Goal: Task Accomplishment & Management: Manage account settings

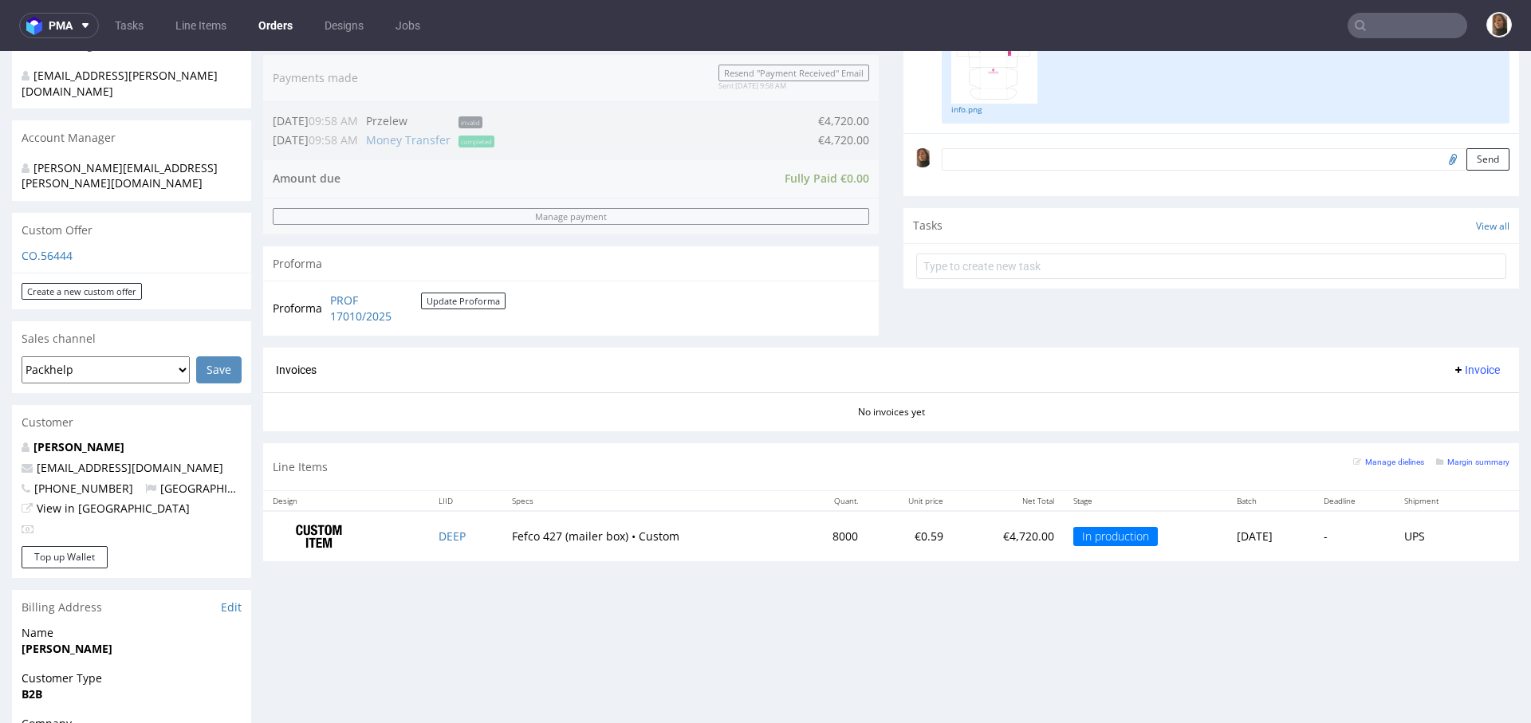
scroll to position [70, 0]
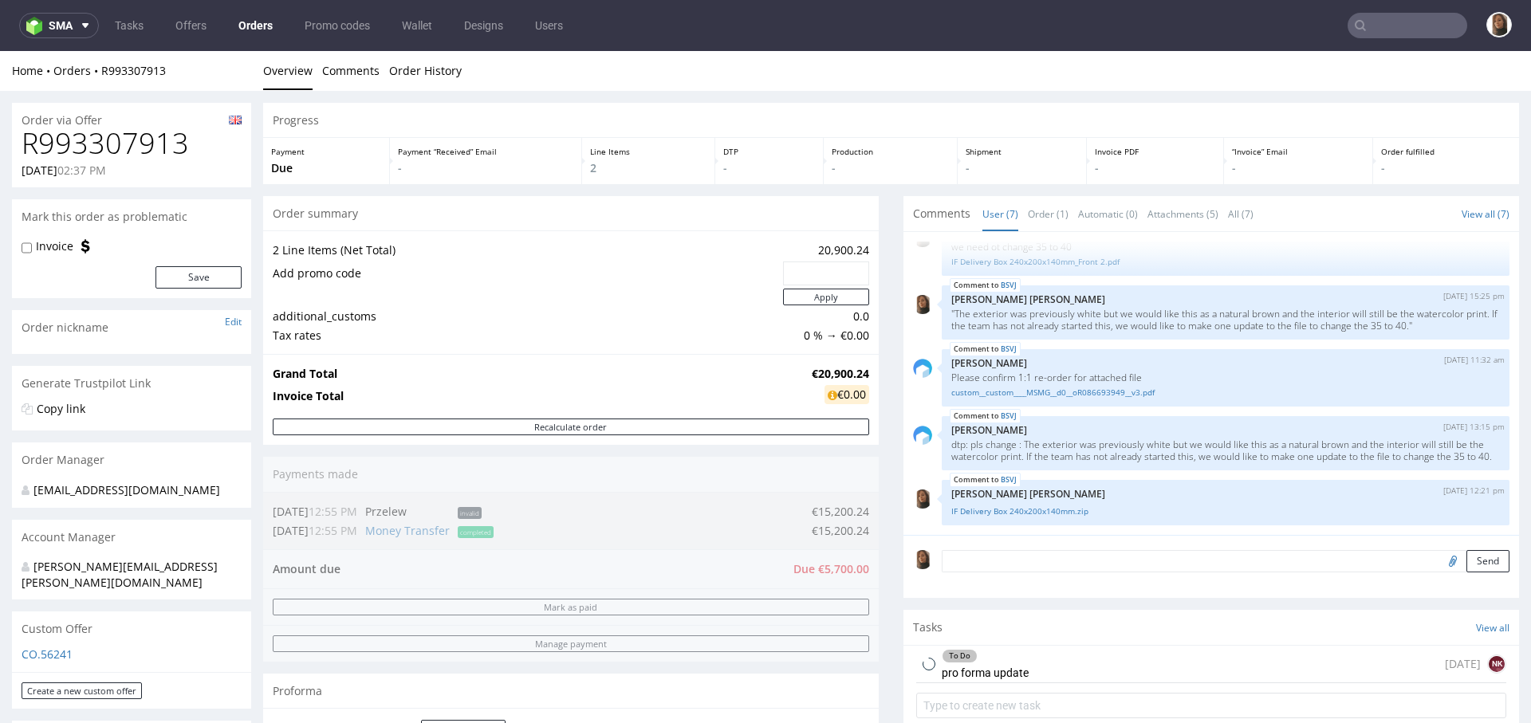
scroll to position [794, 0]
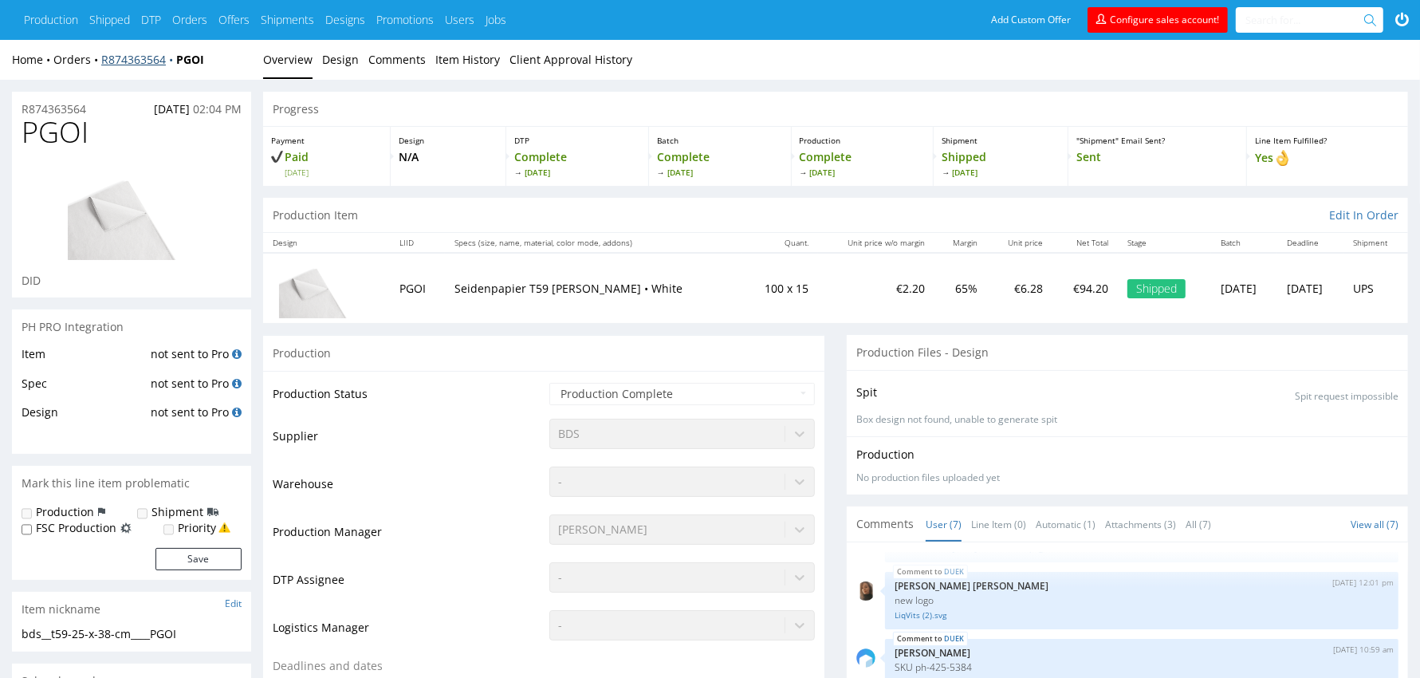
click at [151, 61] on link "R874363564" at bounding box center [138, 59] width 75 height 15
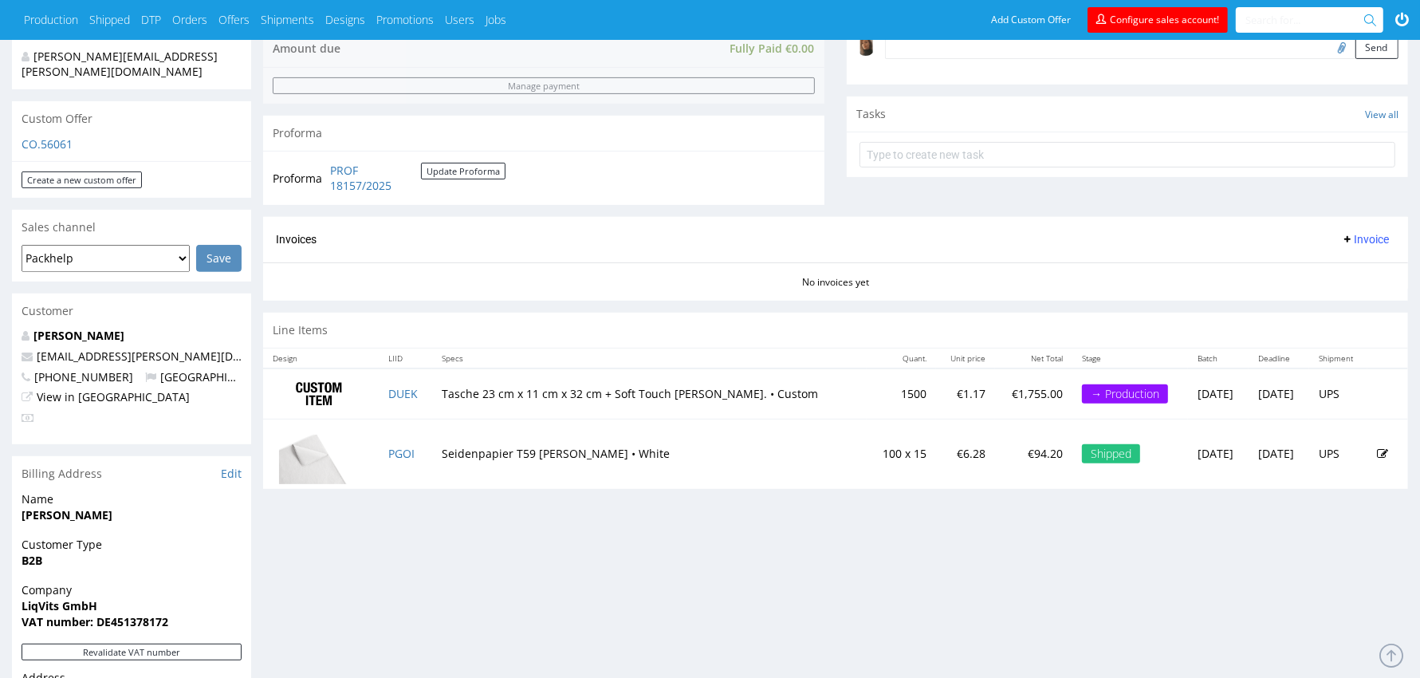
scroll to position [492, 0]
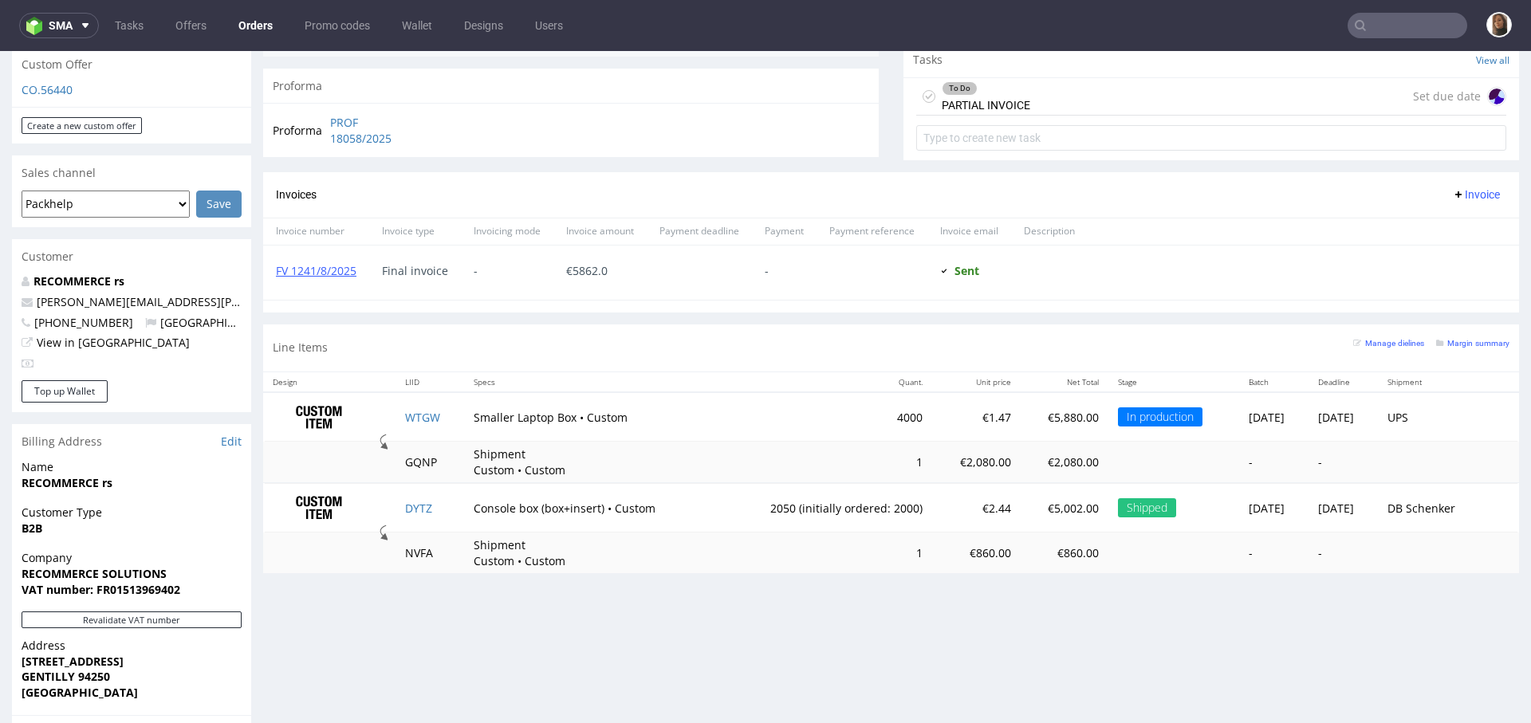
scroll to position [558, 0]
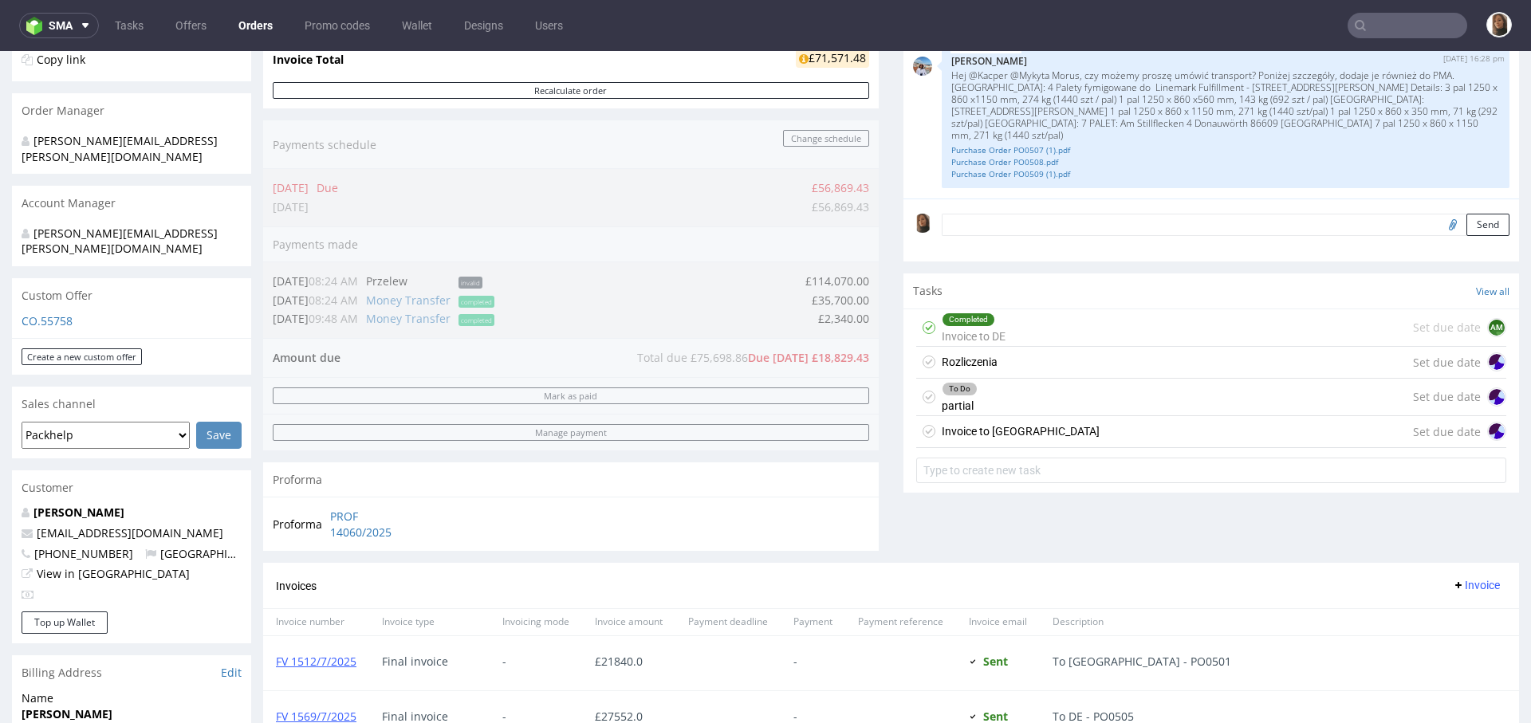
scroll to position [227, 0]
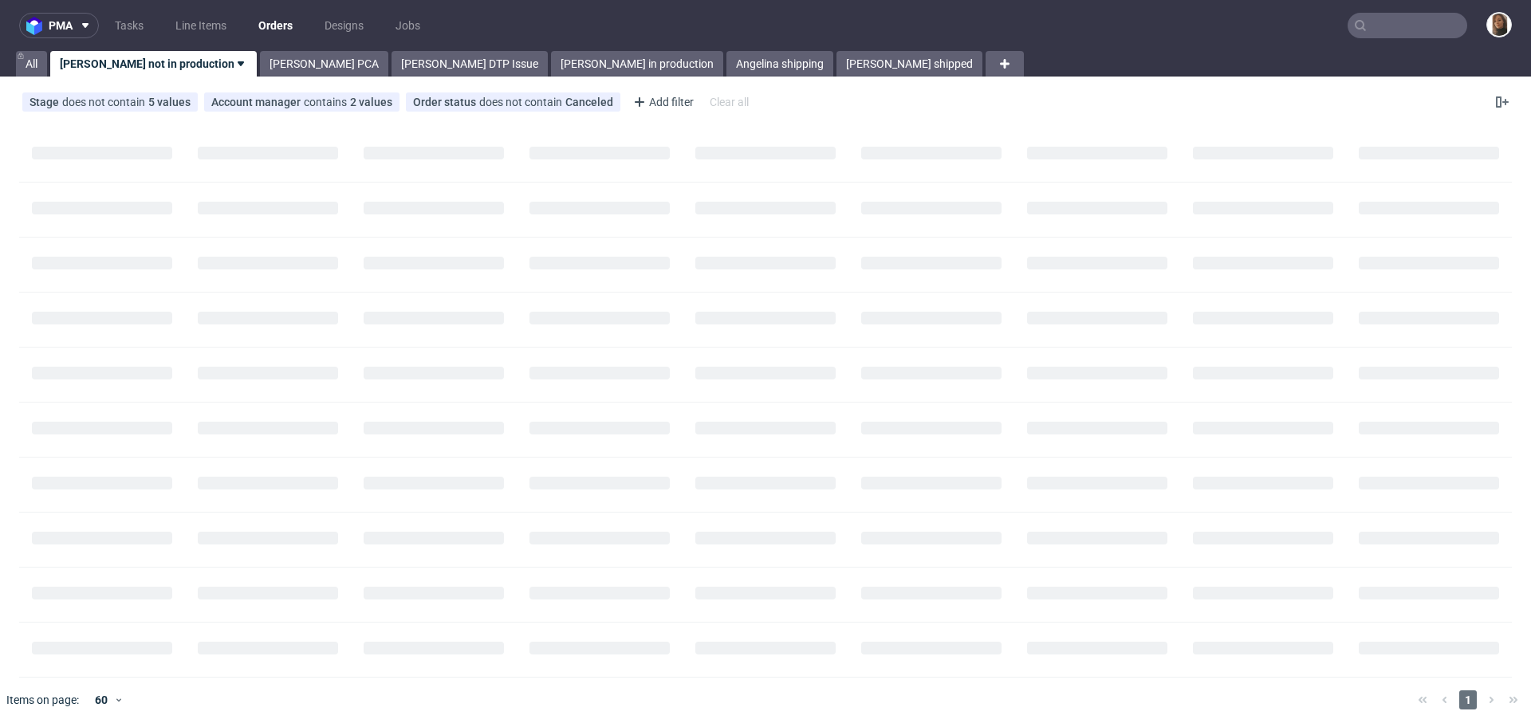
click at [1381, 19] on input "text" at bounding box center [1407, 26] width 120 height 26
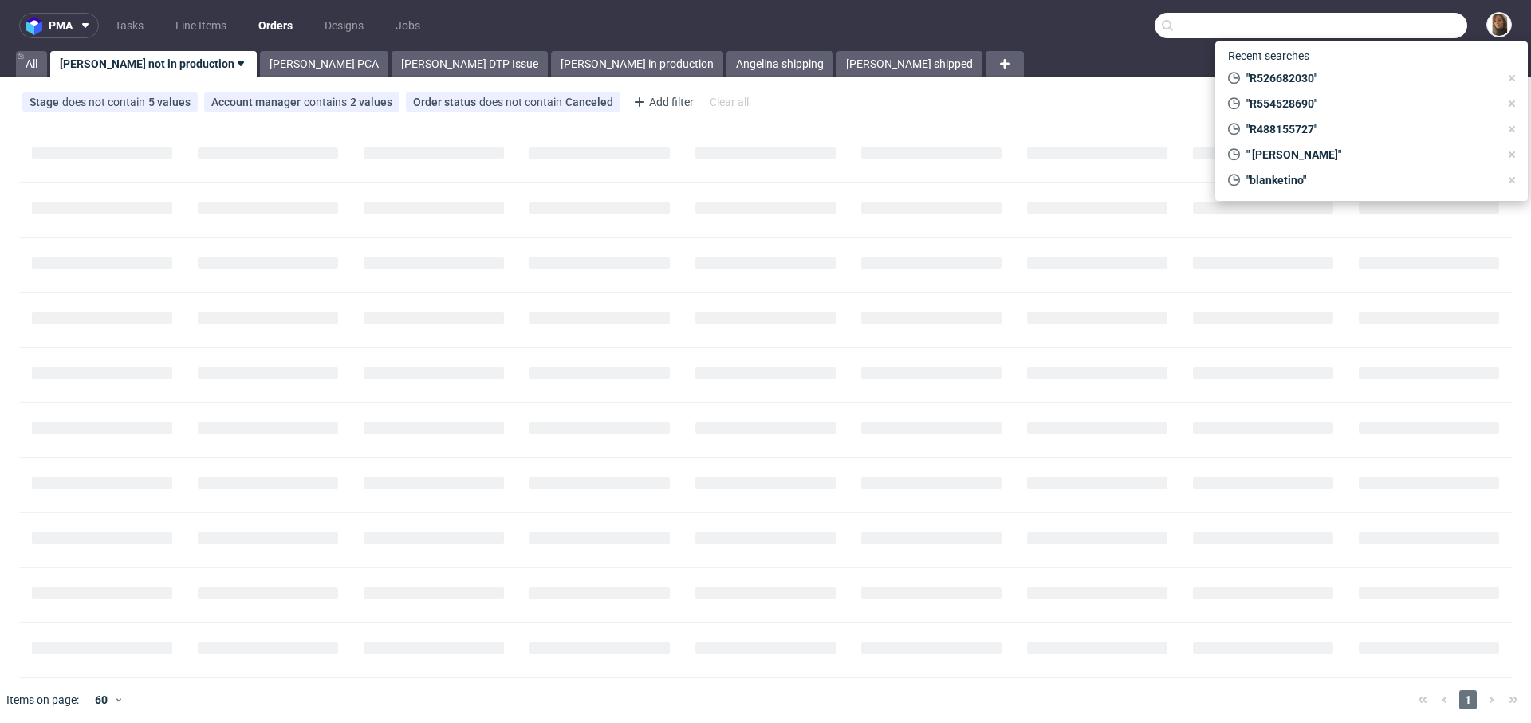
paste input "Stella Sun GmbH"
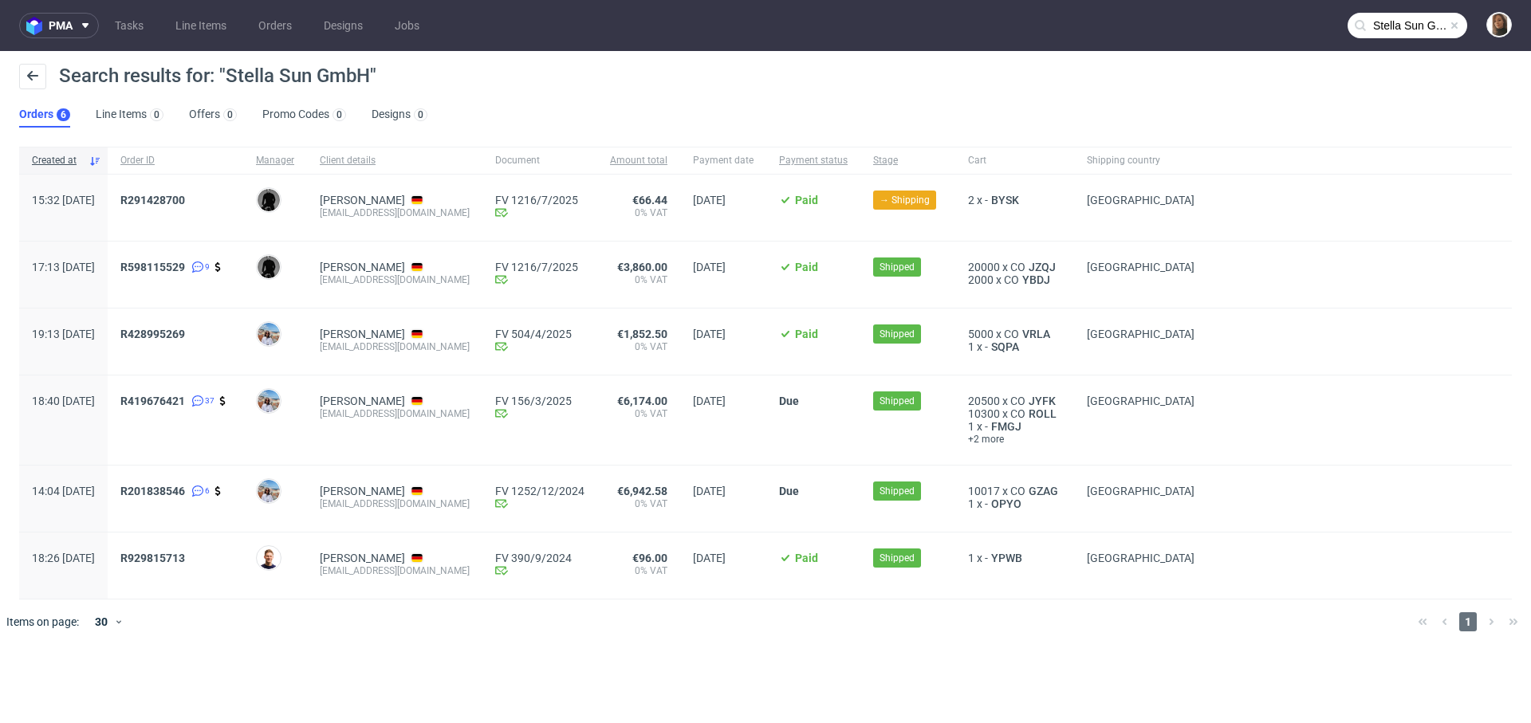
click at [1403, 22] on input "Stella Sun GmbH" at bounding box center [1407, 26] width 120 height 26
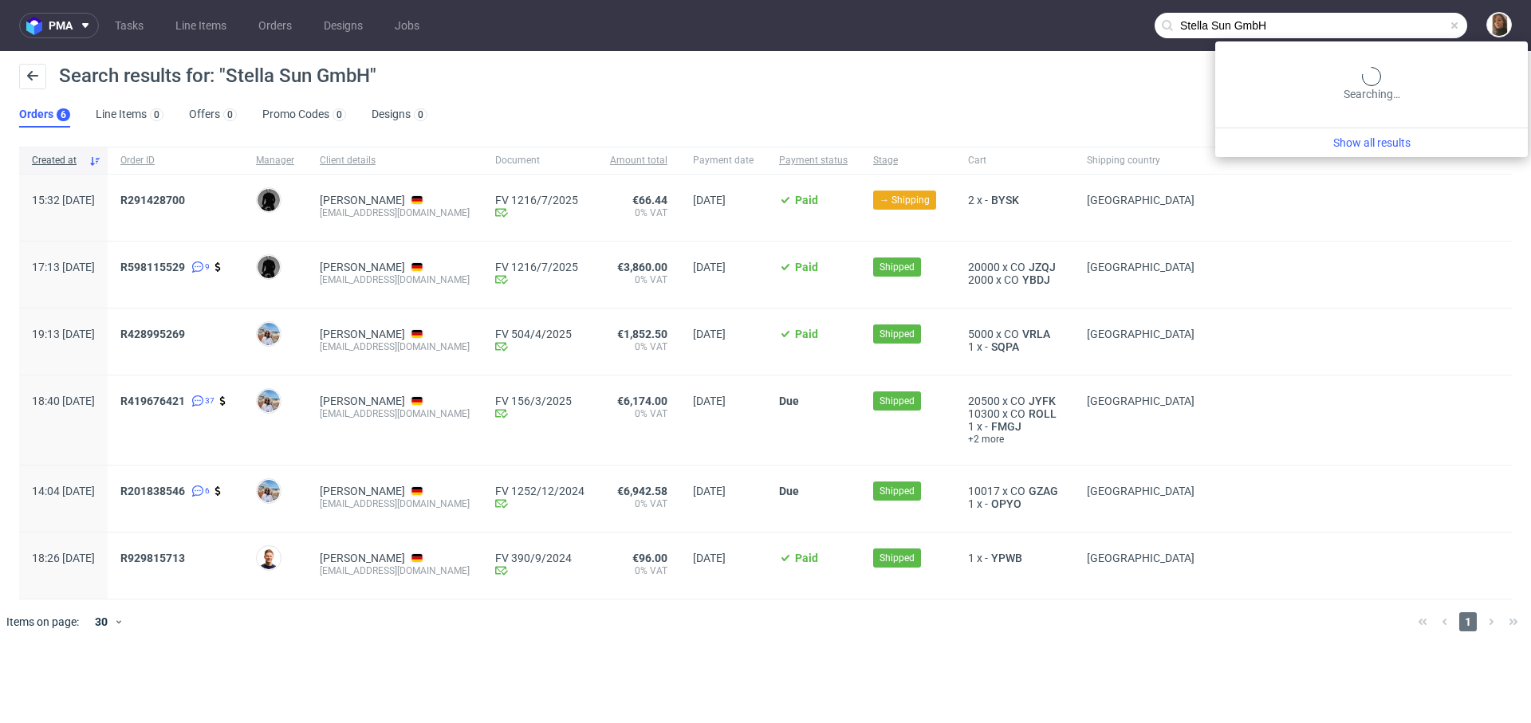
click at [1403, 22] on input "Stella Sun GmbH" at bounding box center [1310, 26] width 313 height 26
paste input "grupanicro.com"
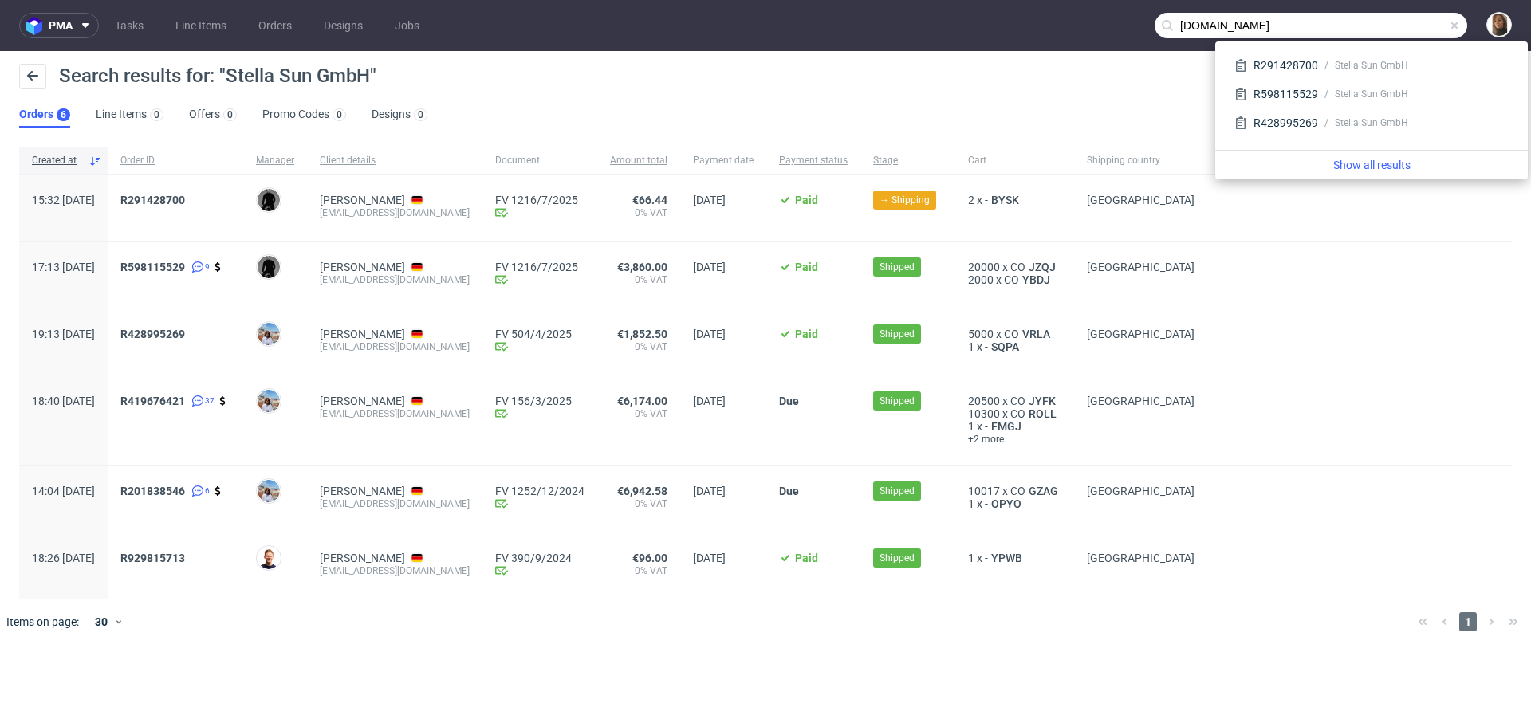
type input "grupanicro.com"
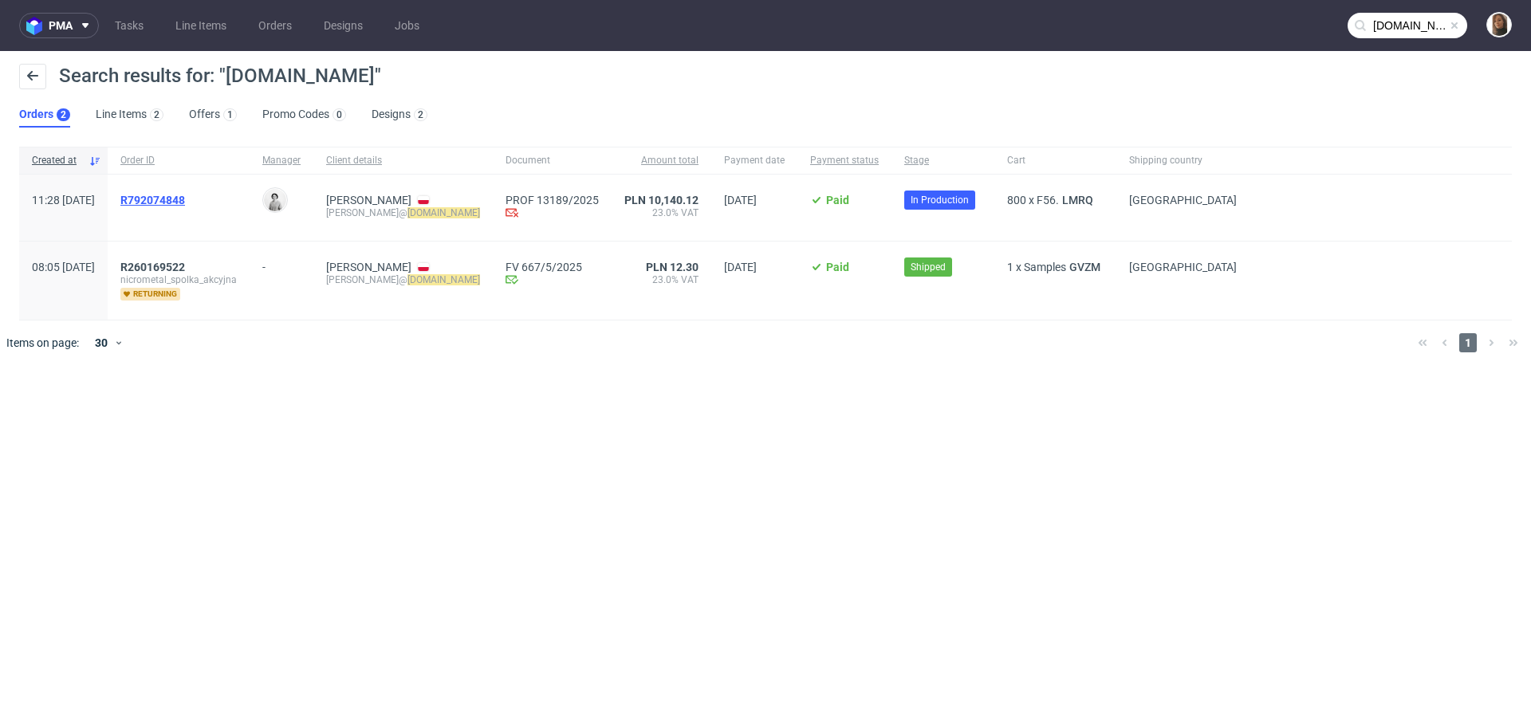
click at [185, 195] on span "R792074848" at bounding box center [152, 200] width 65 height 13
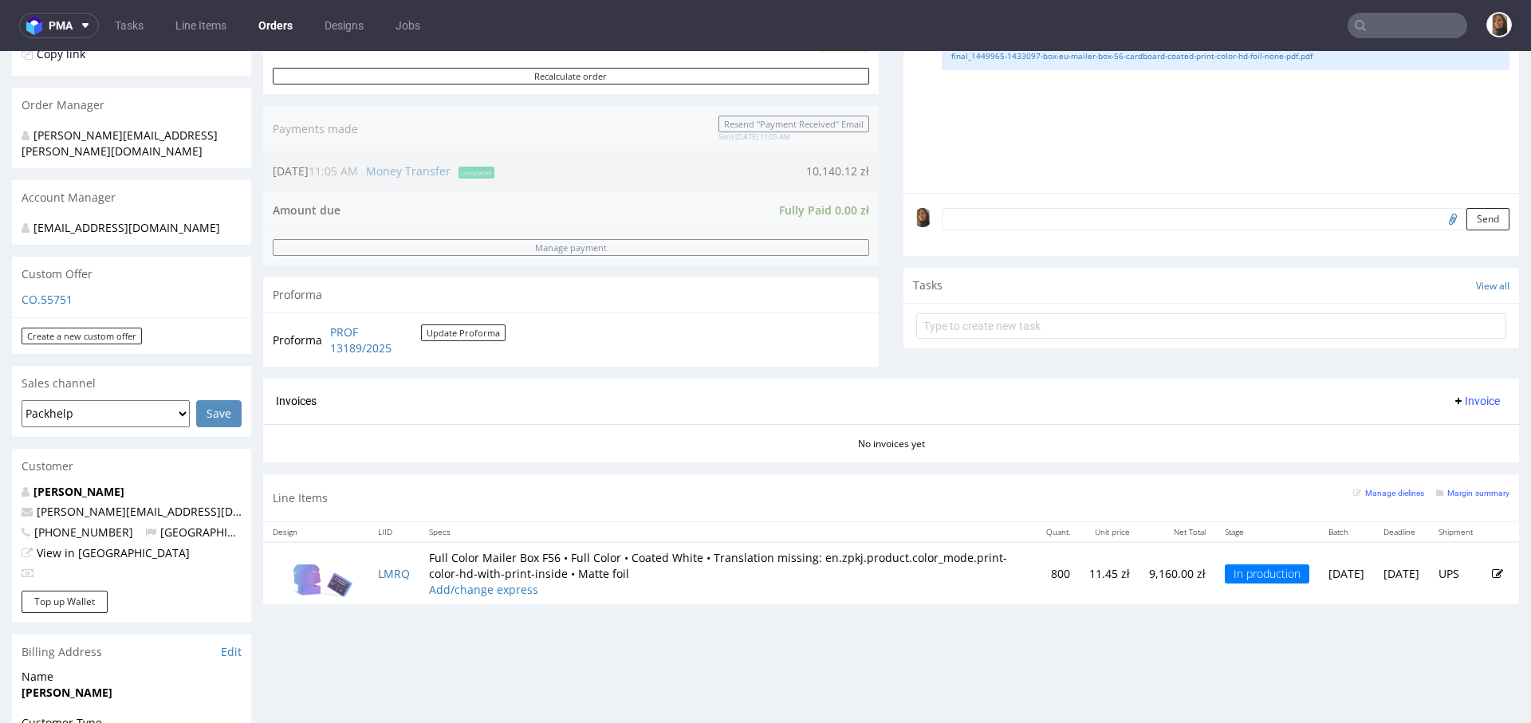
scroll to position [395, 0]
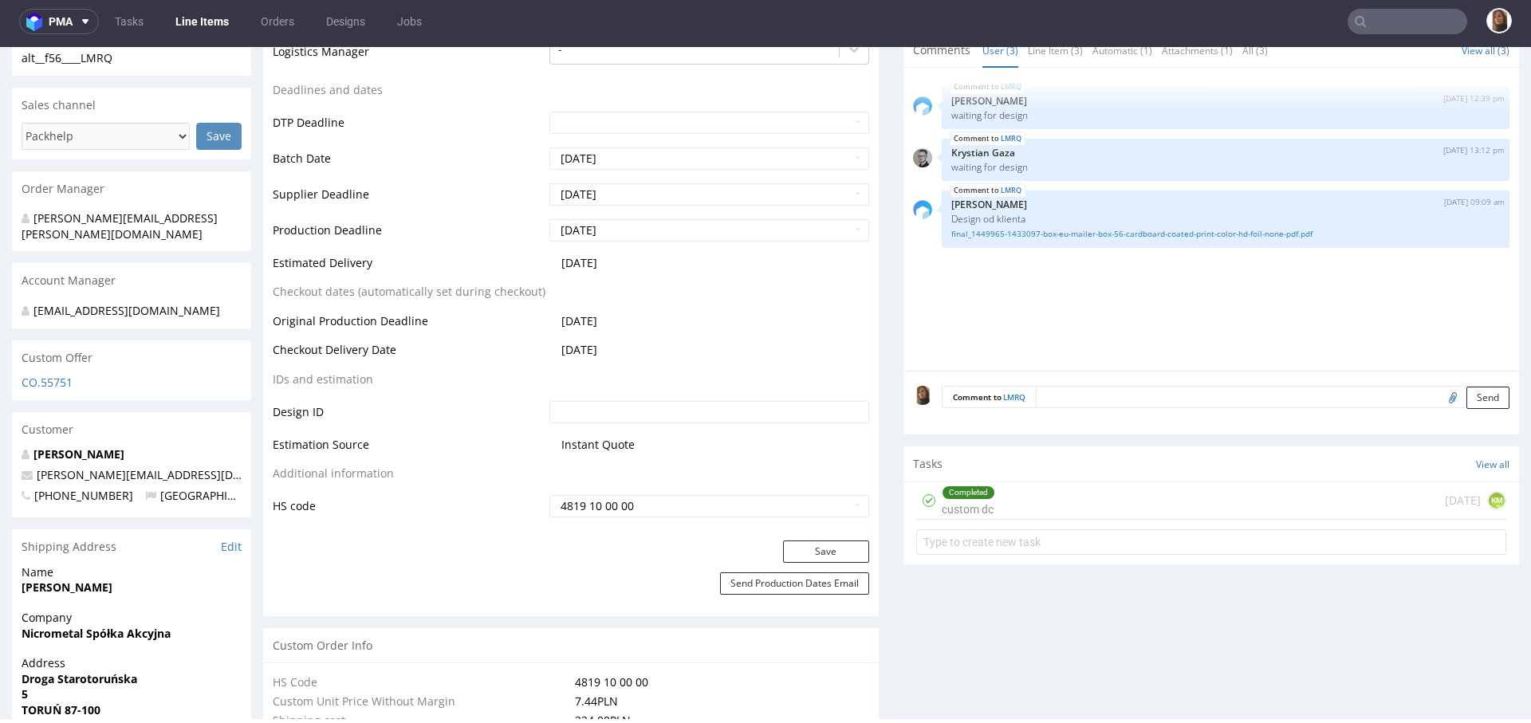
scroll to position [686, 0]
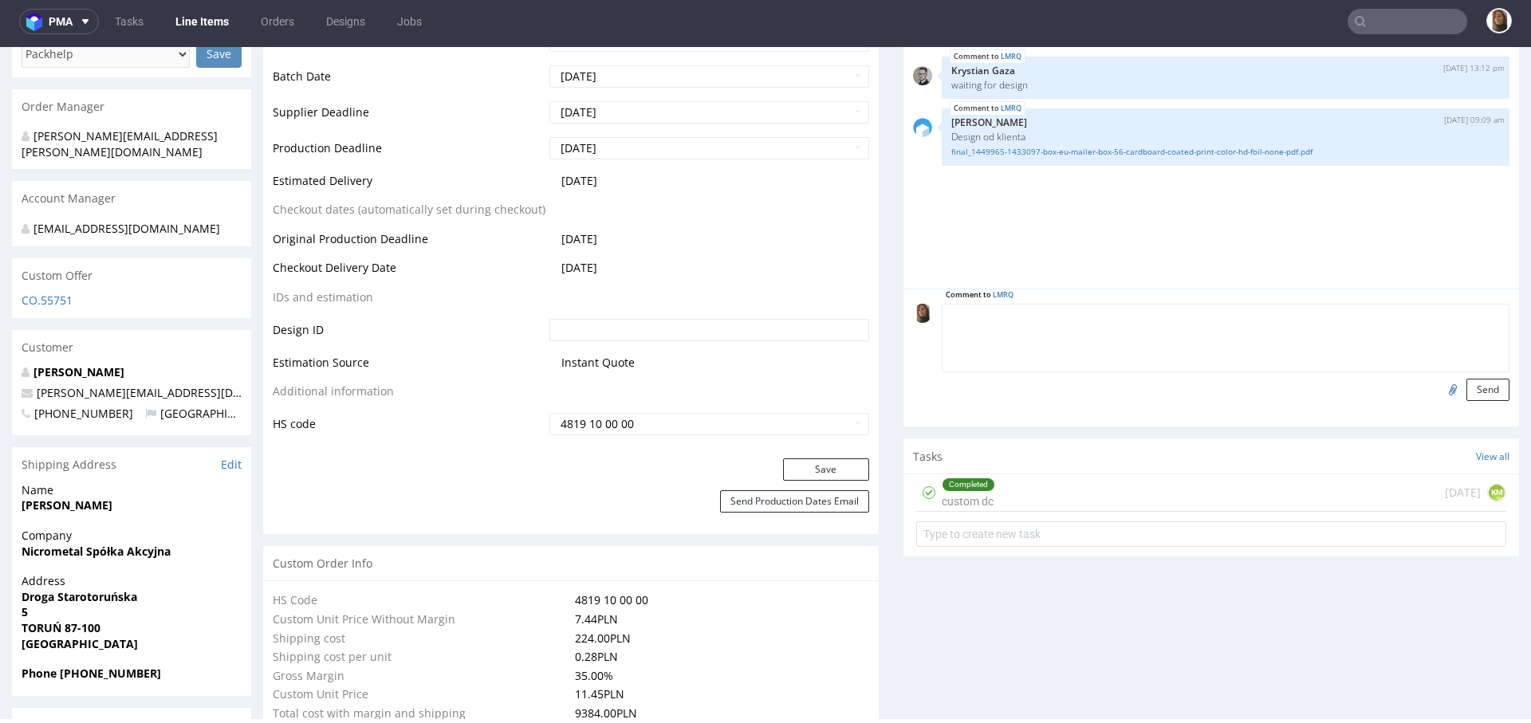
click at [1059, 313] on textarea at bounding box center [1226, 338] width 568 height 69
paste textarea "Biurowiec jest czynny do godziny 16:00, więc do tej godziny poprosiłbym o dosta…"
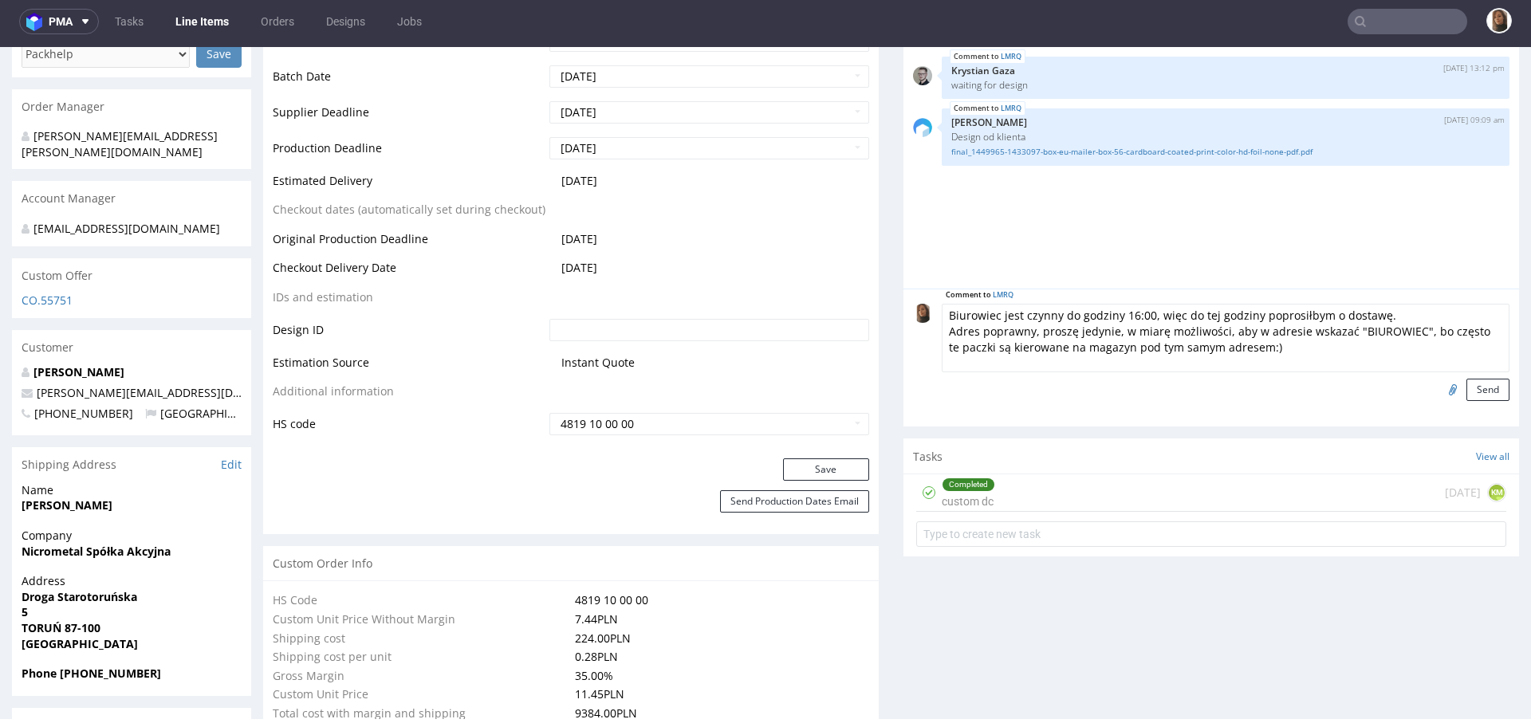
click at [942, 317] on textarea "Biurowiec jest czynny do godziny 16:00, więc do tej godziny poprosiłbym o dosta…" at bounding box center [1226, 338] width 568 height 69
type textarea "LOGISTYKA: Biurowiec jest czynny do godziny 16:00, więc do tej godziny poprosił…"
click at [1466, 383] on button "Send" at bounding box center [1487, 390] width 43 height 22
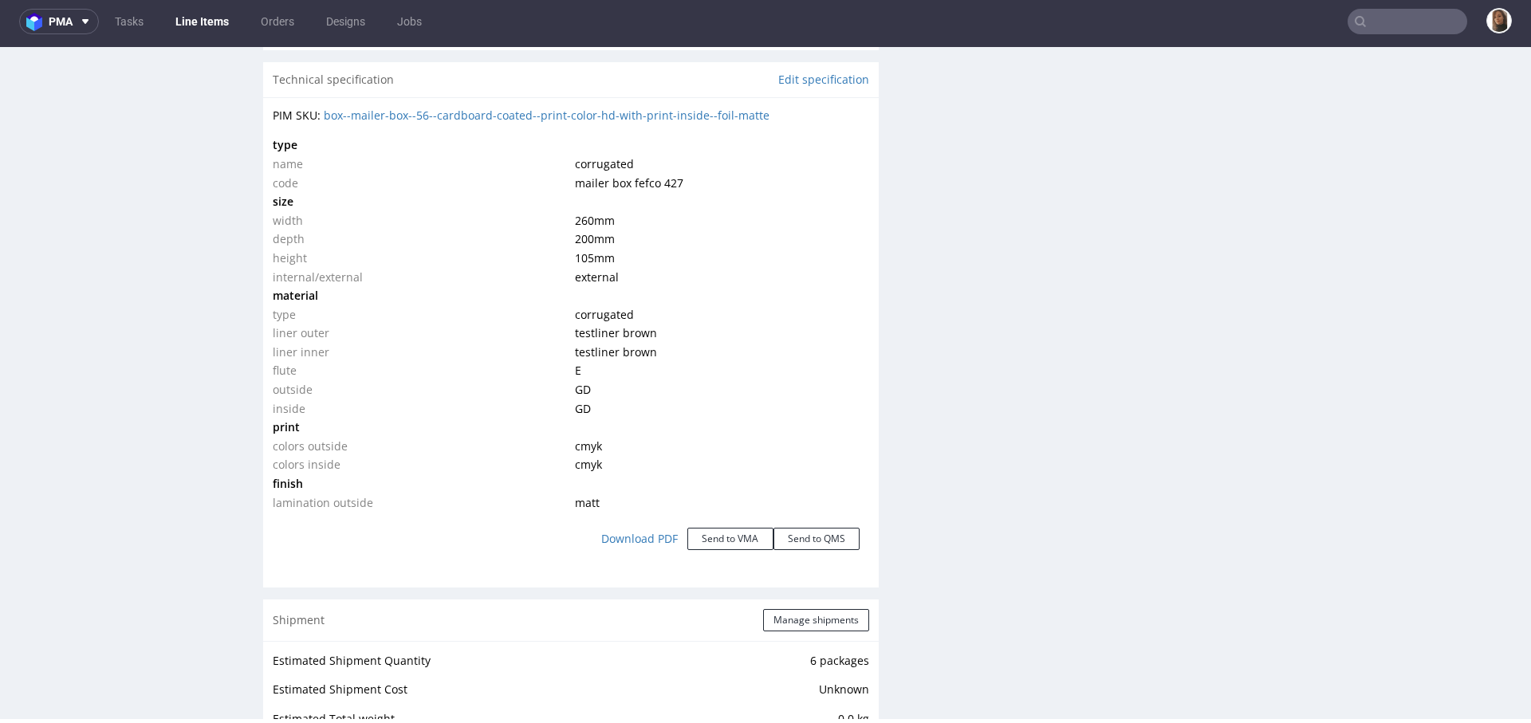
scroll to position [1489, 0]
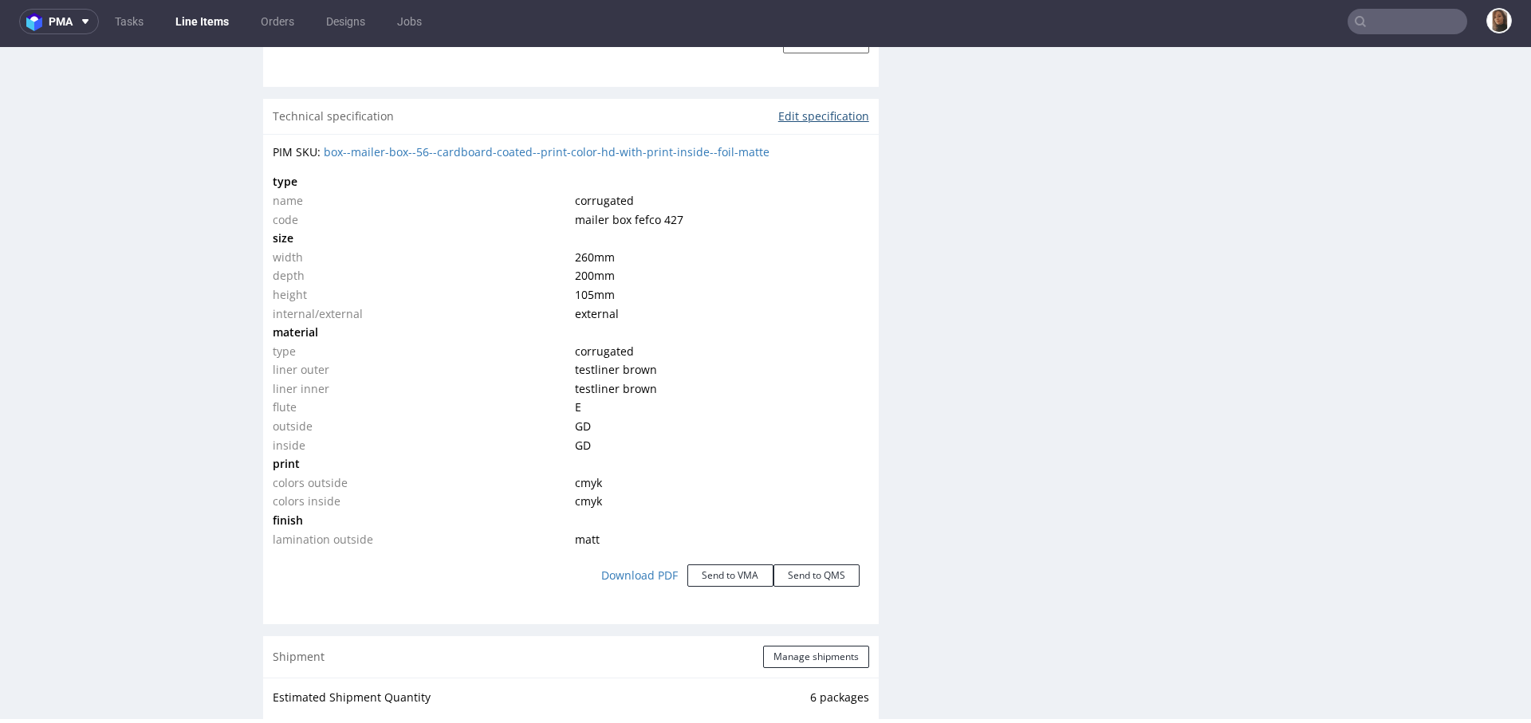
click link "Edit specification"
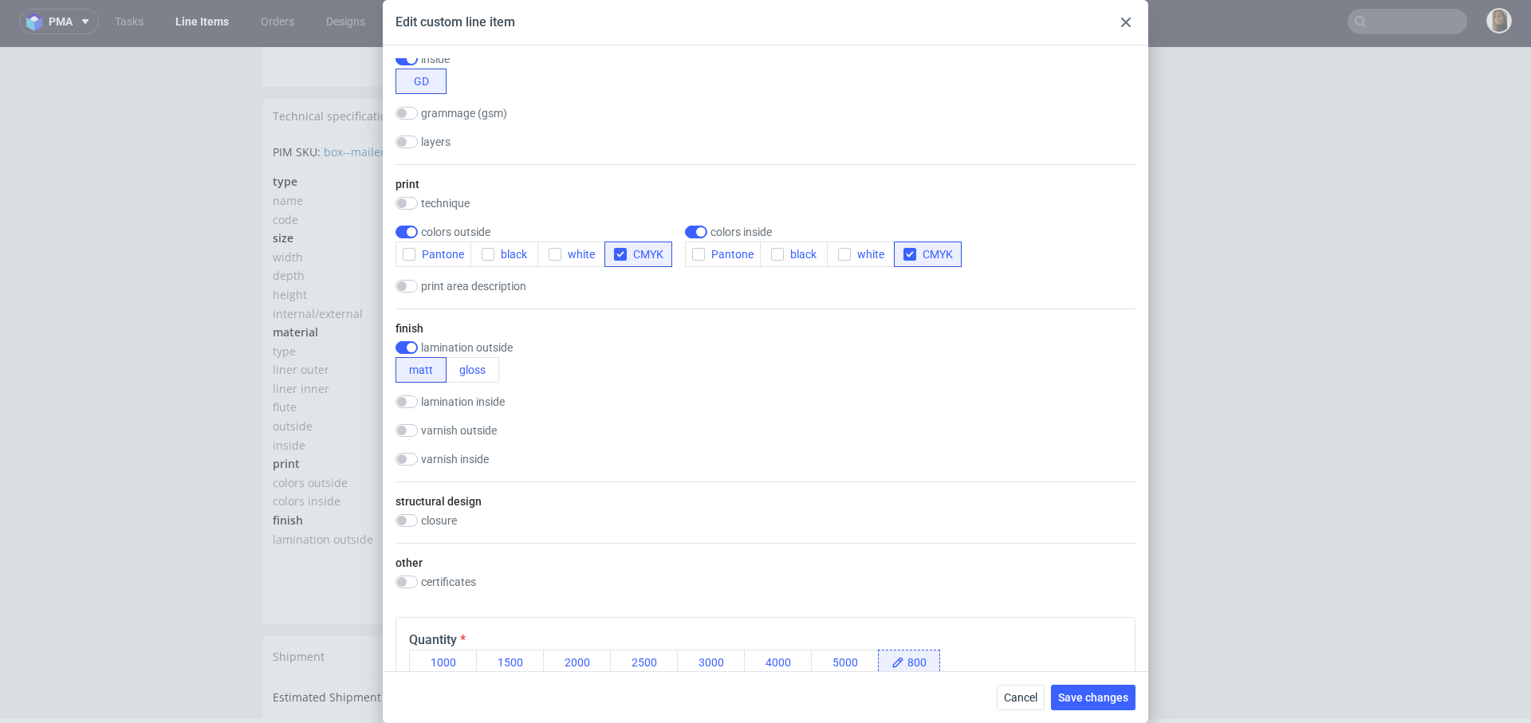
scroll to position [438, 0]
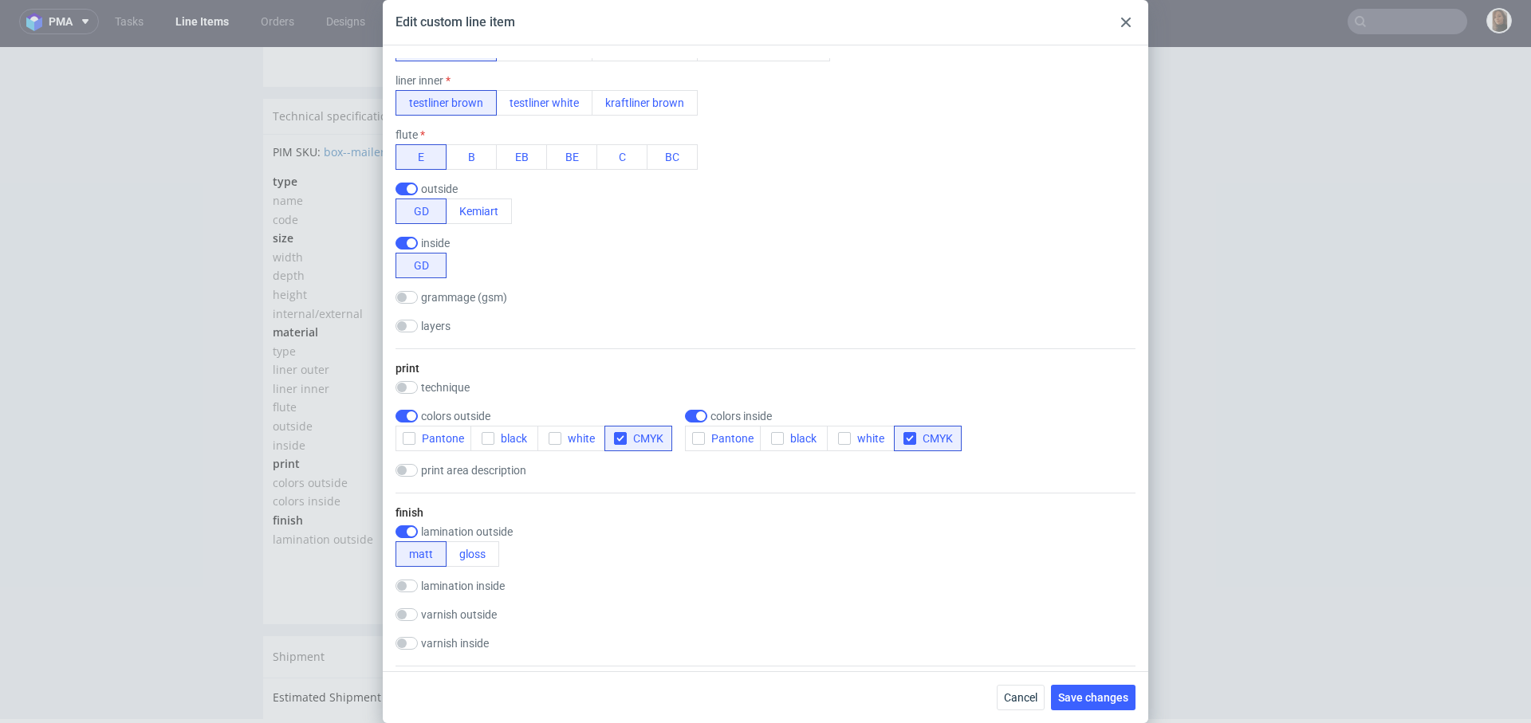
click at [1125, 23] on use at bounding box center [1126, 23] width 10 height 10
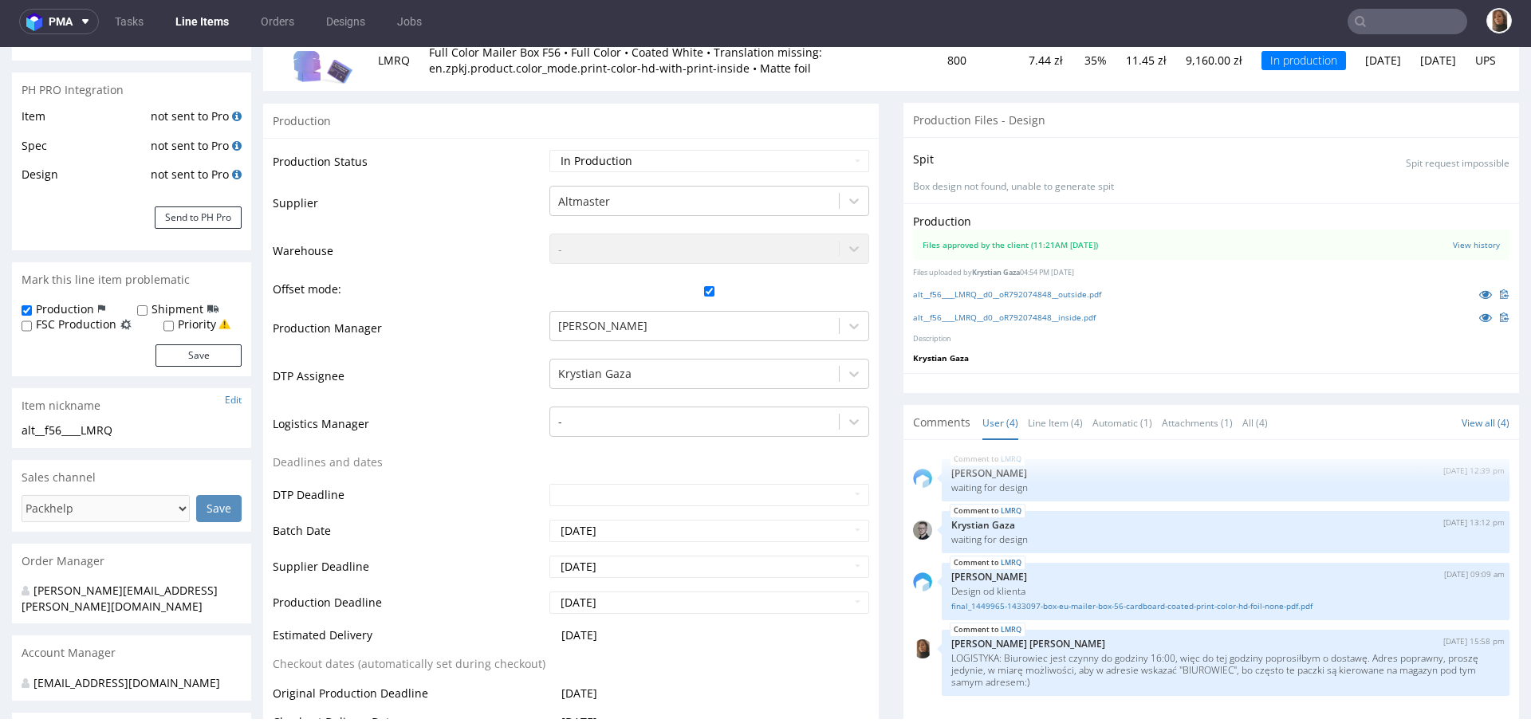
scroll to position [190, 0]
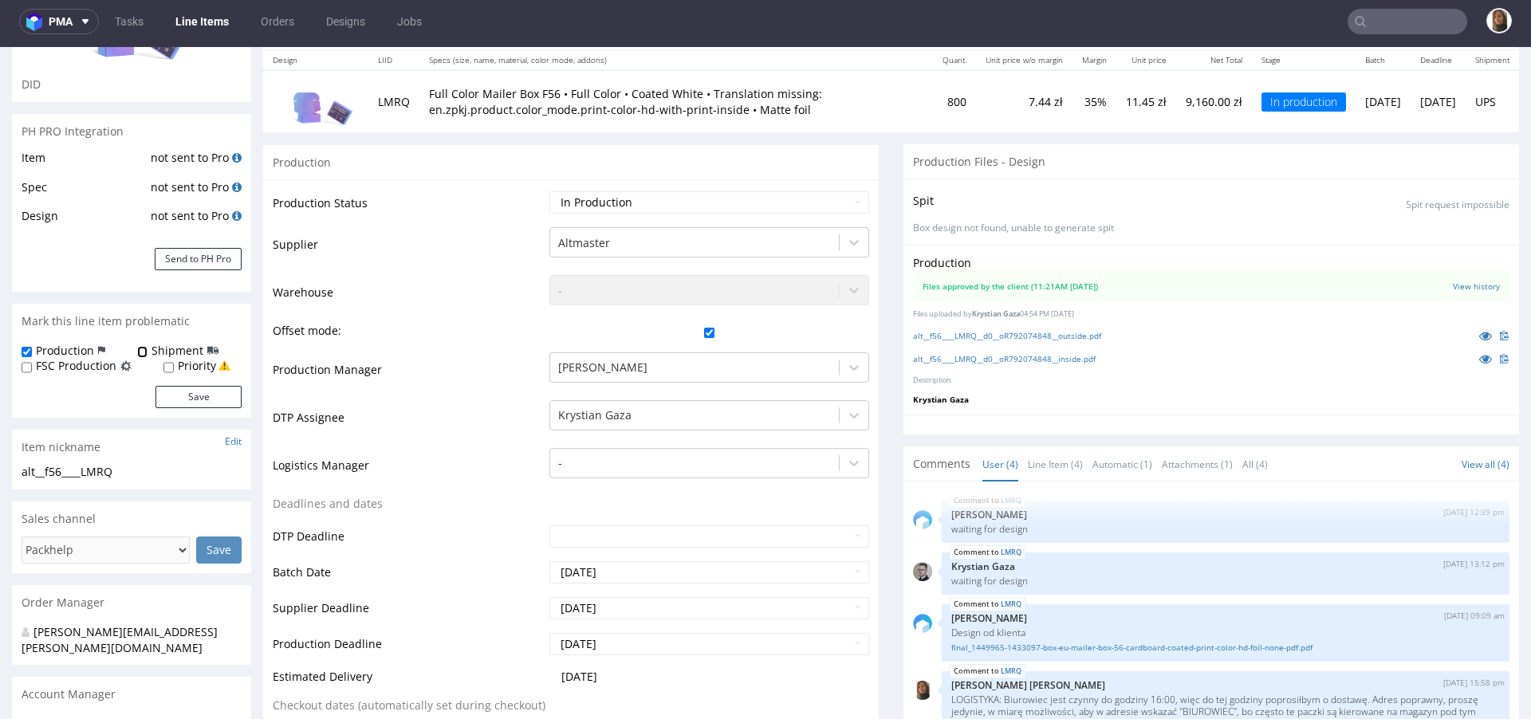
click at [142, 347] on input "Shipment" at bounding box center [142, 352] width 10 height 13
checkbox input "true"
click at [187, 382] on form "Production Shipment FSC Production Priority Save" at bounding box center [132, 375] width 220 height 65
click at [195, 391] on button "Save" at bounding box center [198, 397] width 86 height 22
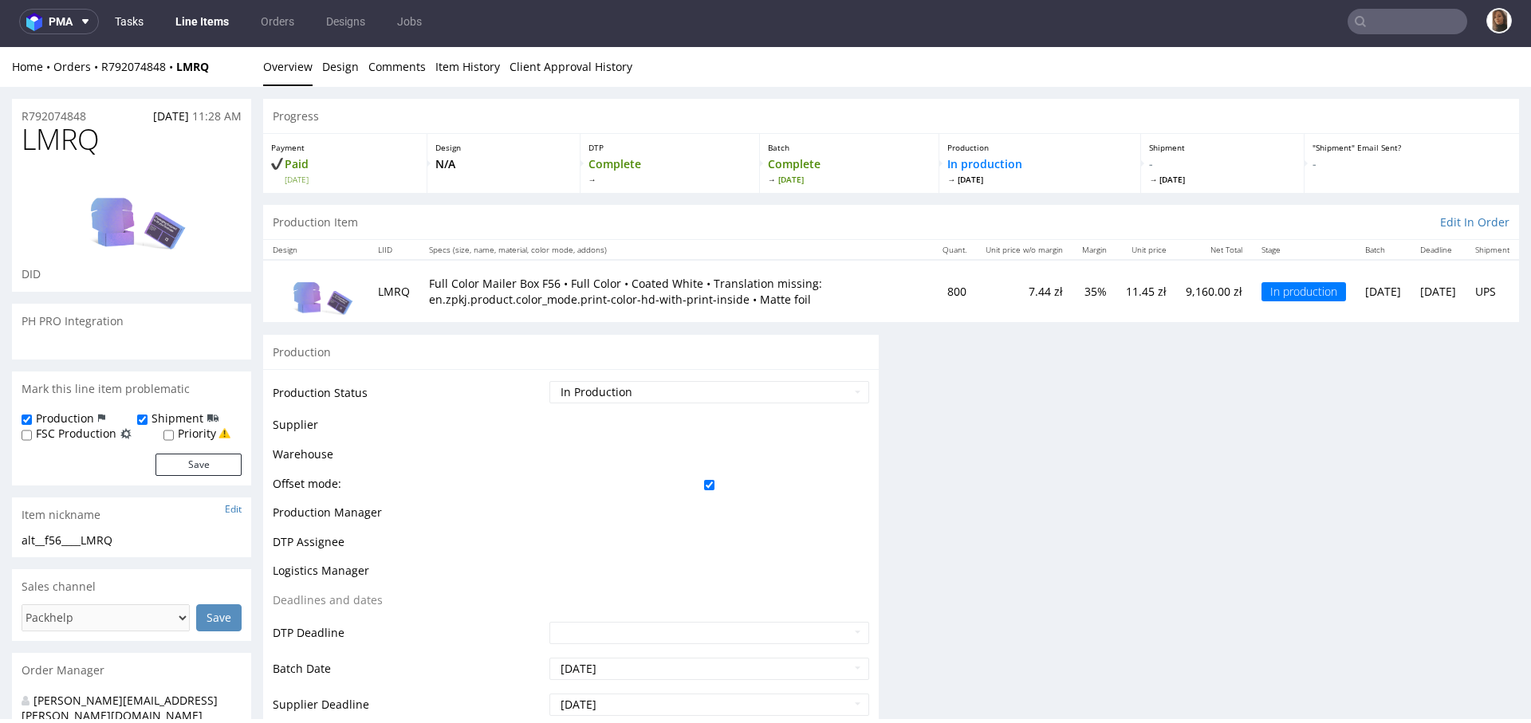
scroll to position [0, 0]
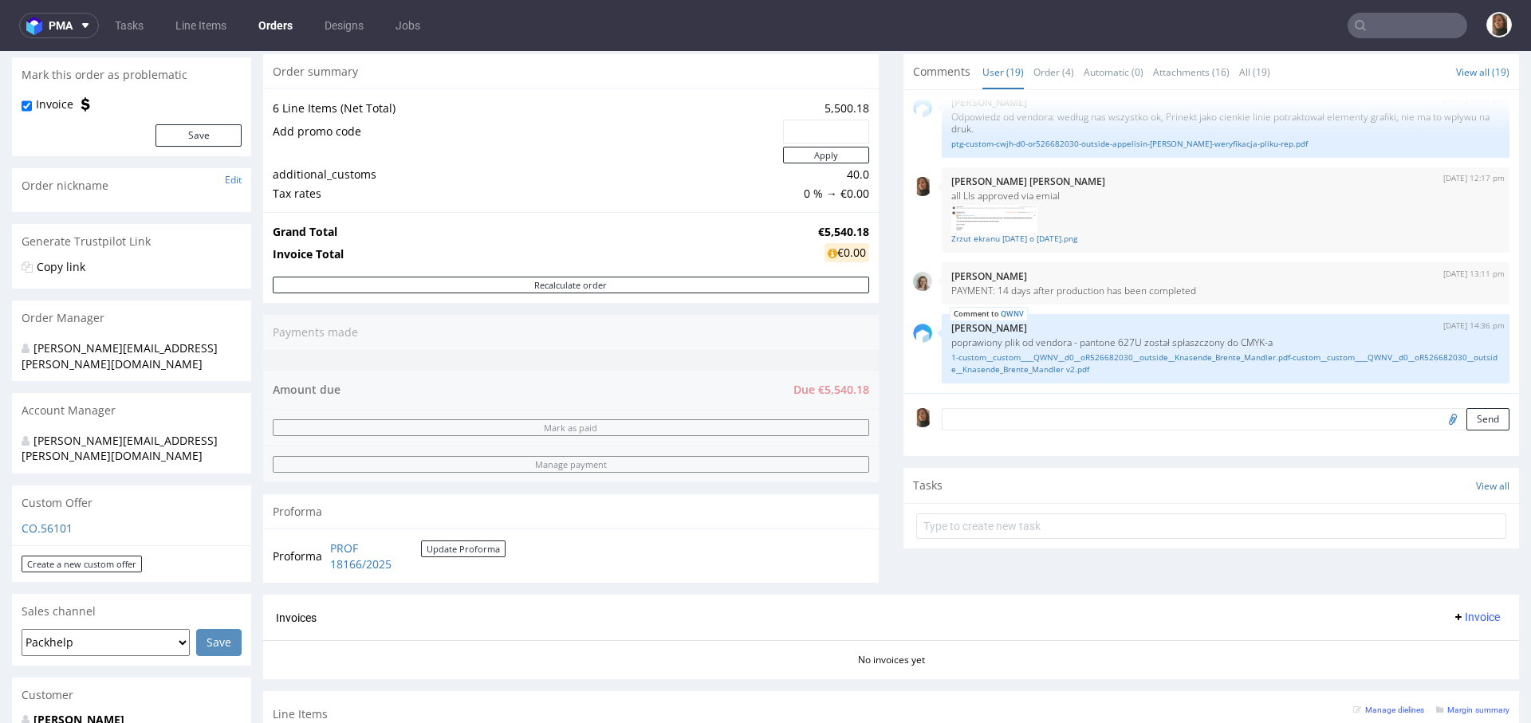
scroll to position [461, 0]
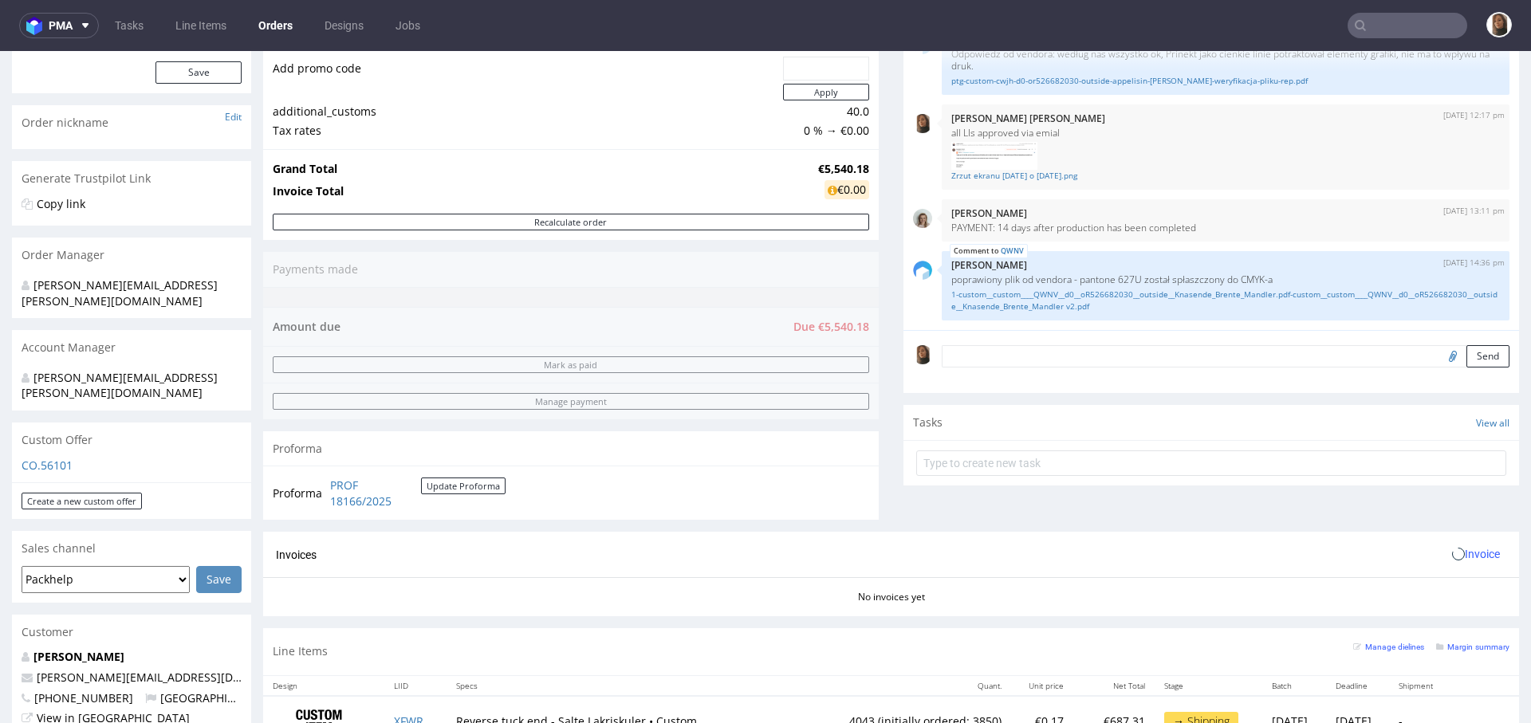
scroll to position [504, 0]
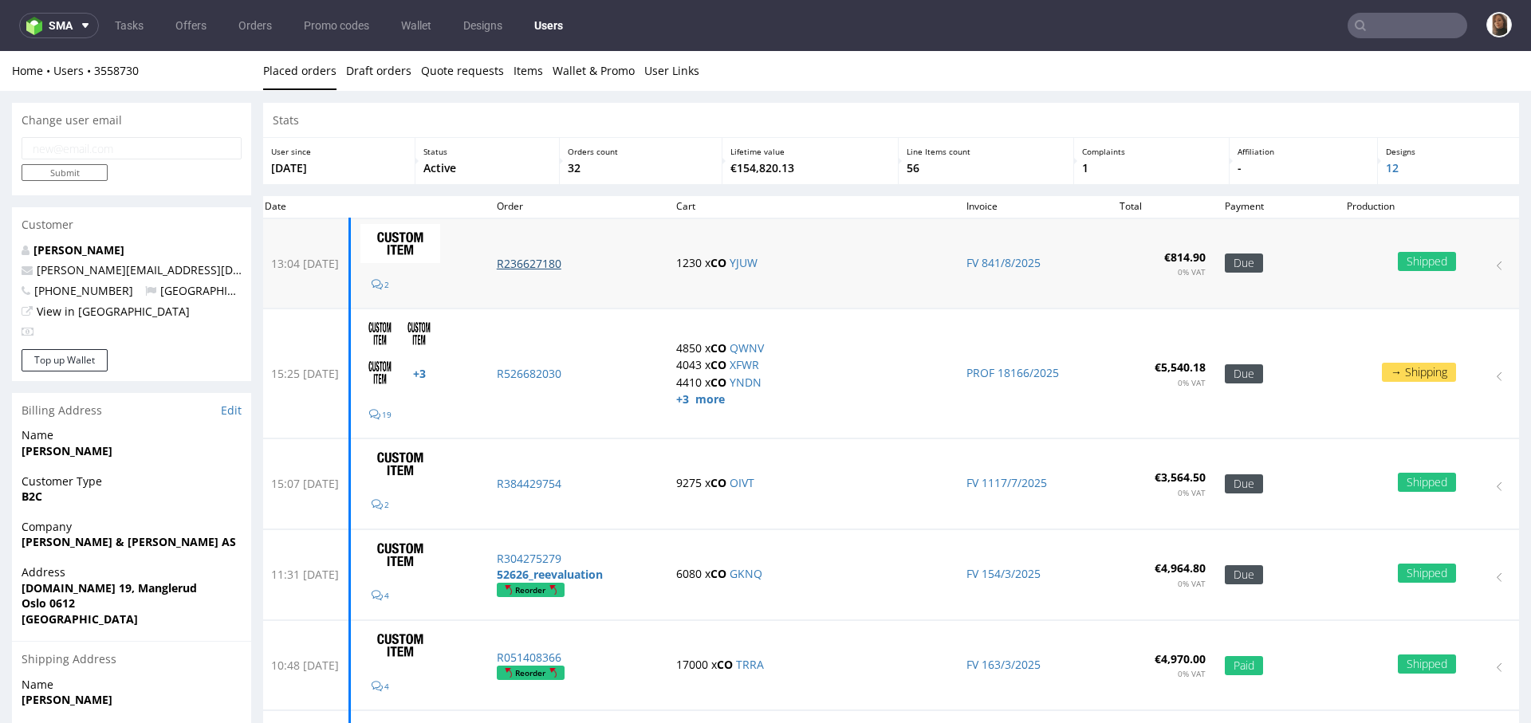
click at [568, 265] on p "R236627180" at bounding box center [577, 264] width 160 height 16
click at [553, 482] on p "R384429754" at bounding box center [577, 484] width 160 height 16
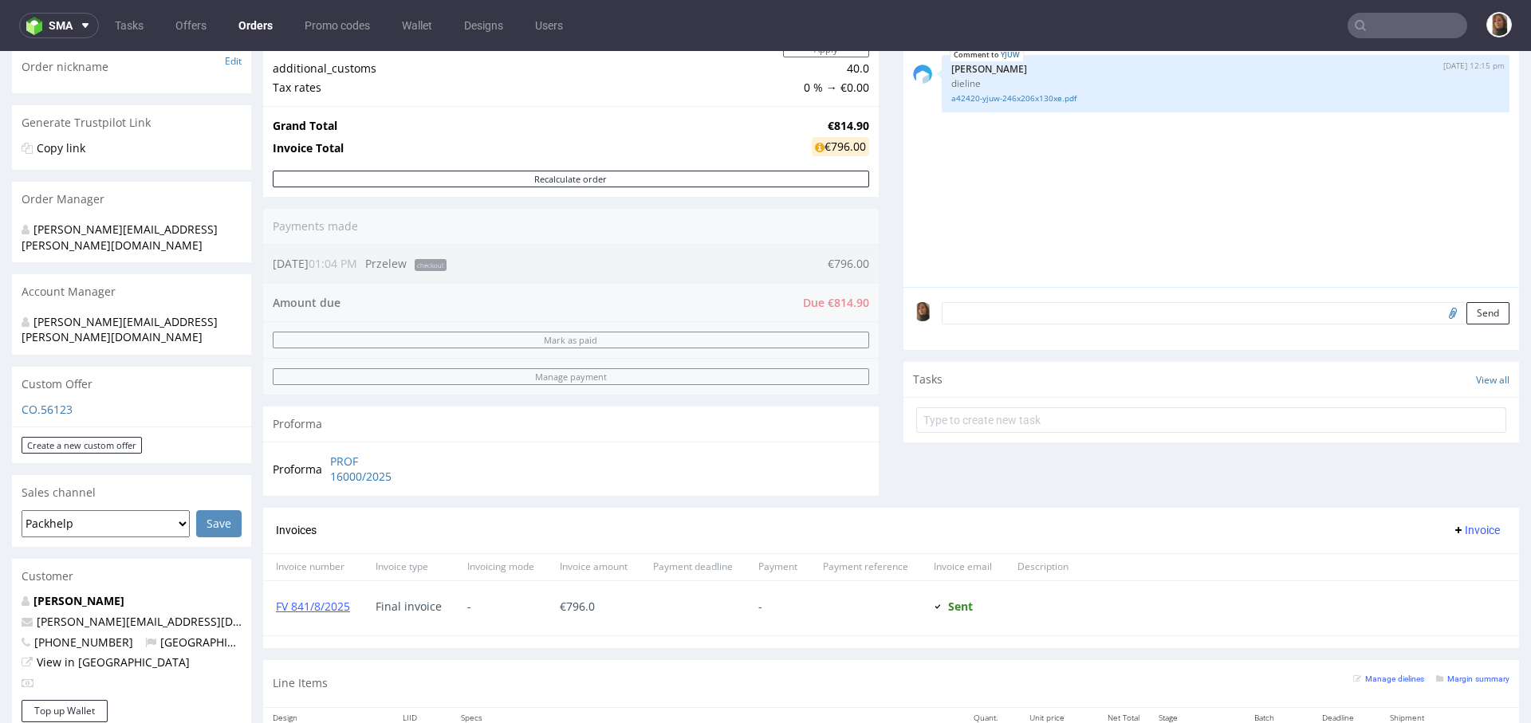
scroll to position [260, 0]
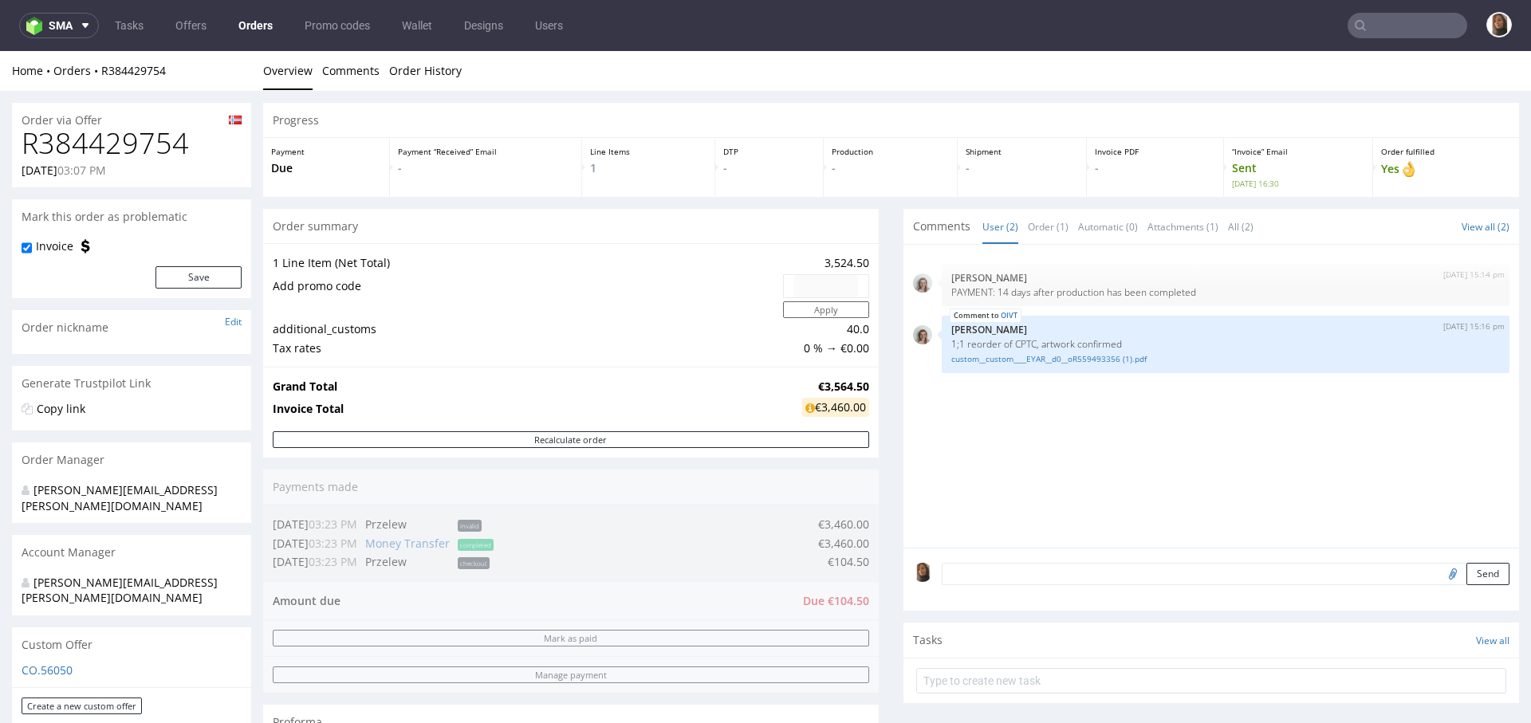
scroll to position [208, 0]
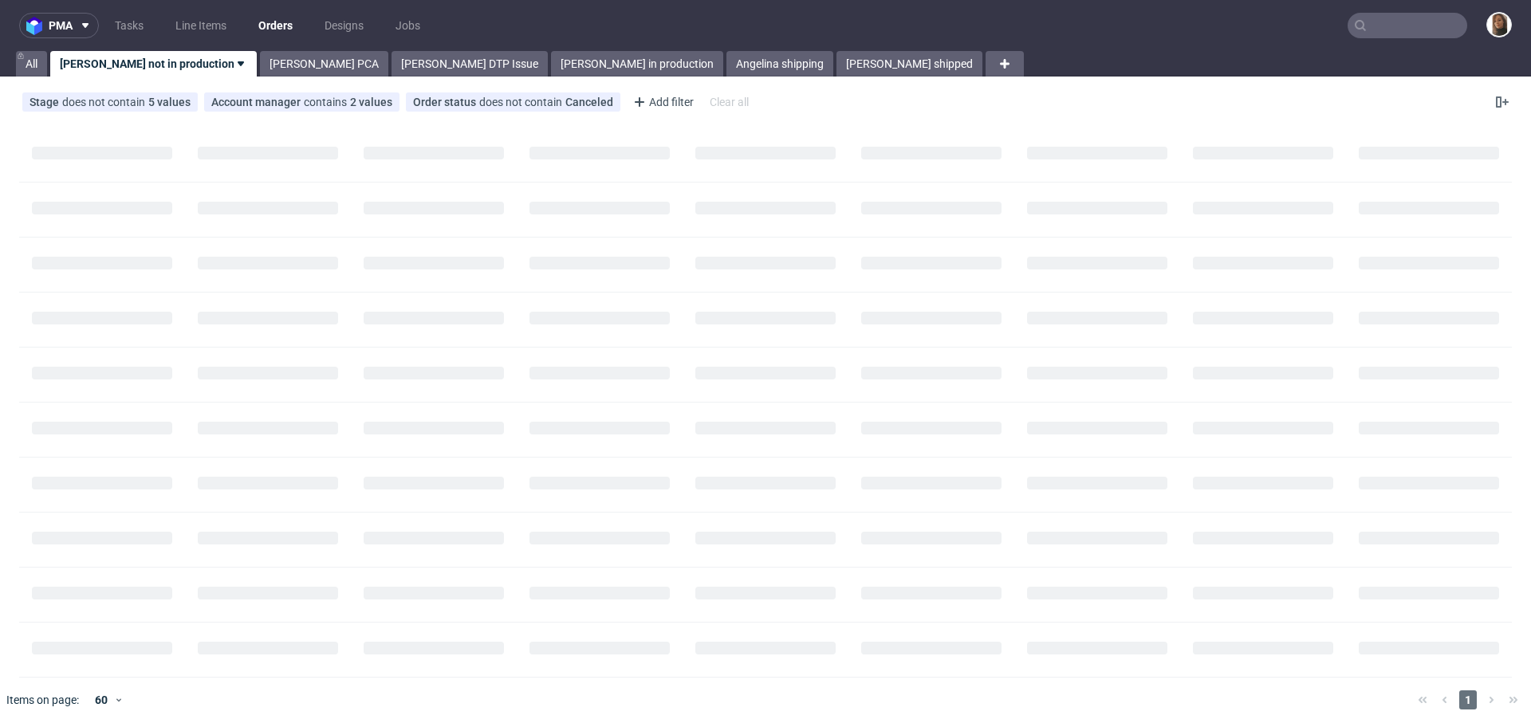
click at [1364, 32] on input "text" at bounding box center [1407, 26] width 120 height 26
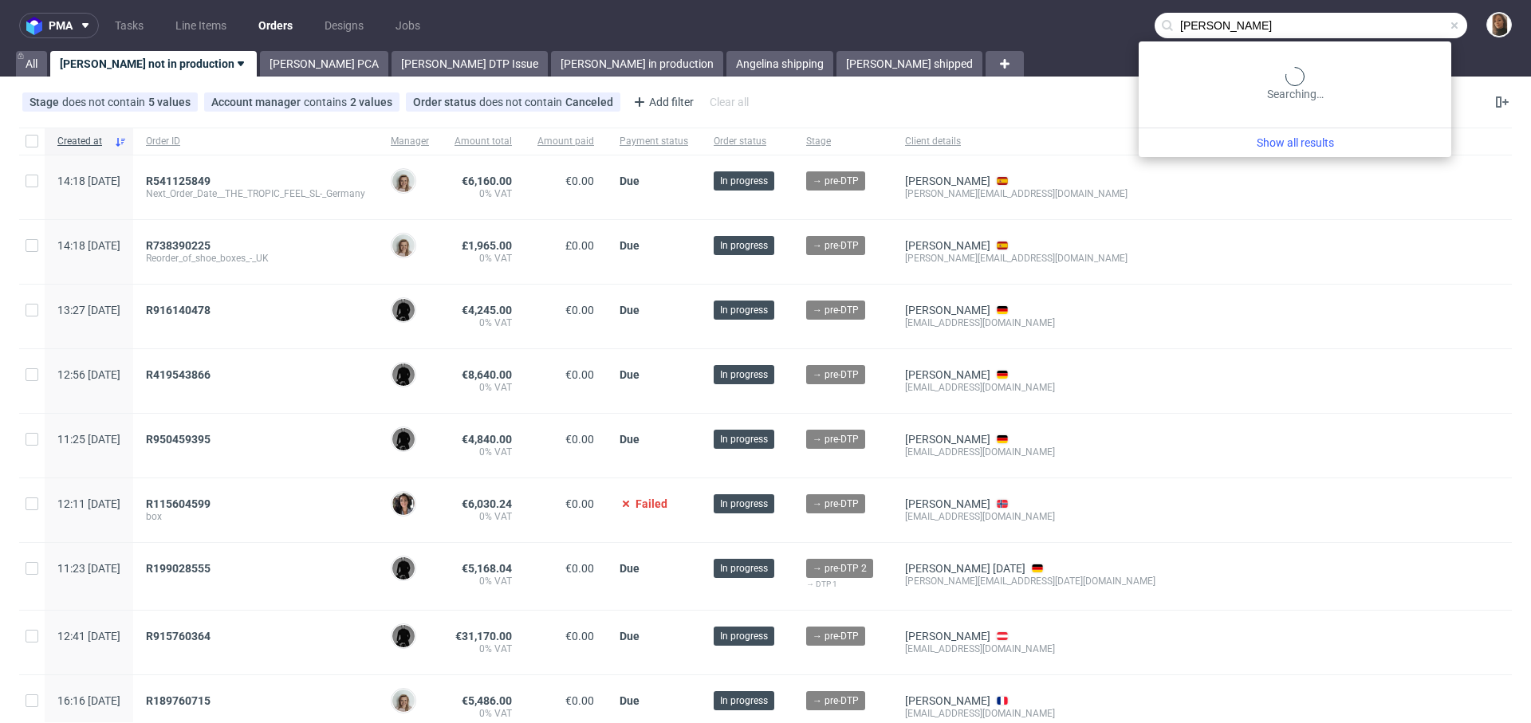
type input "stella sun"
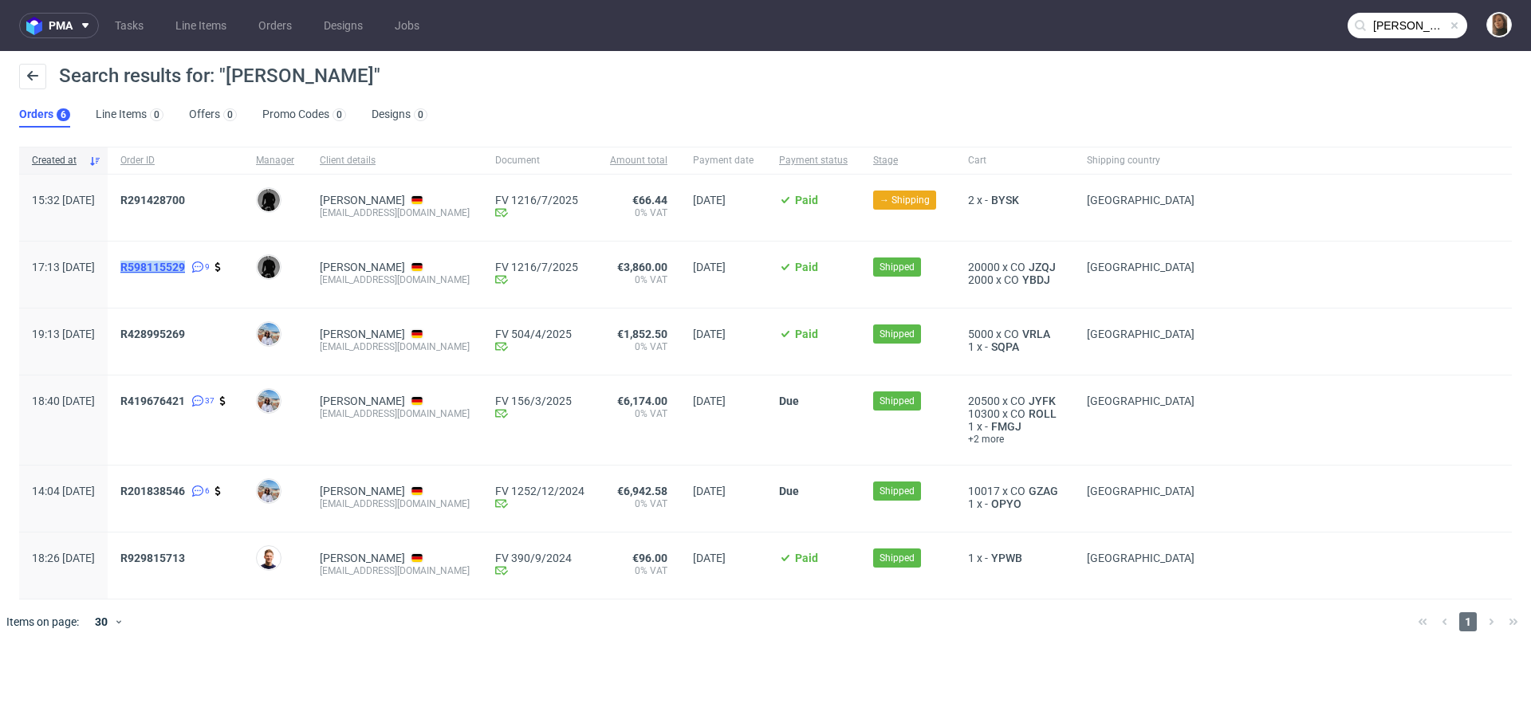
click at [185, 265] on span "R598115529" at bounding box center [152, 267] width 65 height 13
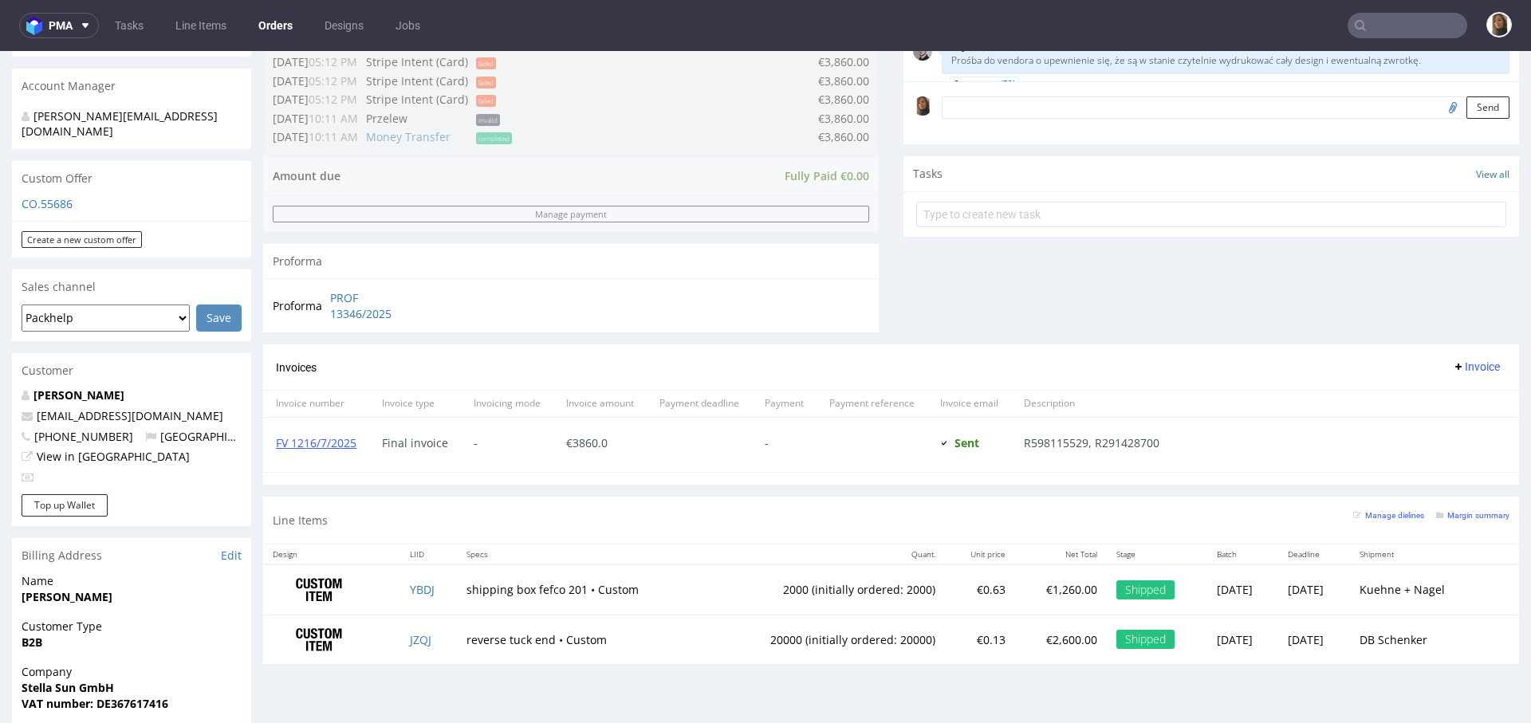
scroll to position [794, 0]
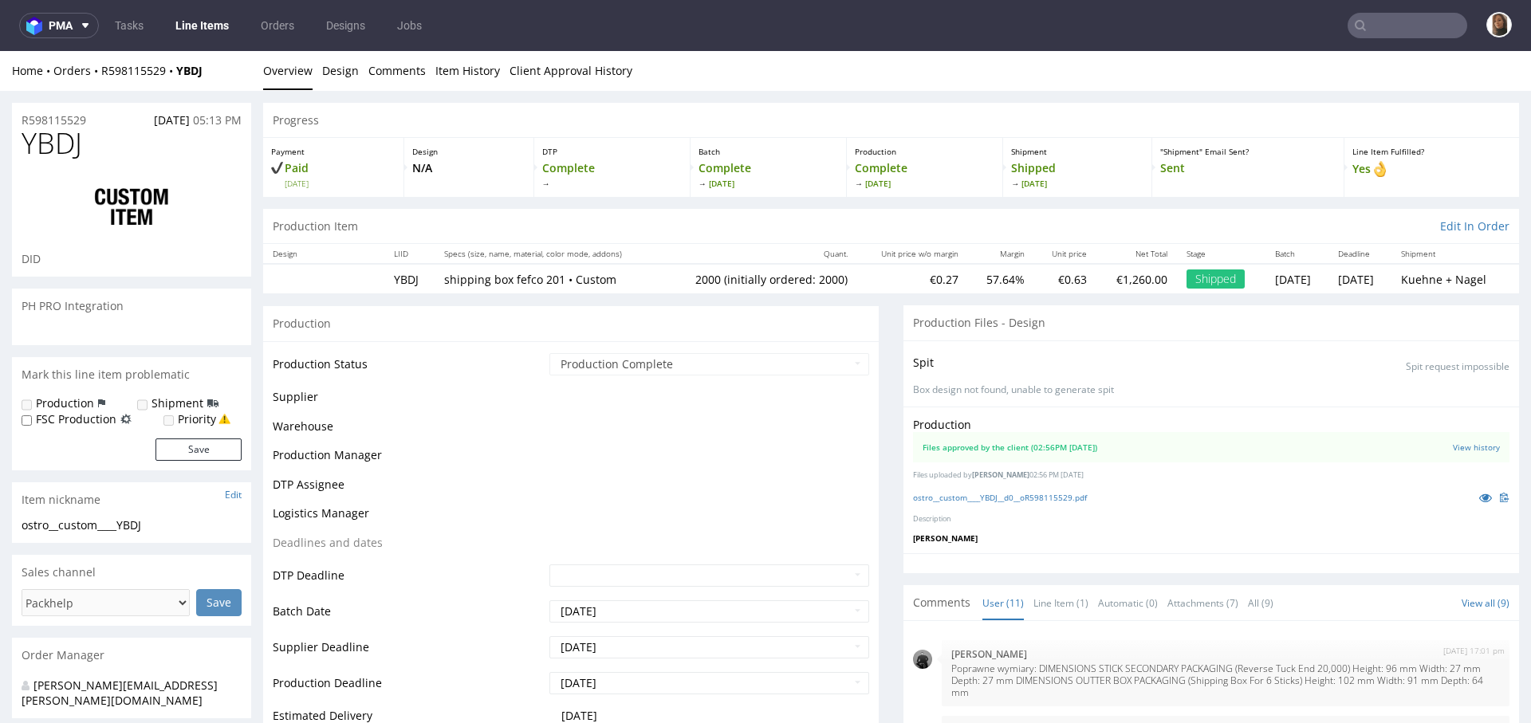
scroll to position [507, 0]
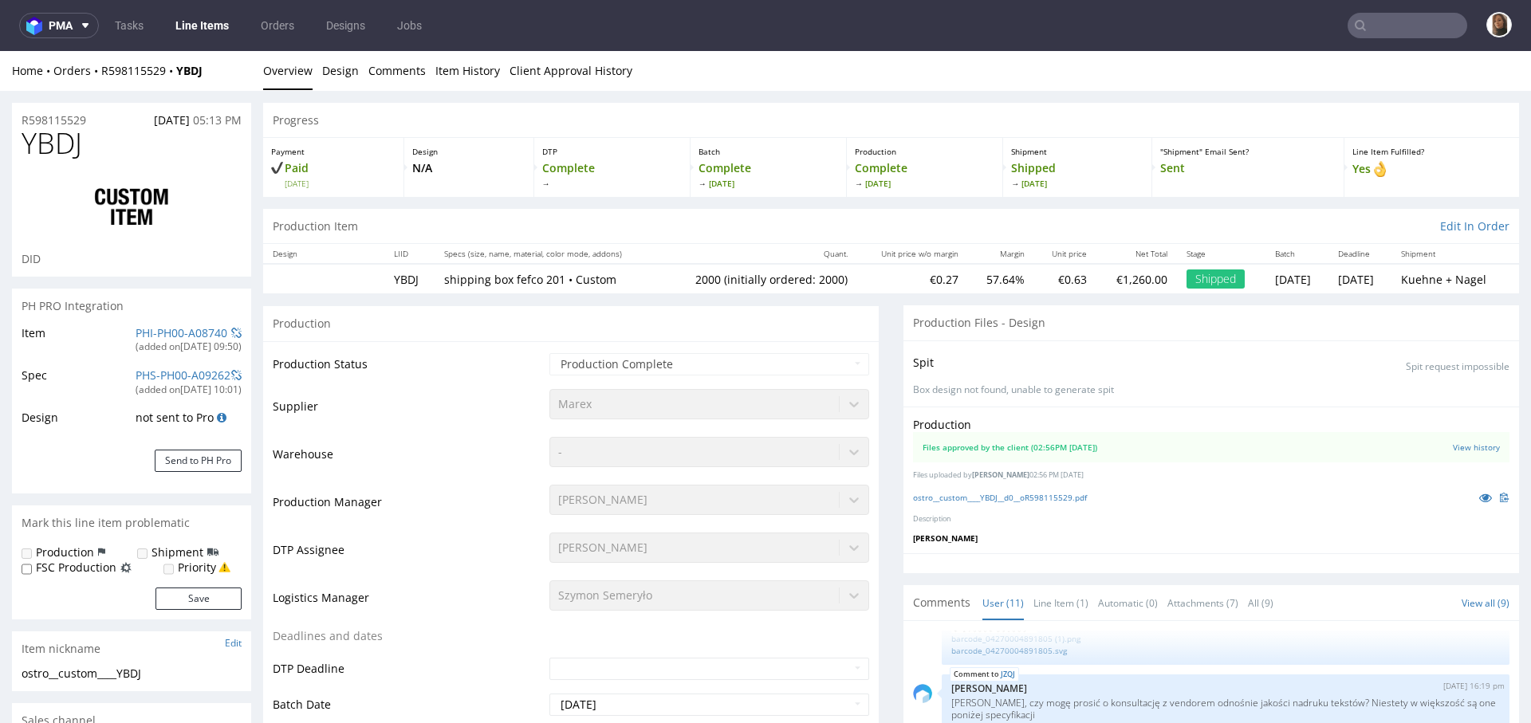
type input "2000"
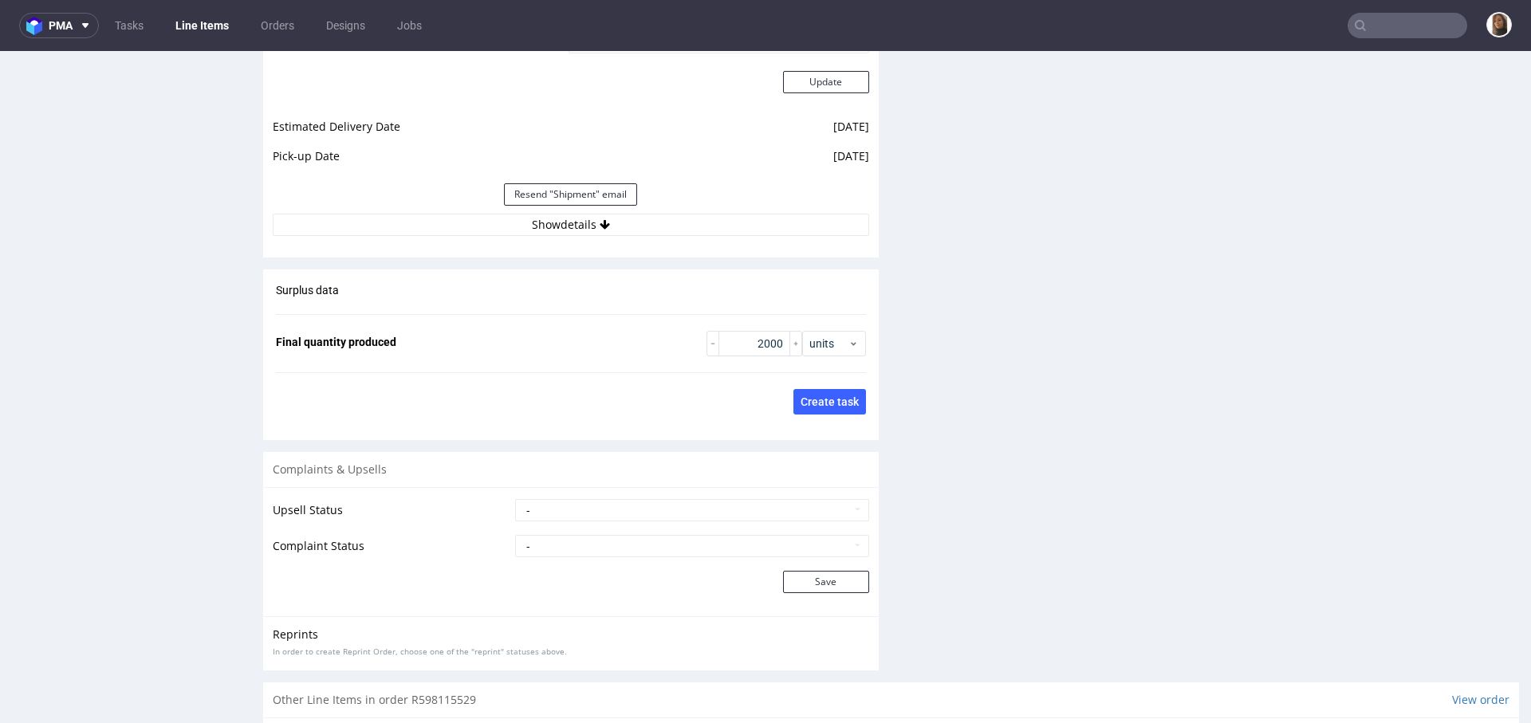
scroll to position [2341, 0]
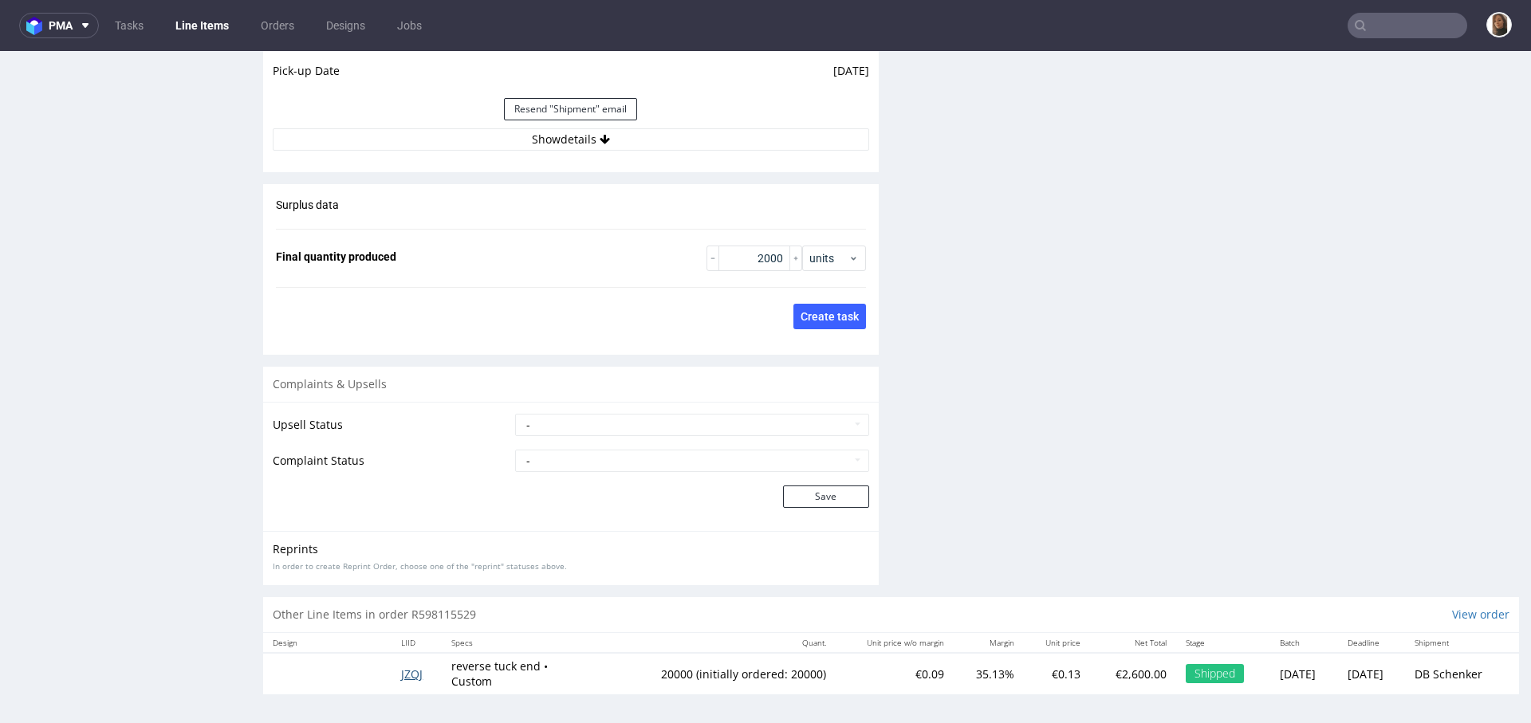
click at [415, 671] on span "JZQJ" at bounding box center [412, 673] width 22 height 15
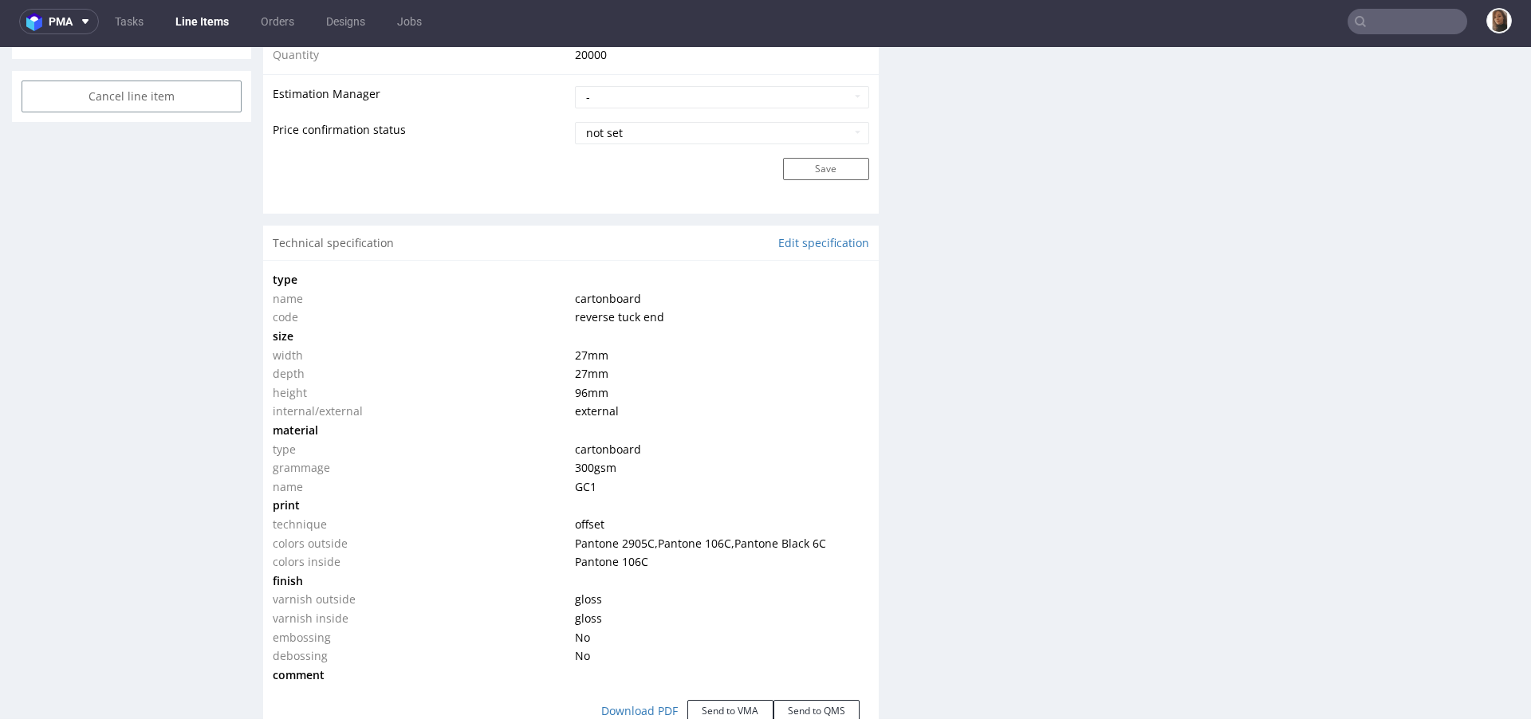
scroll to position [2359, 0]
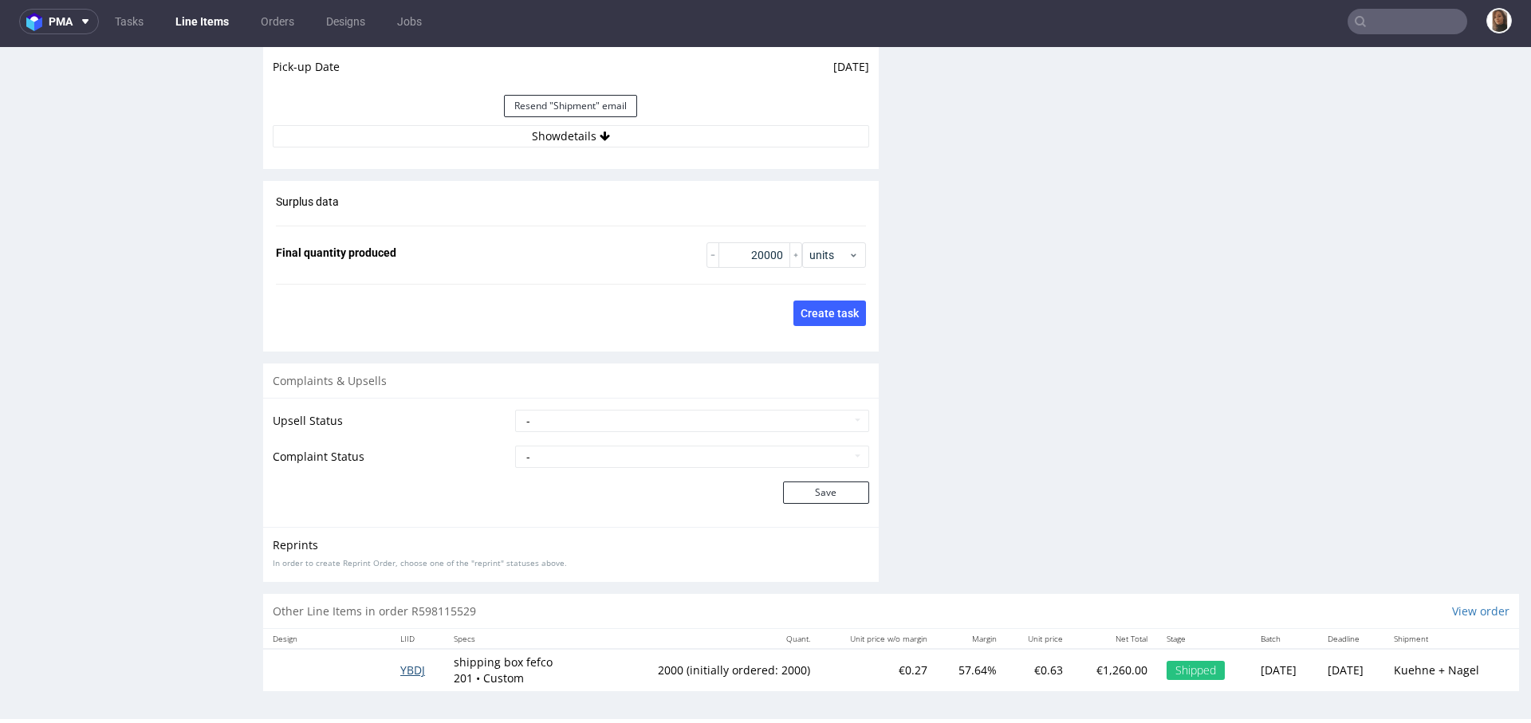
click at [411, 663] on span "YBDJ" at bounding box center [412, 670] width 25 height 15
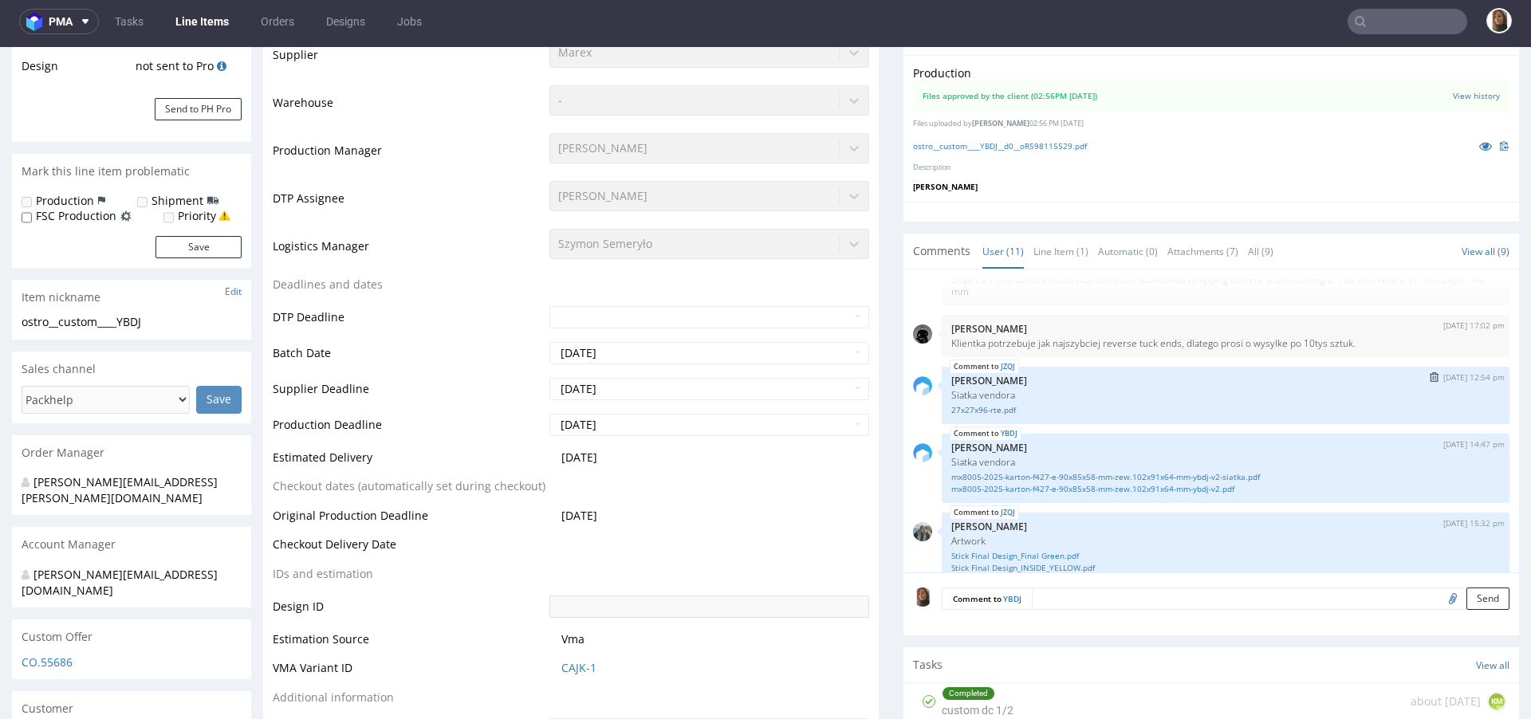
scroll to position [51, 0]
click at [961, 471] on link "mx8005-2025-karton-f427-e-90x85x58-mm-zew.102x91x64-mm-ybdj-v2-siatka.pdf" at bounding box center [1225, 476] width 549 height 12
click at [1386, 42] on nav "pma Tasks Line Items Orders Designs Jobs" at bounding box center [765, 21] width 1531 height 51
click at [1386, 19] on input "text" at bounding box center [1407, 22] width 120 height 26
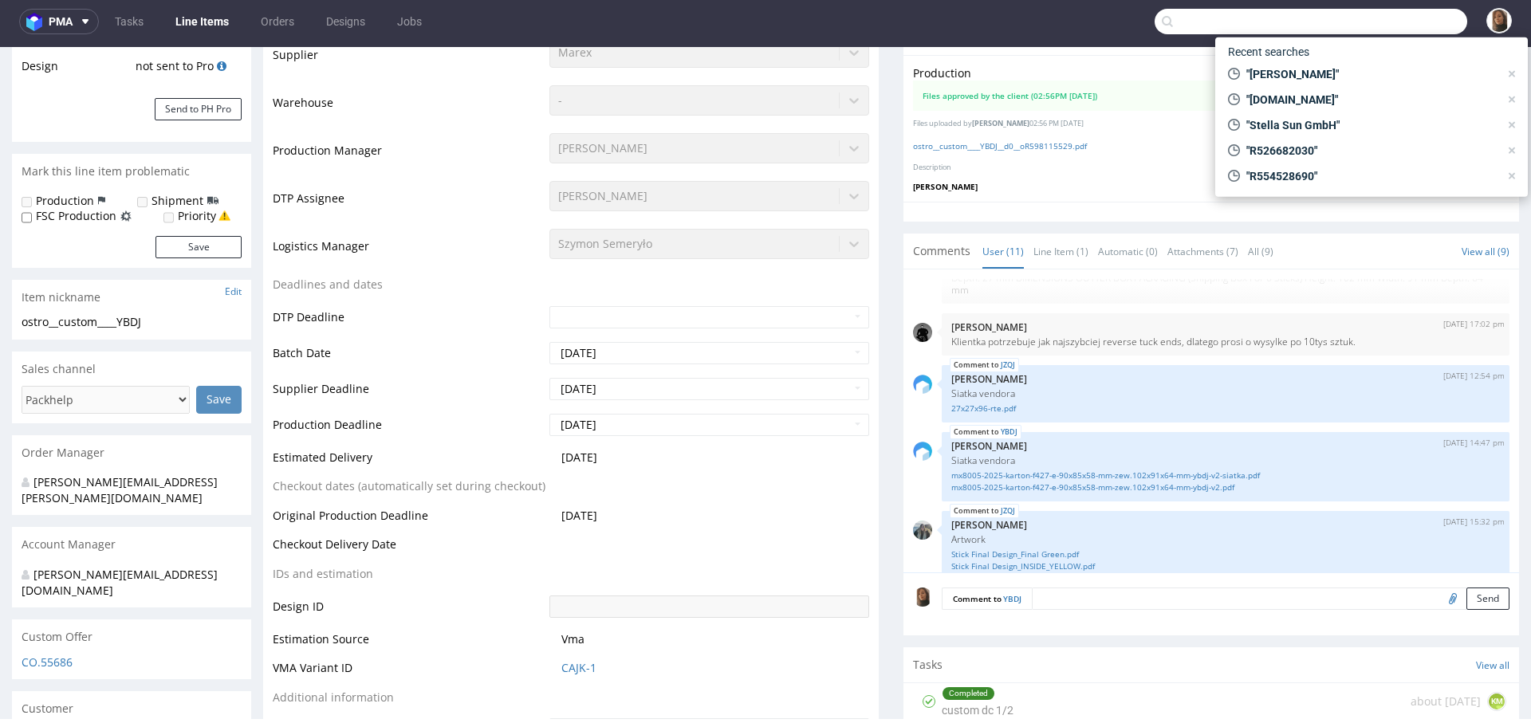
paste input "Mila.D@dermaceutic.com"
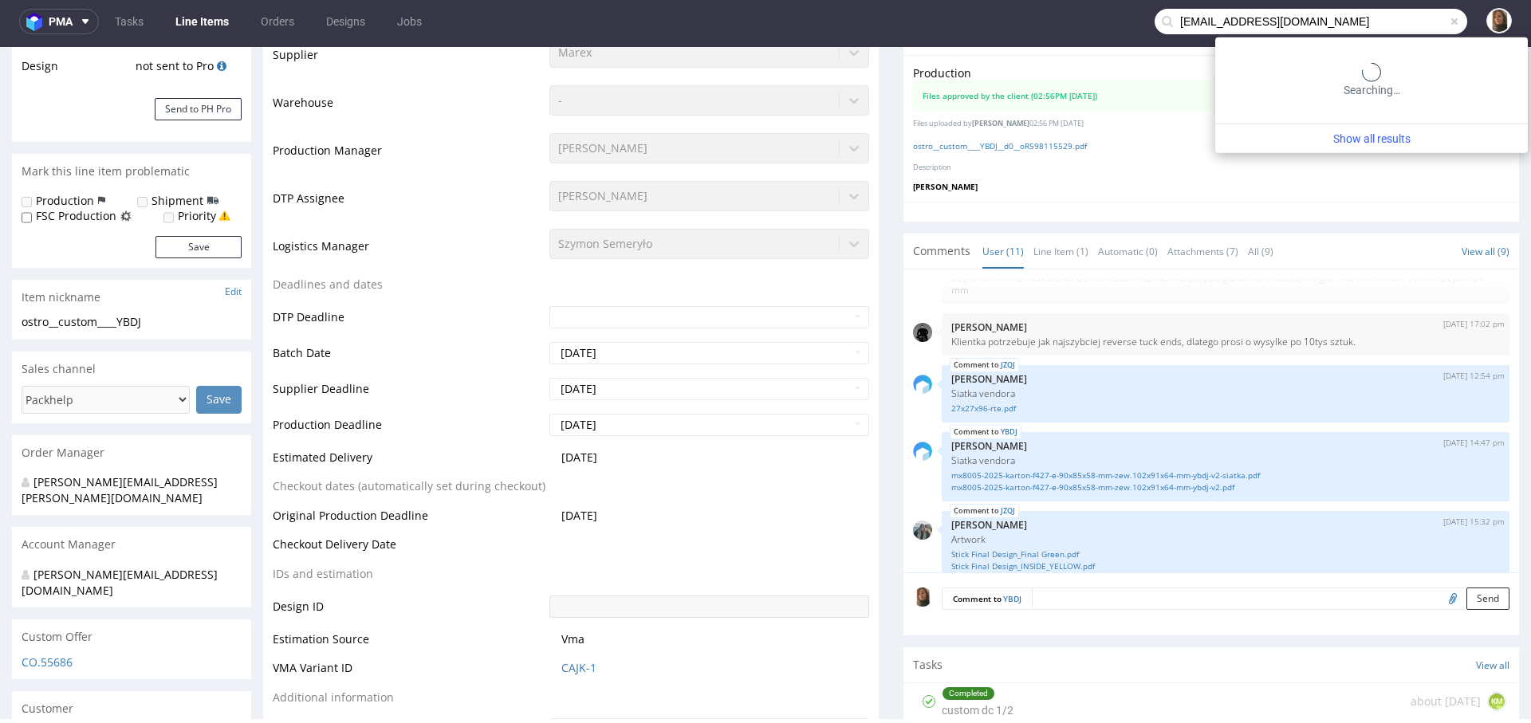
type input "Mila.D@dermaceutic.com"
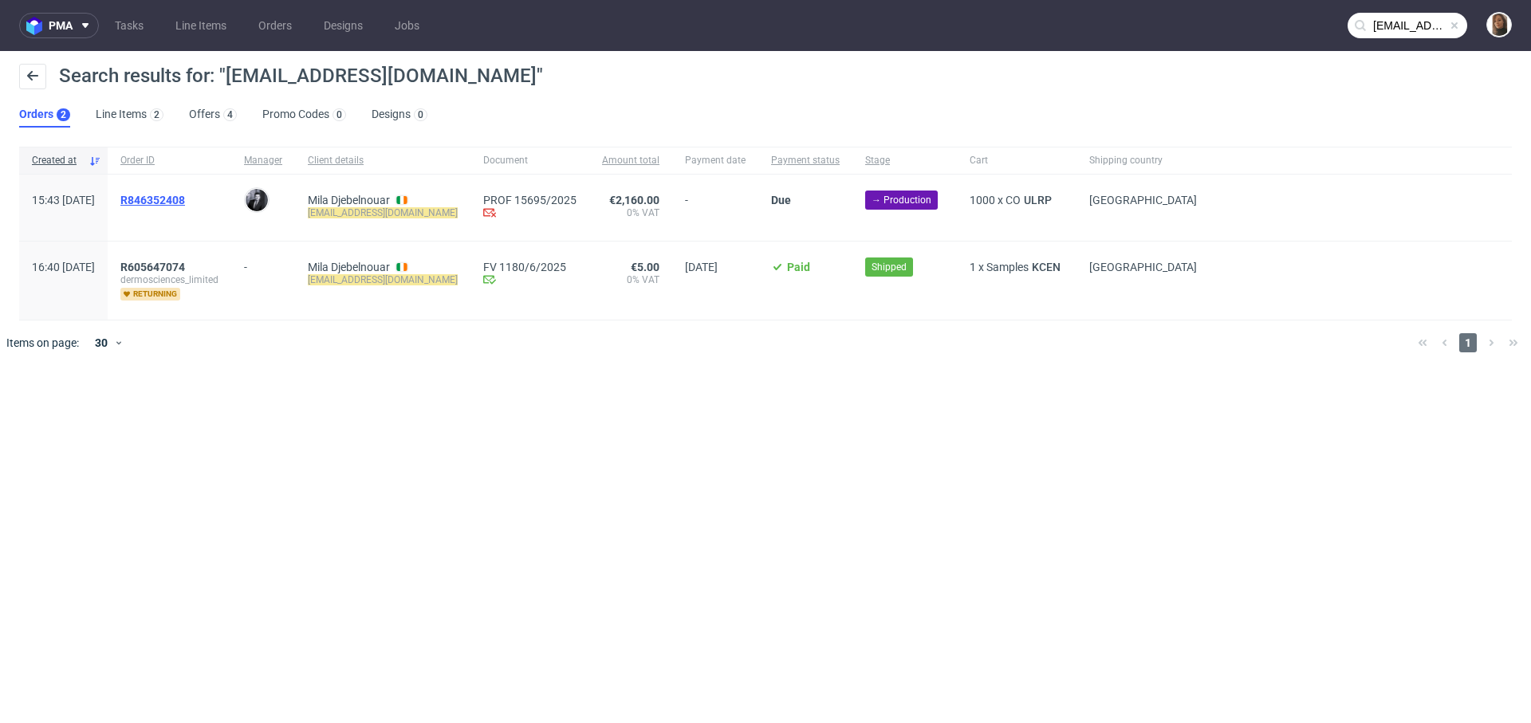
click at [185, 198] on span "R846352408" at bounding box center [152, 200] width 65 height 13
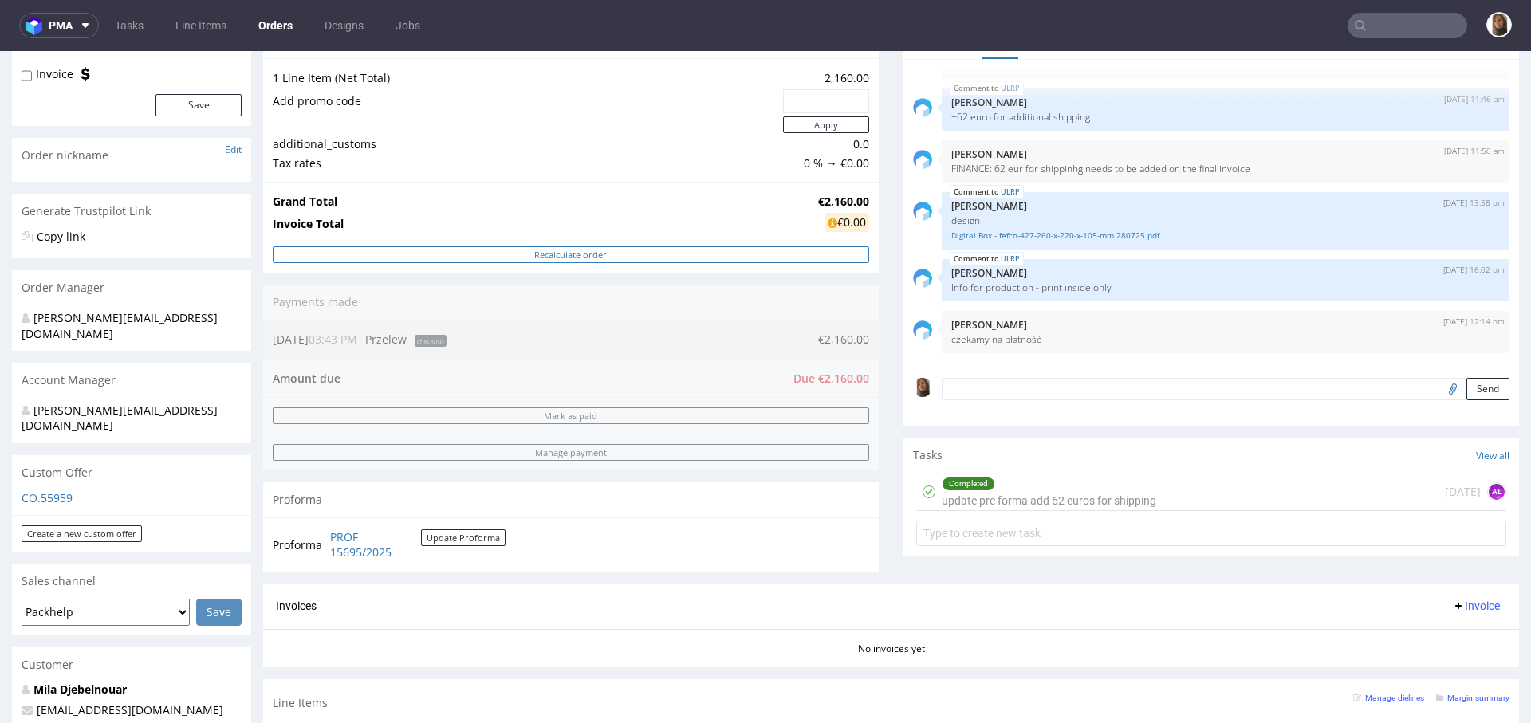
scroll to position [555, 0]
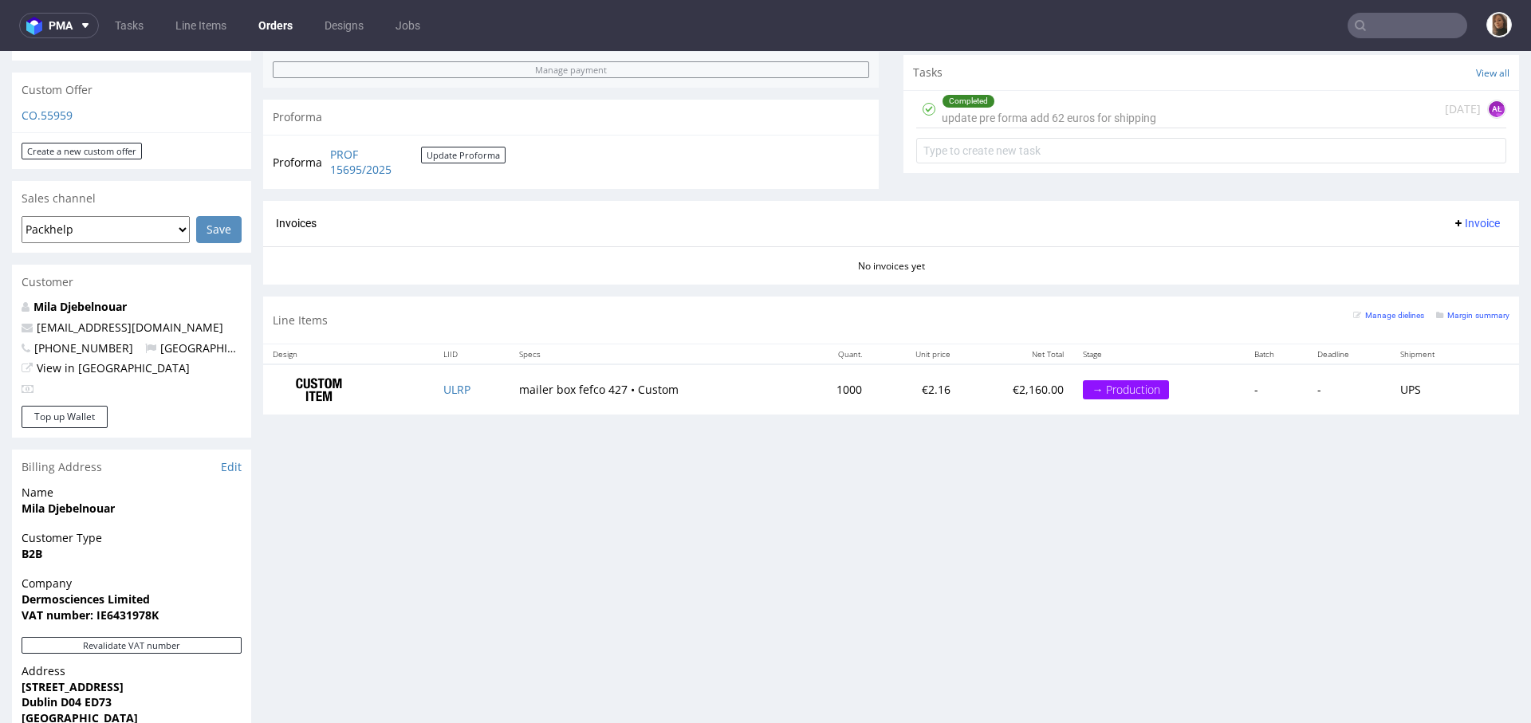
click at [435, 378] on td "ULRP" at bounding box center [471, 389] width 75 height 50
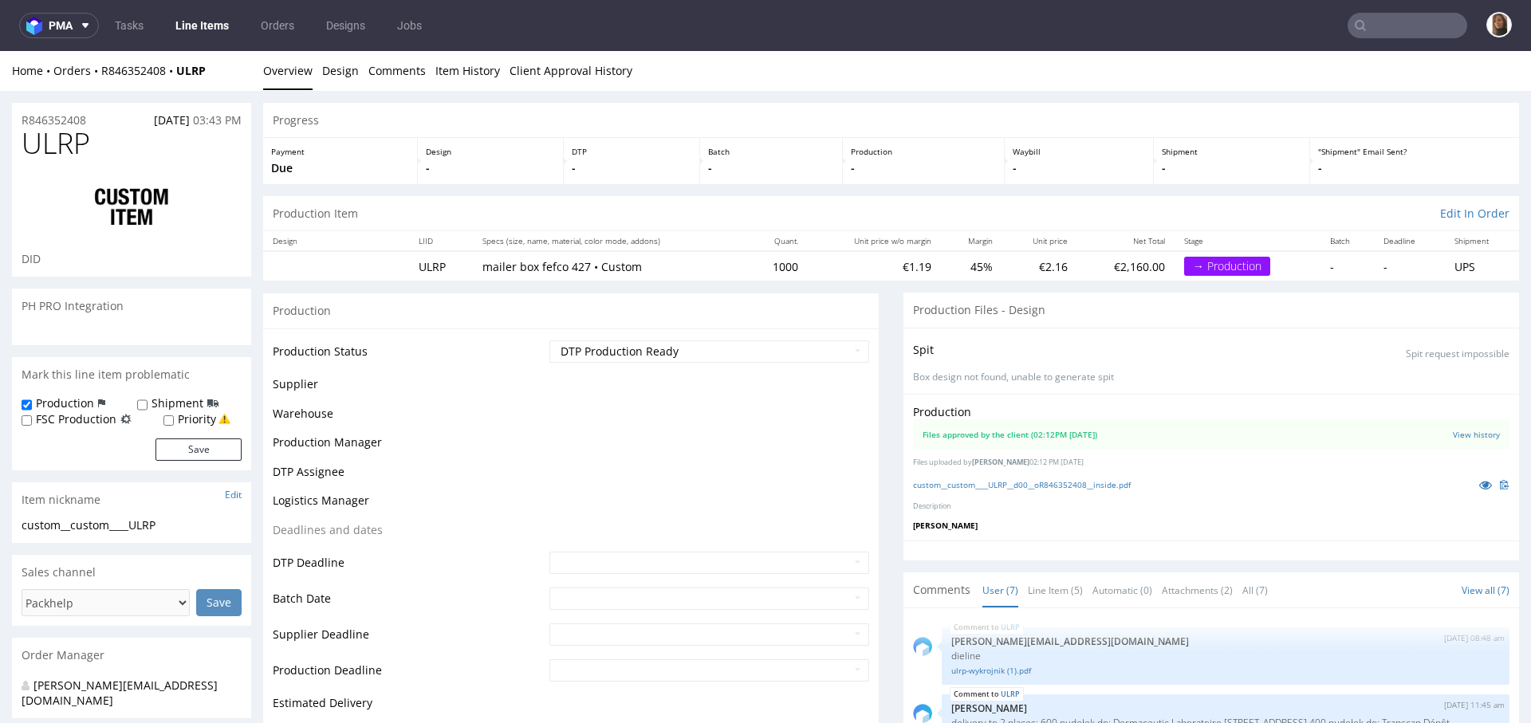
scroll to position [133, 0]
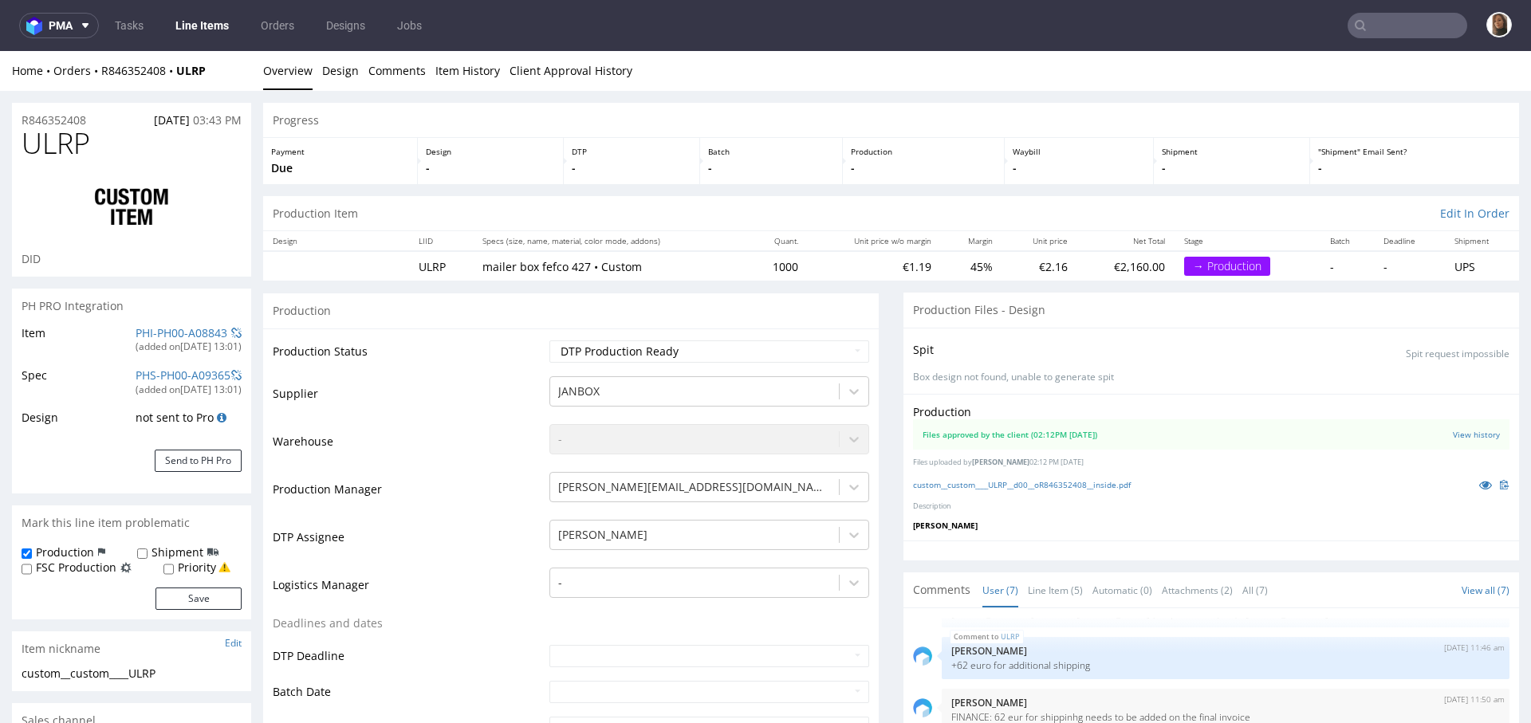
select select "in_progress"
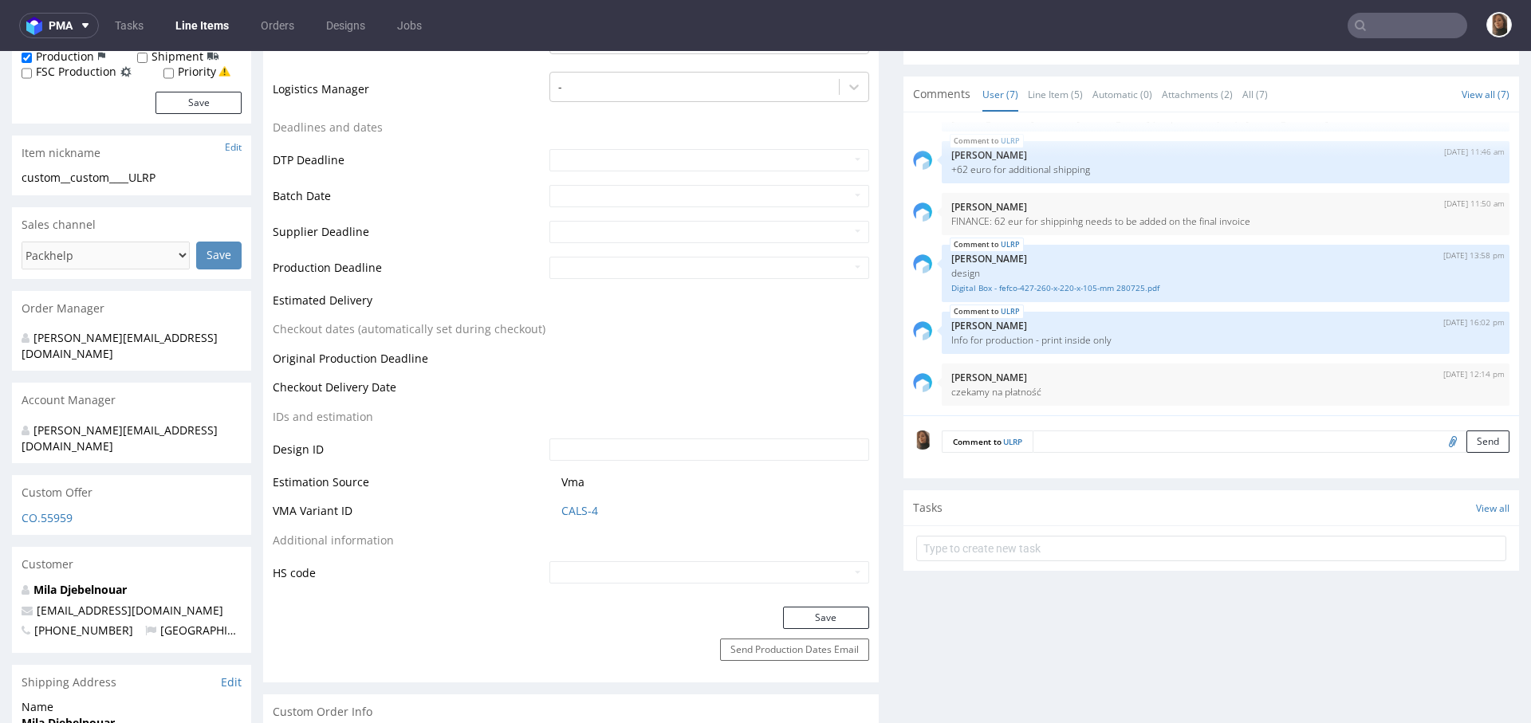
scroll to position [536, 0]
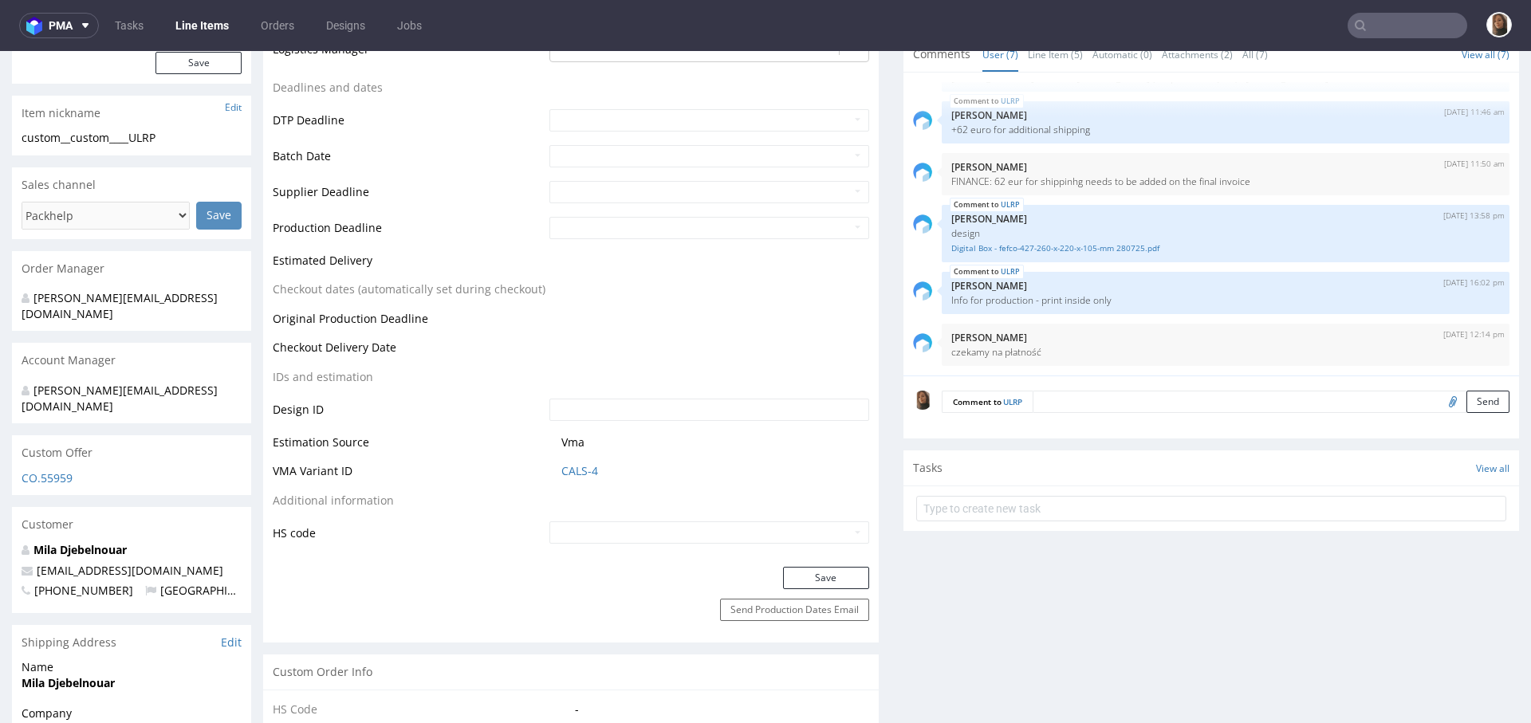
click at [1379, 33] on input "text" at bounding box center [1407, 26] width 120 height 26
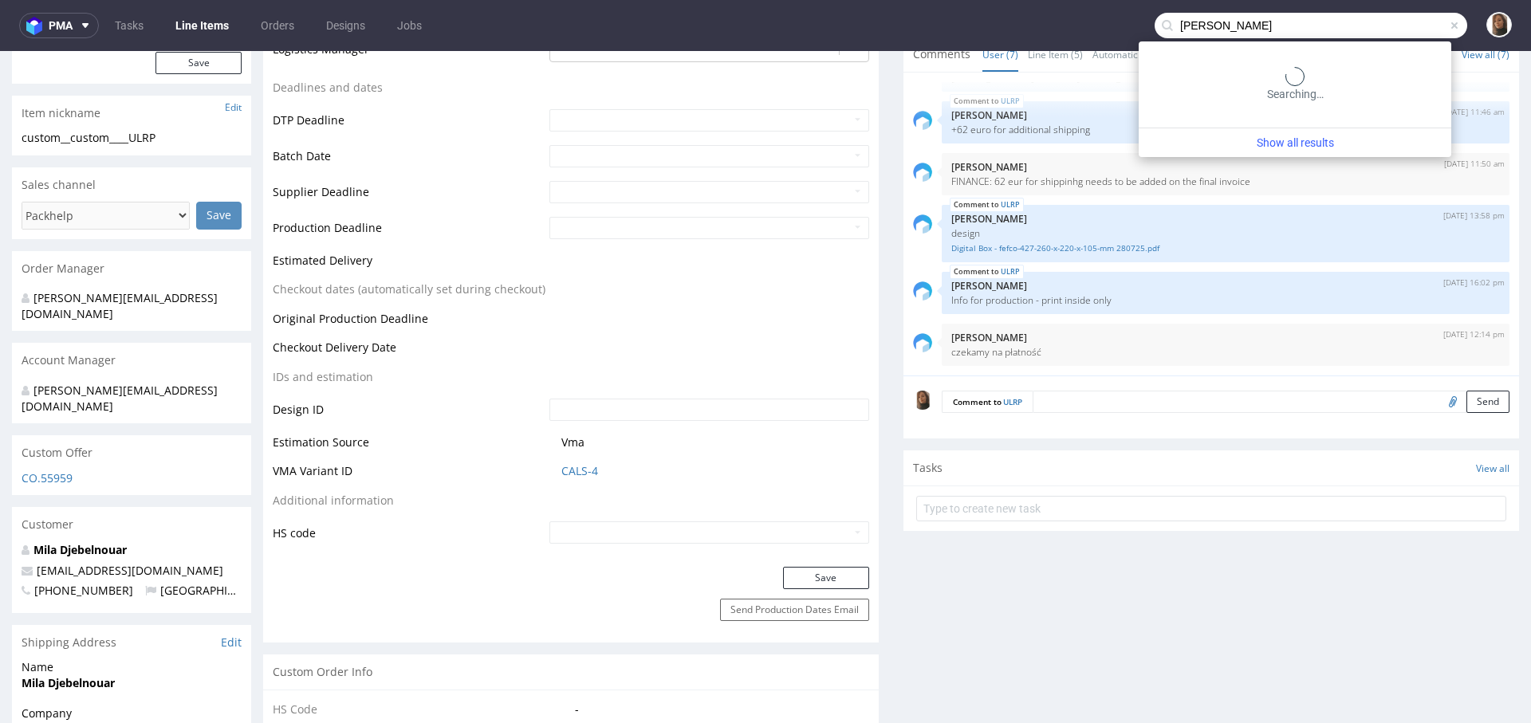
type input "karla emcke"
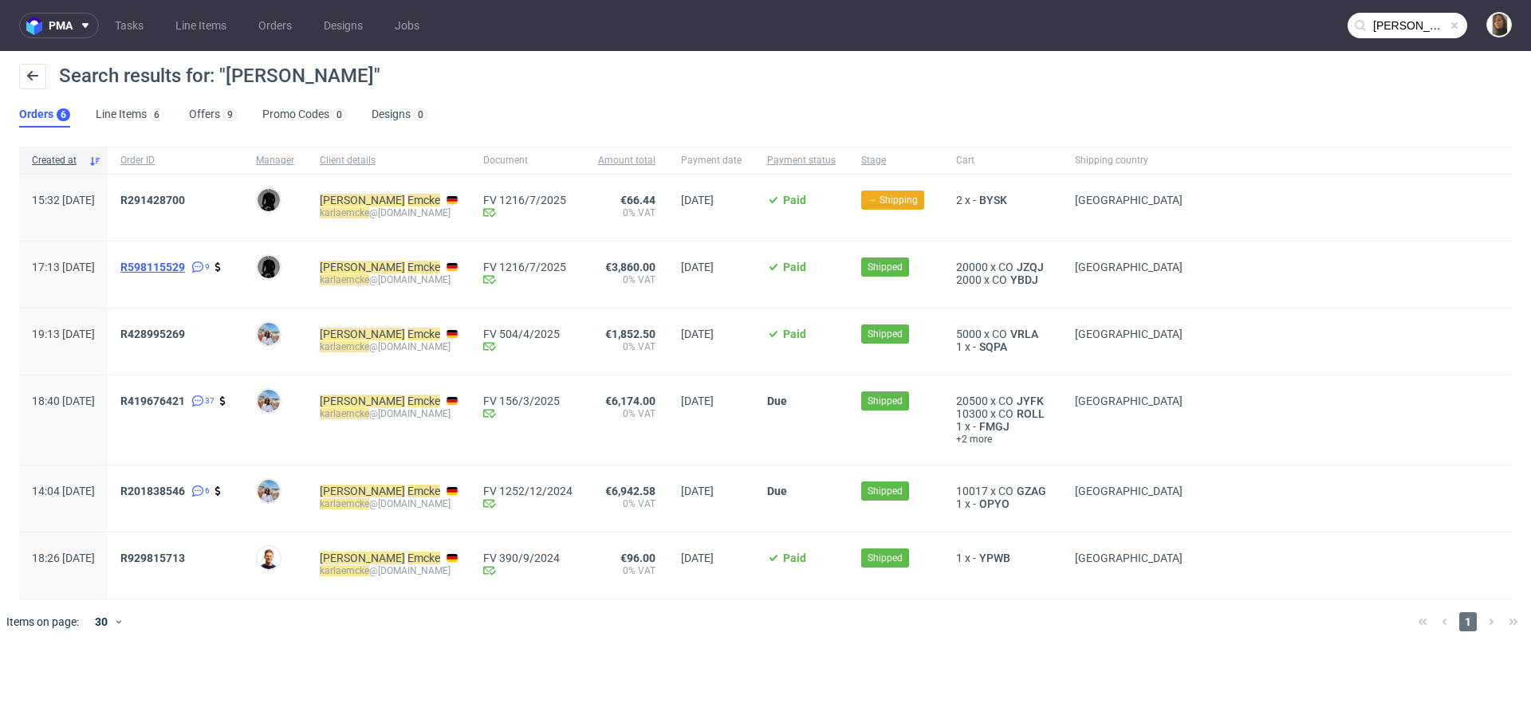
click at [185, 266] on span "R598115529" at bounding box center [152, 267] width 65 height 13
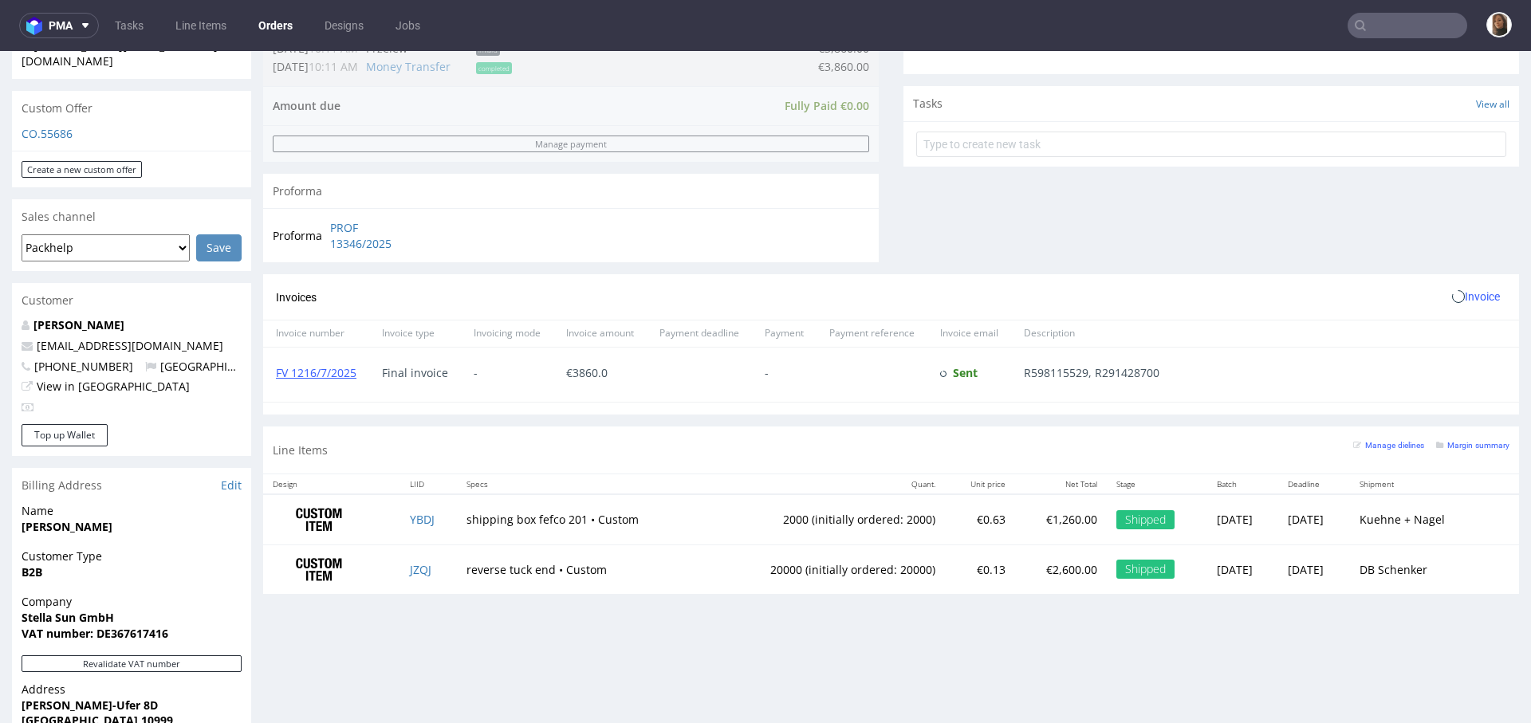
scroll to position [794, 0]
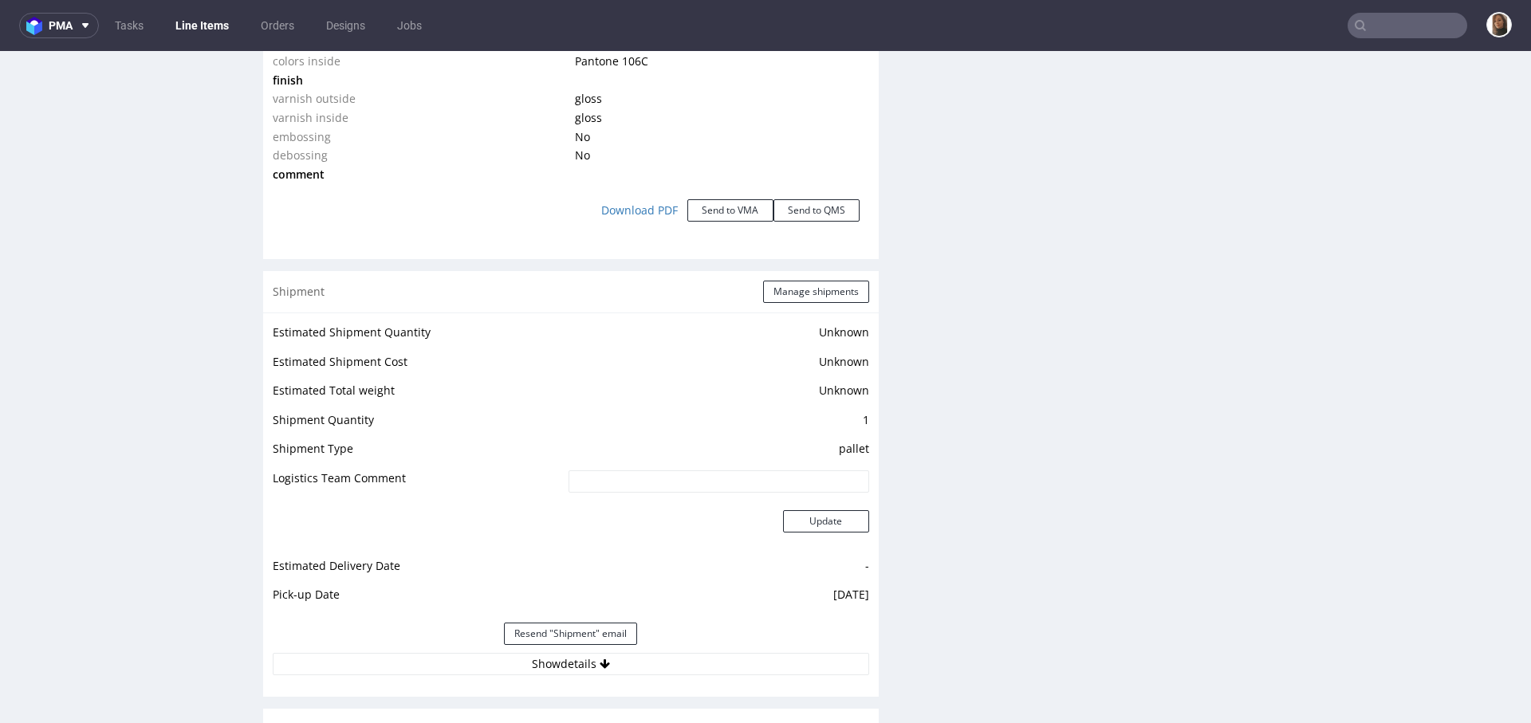
scroll to position [2359, 0]
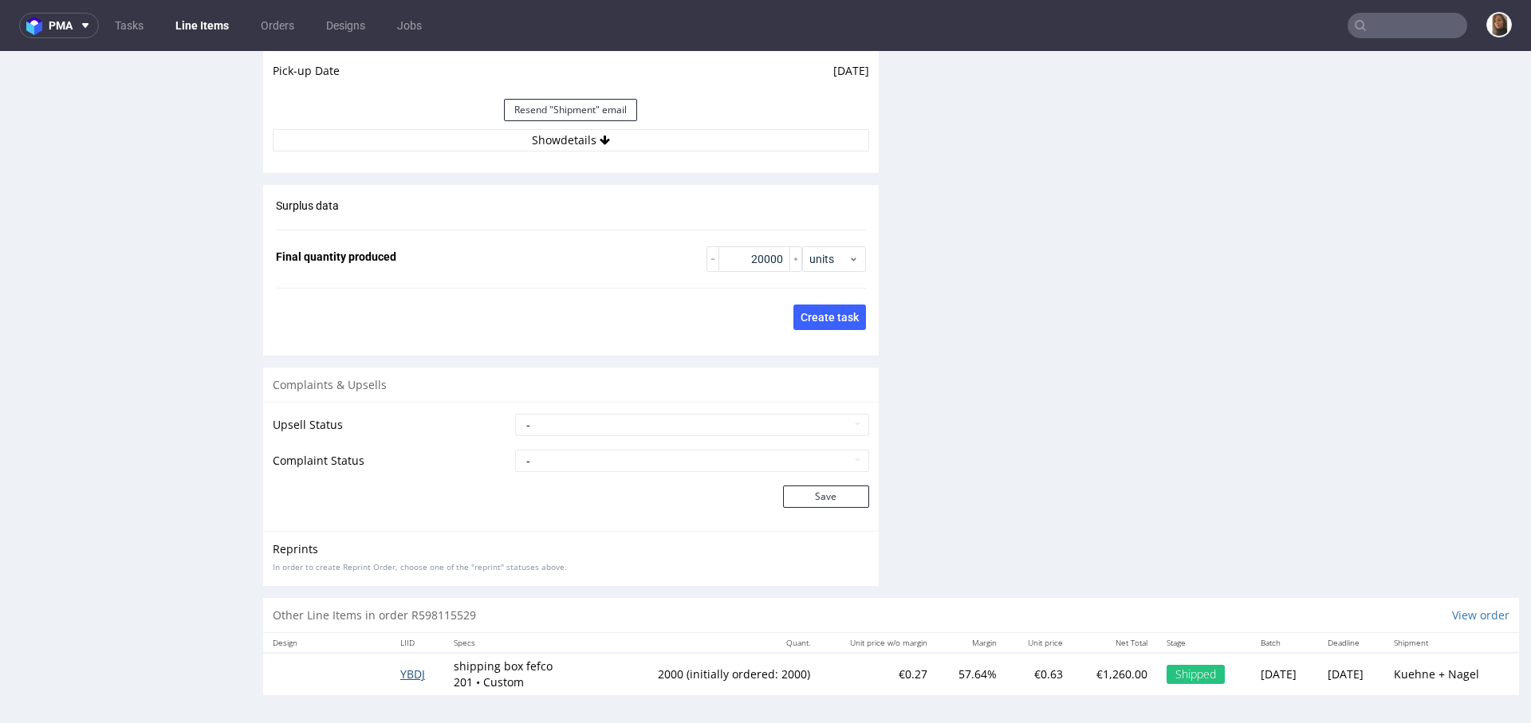
click at [409, 668] on span "YBDJ" at bounding box center [412, 673] width 25 height 15
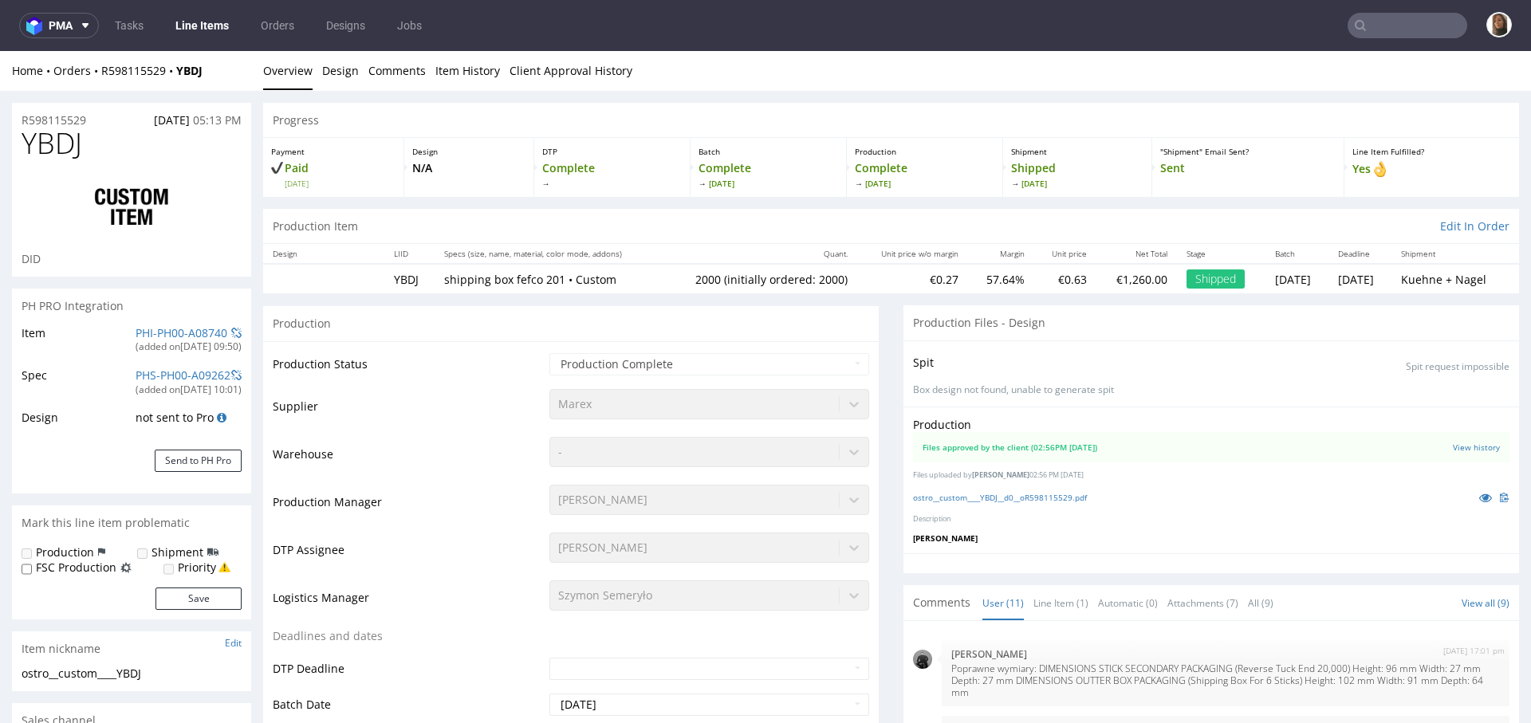
scroll to position [507, 0]
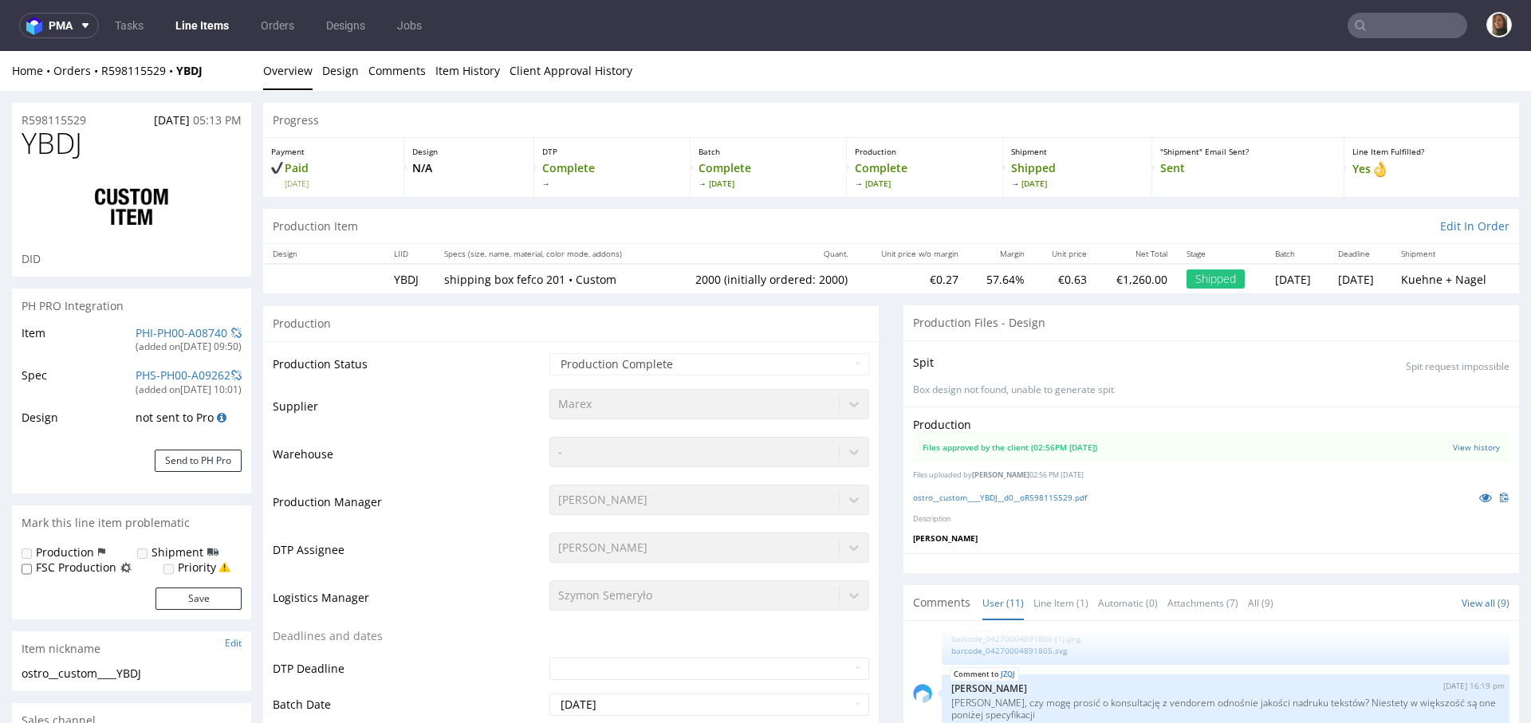
type input "2000"
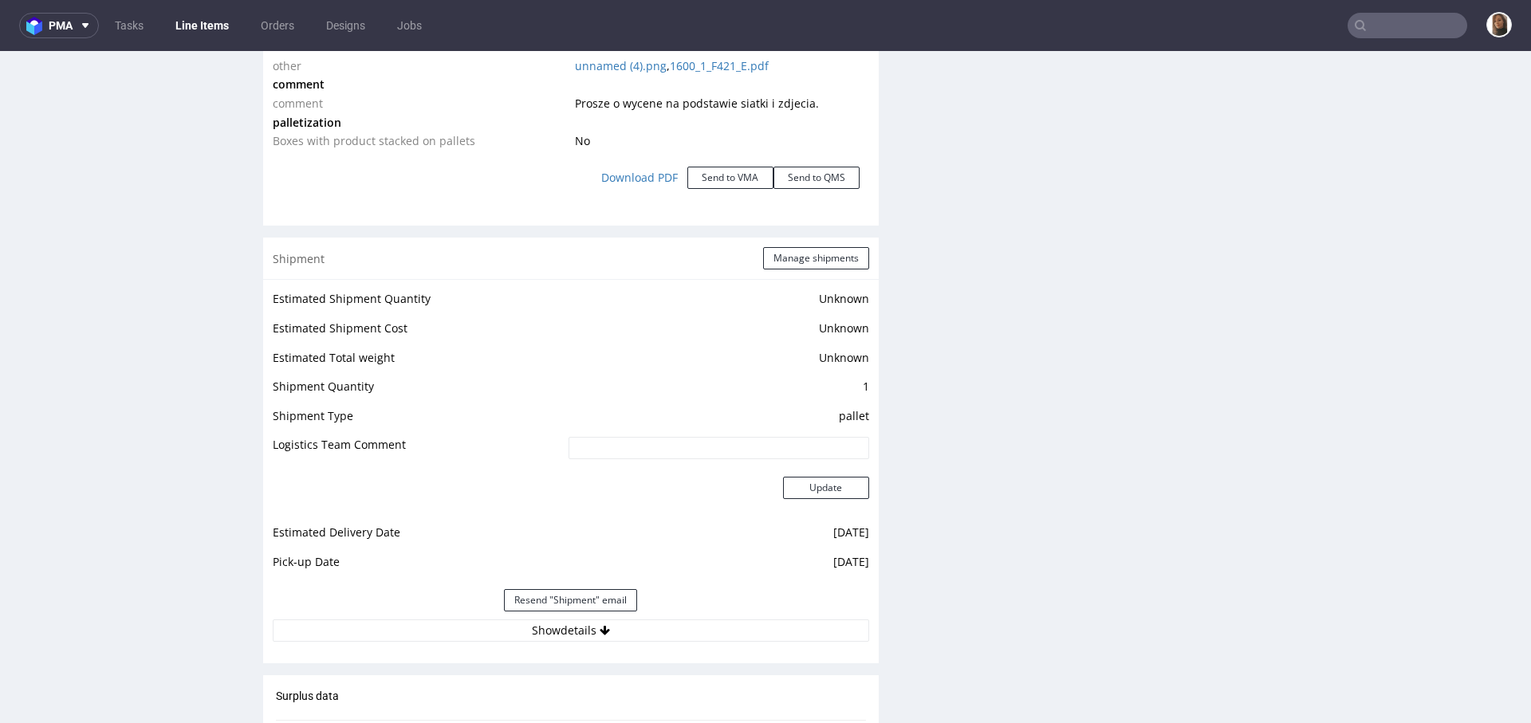
scroll to position [1490, 0]
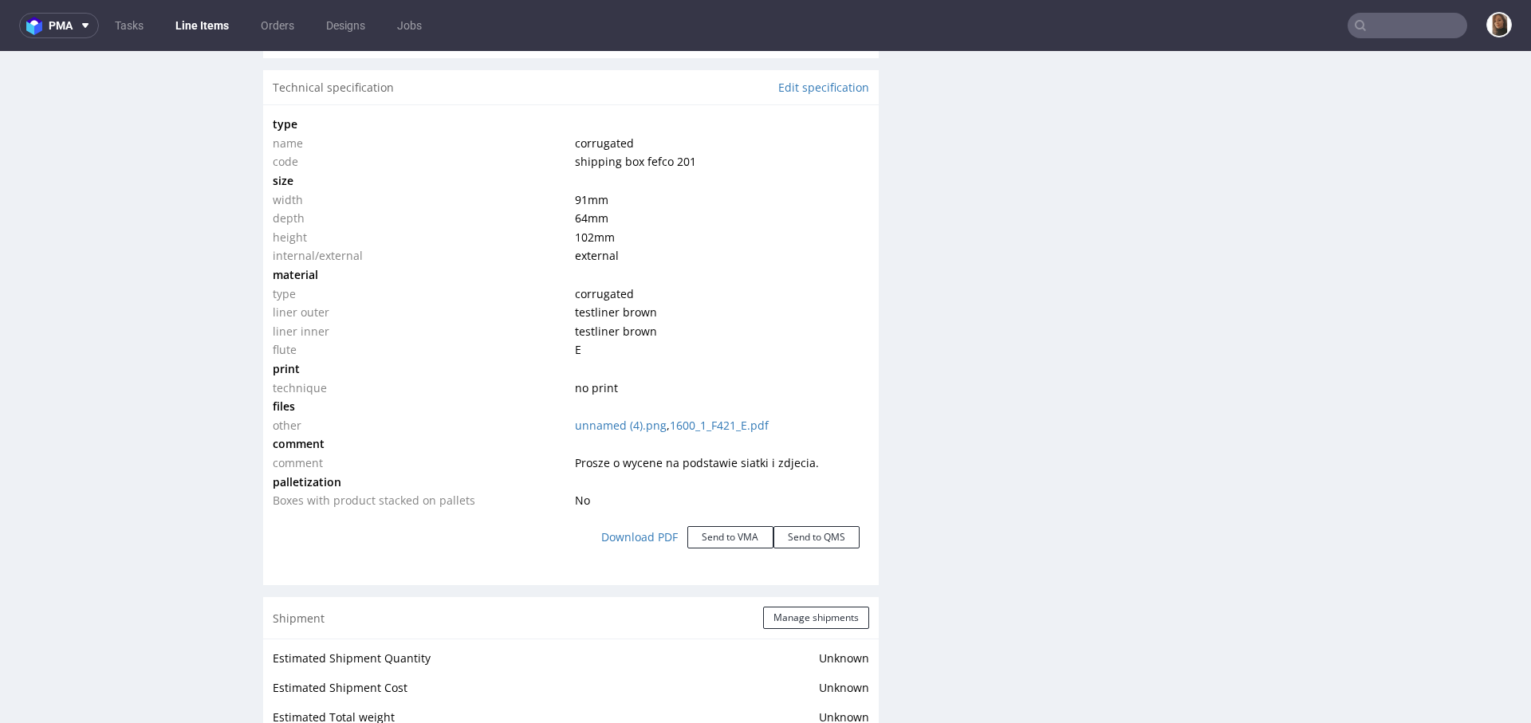
drag, startPoint x: 611, startPoint y: 236, endPoint x: 267, endPoint y: 235, distance: 343.6
click at [267, 234] on div "type name corrugated code shipping box fefco 201 size width 91 mm depth 64 mm h…" at bounding box center [570, 338] width 615 height 469
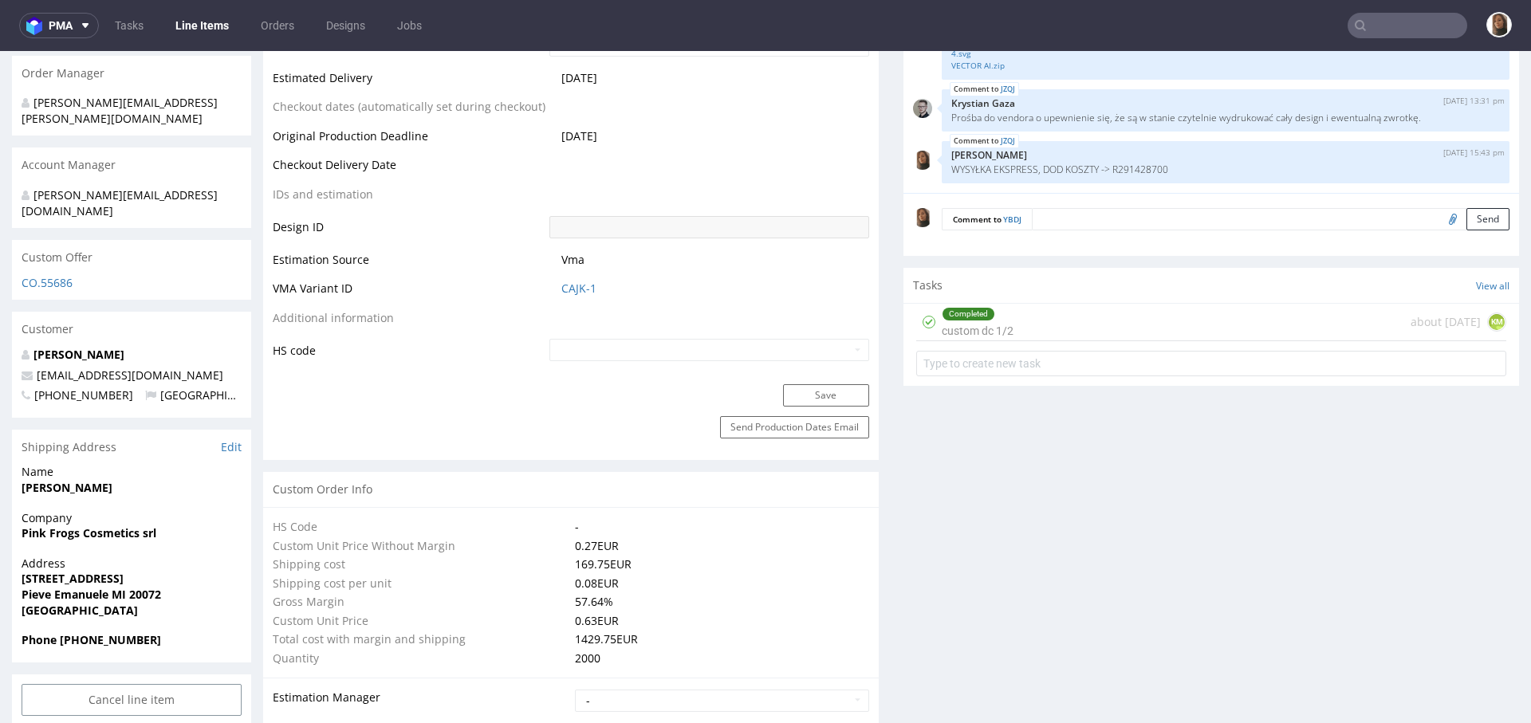
scroll to position [0, 0]
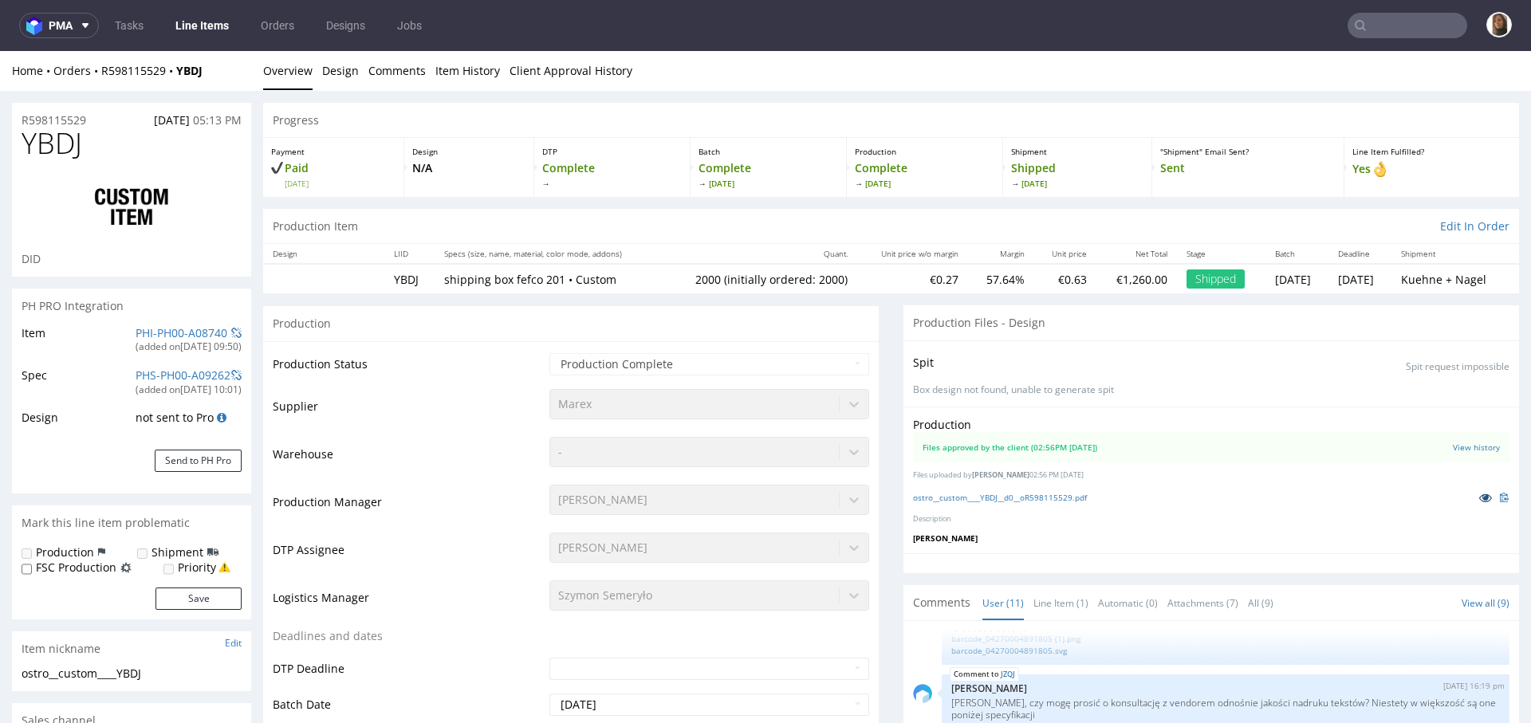
click at [1479, 497] on icon at bounding box center [1485, 497] width 13 height 11
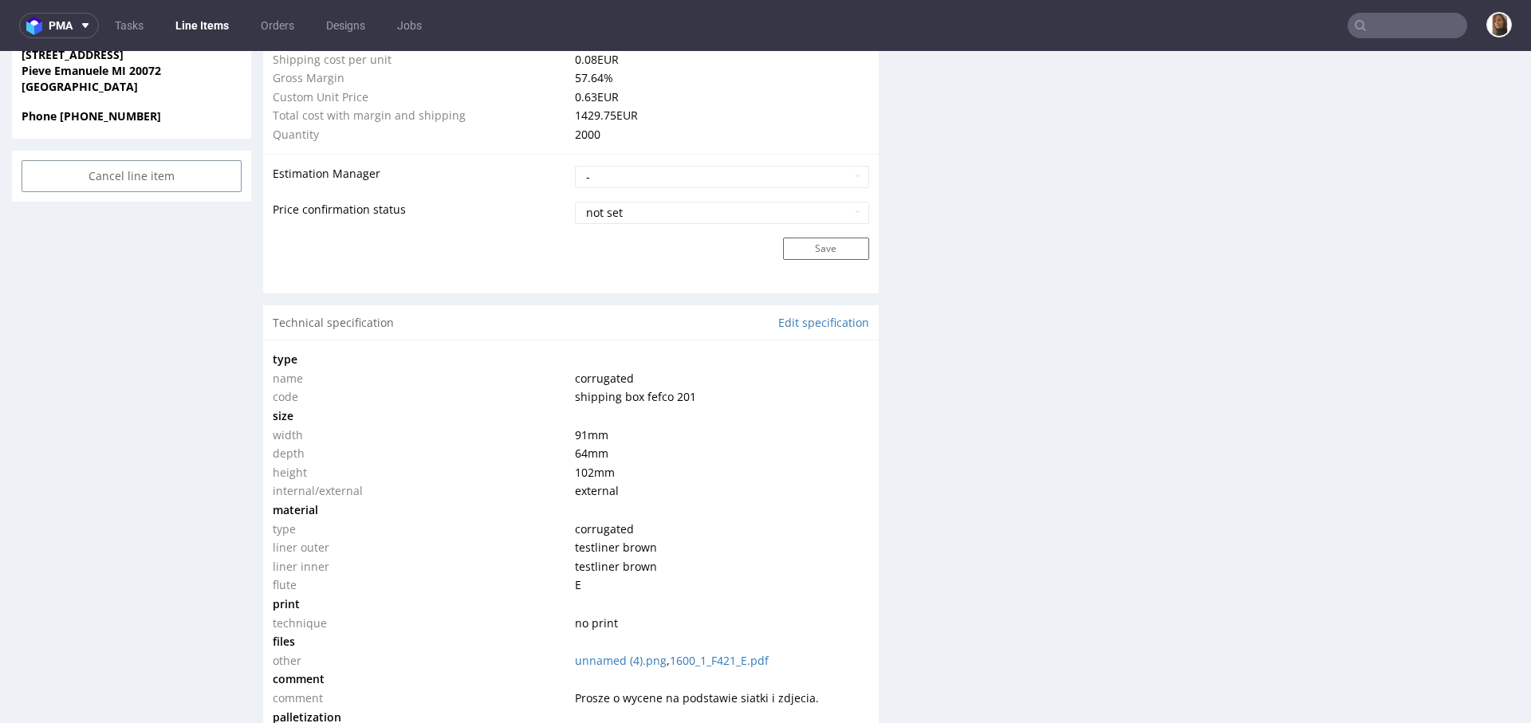
scroll to position [1257, 0]
click at [725, 452] on td "64 mm" at bounding box center [720, 451] width 298 height 19
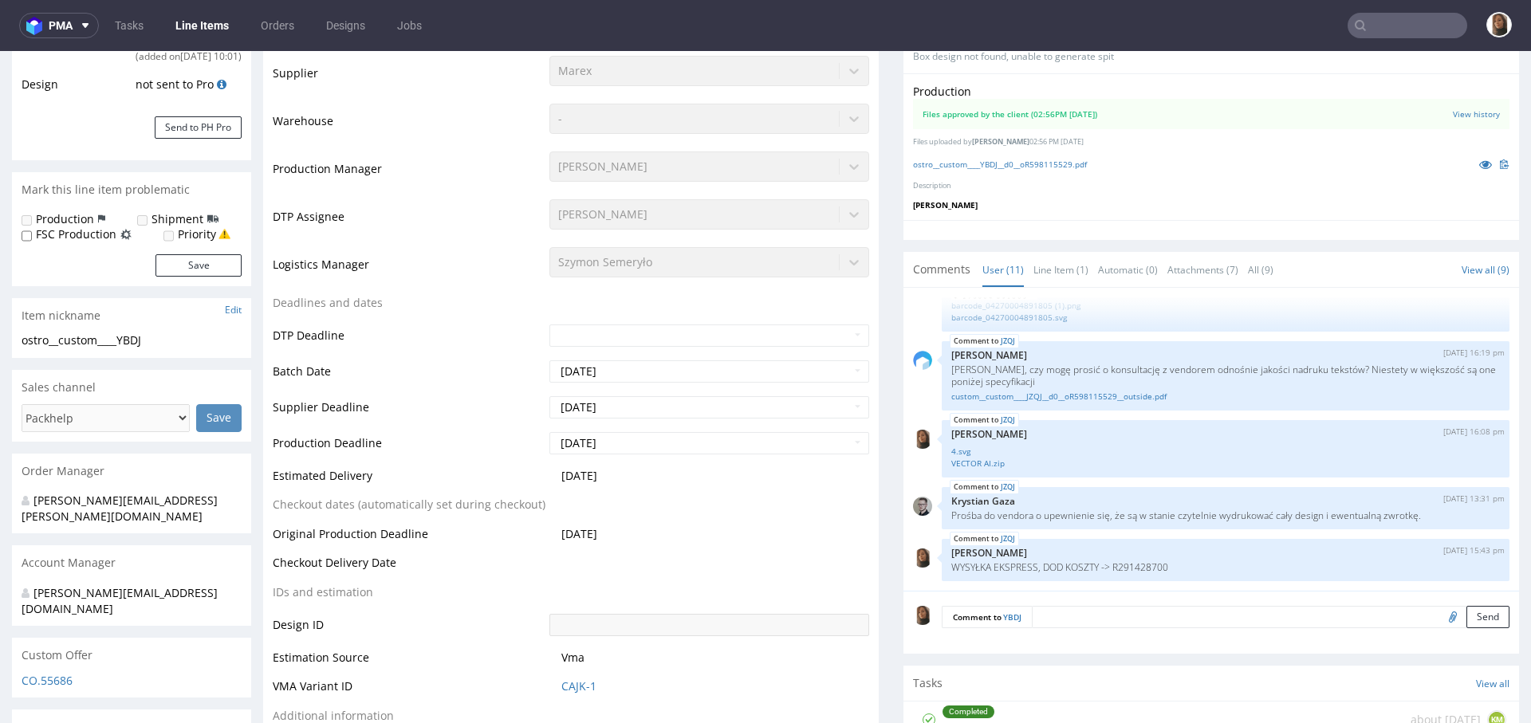
scroll to position [335, 0]
click at [1044, 262] on link "Line Item (1)" at bounding box center [1060, 268] width 55 height 34
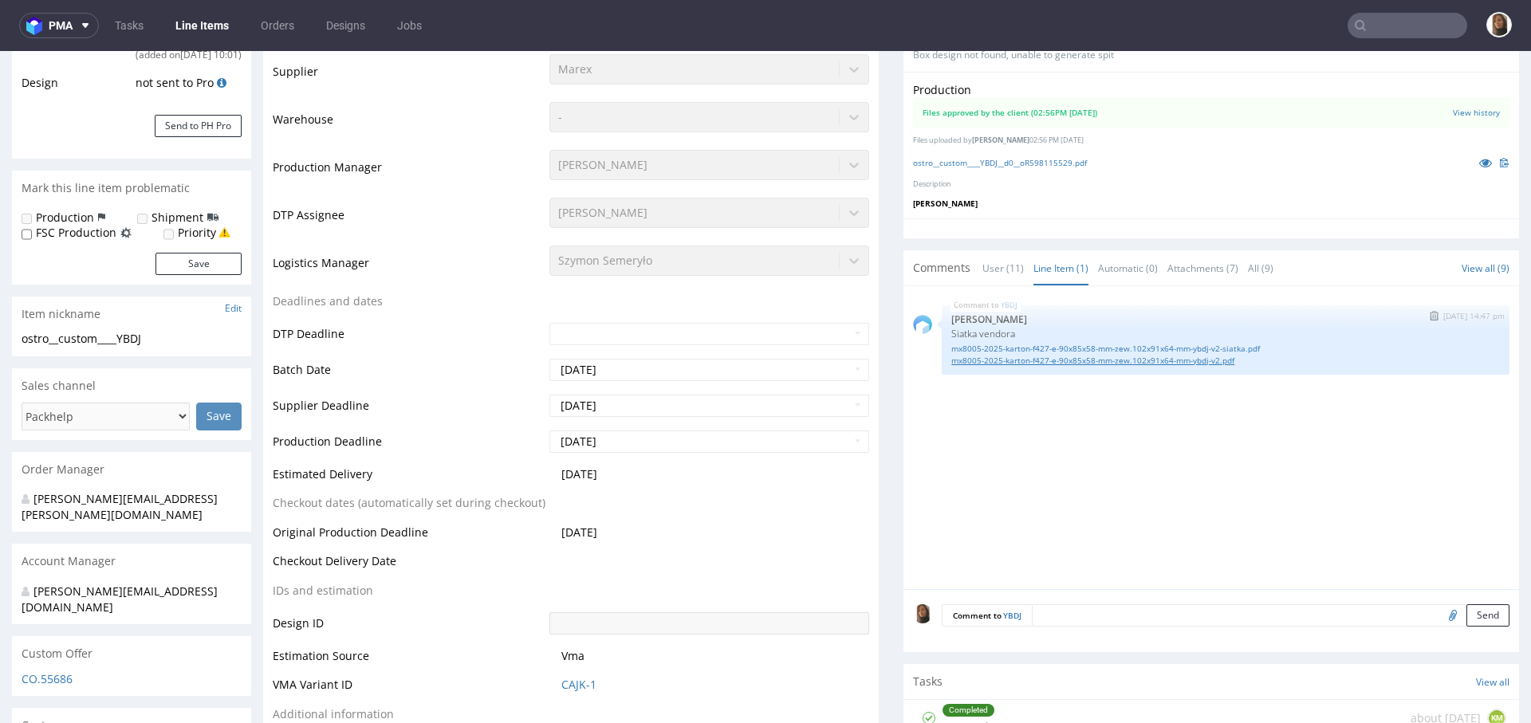
click at [1071, 356] on link "mx8005-2025-karton-f427-e-90x85x58-mm-zew.102x91x64-mm-ybdj-v2.pdf" at bounding box center [1225, 361] width 549 height 12
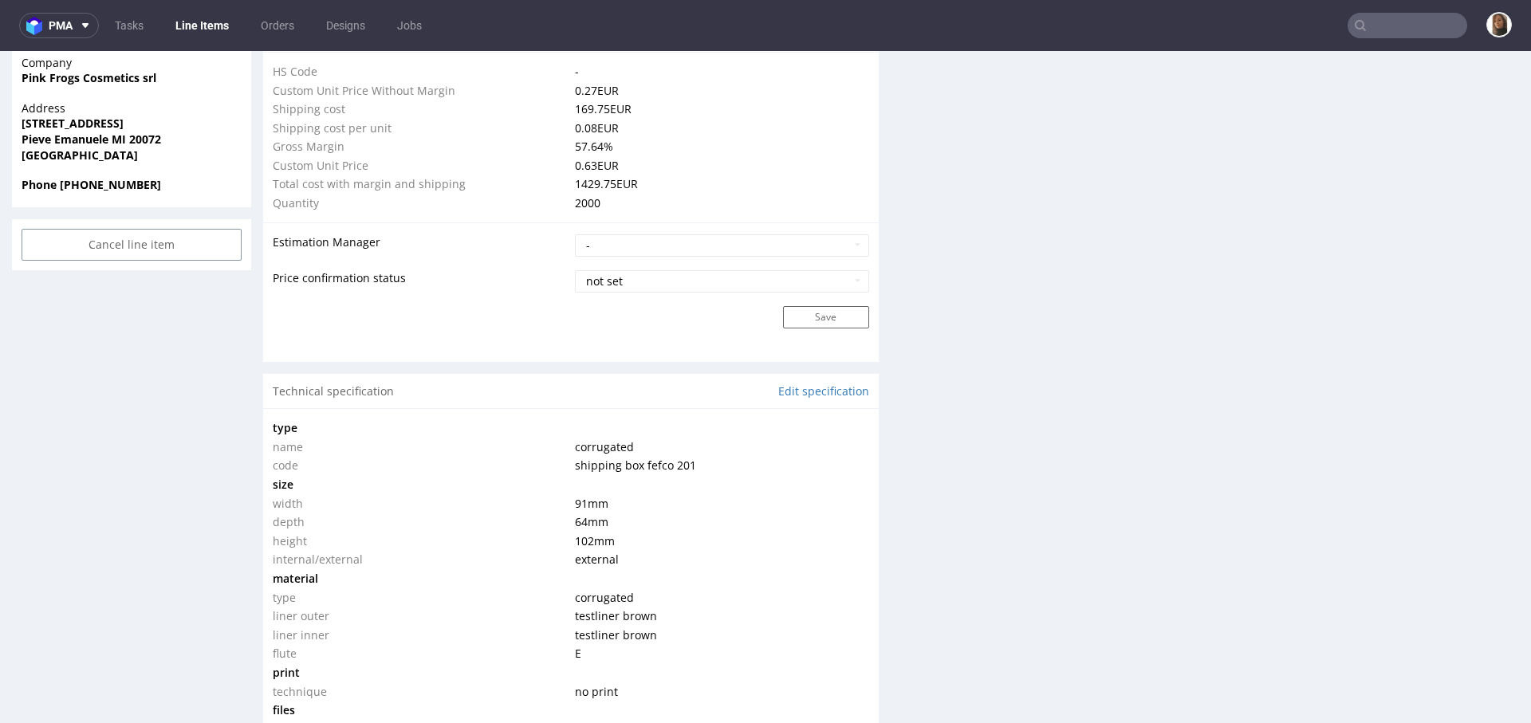
scroll to position [1652, 0]
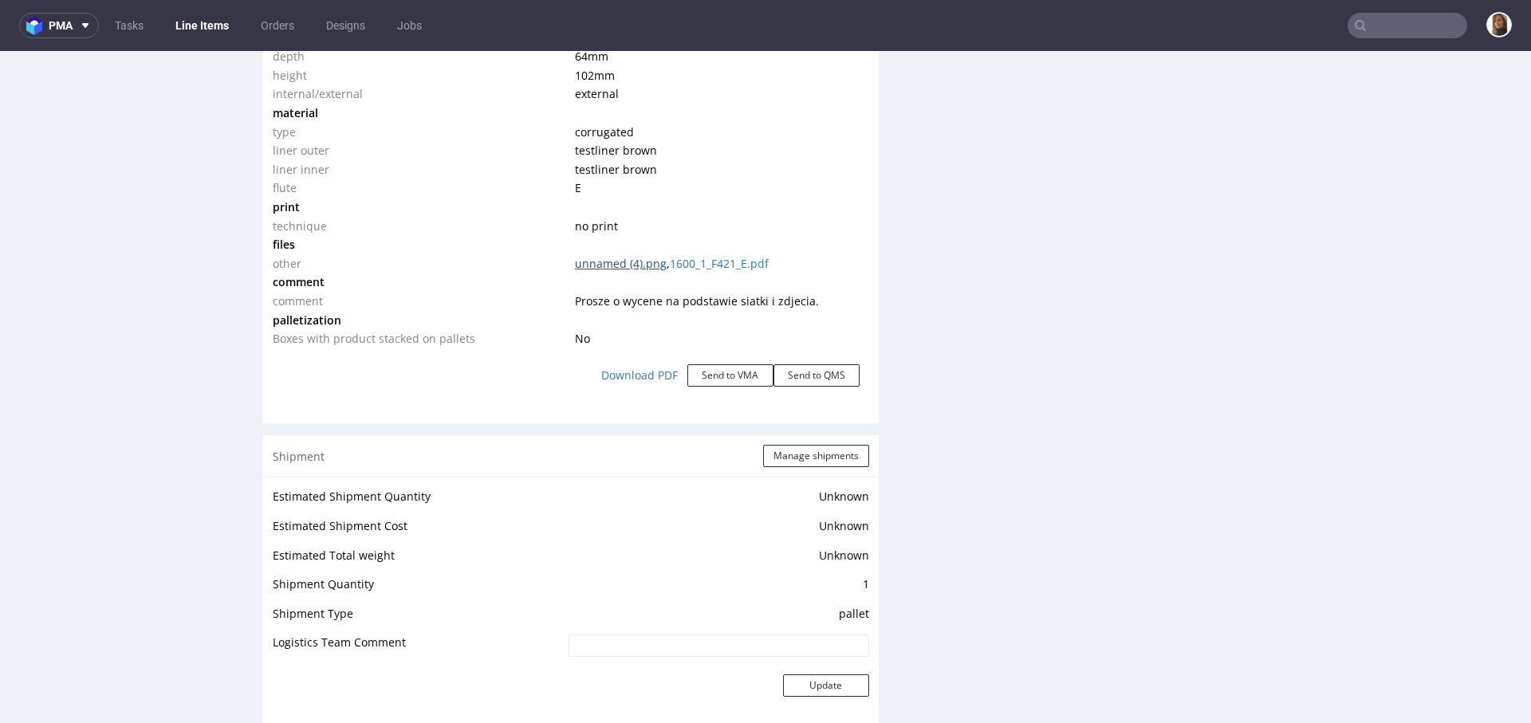
click at [610, 261] on link "unnamed (4).png" at bounding box center [621, 263] width 92 height 15
click at [725, 258] on link "1600_1_F421_E.pdf" at bounding box center [719, 263] width 99 height 15
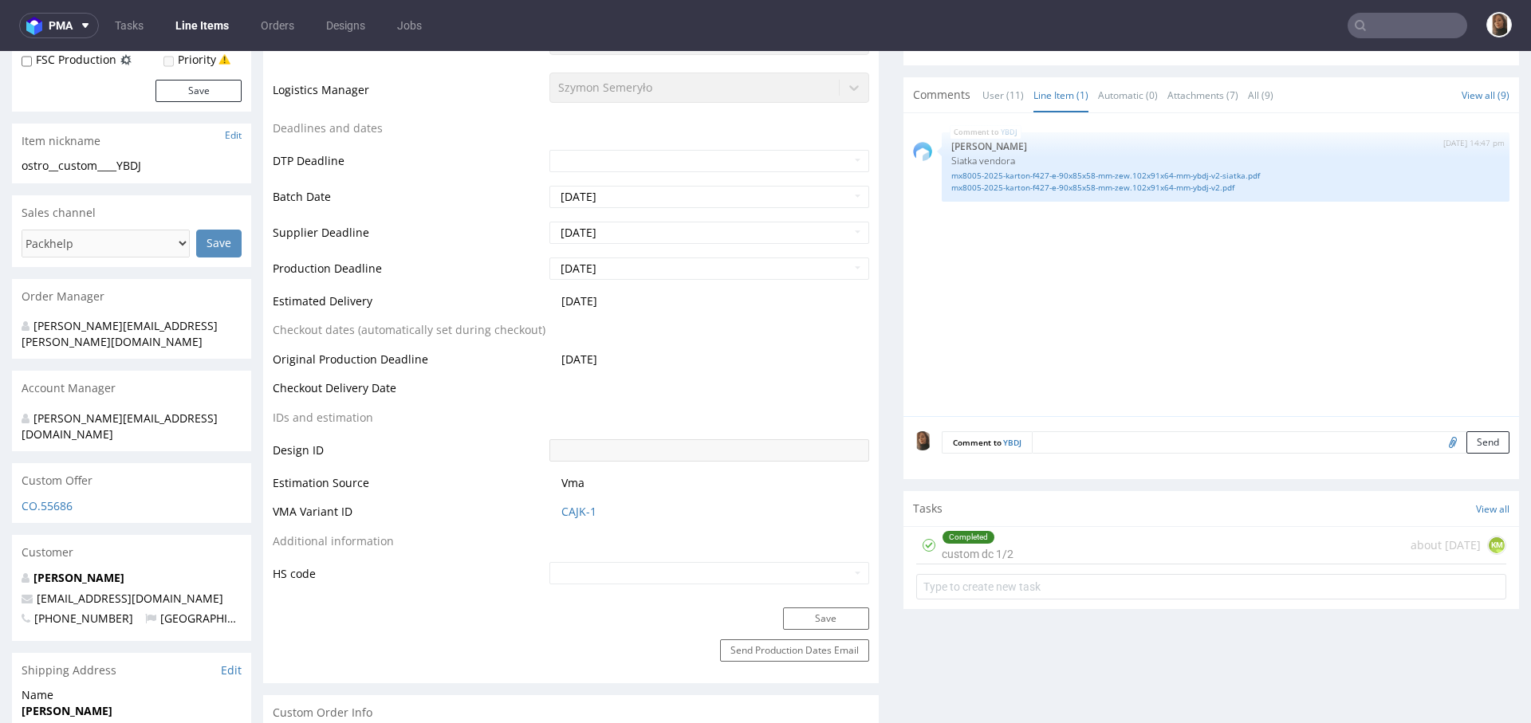
scroll to position [78, 0]
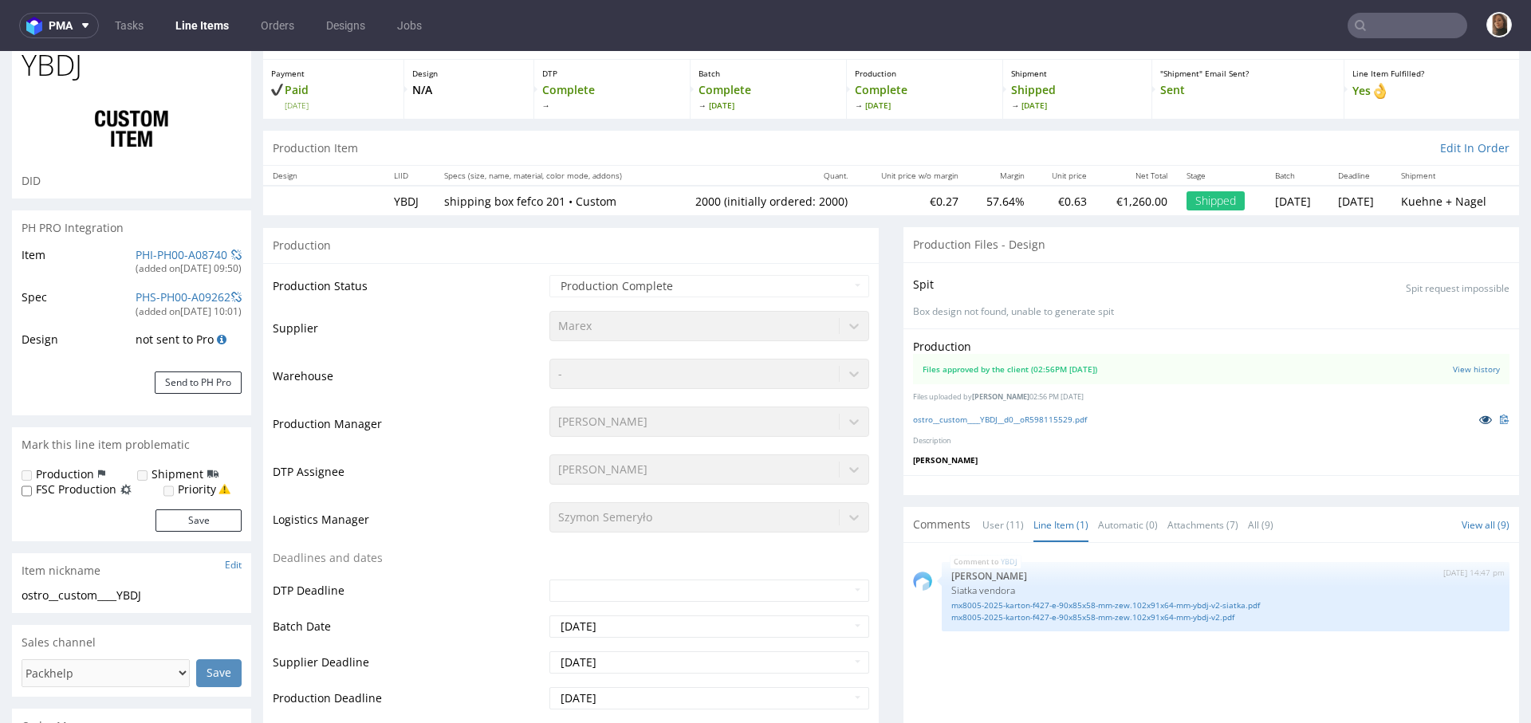
click at [1479, 421] on icon at bounding box center [1485, 419] width 13 height 11
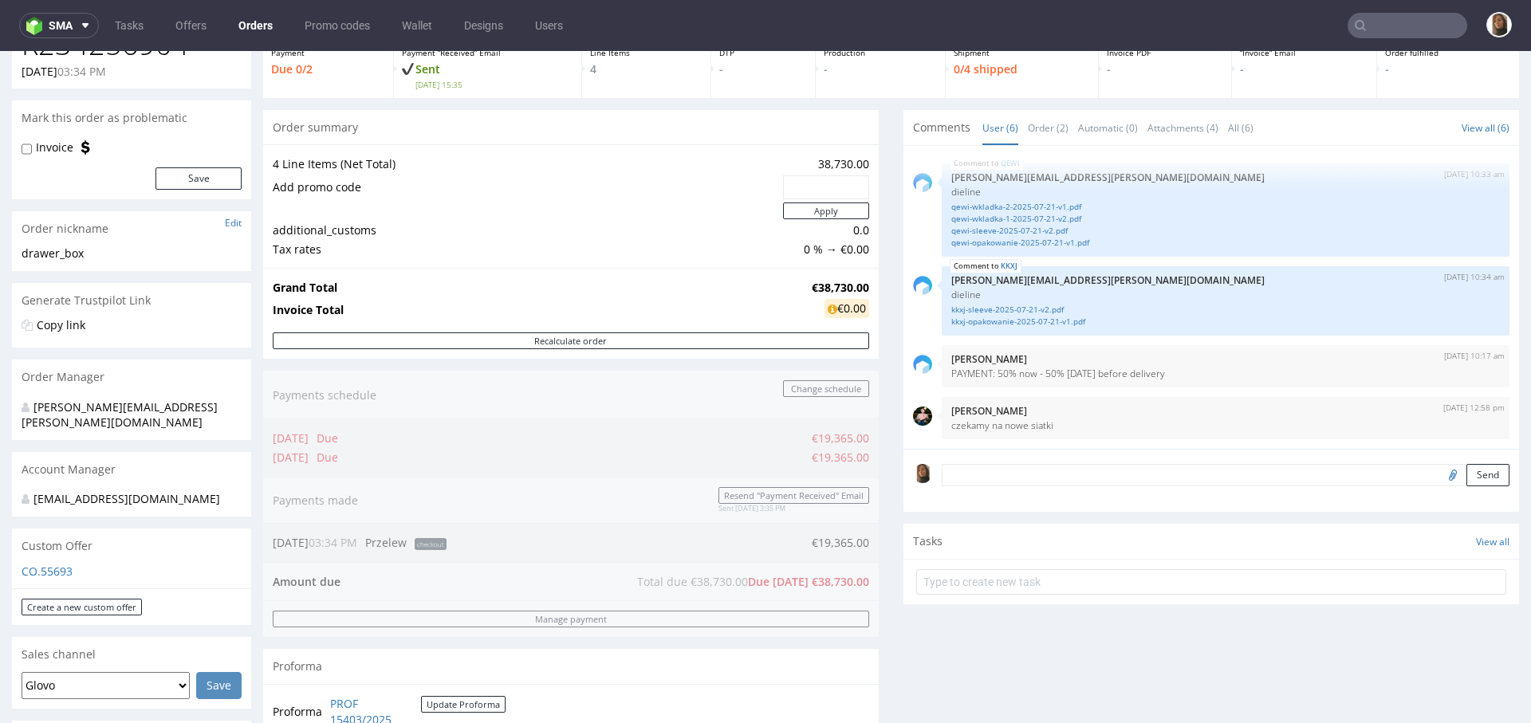
scroll to position [121, 0]
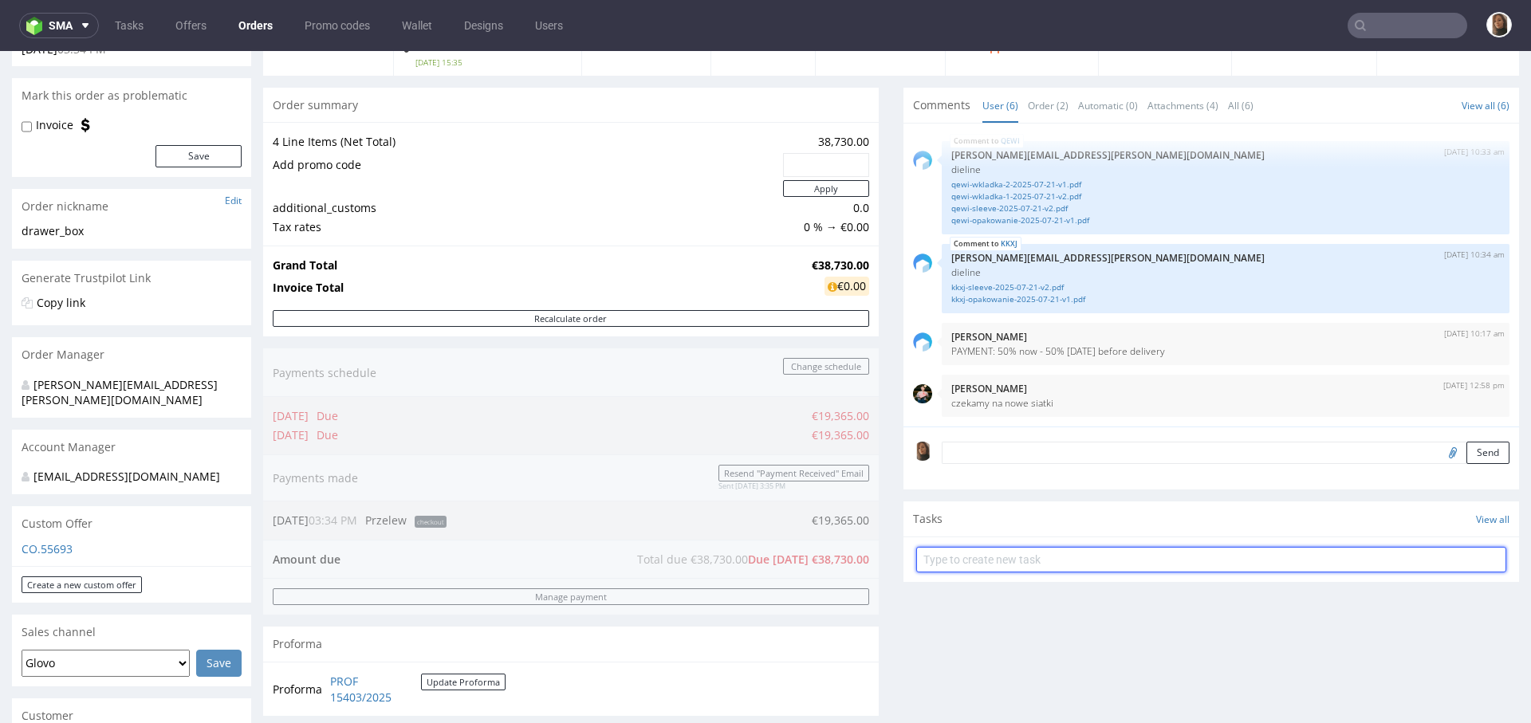
click at [973, 560] on input "text" at bounding box center [1211, 560] width 590 height 26
type input "payment link"
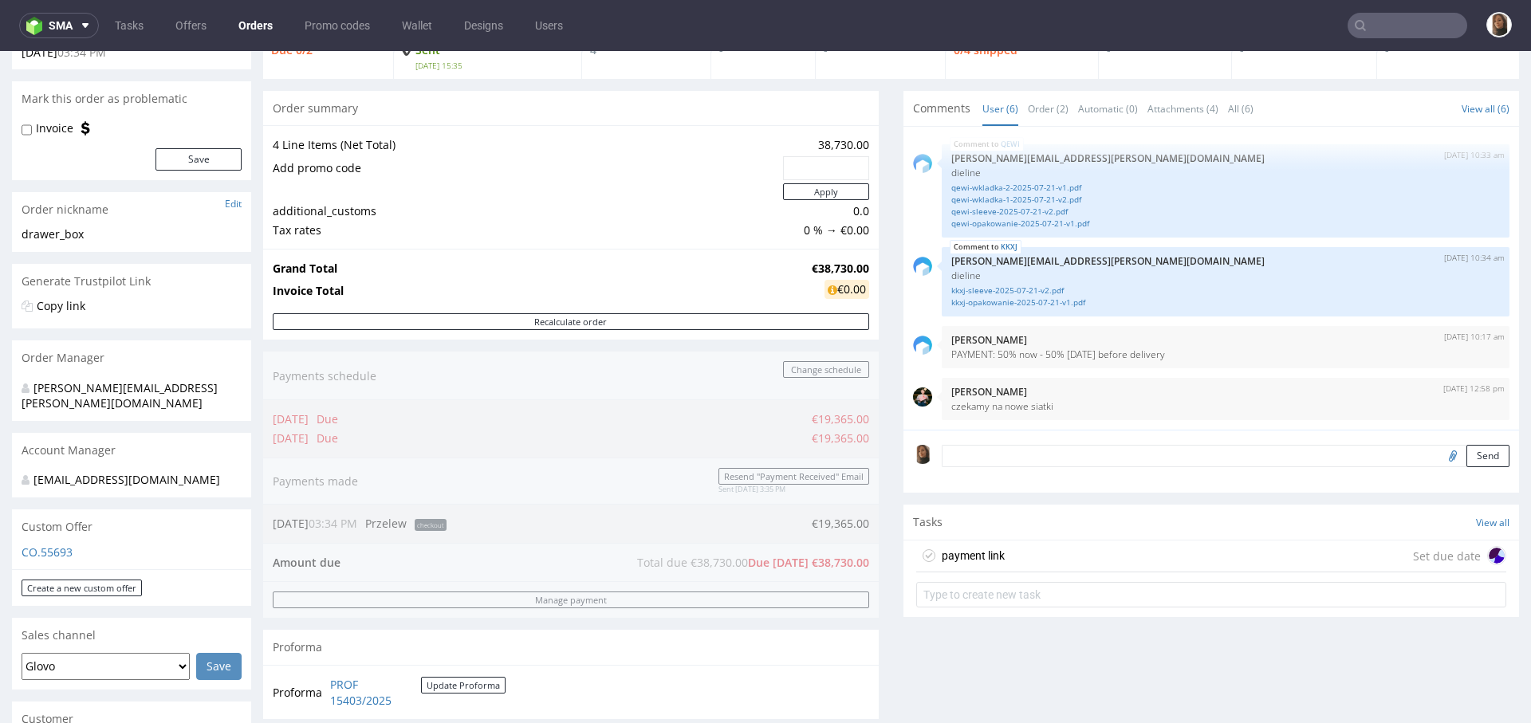
scroll to position [78, 0]
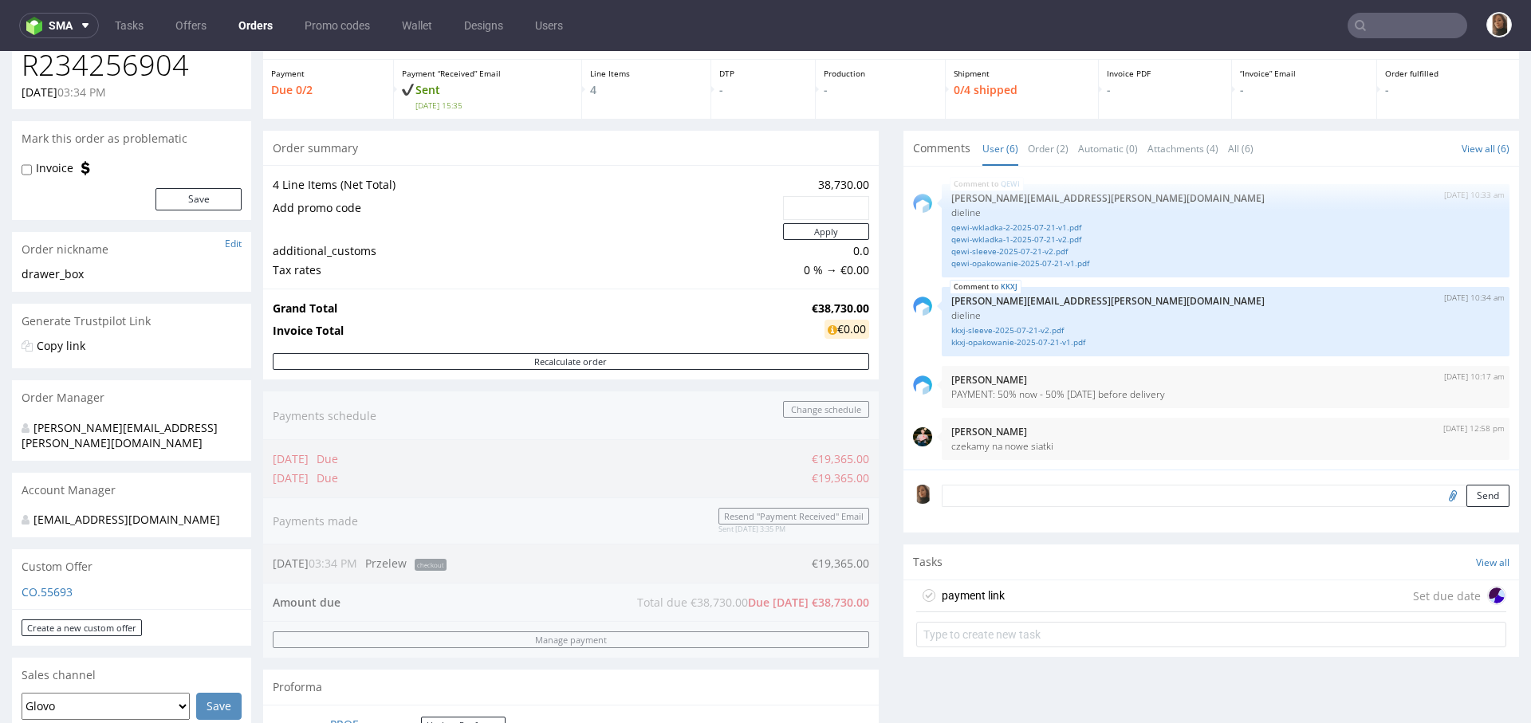
click at [1026, 593] on div "payment link Set due date" at bounding box center [1211, 596] width 590 height 32
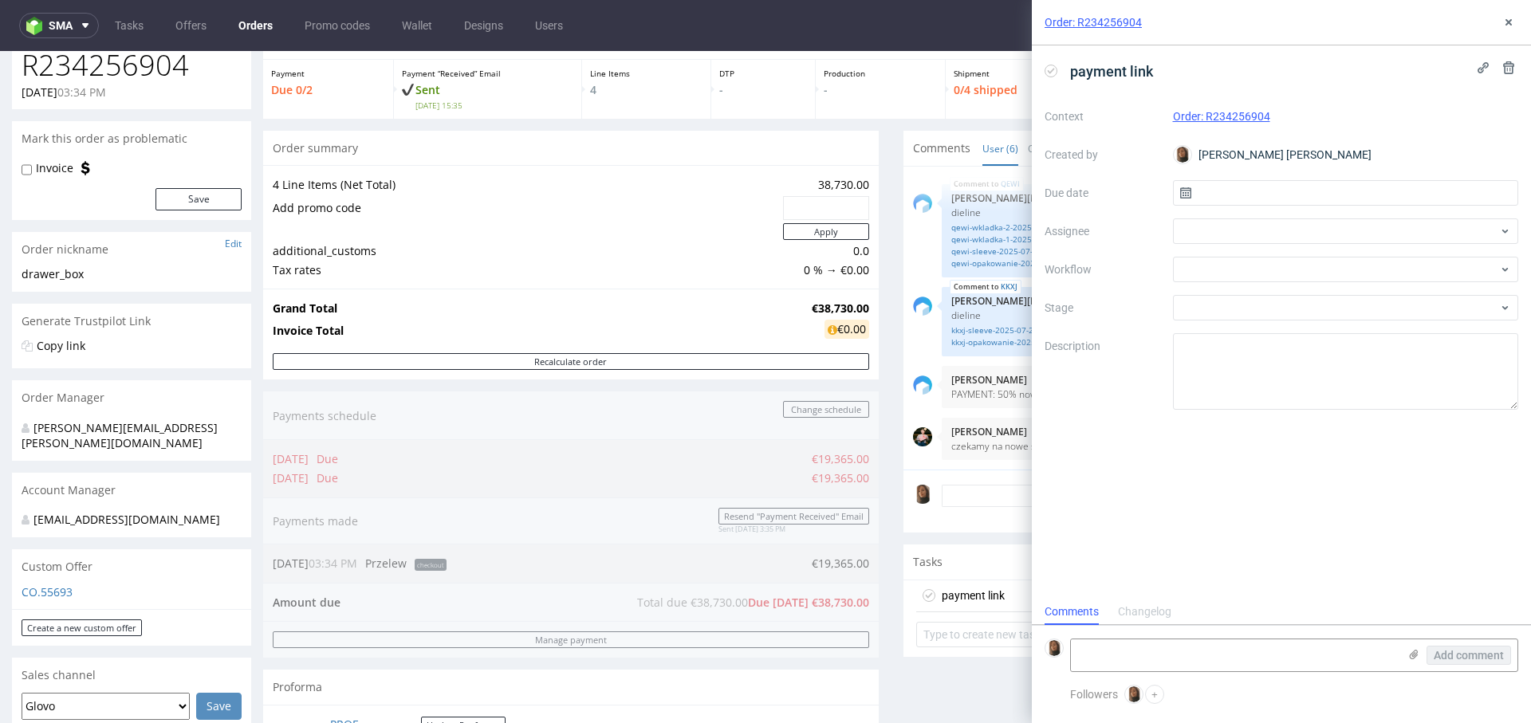
scroll to position [13, 0]
click at [1239, 230] on div at bounding box center [1346, 231] width 346 height 26
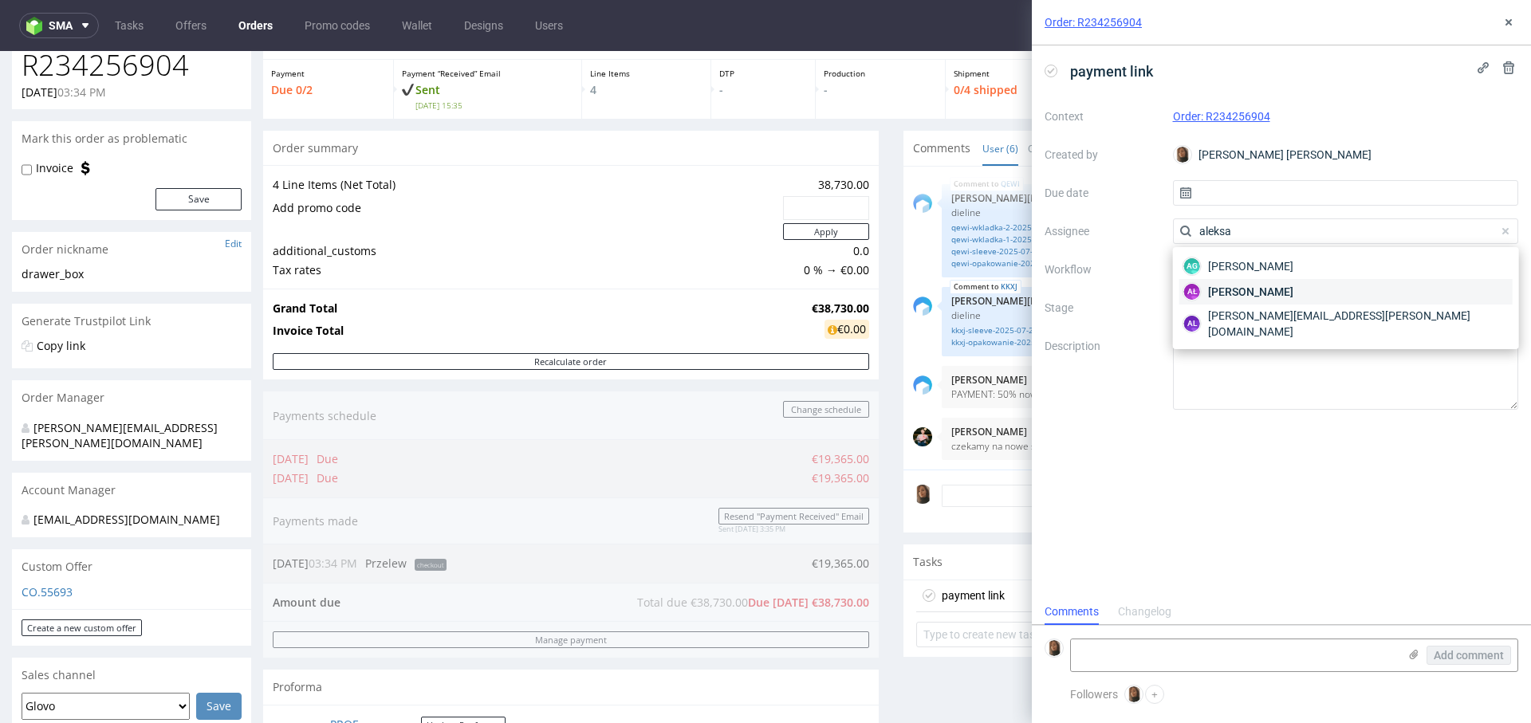
type input "aleksa"
click at [1279, 289] on span "[PERSON_NAME]" at bounding box center [1250, 292] width 85 height 16
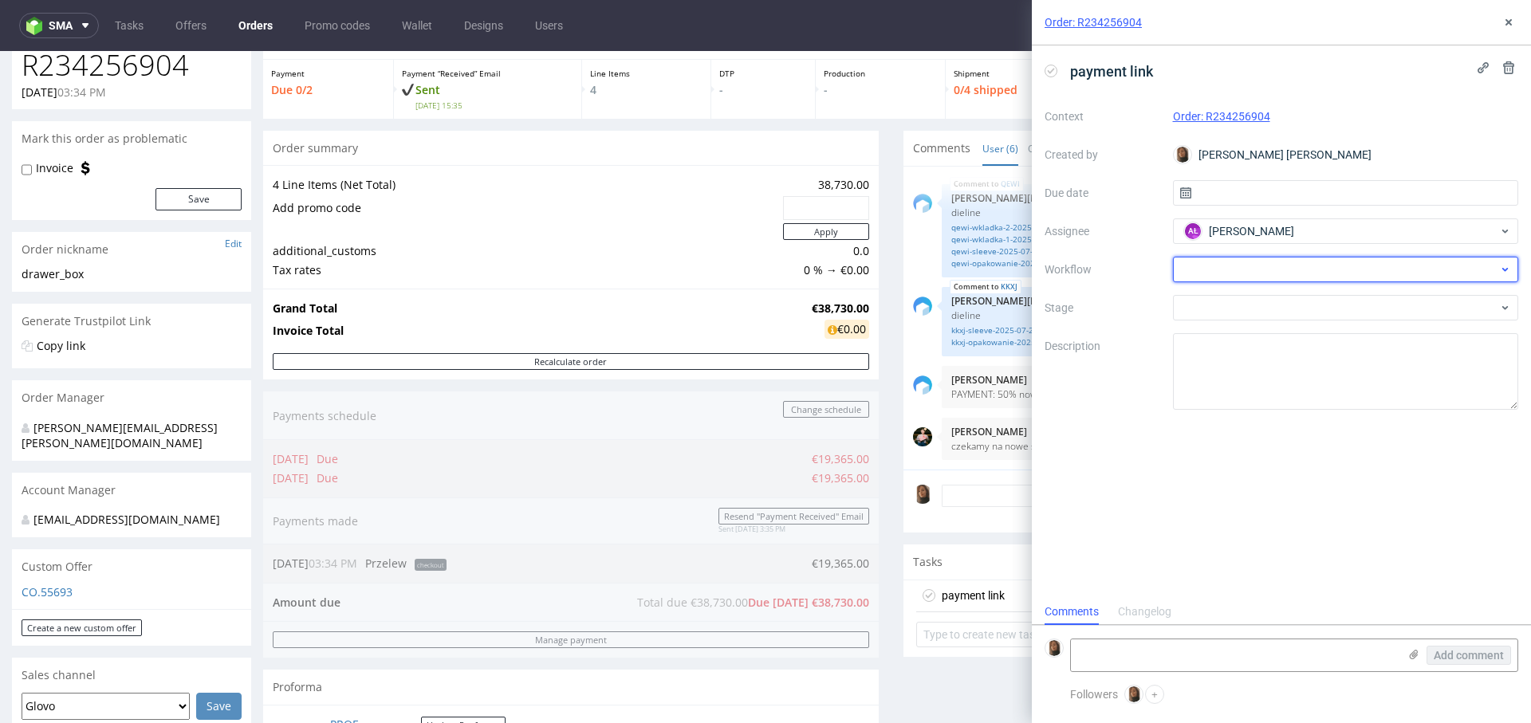
click at [1205, 269] on div at bounding box center [1346, 270] width 346 height 26
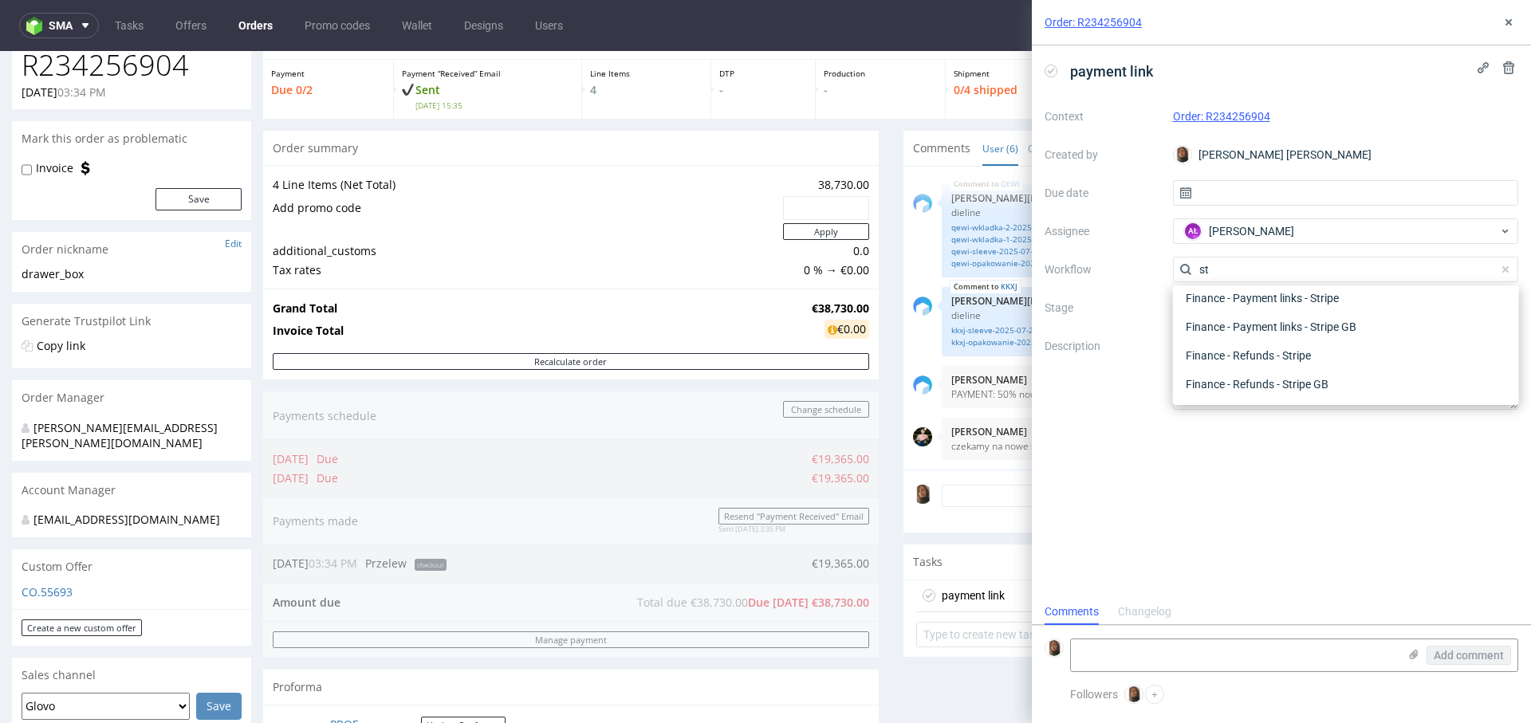
scroll to position [29, 0]
type input "stripe"
click at [1250, 296] on div "Finance - Payment links - Stripe" at bounding box center [1345, 298] width 333 height 29
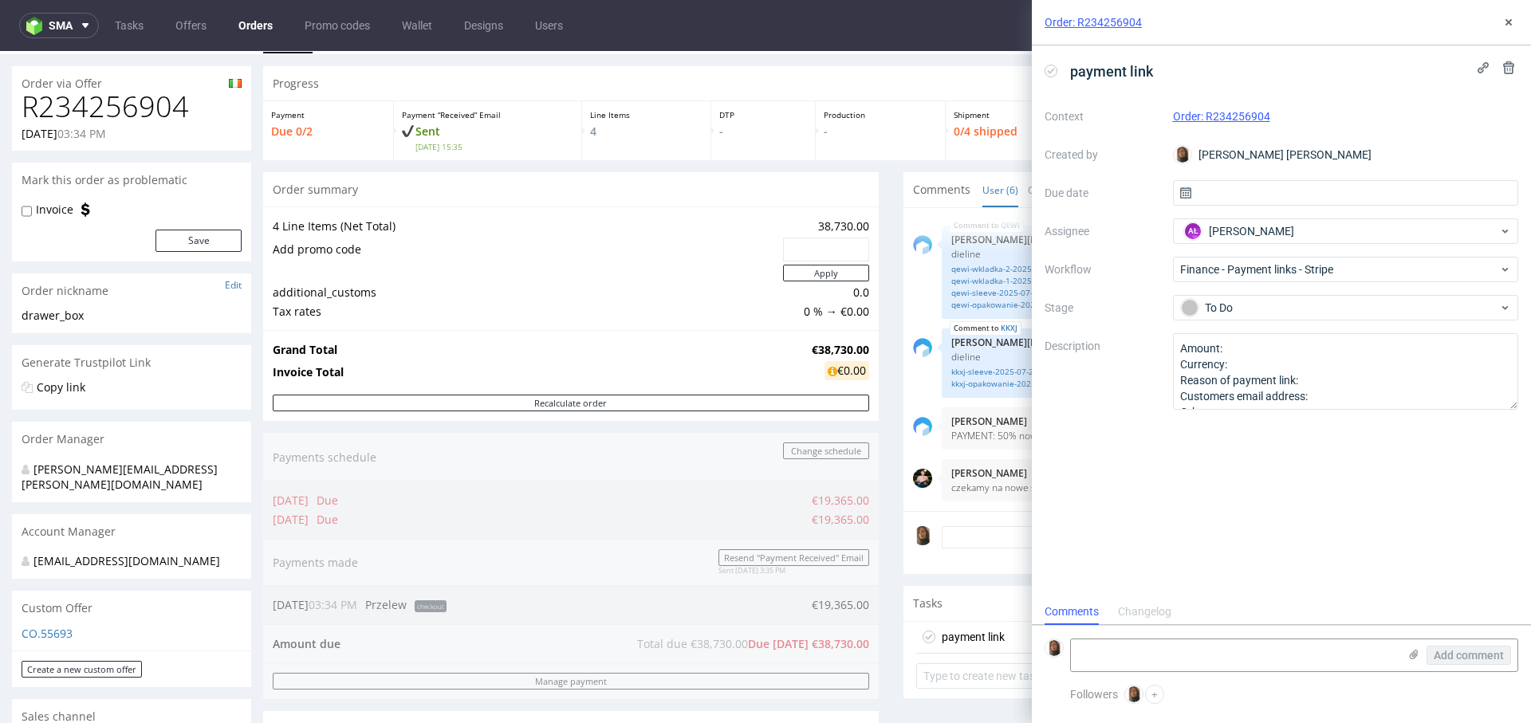
scroll to position [0, 0]
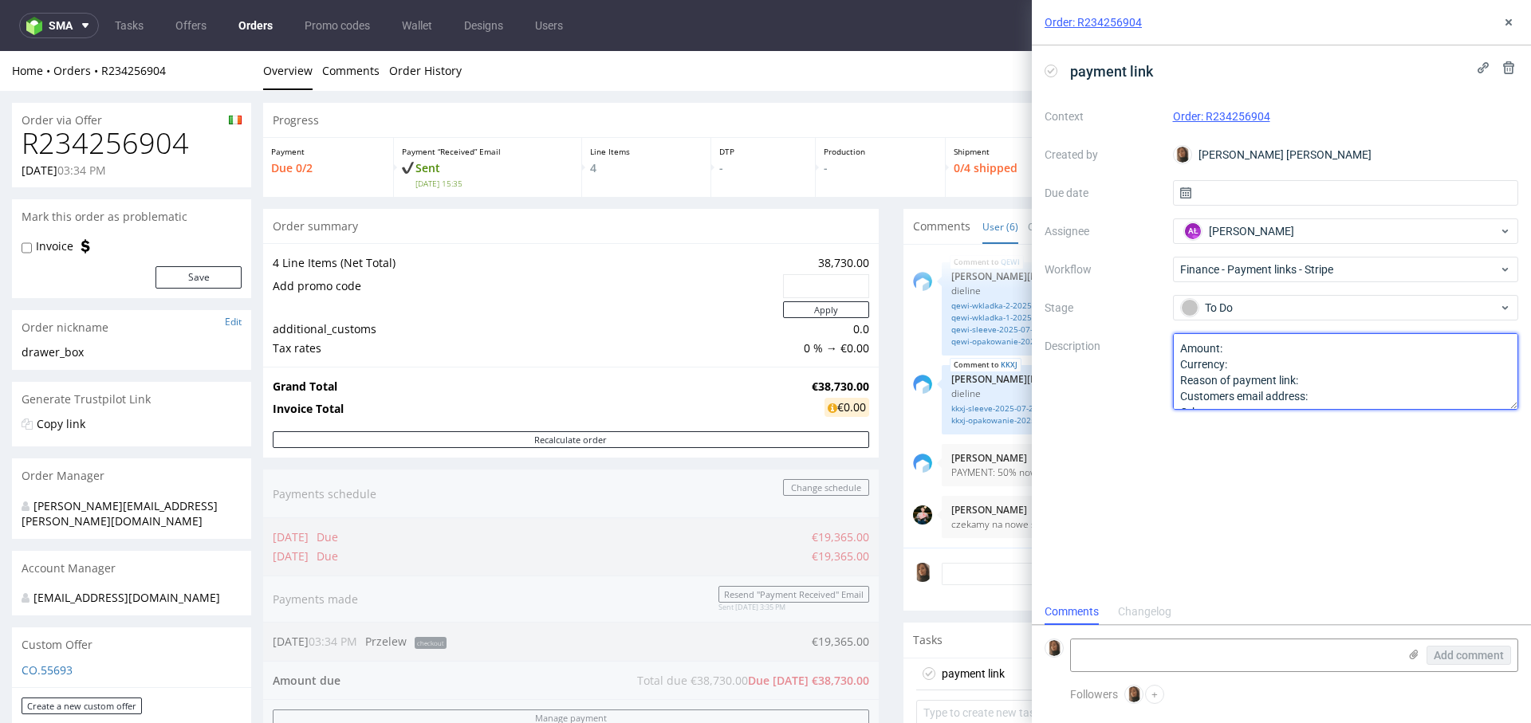
click at [1299, 343] on textarea "Amount: Currency: Reason of payment link: Customers email address: Other:" at bounding box center [1346, 371] width 346 height 77
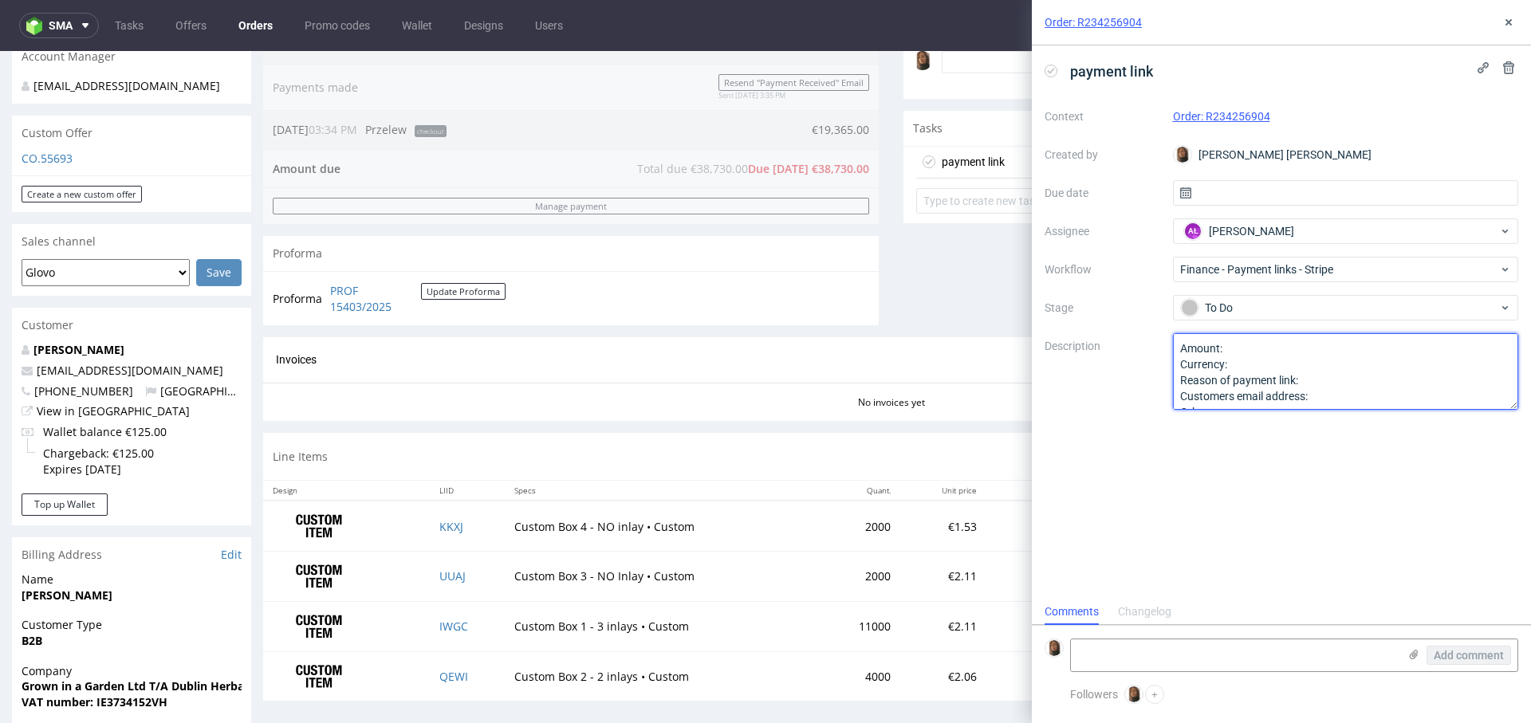
scroll to position [560, 0]
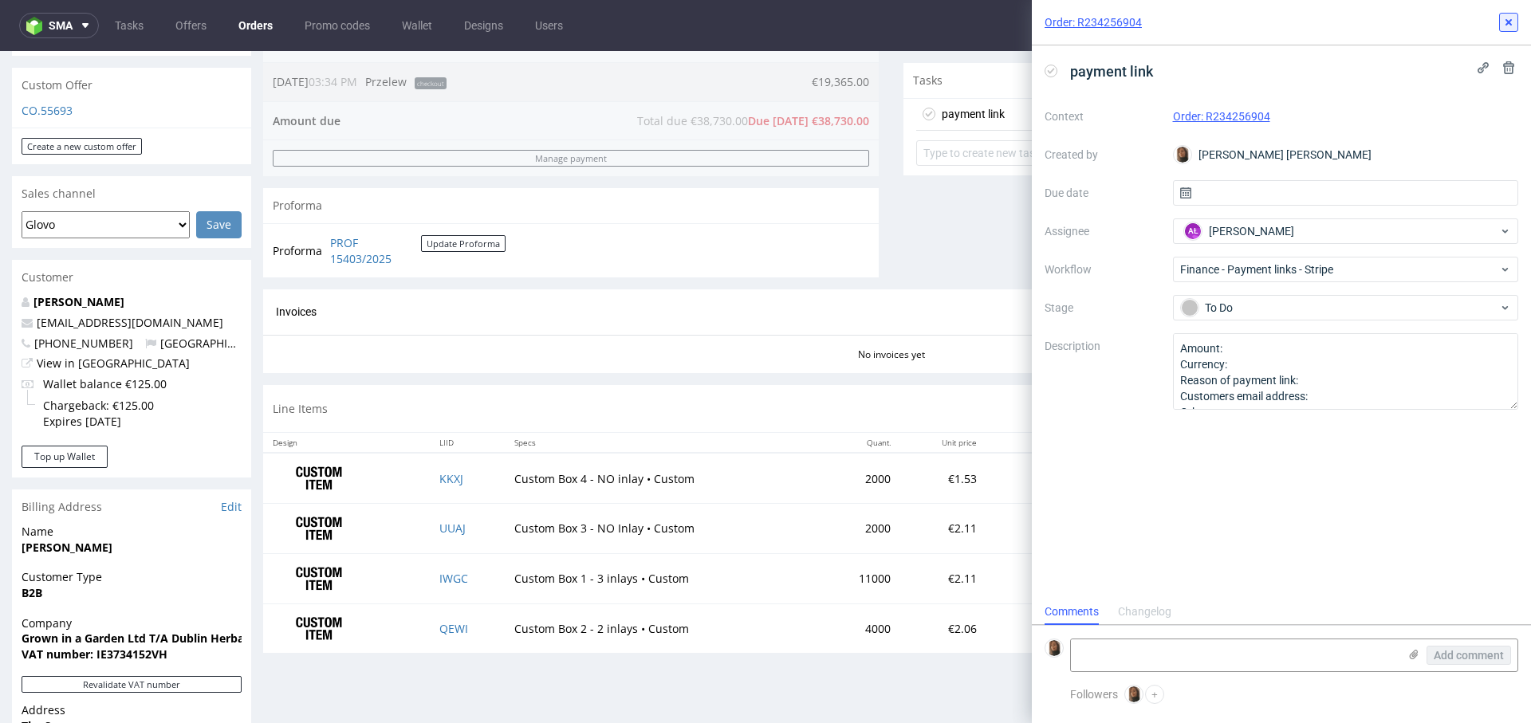
click at [1514, 22] on icon at bounding box center [1508, 22] width 13 height 13
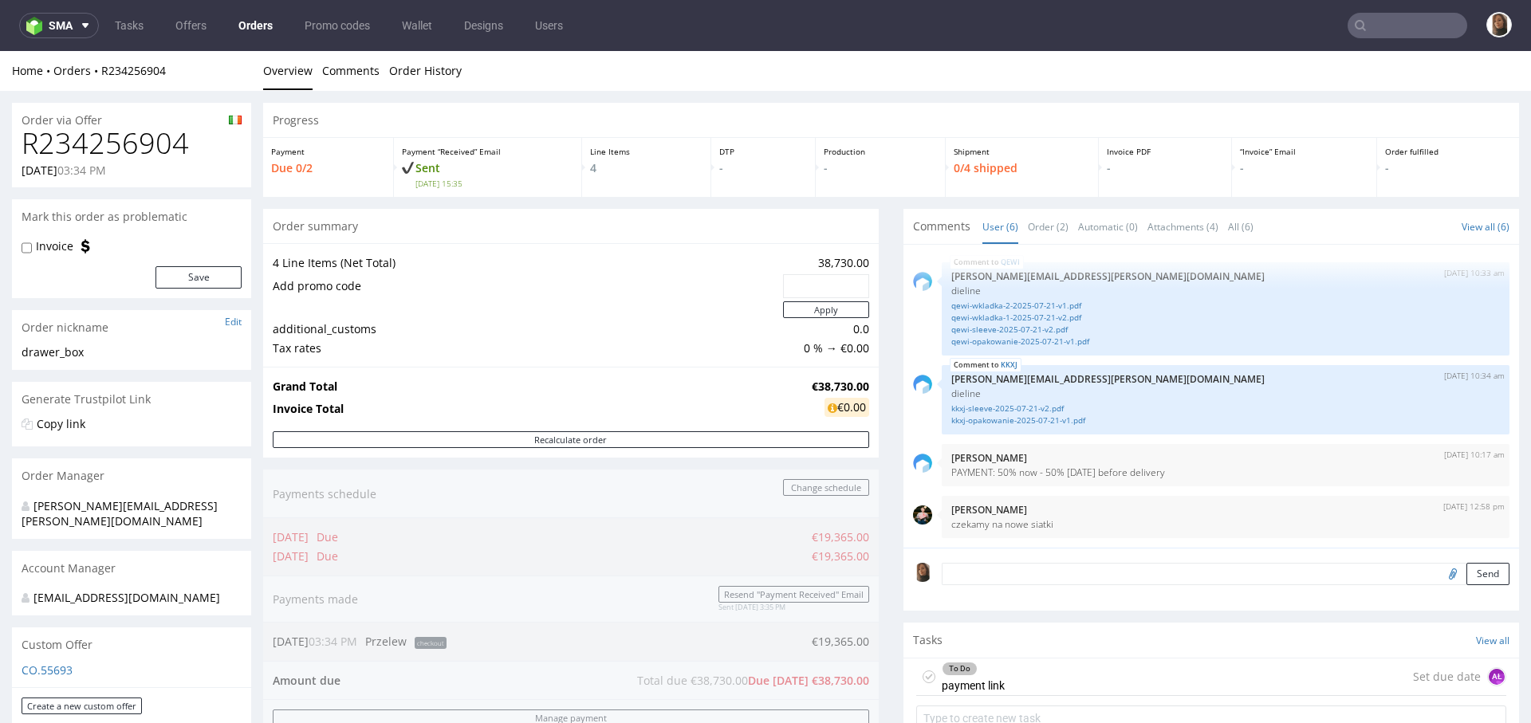
click at [556, 370] on div "Grand Total €38,730.00 Invoice Total €0.00" at bounding box center [570, 399] width 615 height 65
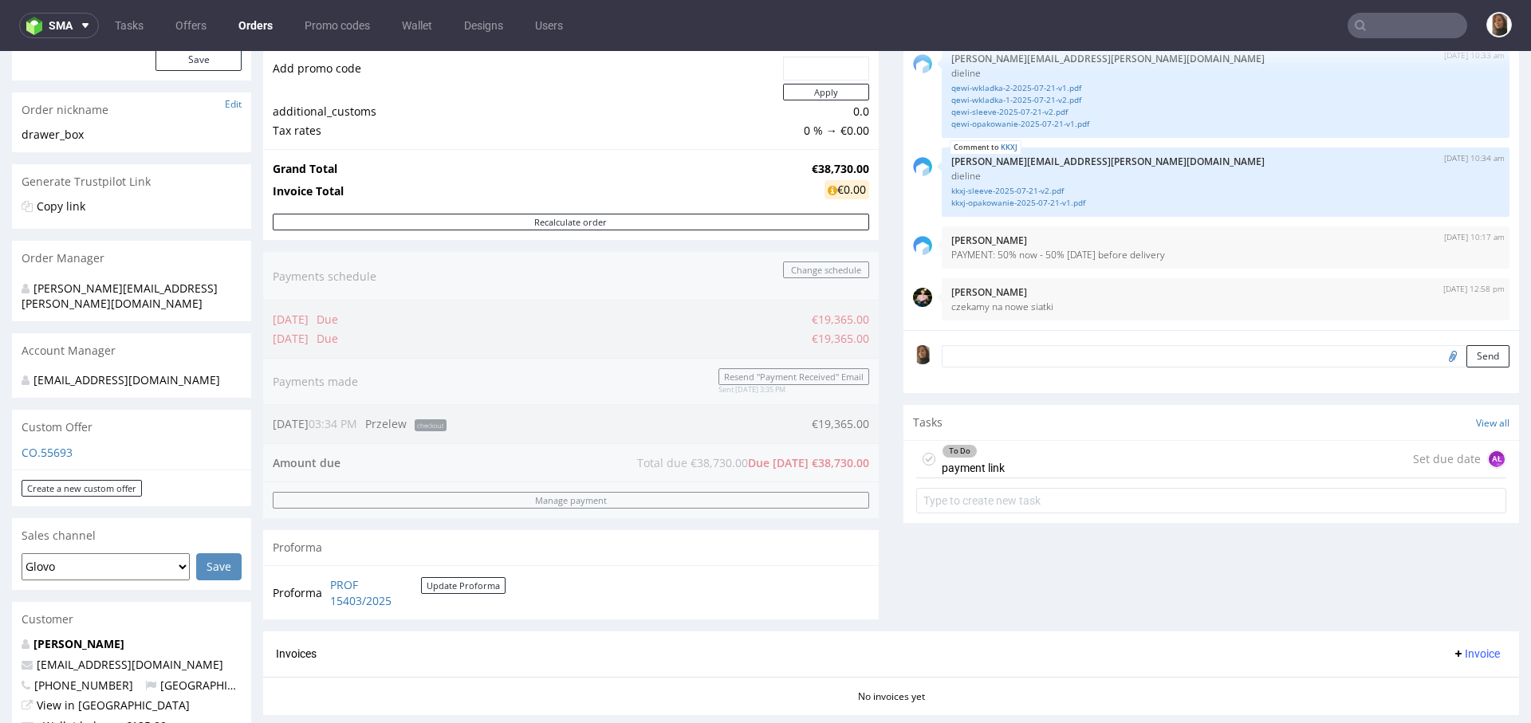
scroll to position [249, 0]
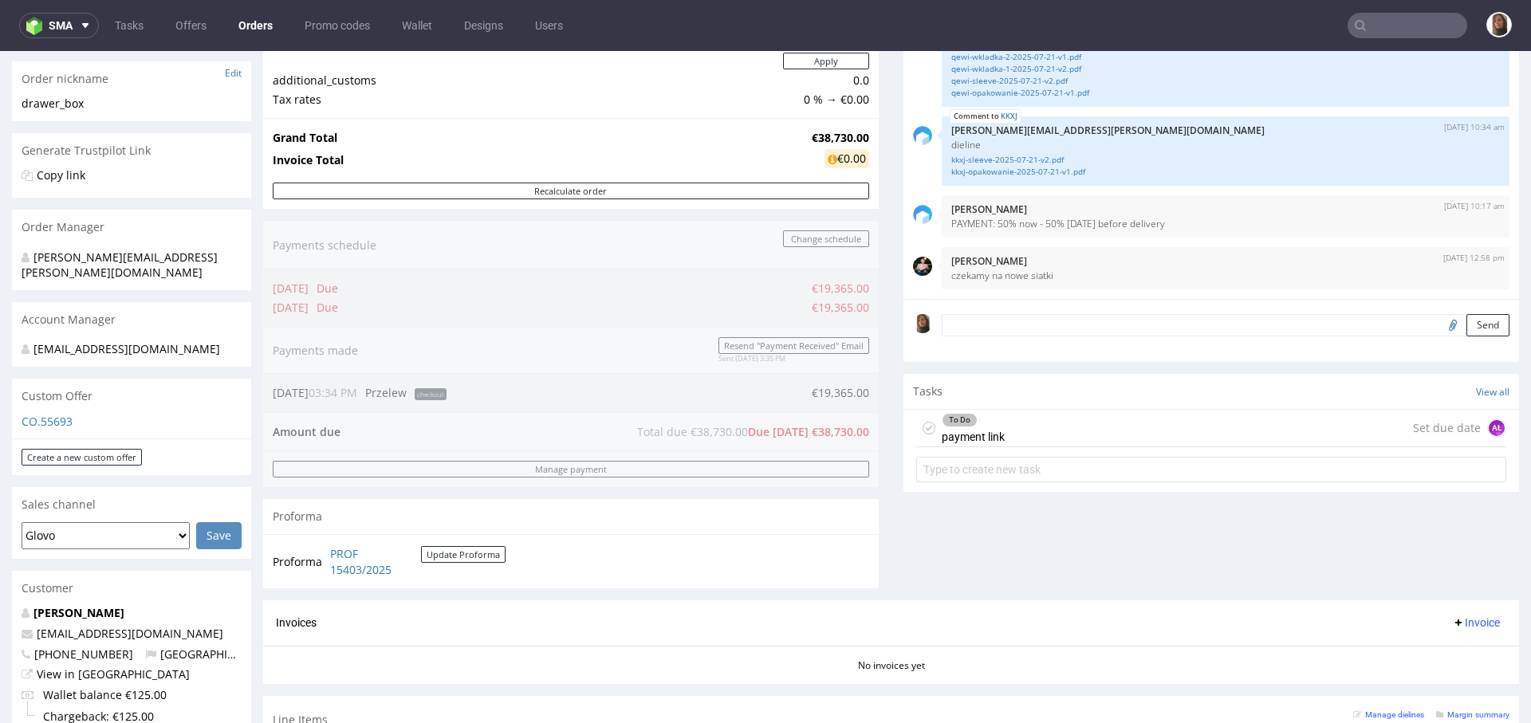
click at [1046, 431] on div "To Do payment link Set due date AŁ" at bounding box center [1211, 428] width 590 height 37
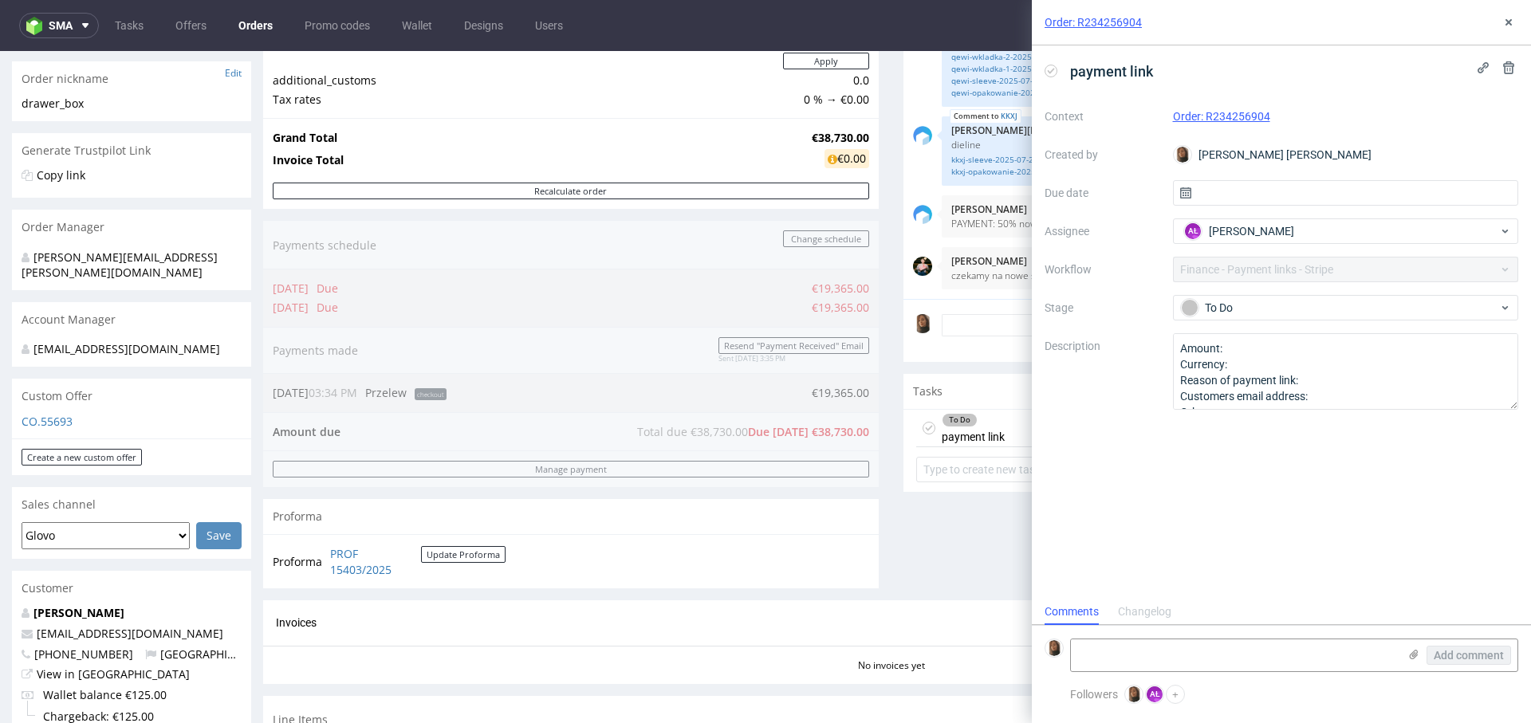
scroll to position [13, 0]
click at [1234, 344] on textarea "Amount: Currency: Reason of payment link: Customers email address: Other:" at bounding box center [1346, 371] width 346 height 77
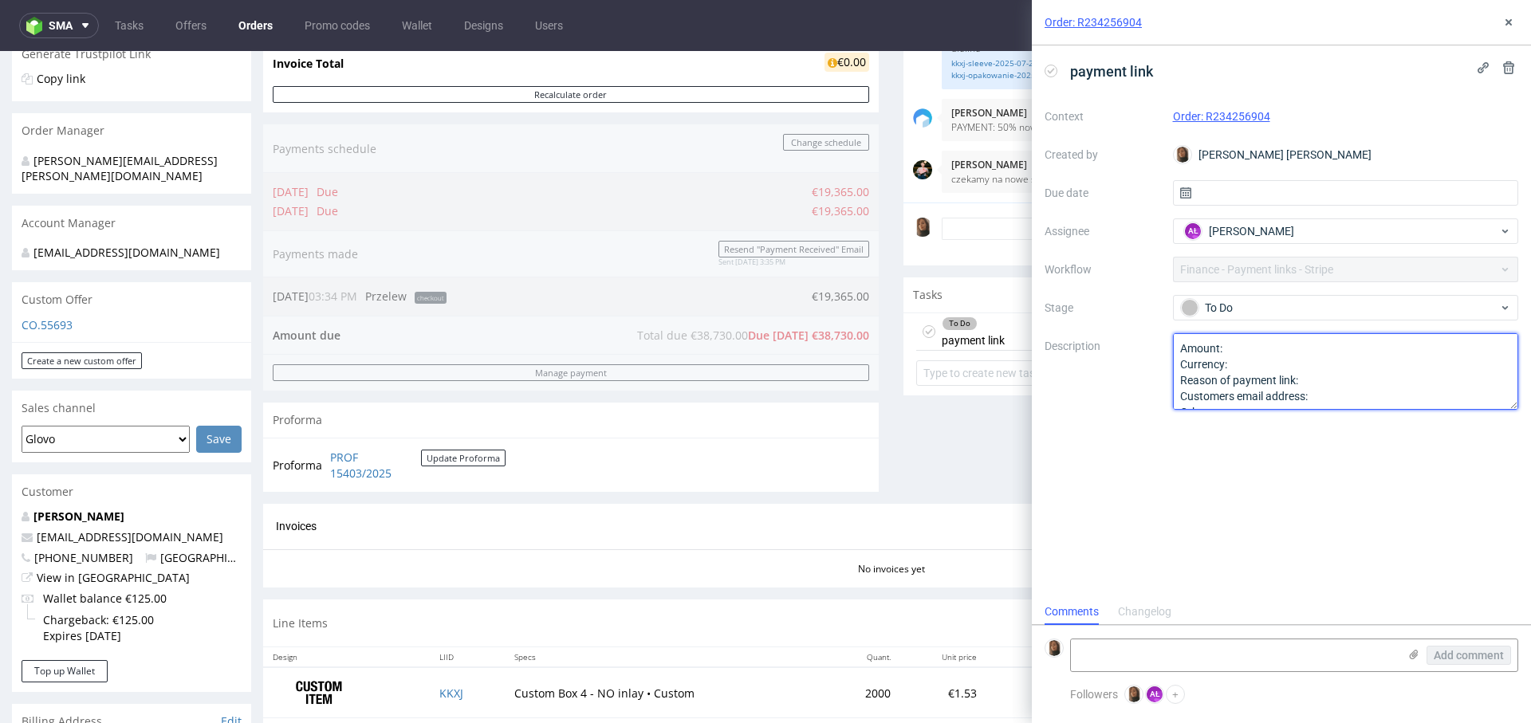
scroll to position [431, 0]
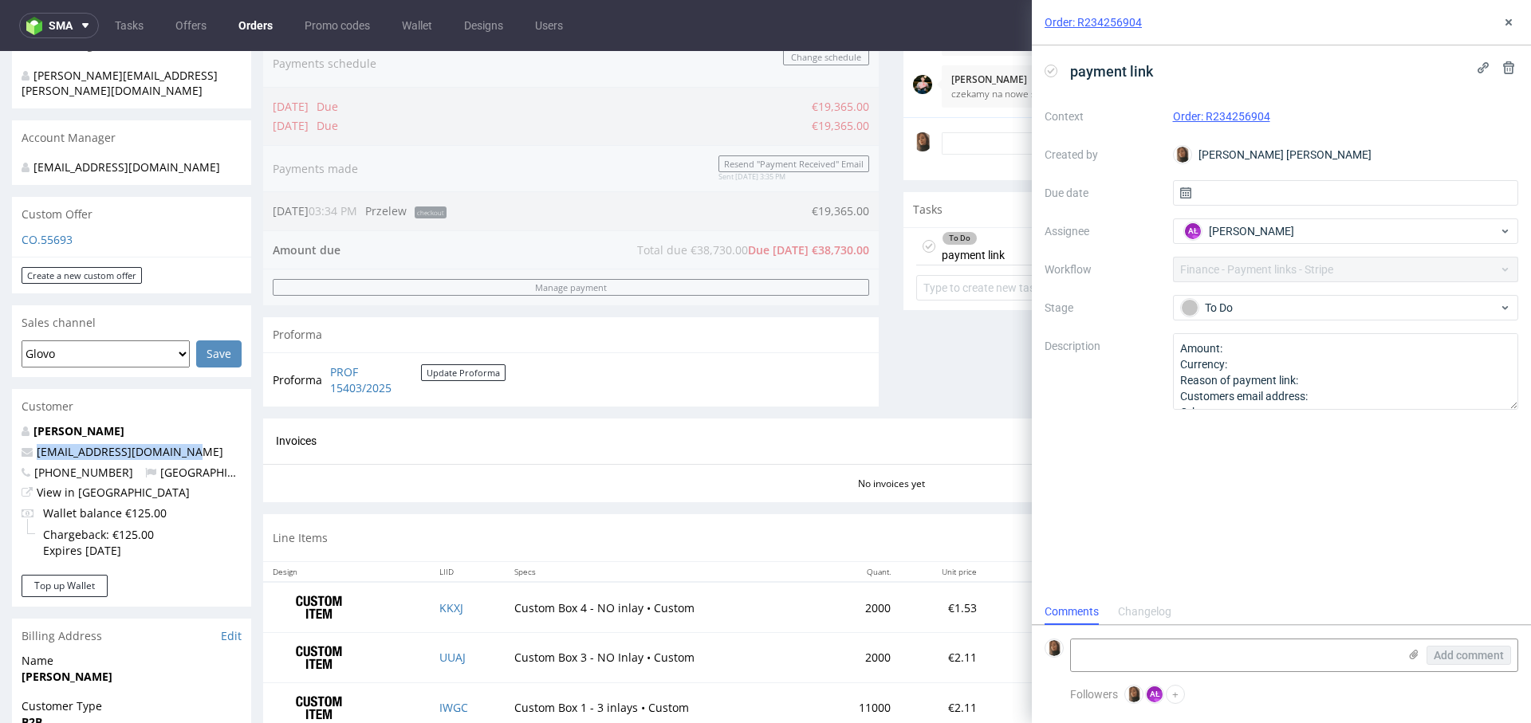
drag, startPoint x: 171, startPoint y: 455, endPoint x: 33, endPoint y: 454, distance: 138.7
click at [33, 454] on p "hello@dublinherbalists.ie" at bounding box center [132, 452] width 220 height 16
copy link "hello@dublinherbalists.ie"
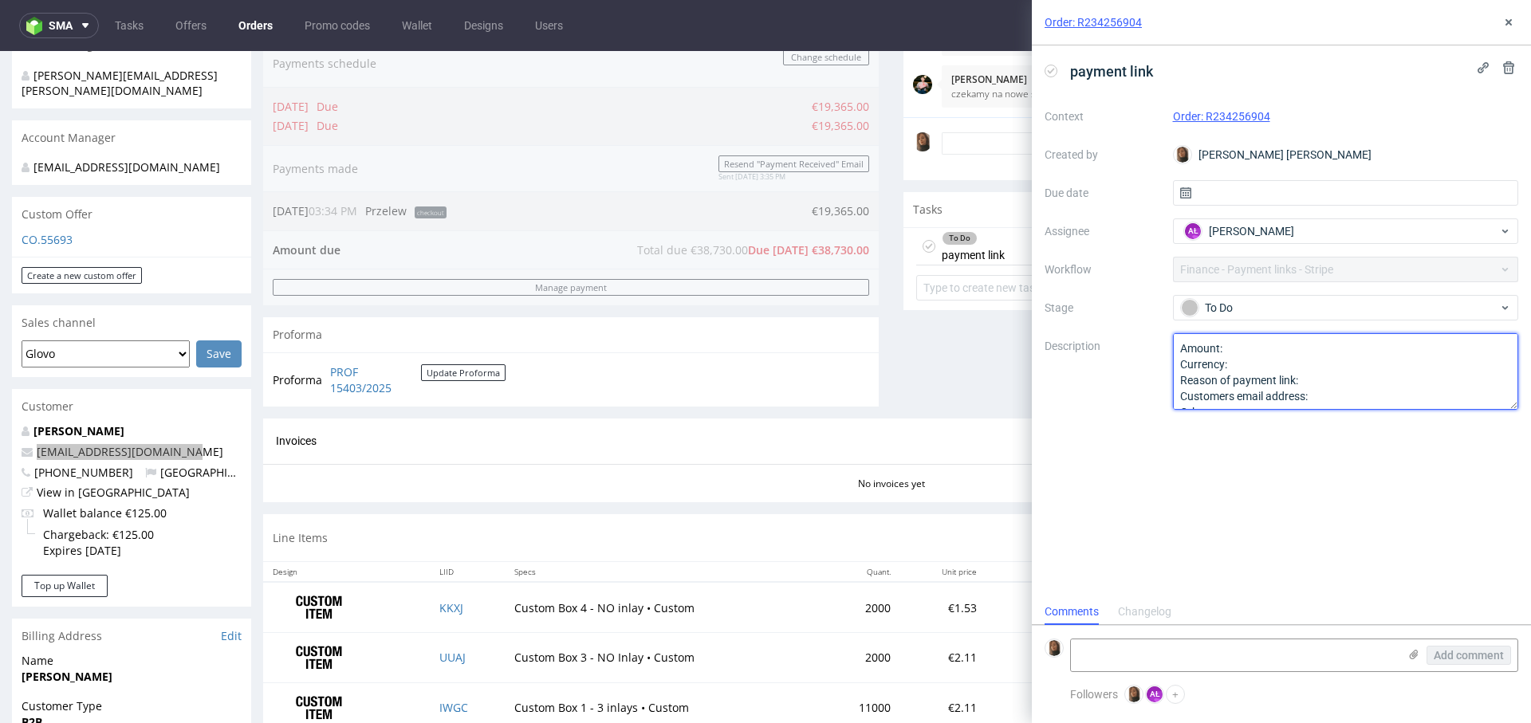
click at [1252, 347] on textarea "Amount: Currency: Reason of payment link: Customers email address: Other:" at bounding box center [1346, 371] width 346 height 77
click at [1296, 360] on textarea "Amount: Currency: Reason of payment link: Customers email address: Other:" at bounding box center [1346, 371] width 346 height 77
click at [1378, 394] on textarea "Amount: Currency: Reason of payment link: Customers email address: Other:" at bounding box center [1346, 371] width 346 height 77
paste textarea "hello@dublinherbalists.ie"
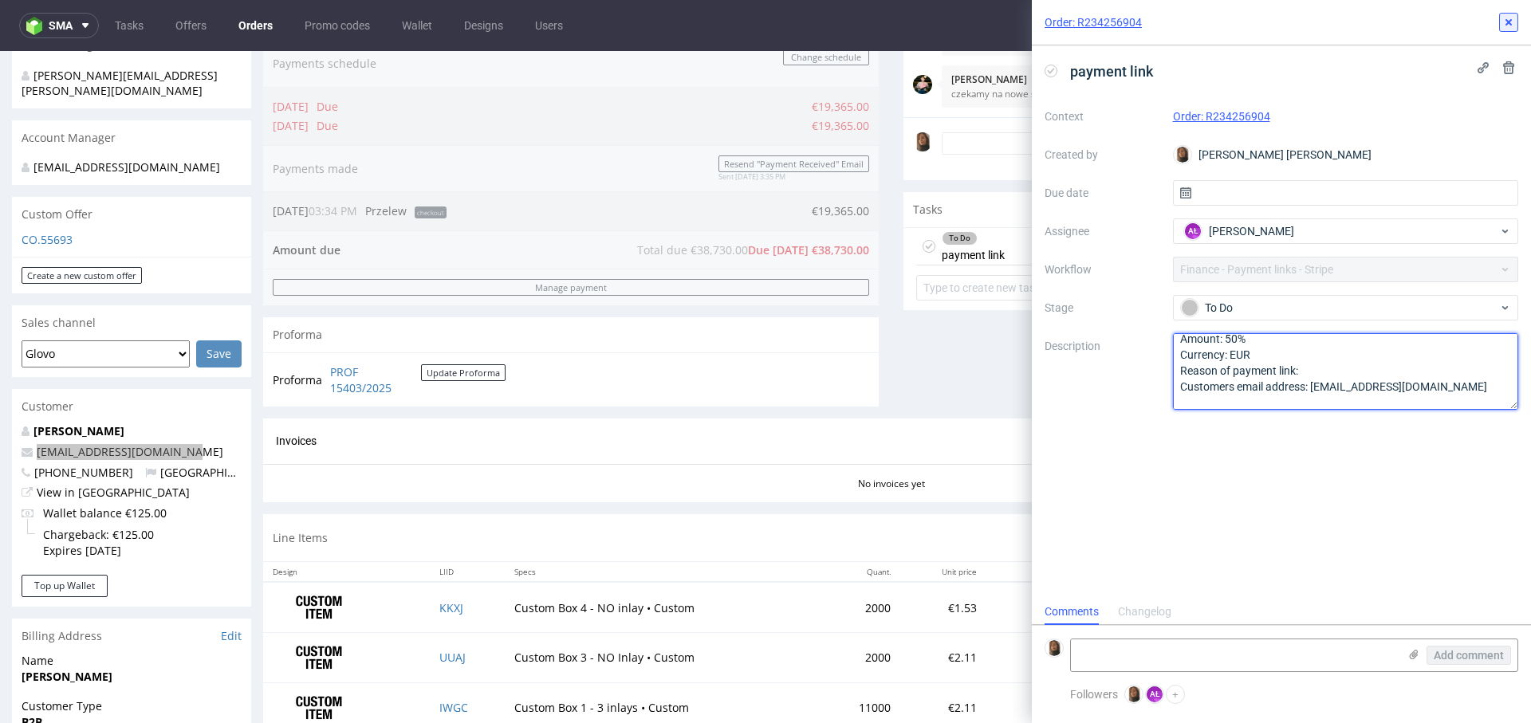
type textarea "Amount: 50% Currency: EUR Reason of payment link: Customers email address: hell…"
click at [1501, 13] on button at bounding box center [1508, 22] width 19 height 19
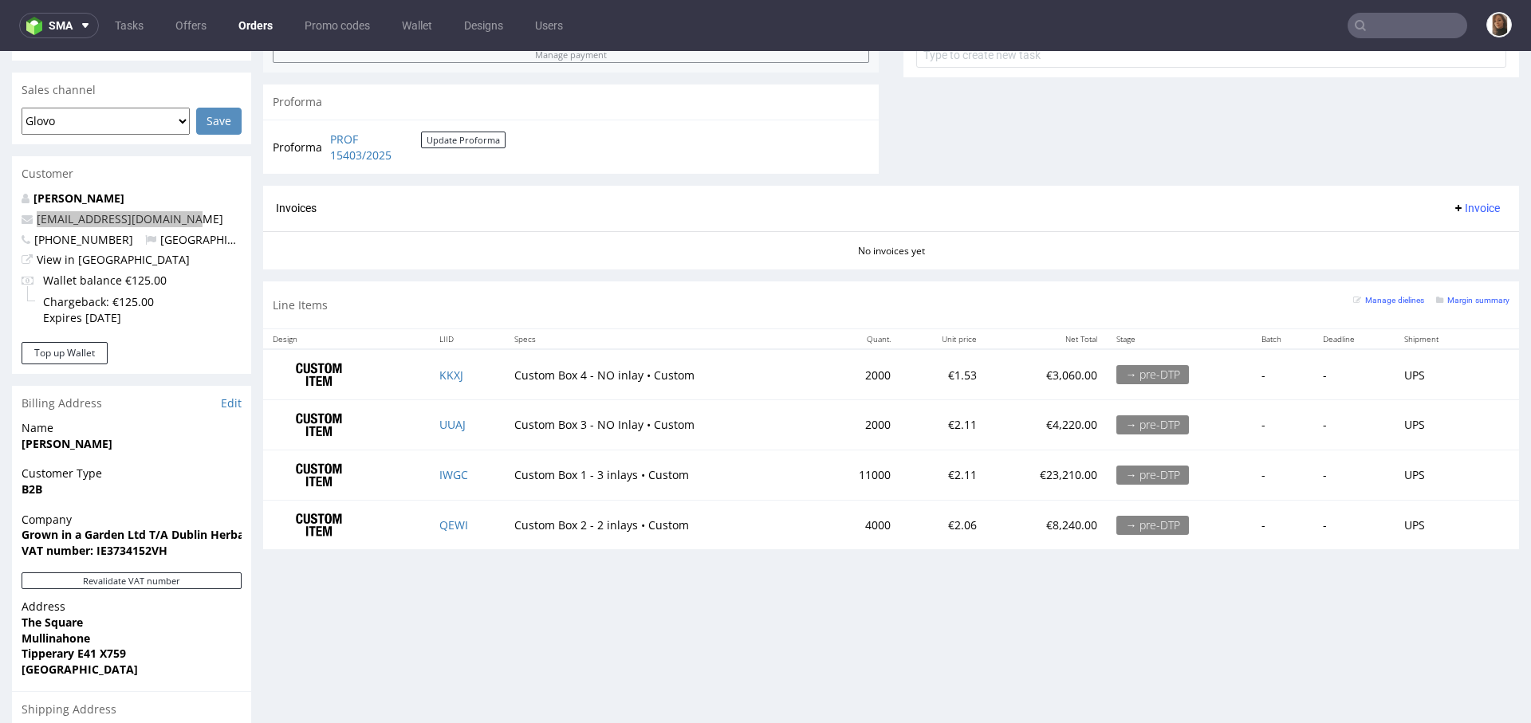
scroll to position [900, 0]
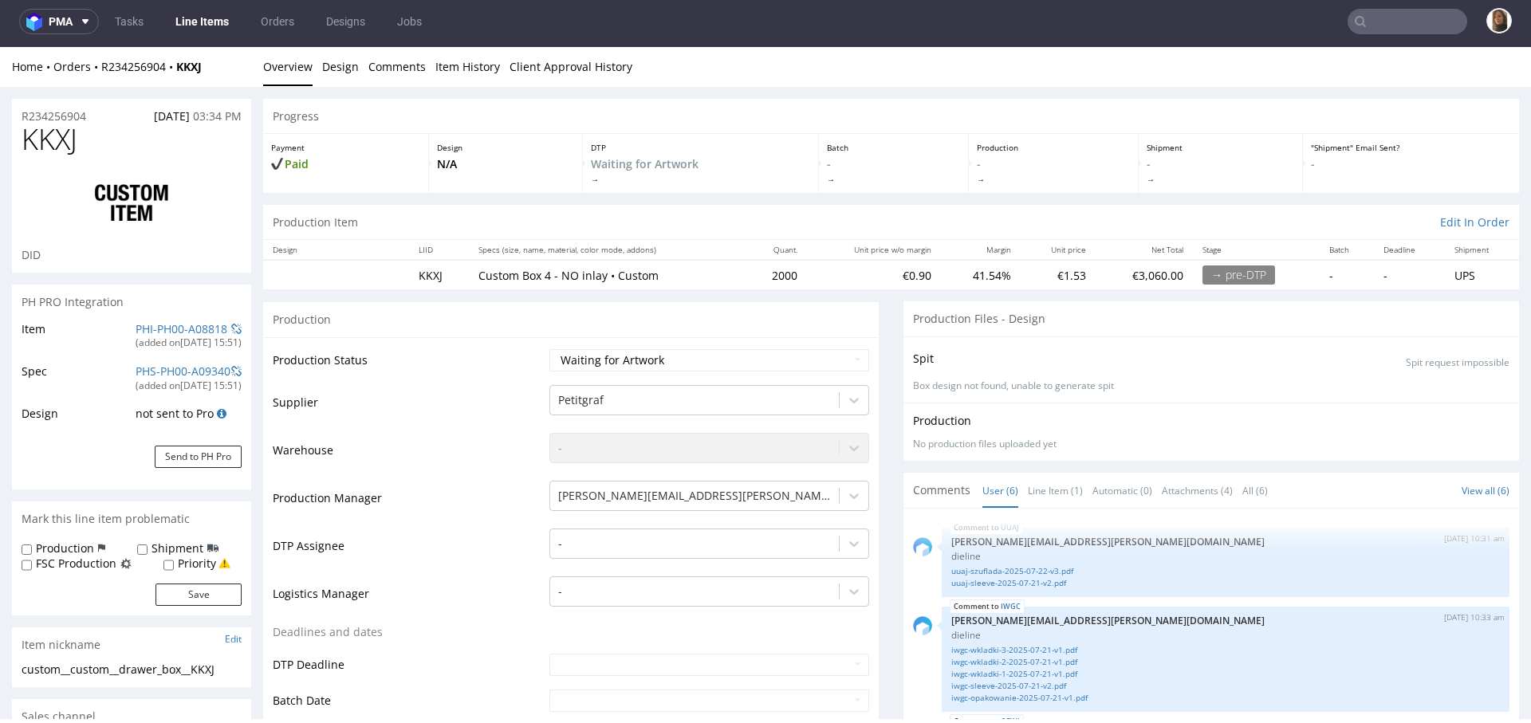
click at [129, 46] on nav "pma Tasks Line Items Orders Designs Jobs" at bounding box center [765, 21] width 1531 height 51
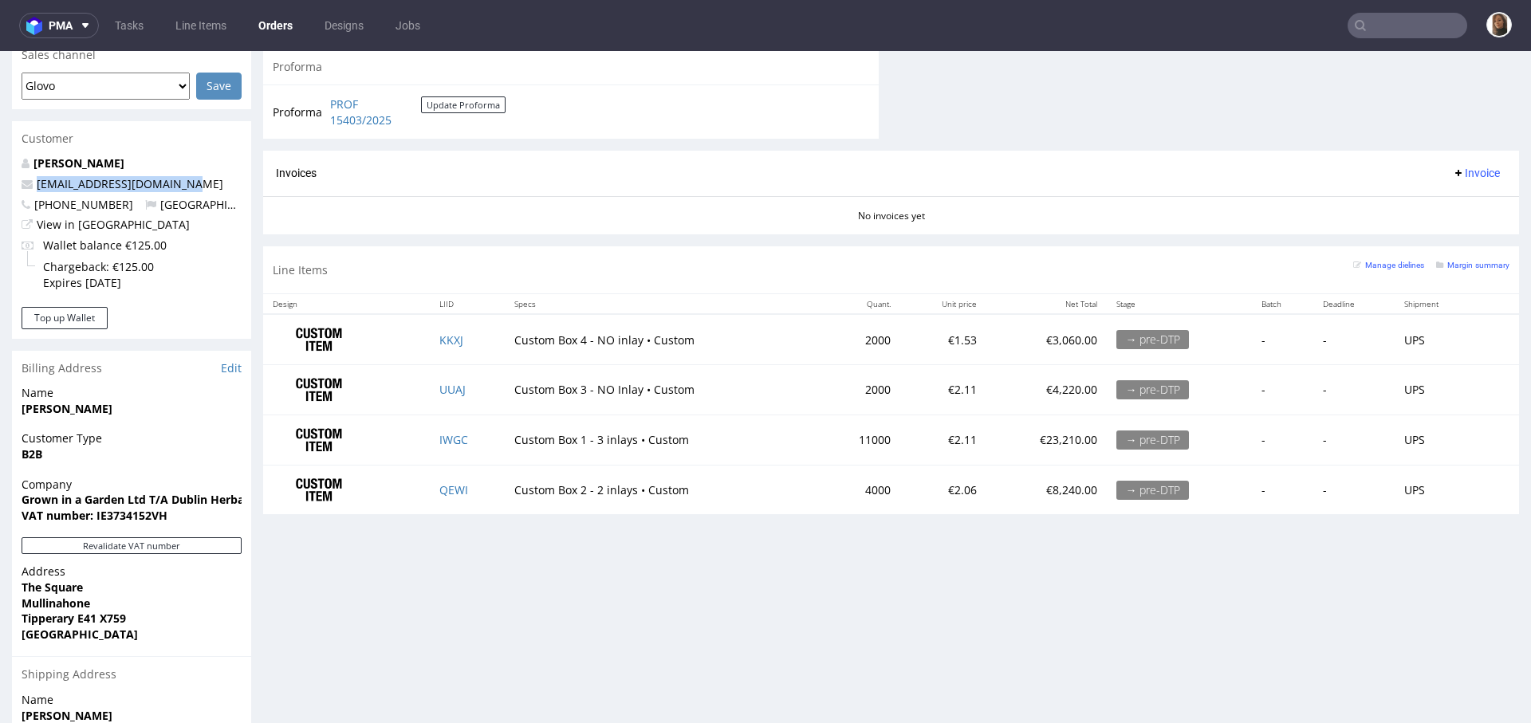
drag, startPoint x: 197, startPoint y: 179, endPoint x: 25, endPoint y: 179, distance: 172.2
click at [24, 179] on p "hello@dublinherbalists.ie" at bounding box center [132, 184] width 220 height 16
copy span "hello@dublinherbalists.ie"
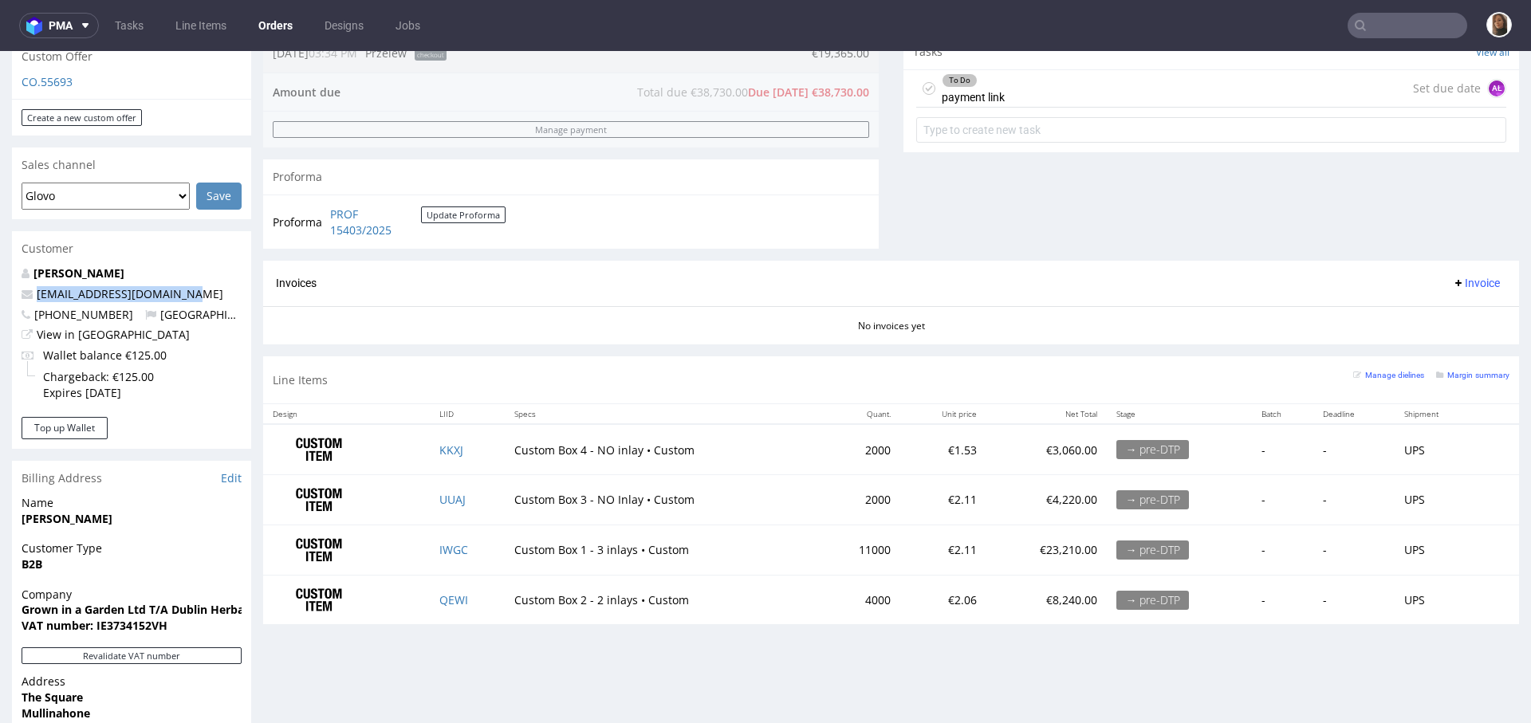
scroll to position [403, 0]
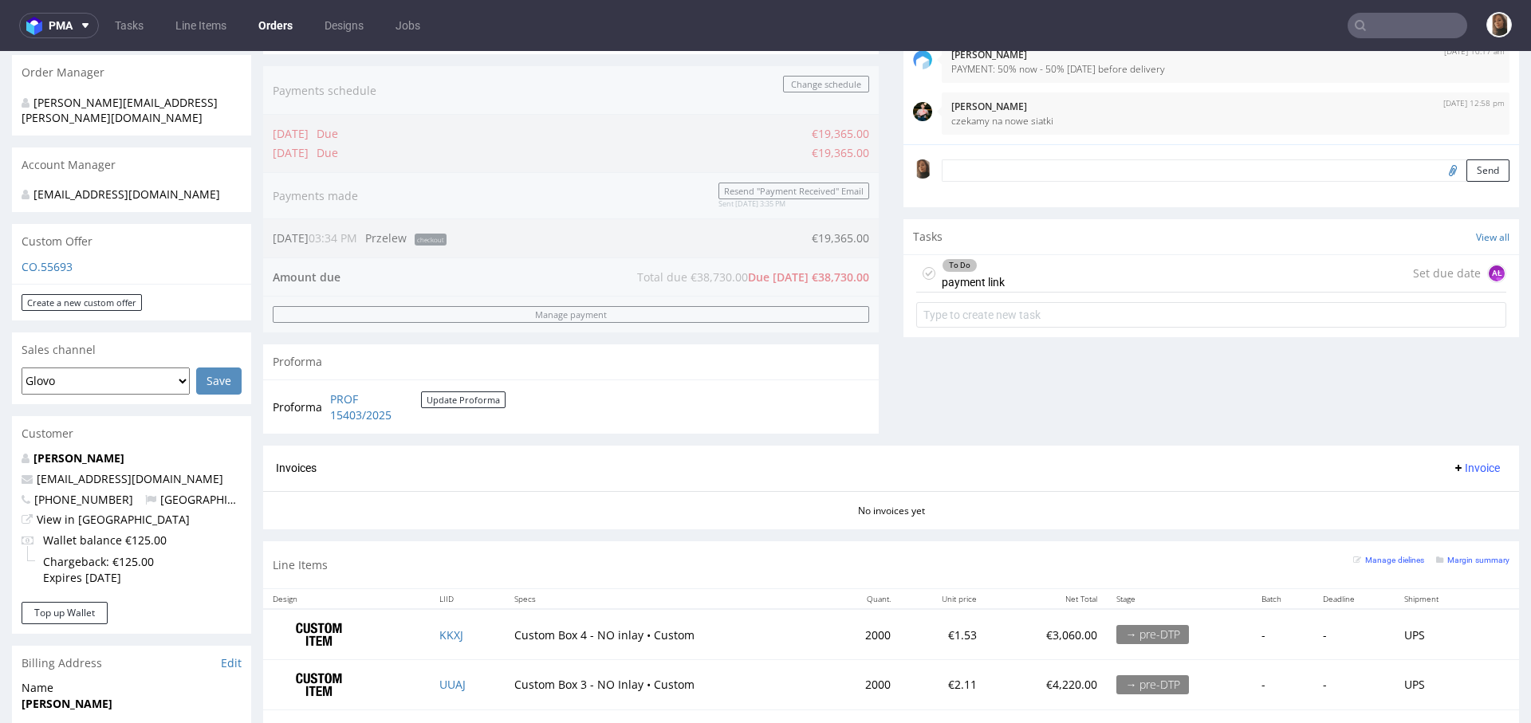
click at [1015, 276] on div "To Do payment link Set due date AŁ" at bounding box center [1211, 273] width 590 height 37
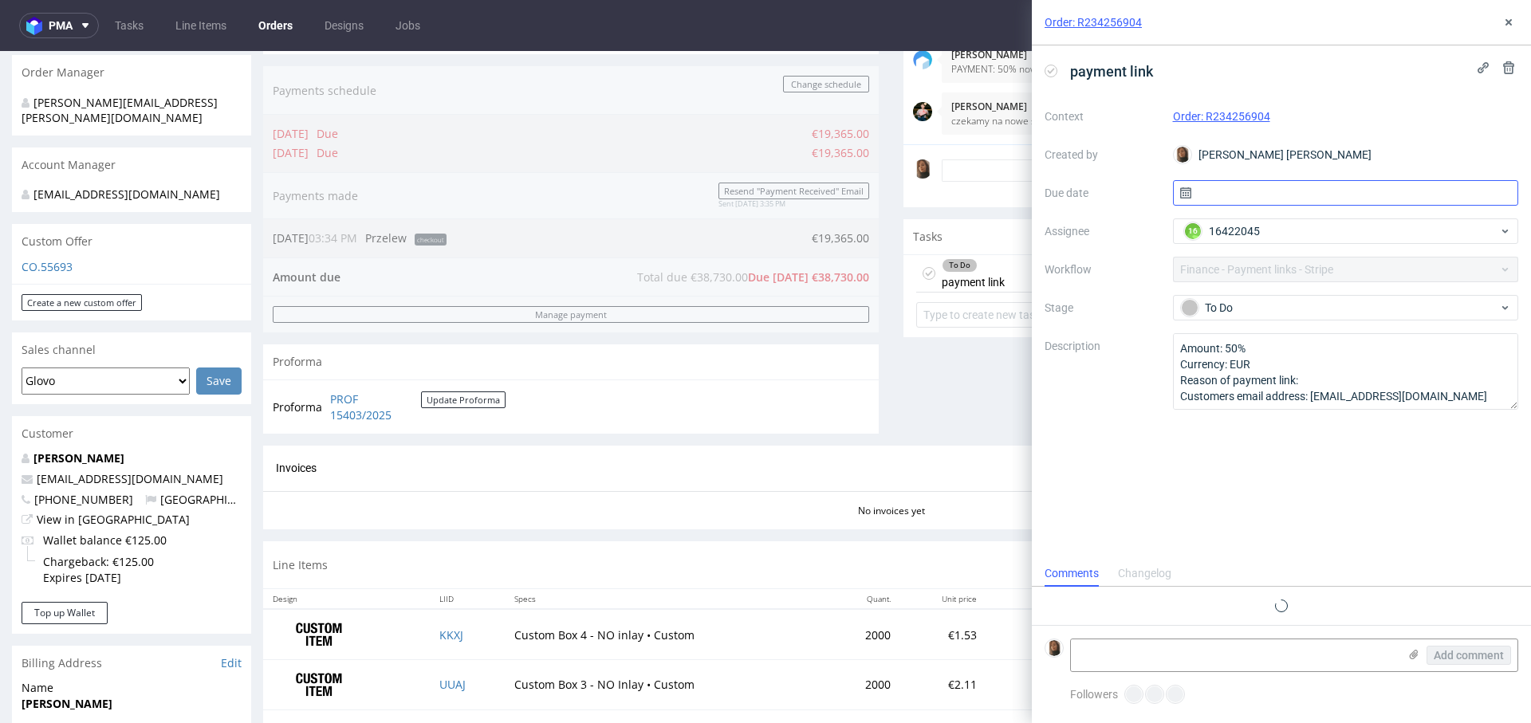
scroll to position [13, 0]
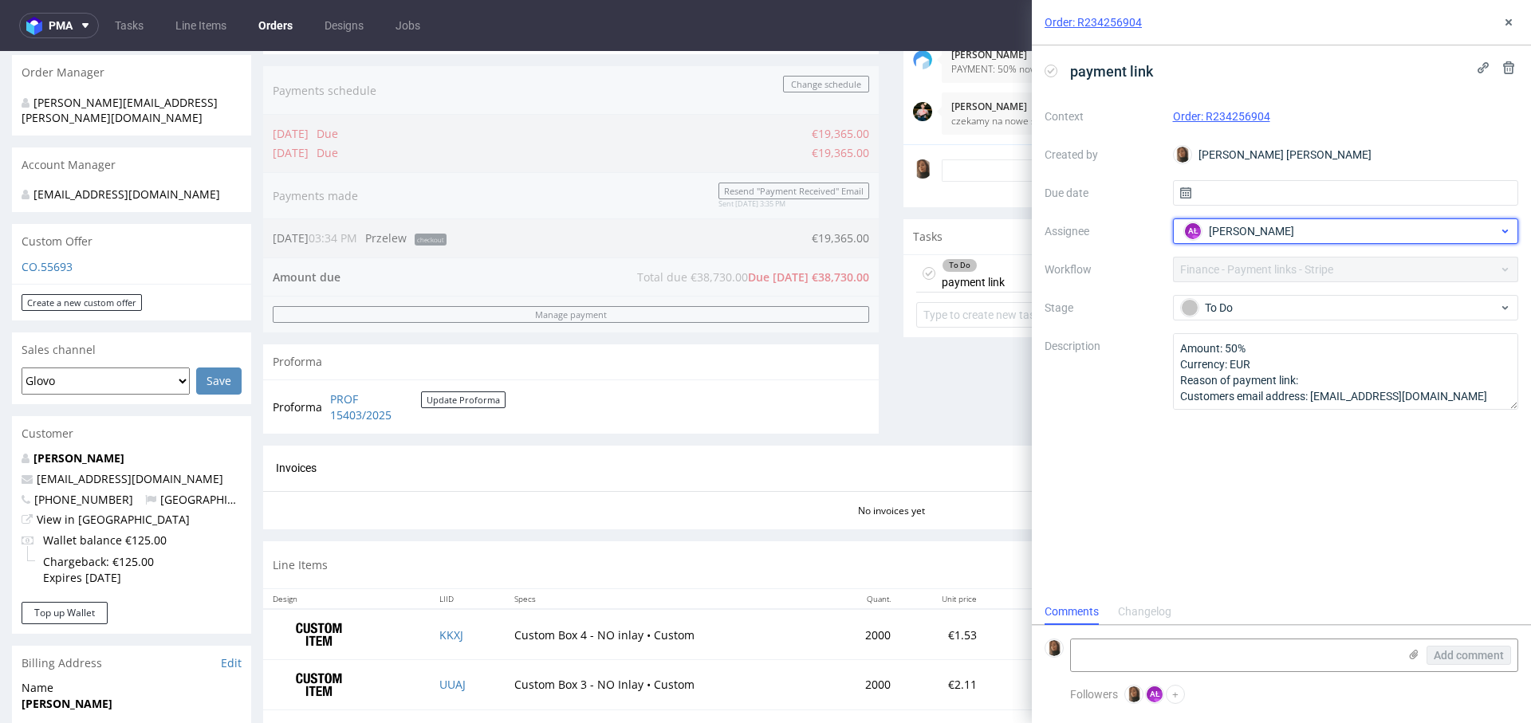
click at [1273, 226] on span "Aleksandra Łętowska" at bounding box center [1251, 231] width 85 height 16
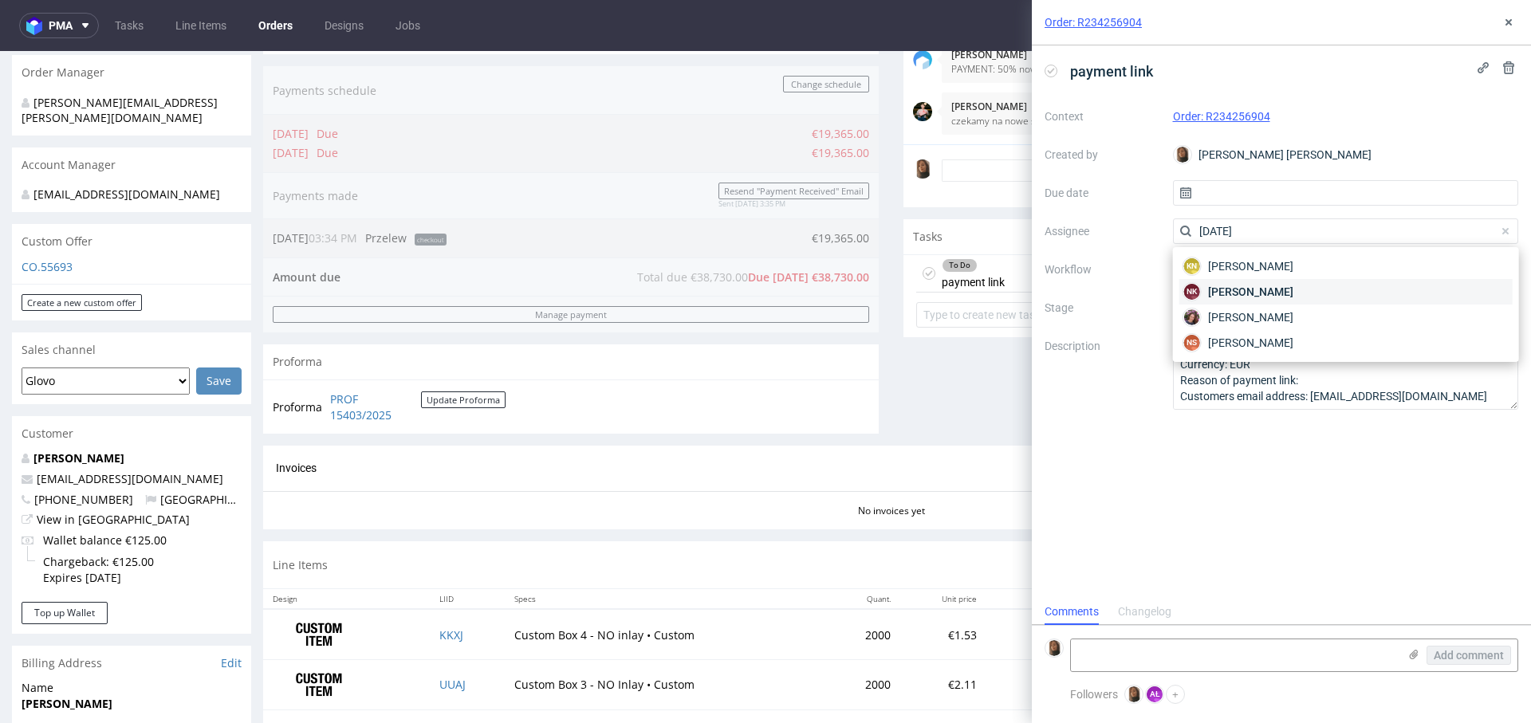
type input "natal"
click at [1293, 289] on span "Natalia Kaczorowska" at bounding box center [1250, 292] width 85 height 16
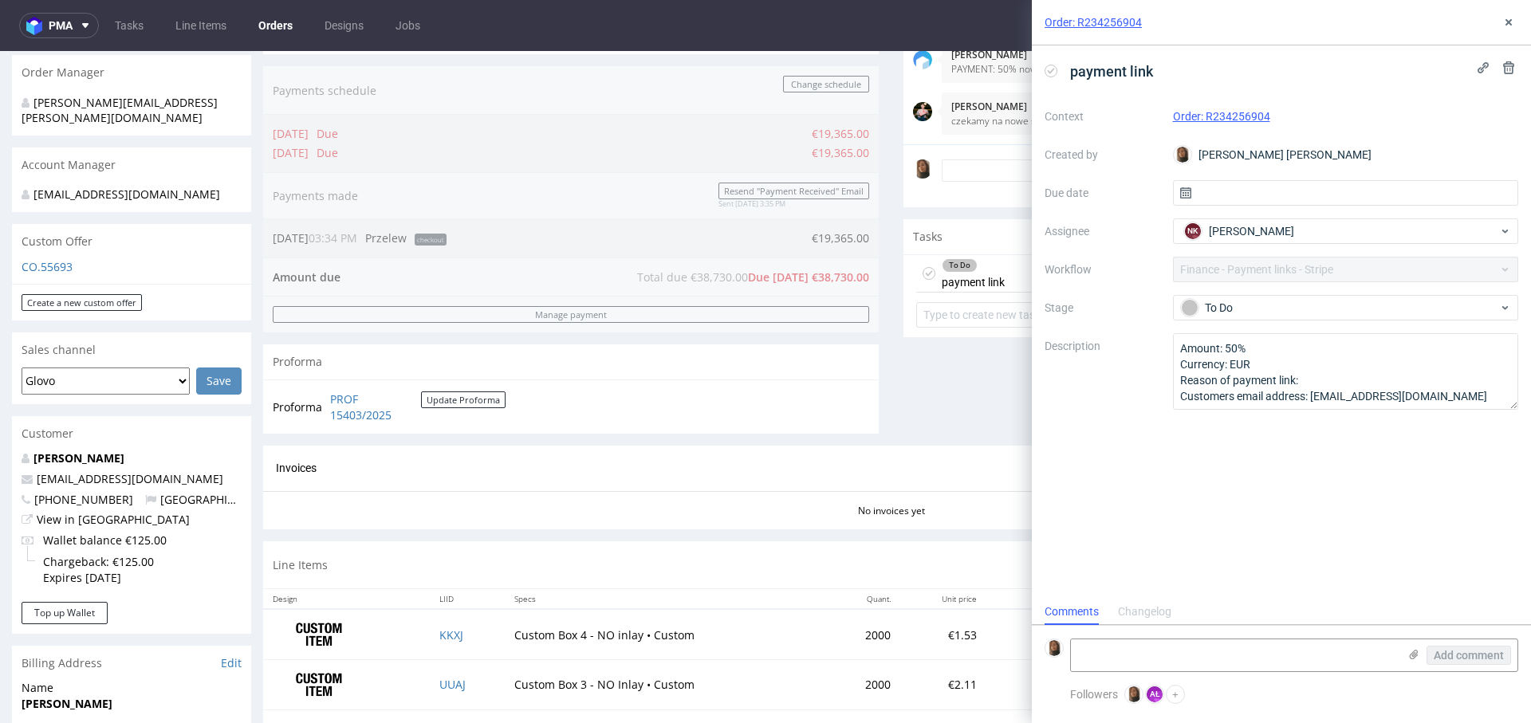
click at [1519, 17] on div "Order: R234256904" at bounding box center [1281, 22] width 499 height 45
click at [1241, 191] on input "text" at bounding box center [1346, 193] width 346 height 26
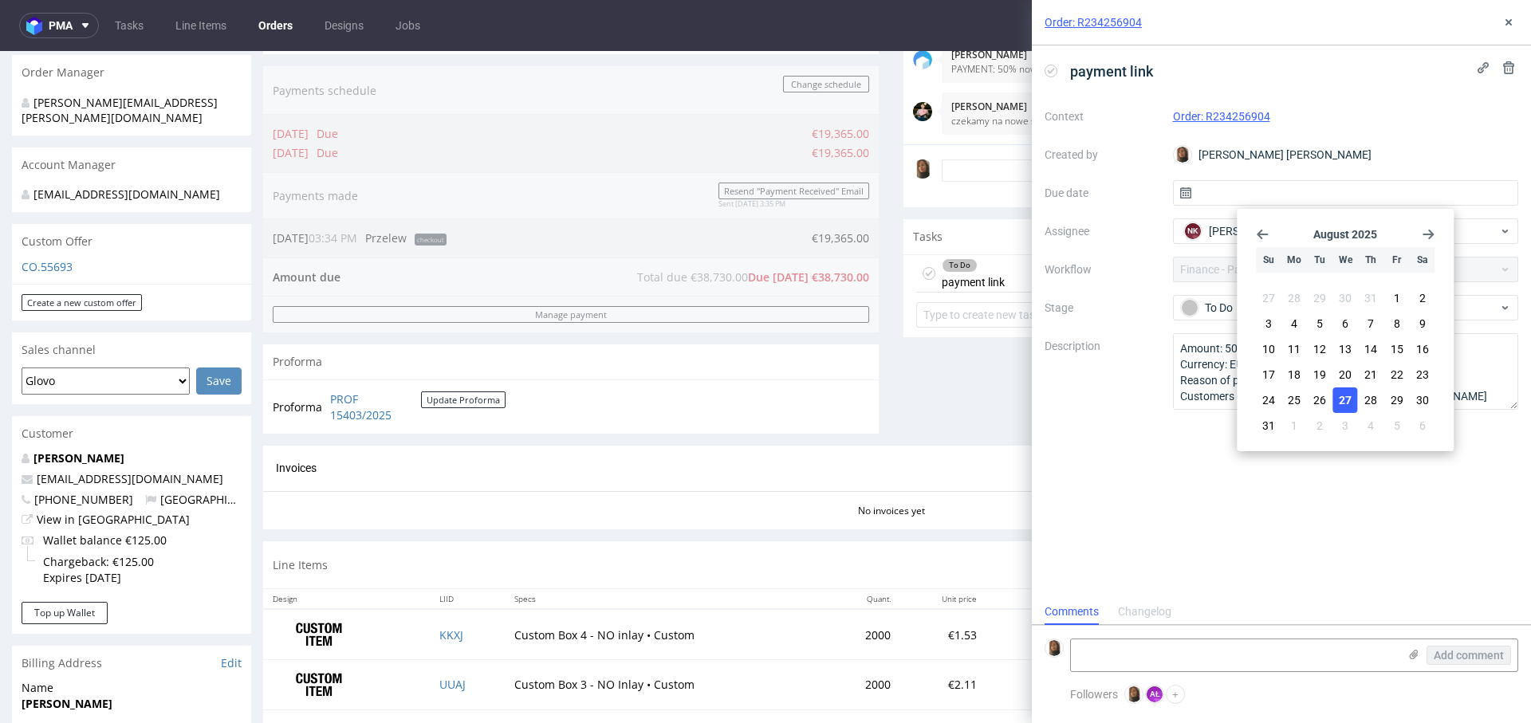
click at [1348, 398] on span "27" at bounding box center [1345, 400] width 13 height 16
type input "27/08/2025"
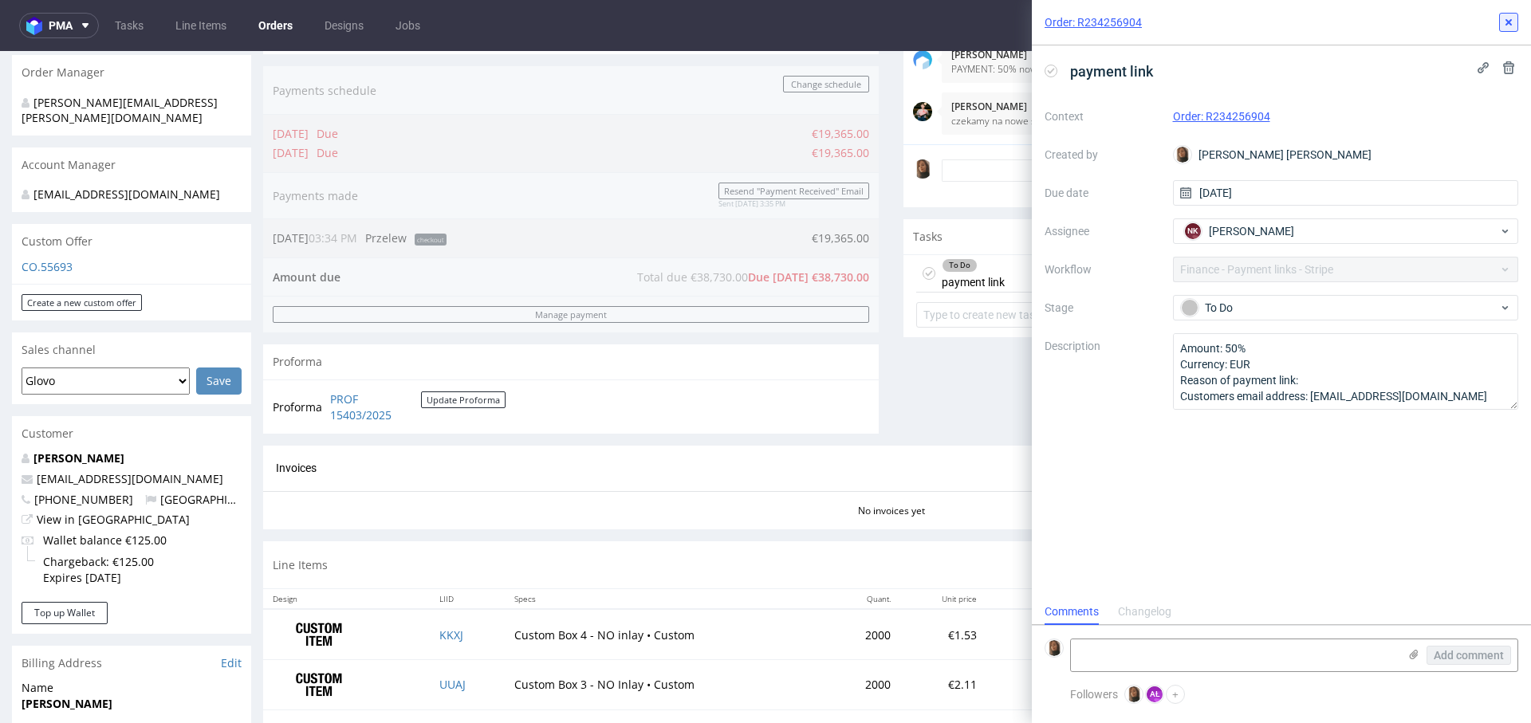
click at [1513, 18] on icon at bounding box center [1508, 22] width 13 height 13
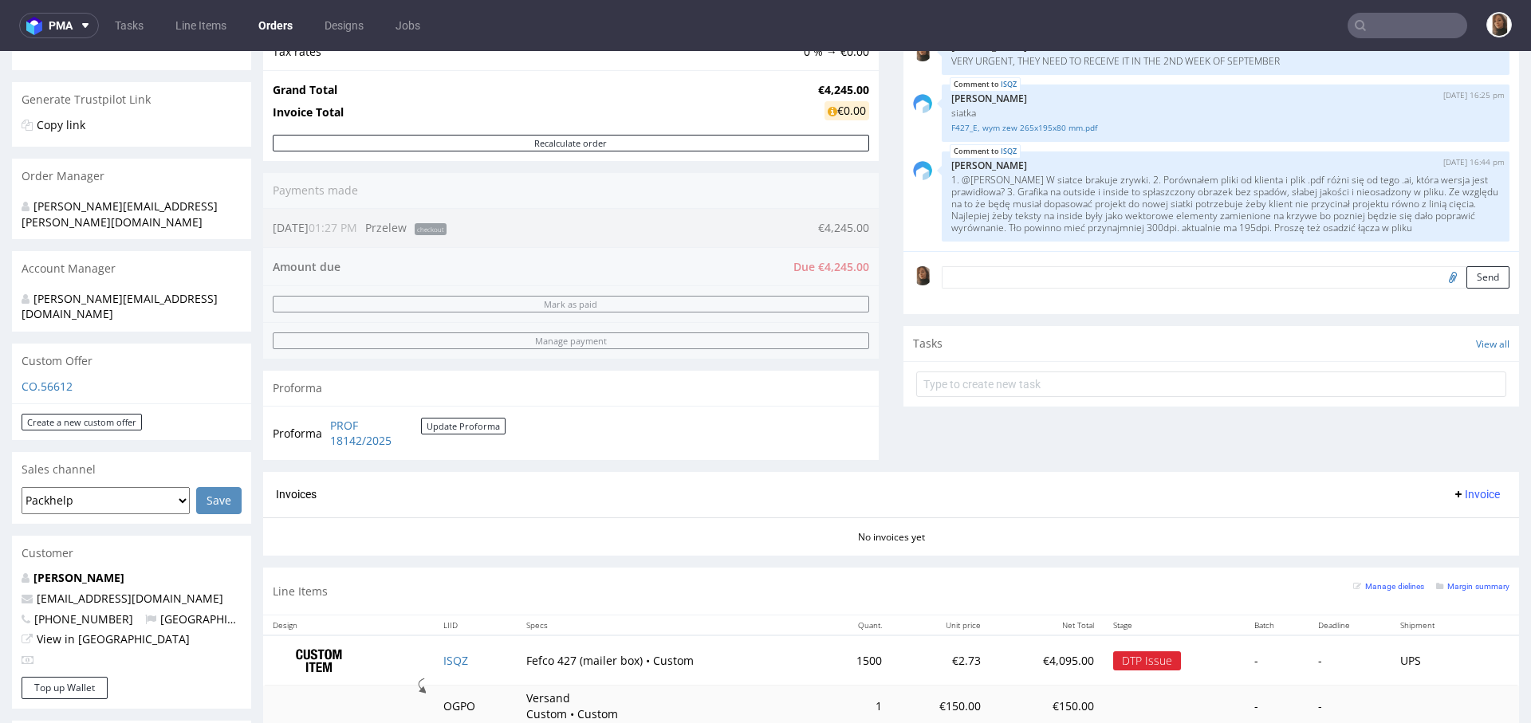
scroll to position [304, 0]
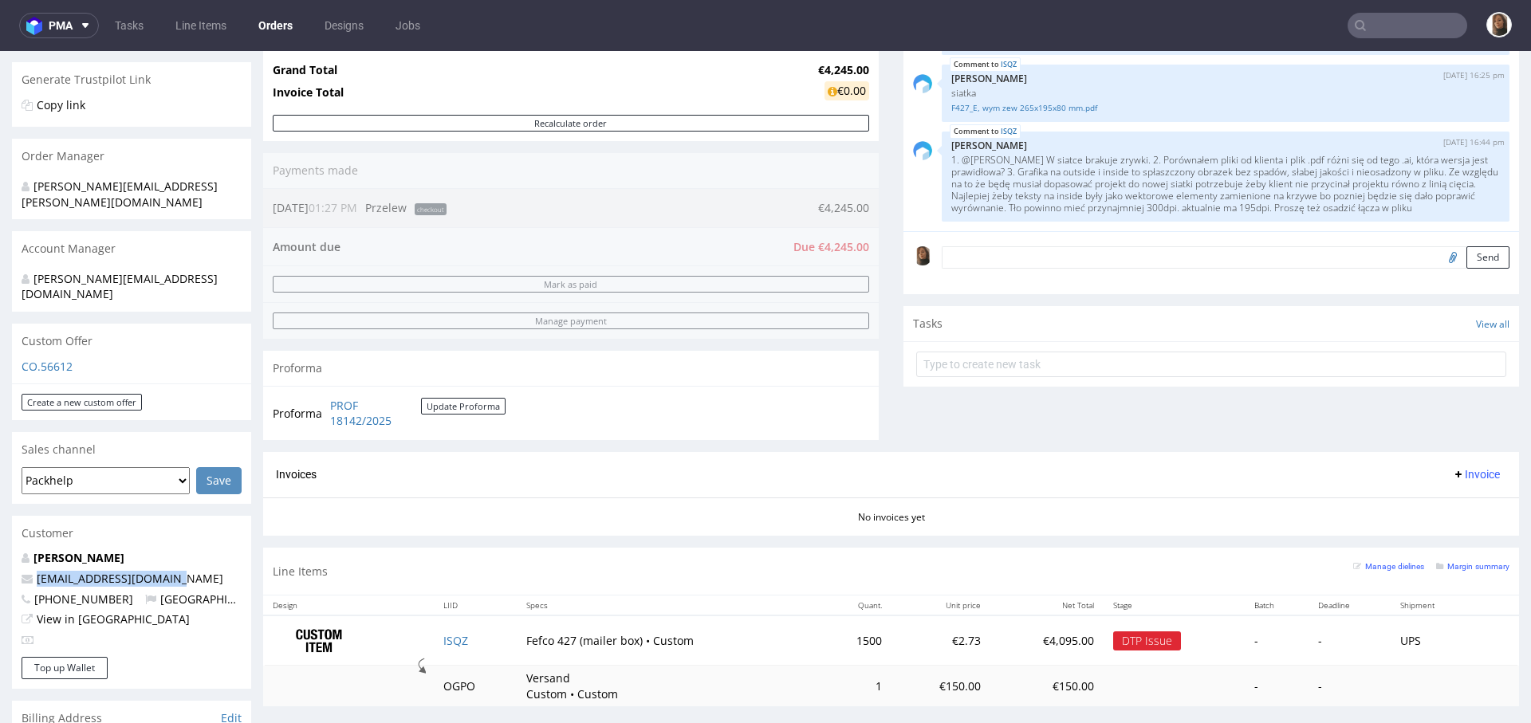
drag, startPoint x: 195, startPoint y: 548, endPoint x: 10, endPoint y: 548, distance: 185.0
click at [9, 548] on div "Order via Offer R916140478 [DATE] 01:27 PM Mark this order as problematic Invoi…" at bounding box center [765, 527] width 1531 height 1481
copy span "[EMAIL_ADDRESS][DOMAIN_NAME]"
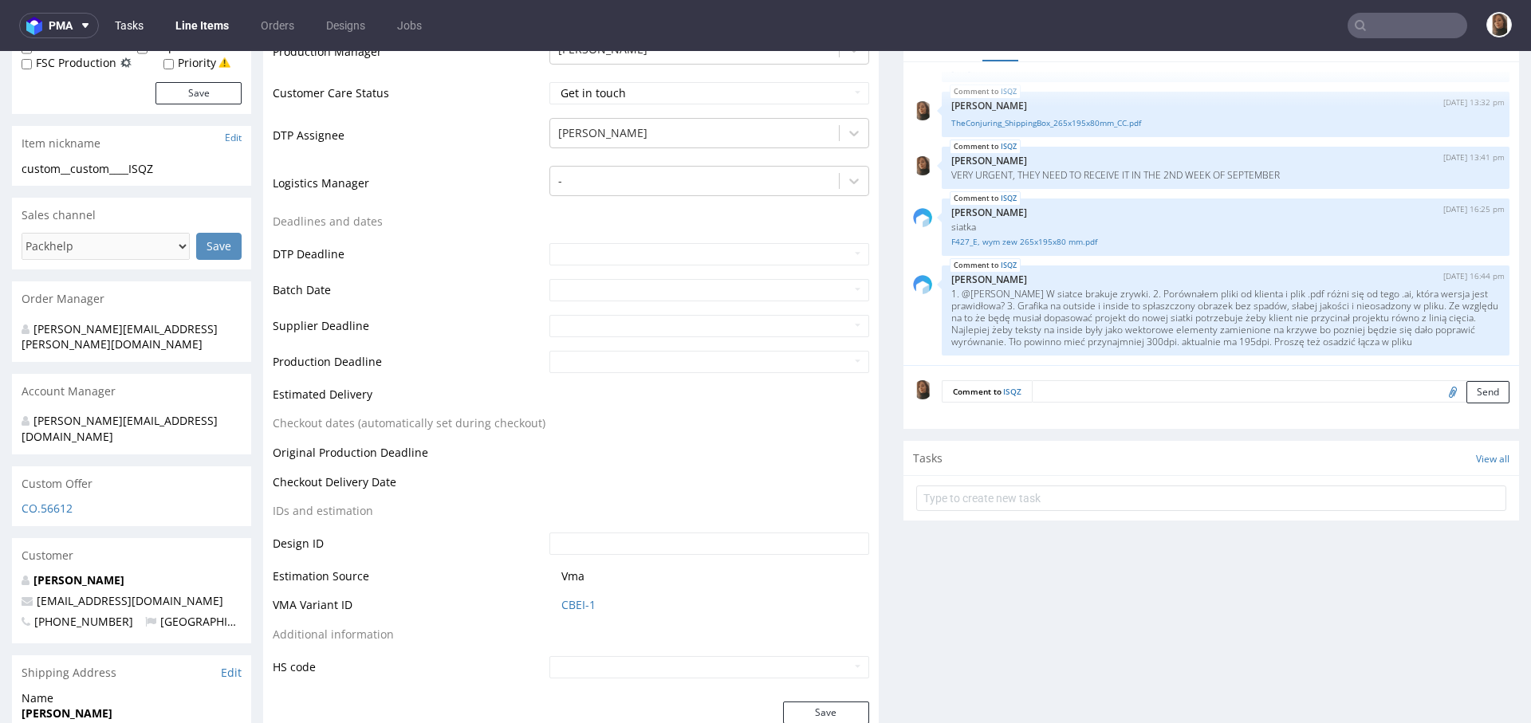
scroll to position [600, 0]
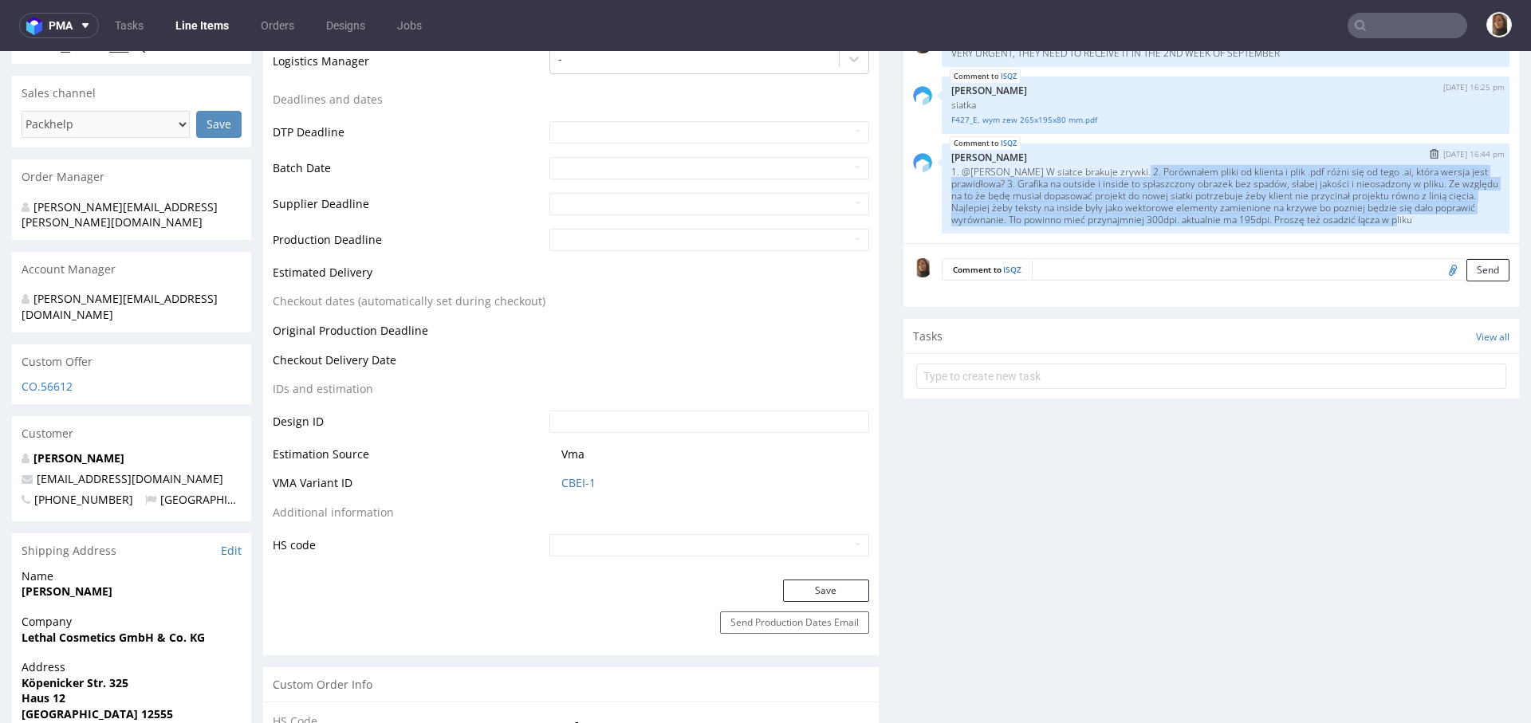
drag, startPoint x: 1054, startPoint y: 218, endPoint x: 1123, endPoint y: 152, distance: 95.3
click at [1123, 166] on p "1. @Sebastian W siatce brakuje zrywki. 2. Porównałem pliki od klienta i plik .p…" at bounding box center [1225, 196] width 549 height 60
copy p "Porównałem pliki od klienta i plik .pdf różni się od tego .ai, która wersja jes…"
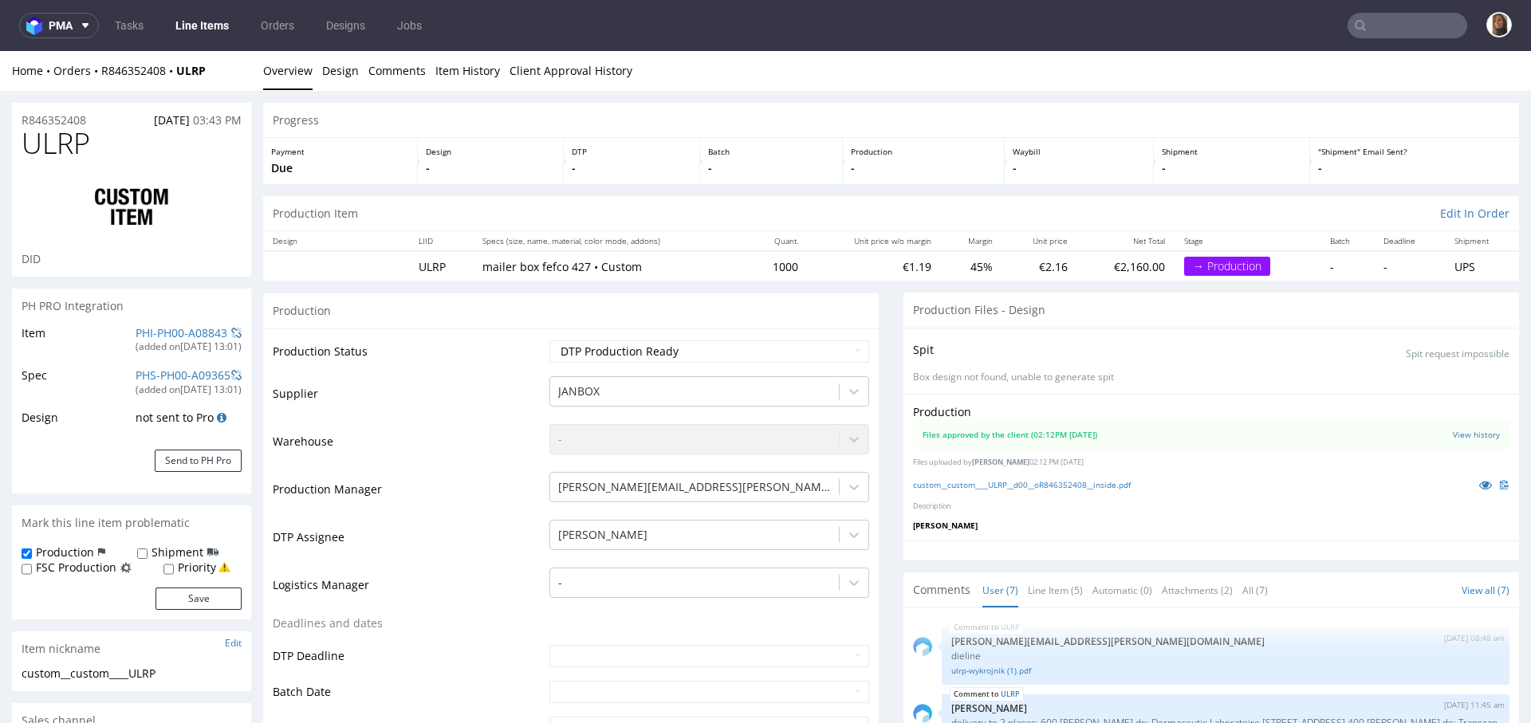
scroll to position [133, 0]
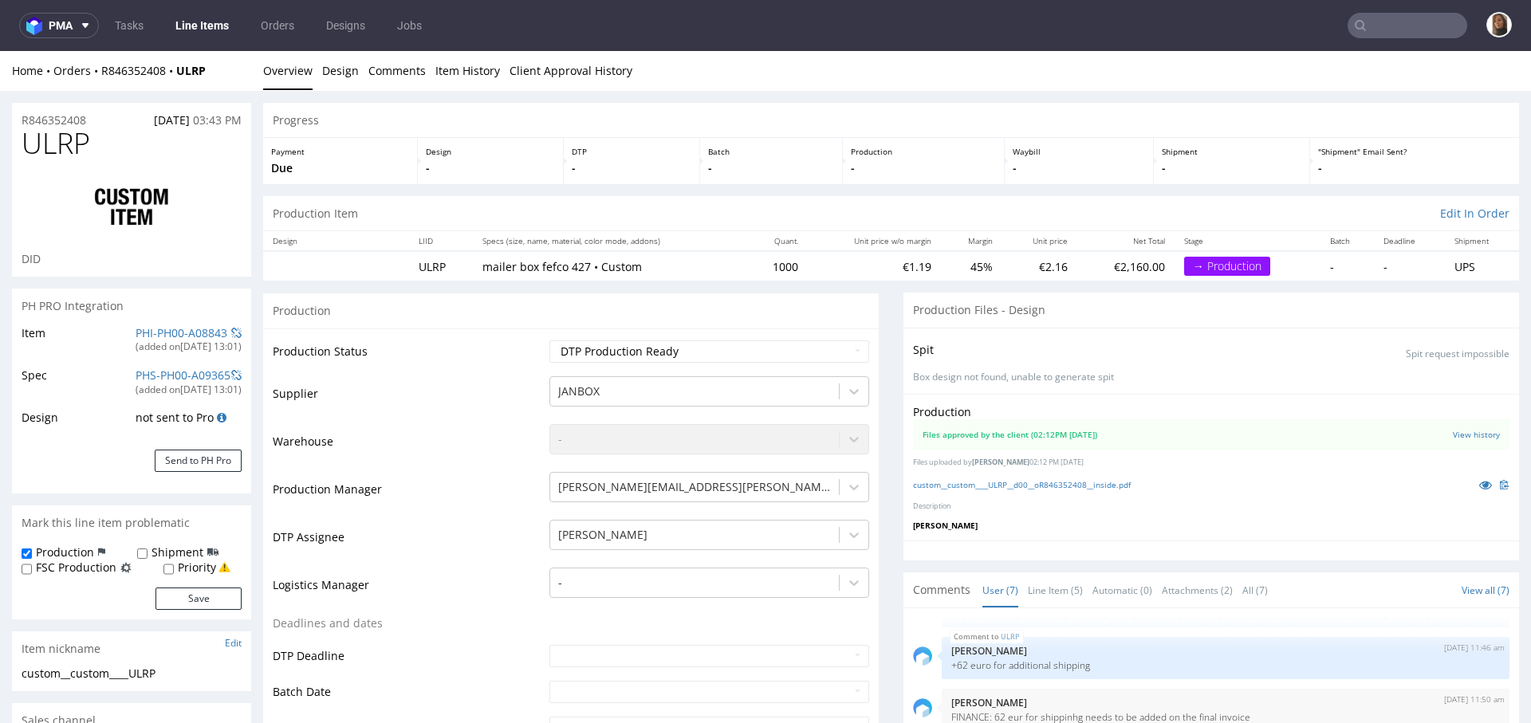
select select "in_progress"
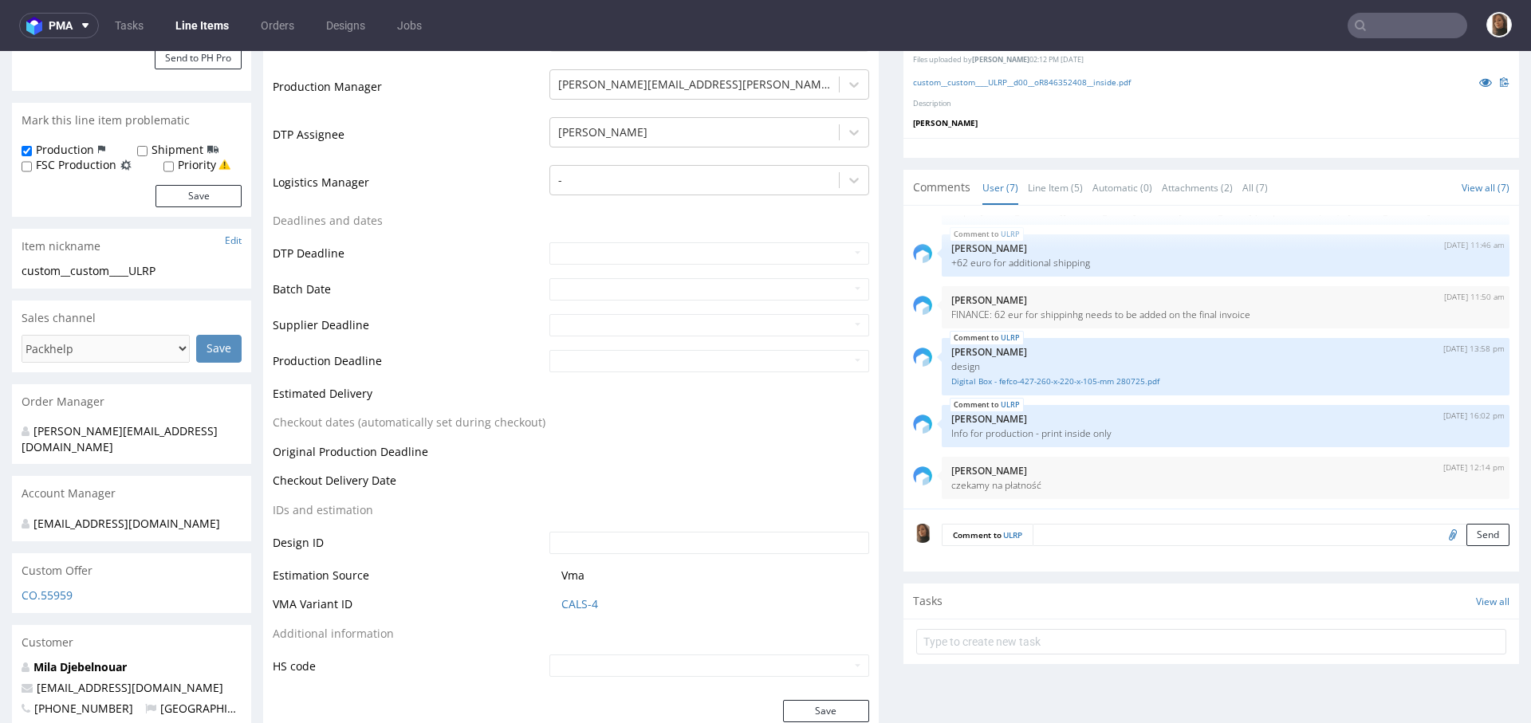
scroll to position [0, 0]
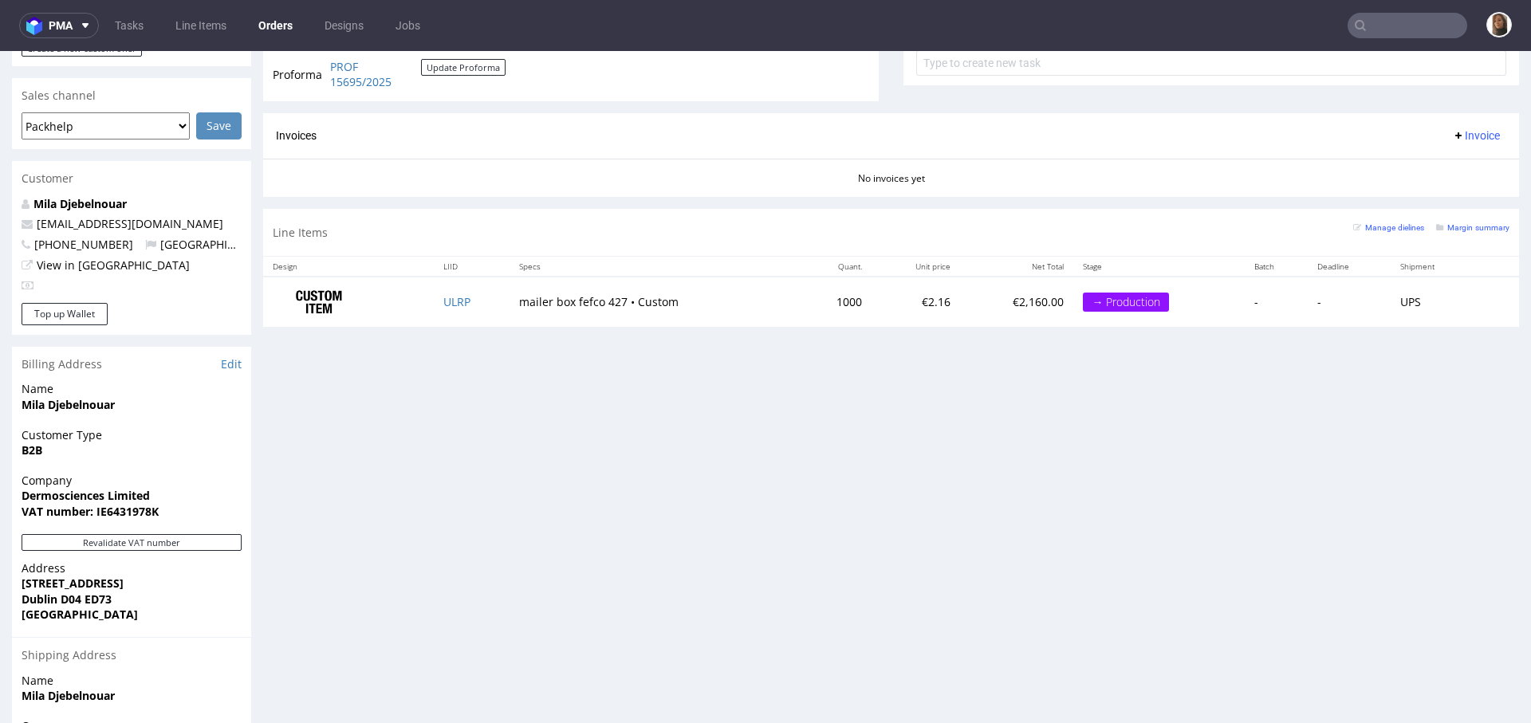
scroll to position [809, 0]
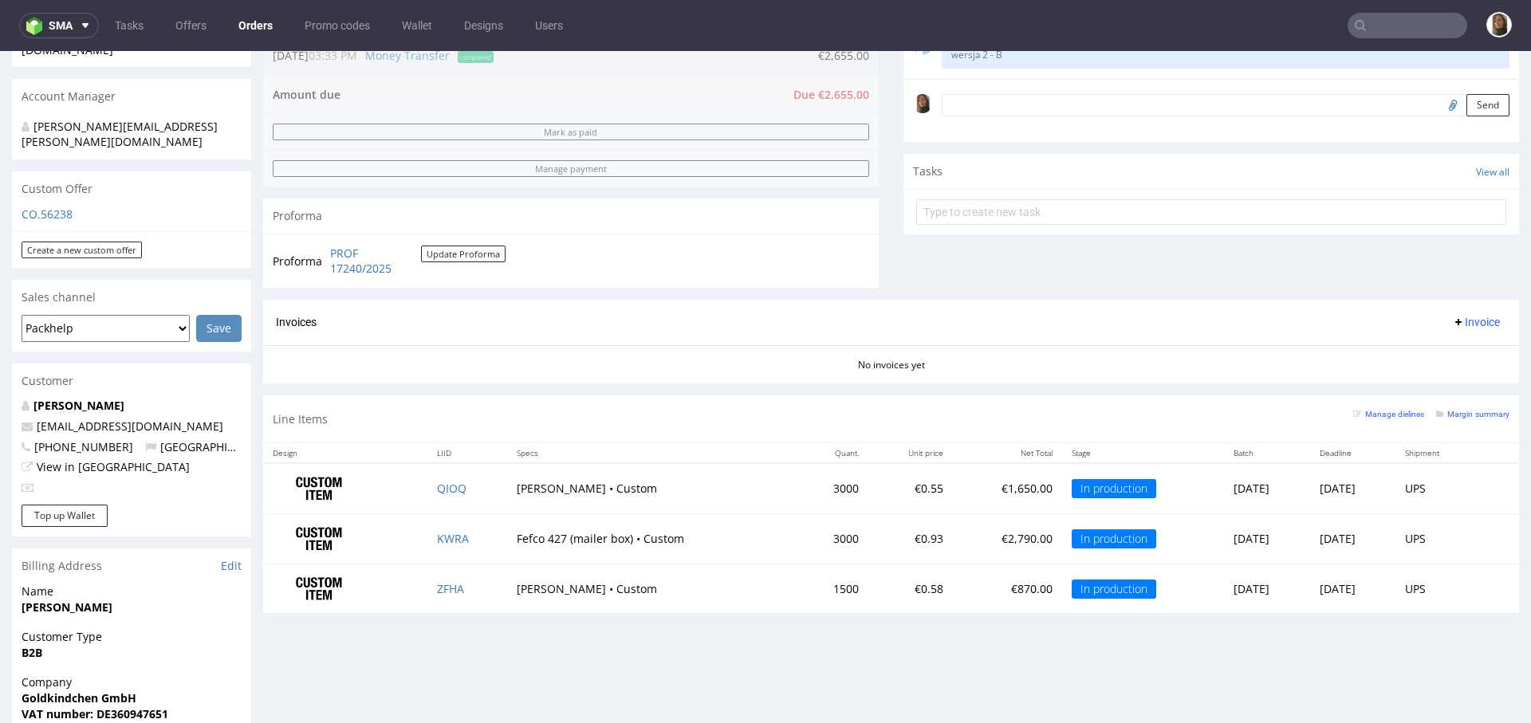
scroll to position [588, 0]
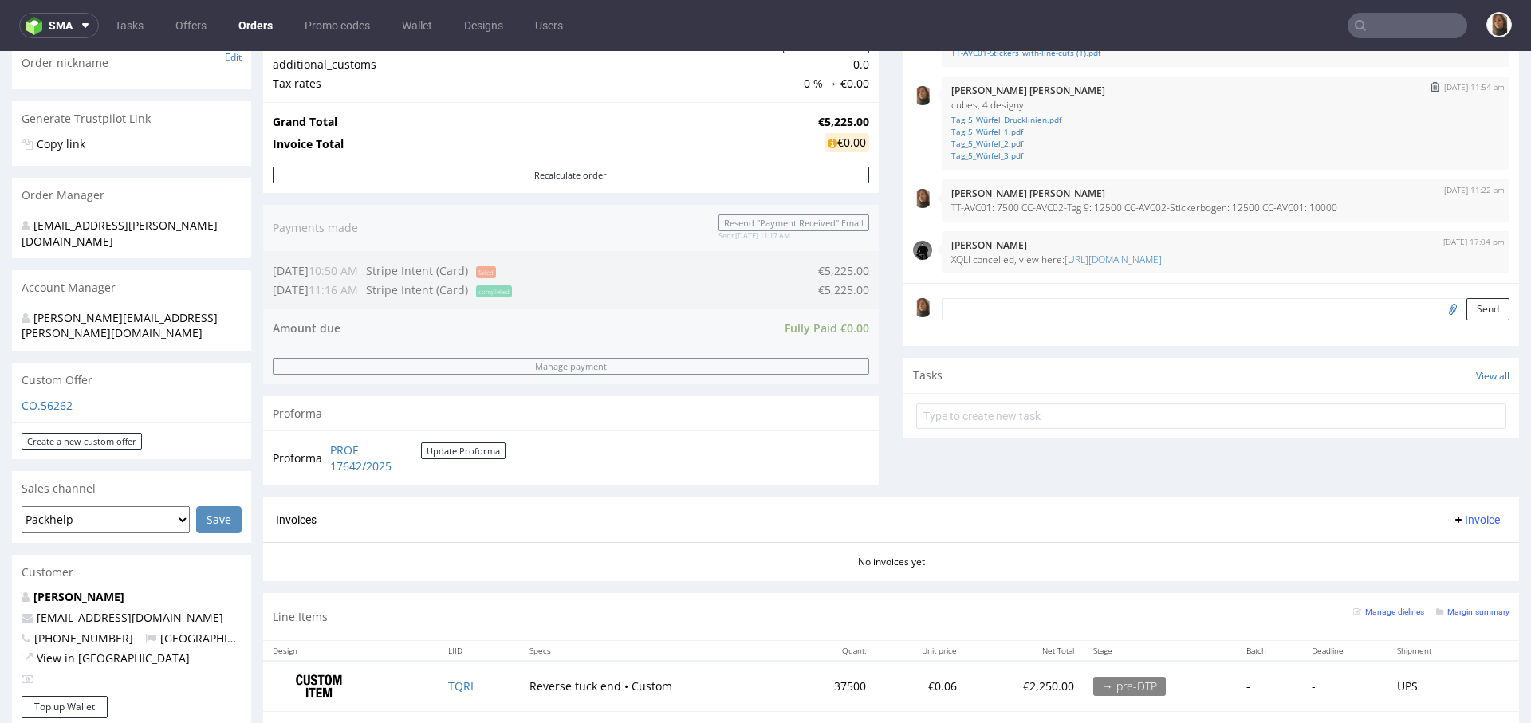
scroll to position [118, 0]
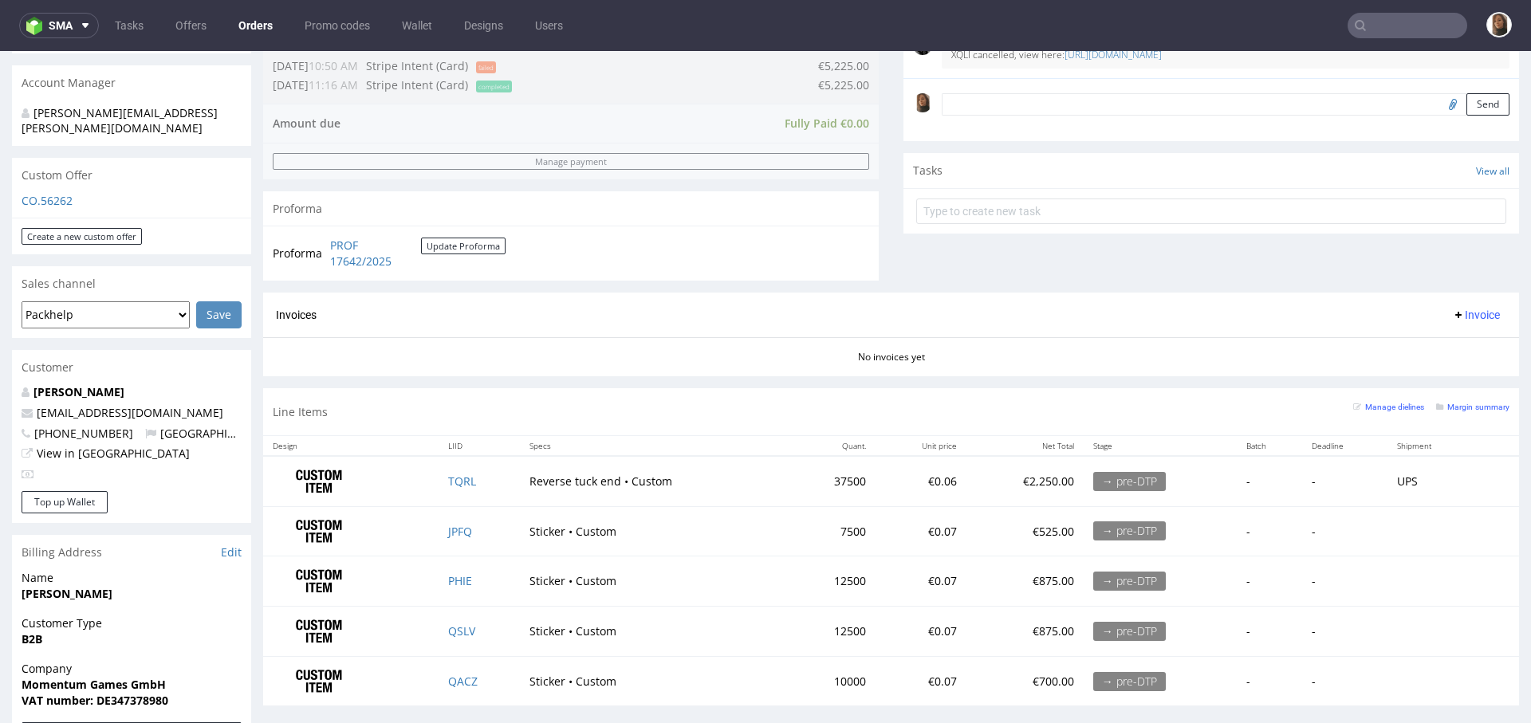
scroll to position [526, 0]
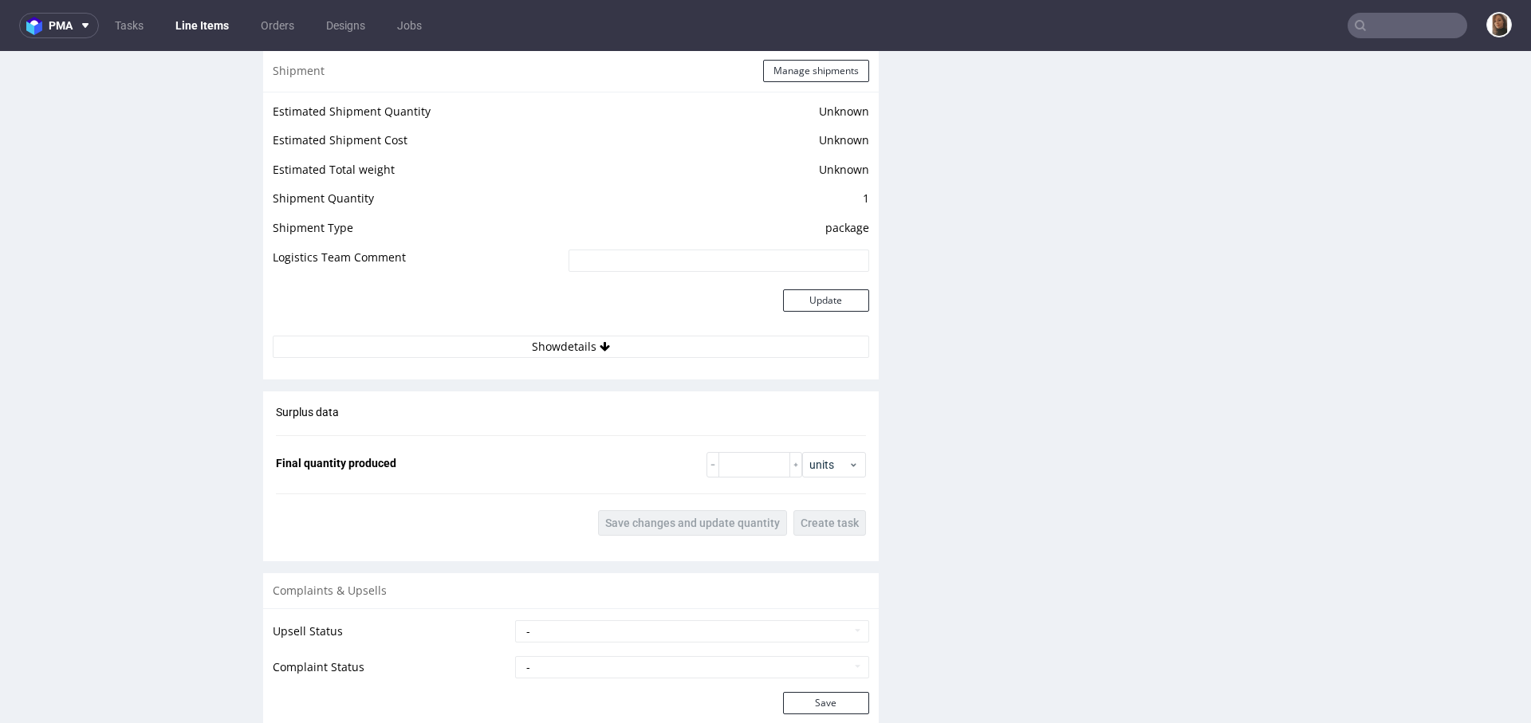
scroll to position [2395, 0]
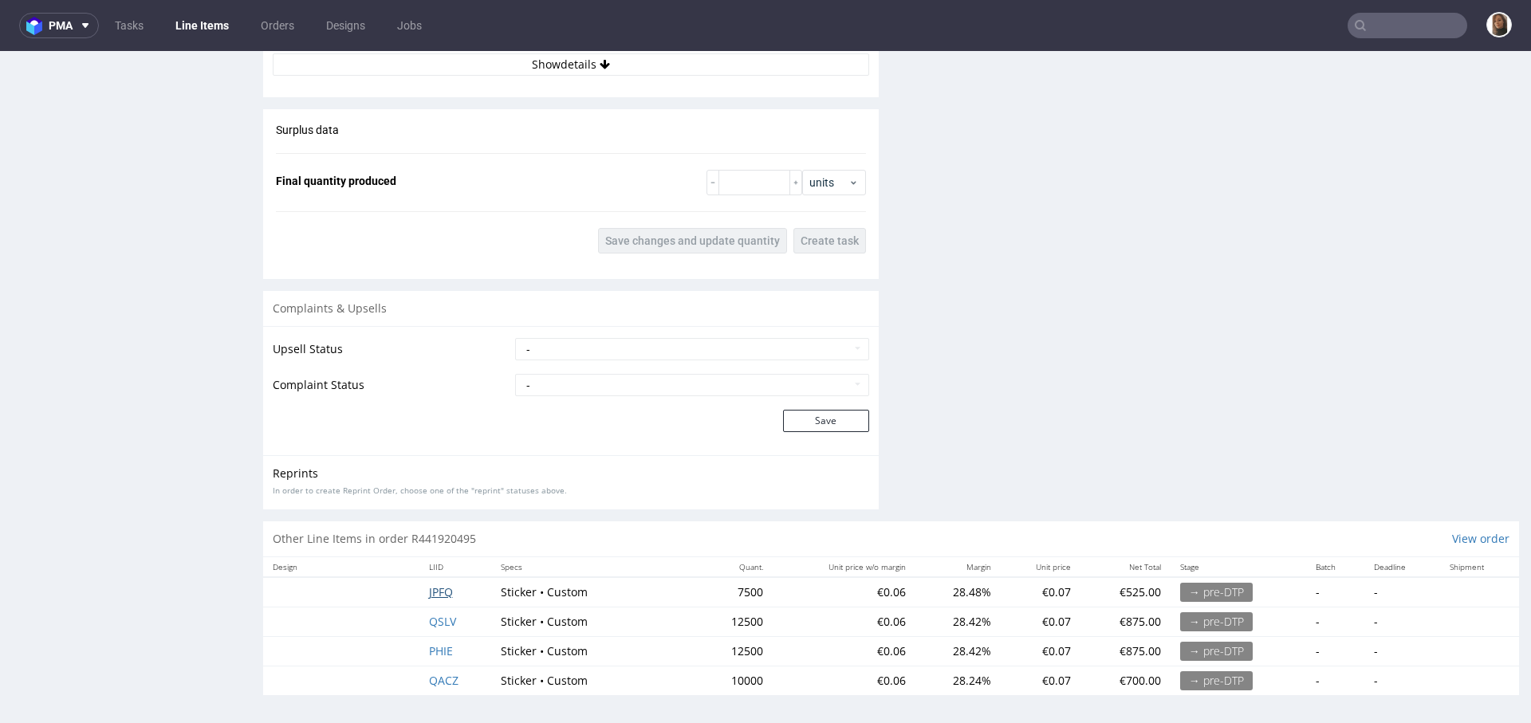
click at [442, 588] on span "JPFQ" at bounding box center [441, 591] width 24 height 15
click at [441, 621] on span "QSLV" at bounding box center [442, 621] width 27 height 15
click at [439, 647] on span "PHIE" at bounding box center [441, 650] width 24 height 15
click at [439, 673] on span "QACZ" at bounding box center [443, 680] width 29 height 15
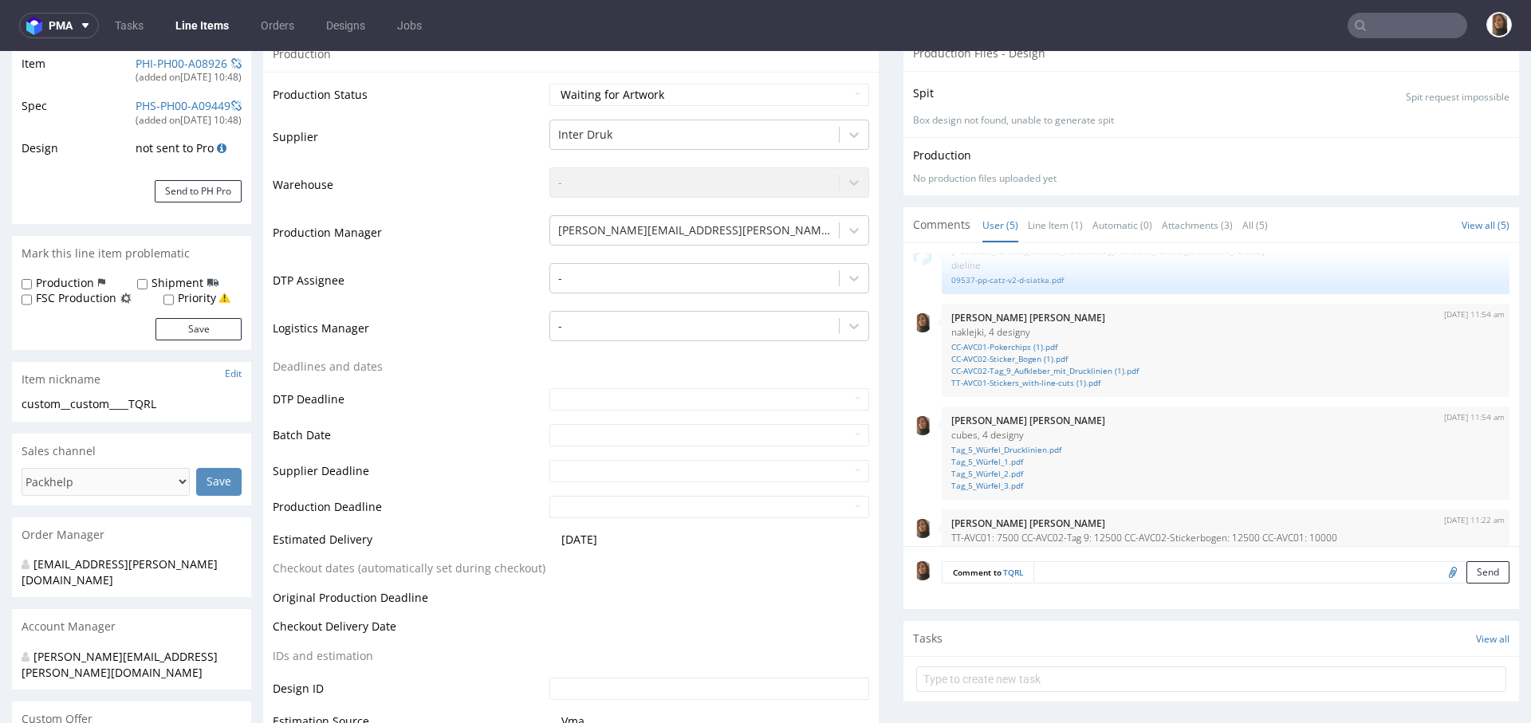
scroll to position [21, 0]
click at [961, 346] on link "CC-AVC01-Pokerchips (1).pdf" at bounding box center [1225, 352] width 549 height 12
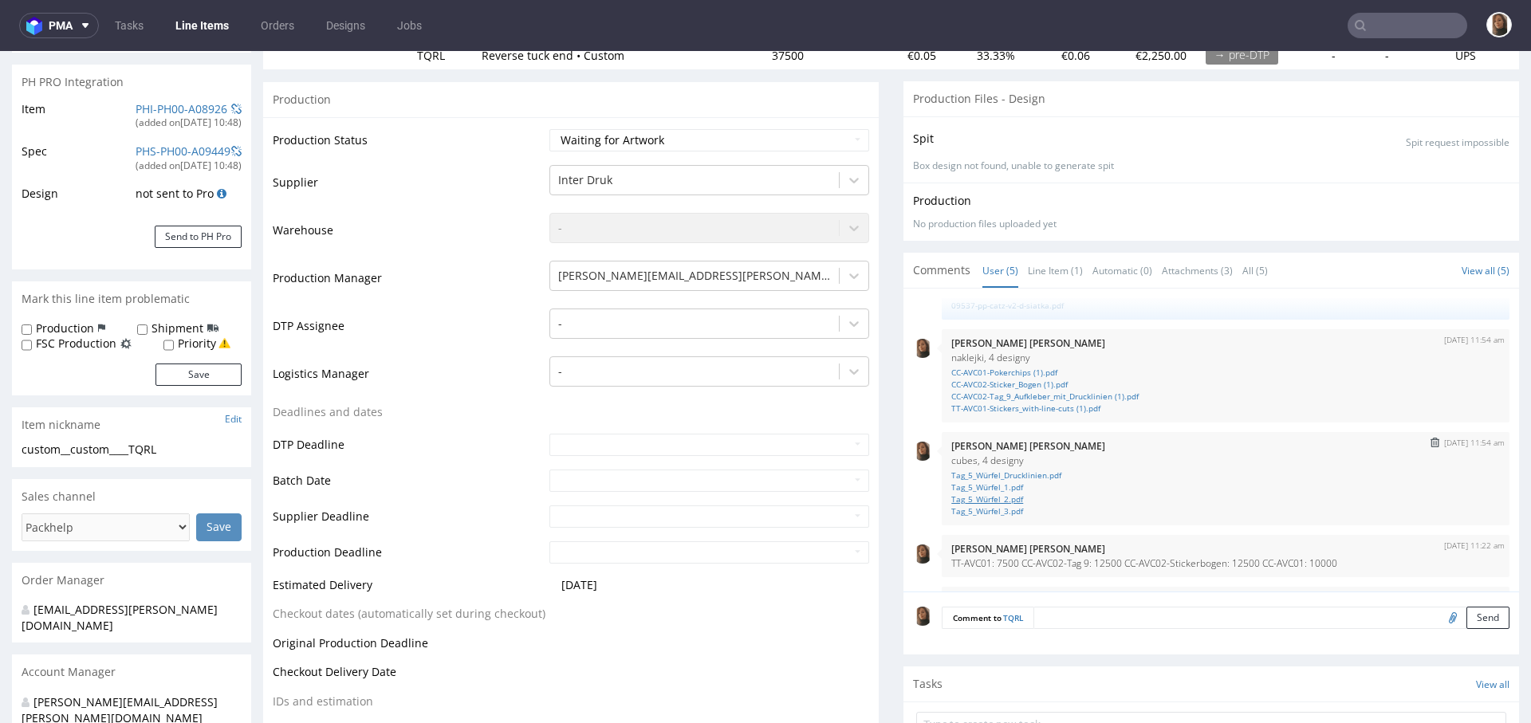
scroll to position [45, 0]
click at [1007, 391] on link "CC-AVC02-Tag_9_Aufkleber_mit_Drucklinien (1).pdf" at bounding box center [1225, 397] width 549 height 12
click at [1005, 407] on link "TT-AVC01-Stickers_with-line-cuts (1).pdf" at bounding box center [1225, 409] width 549 height 12
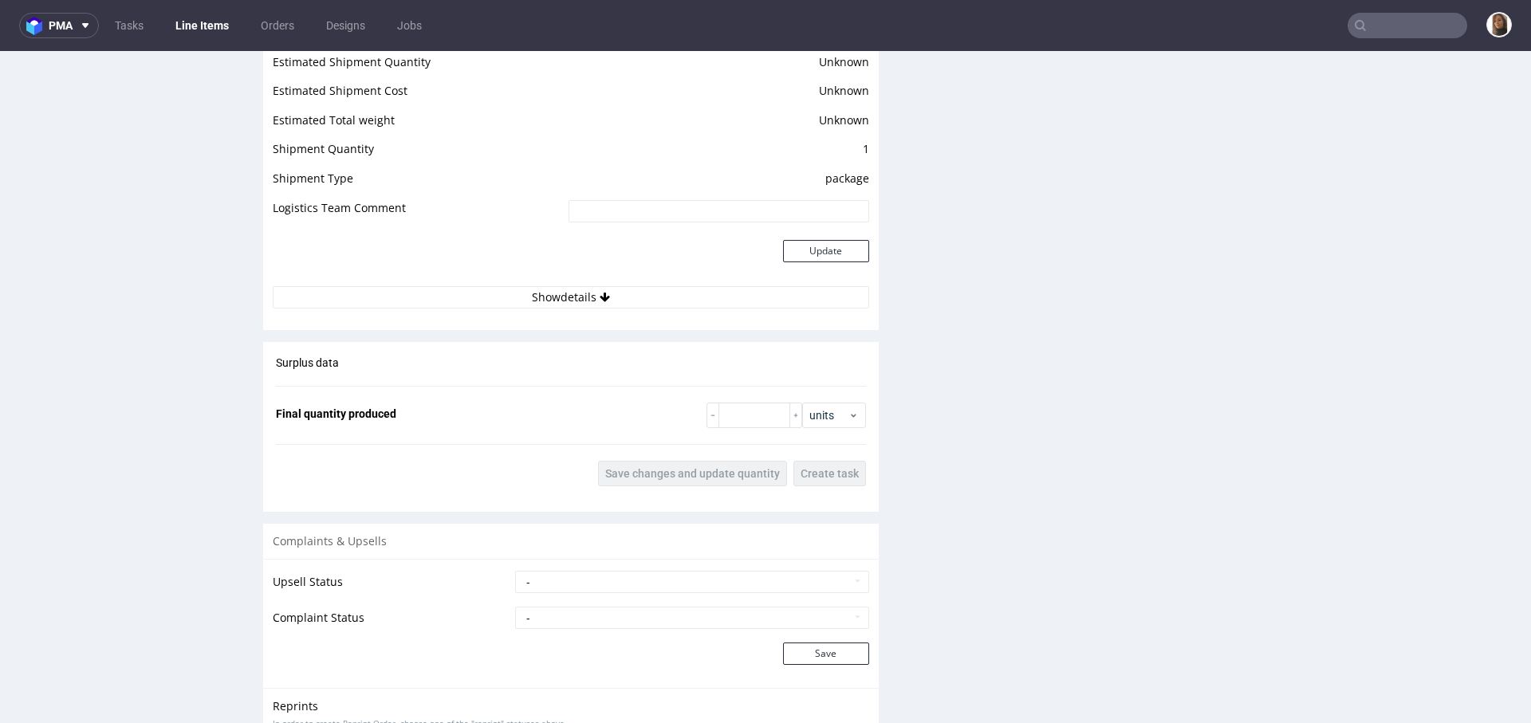
scroll to position [2395, 0]
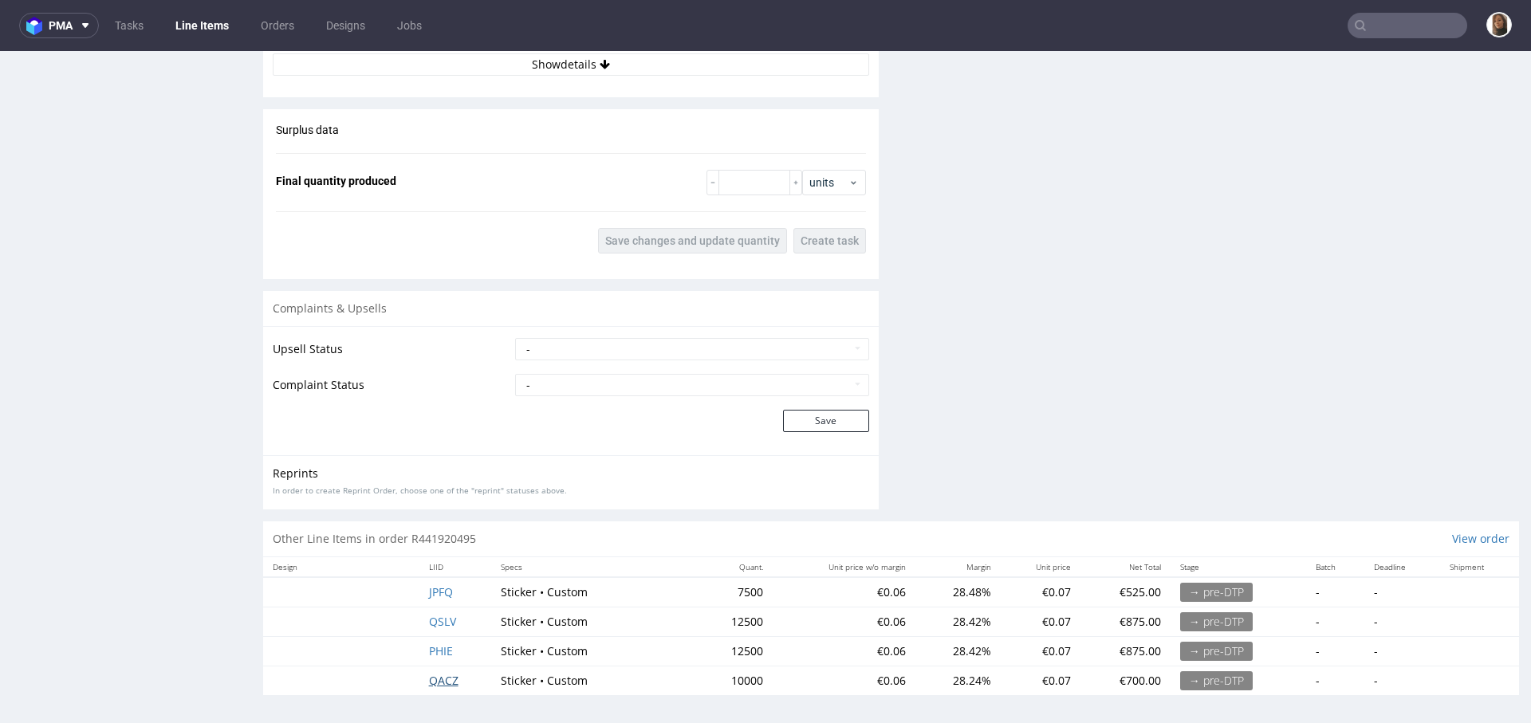
click at [437, 681] on span "QACZ" at bounding box center [443, 680] width 29 height 15
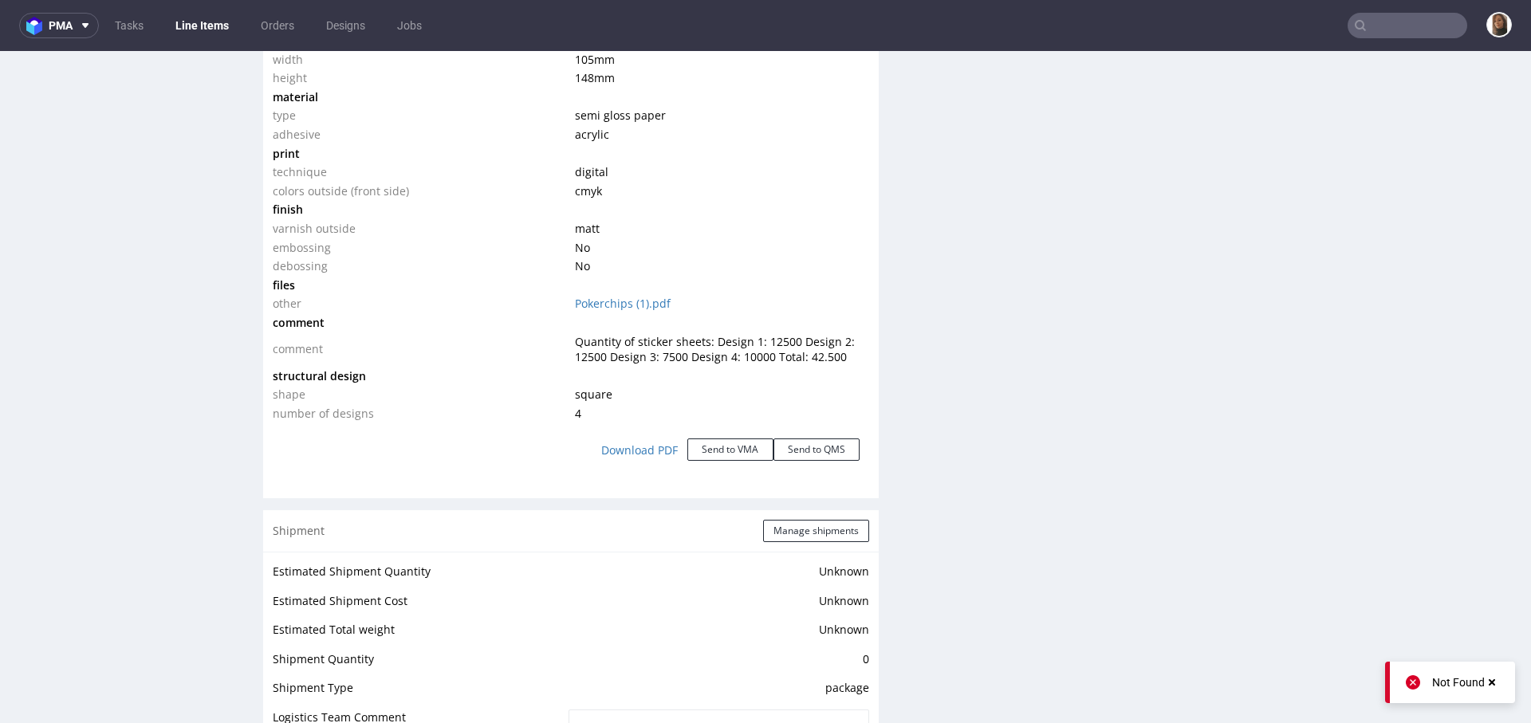
scroll to position [2305, 0]
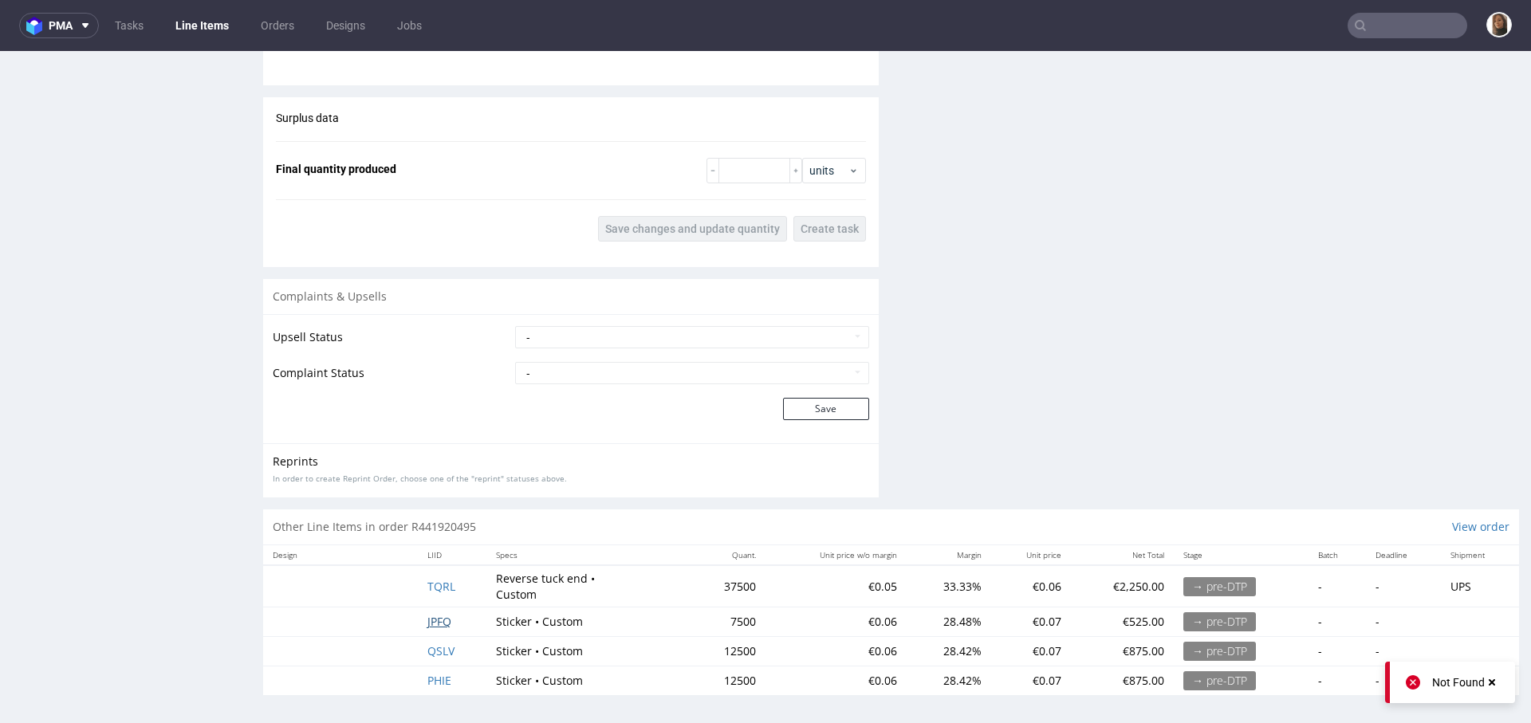
click at [433, 619] on span "JPFQ" at bounding box center [439, 621] width 24 height 15
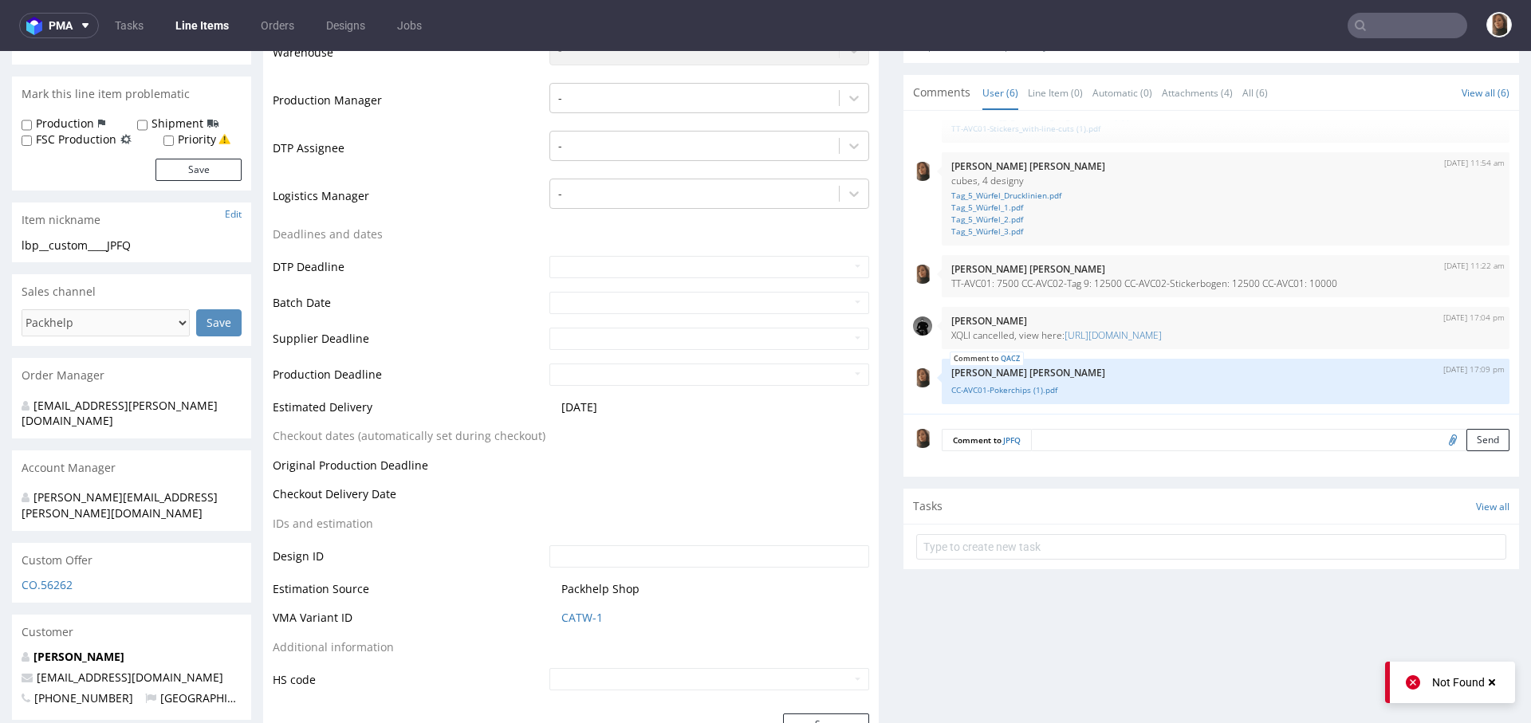
scroll to position [399, 0]
click at [1439, 442] on input "file" at bounding box center [1450, 442] width 22 height 21
type input "C:\fakepath\TT-AVC01-Stickers_with-line-cuts (1).pdf"
click at [1466, 442] on button "Send" at bounding box center [1487, 443] width 43 height 22
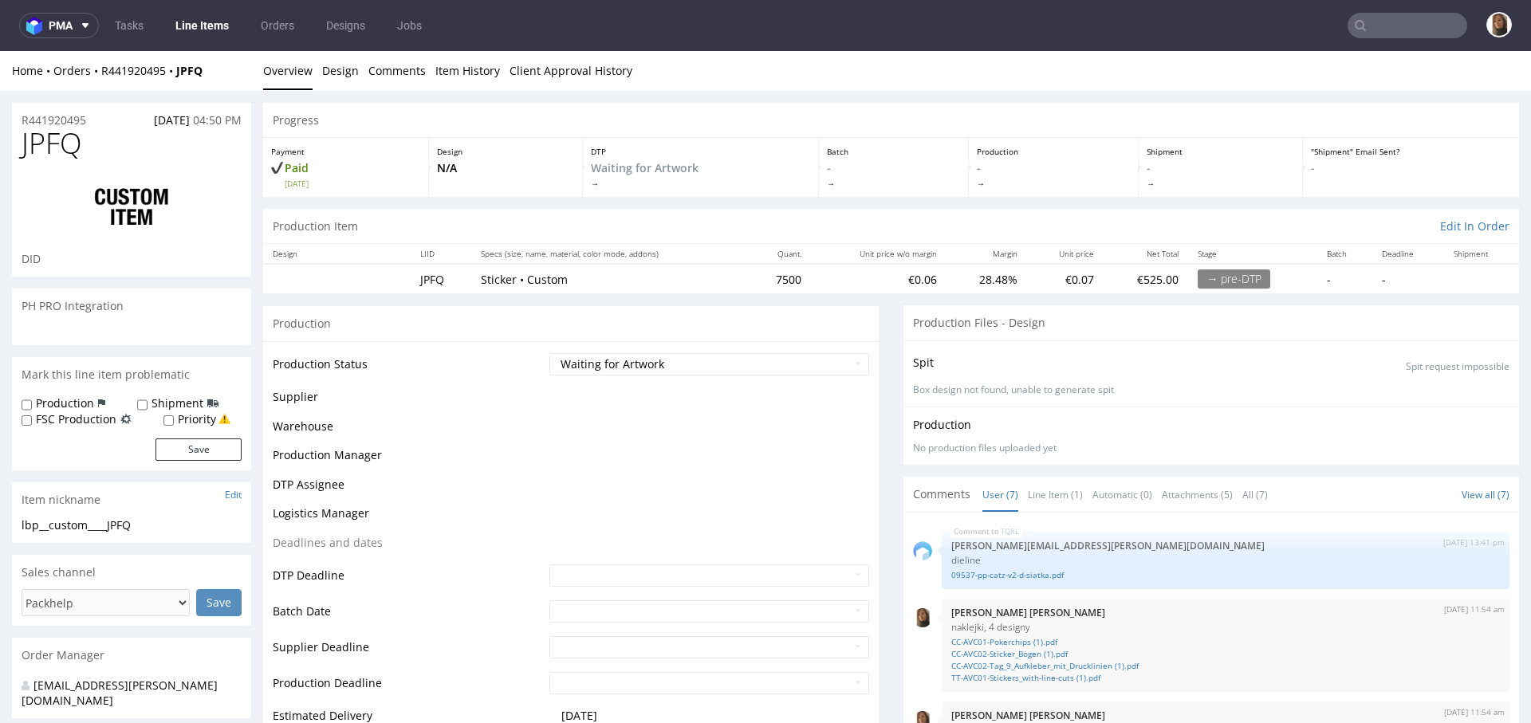
scroll to position [203, 0]
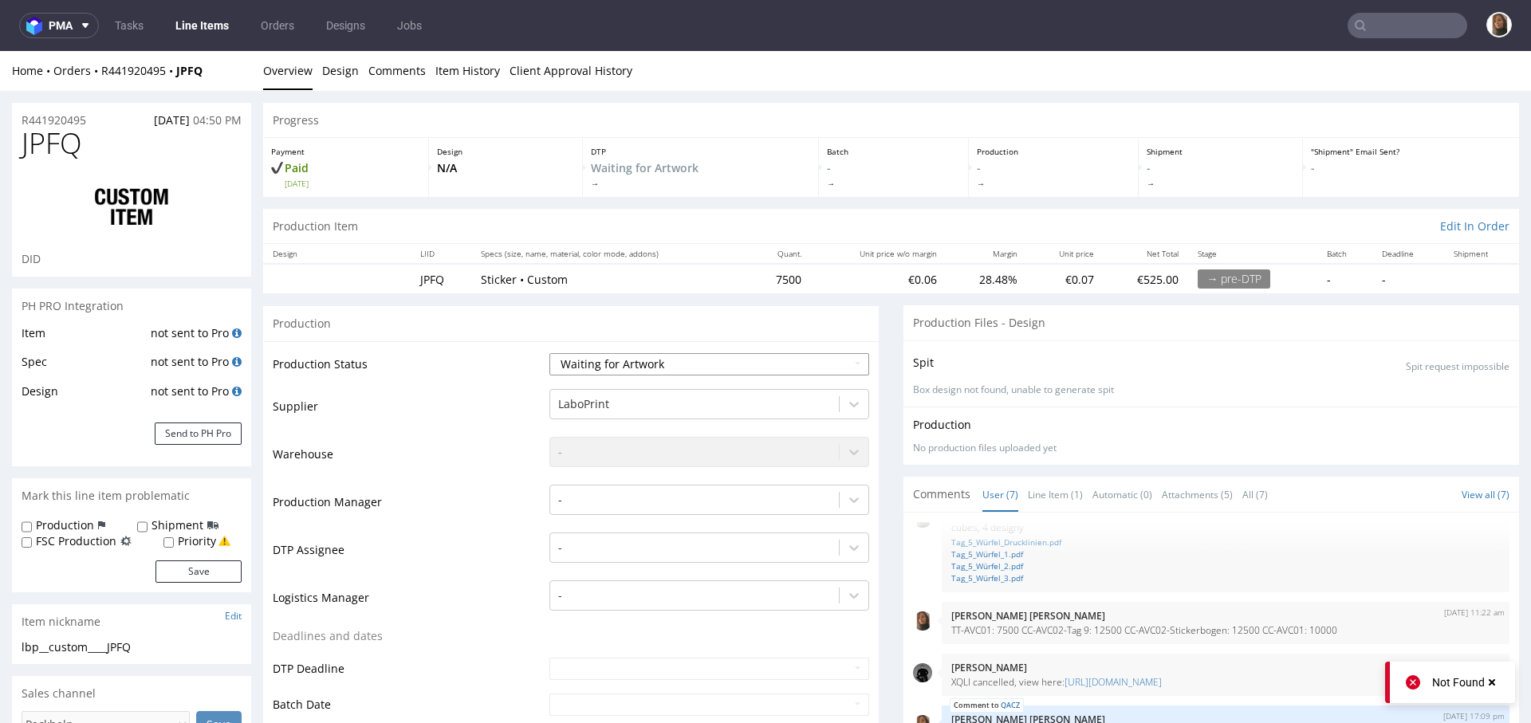
click at [604, 364] on select "Waiting for Artwork Waiting for Diecut Waiting for Mockup Waiting for DTP Waiti…" at bounding box center [709, 364] width 320 height 22
select select "dtp_waiting_for_check"
click at [549, 353] on select "Waiting for Artwork Waiting for Diecut Waiting for Mockup Waiting for DTP Waiti…" at bounding box center [709, 364] width 320 height 22
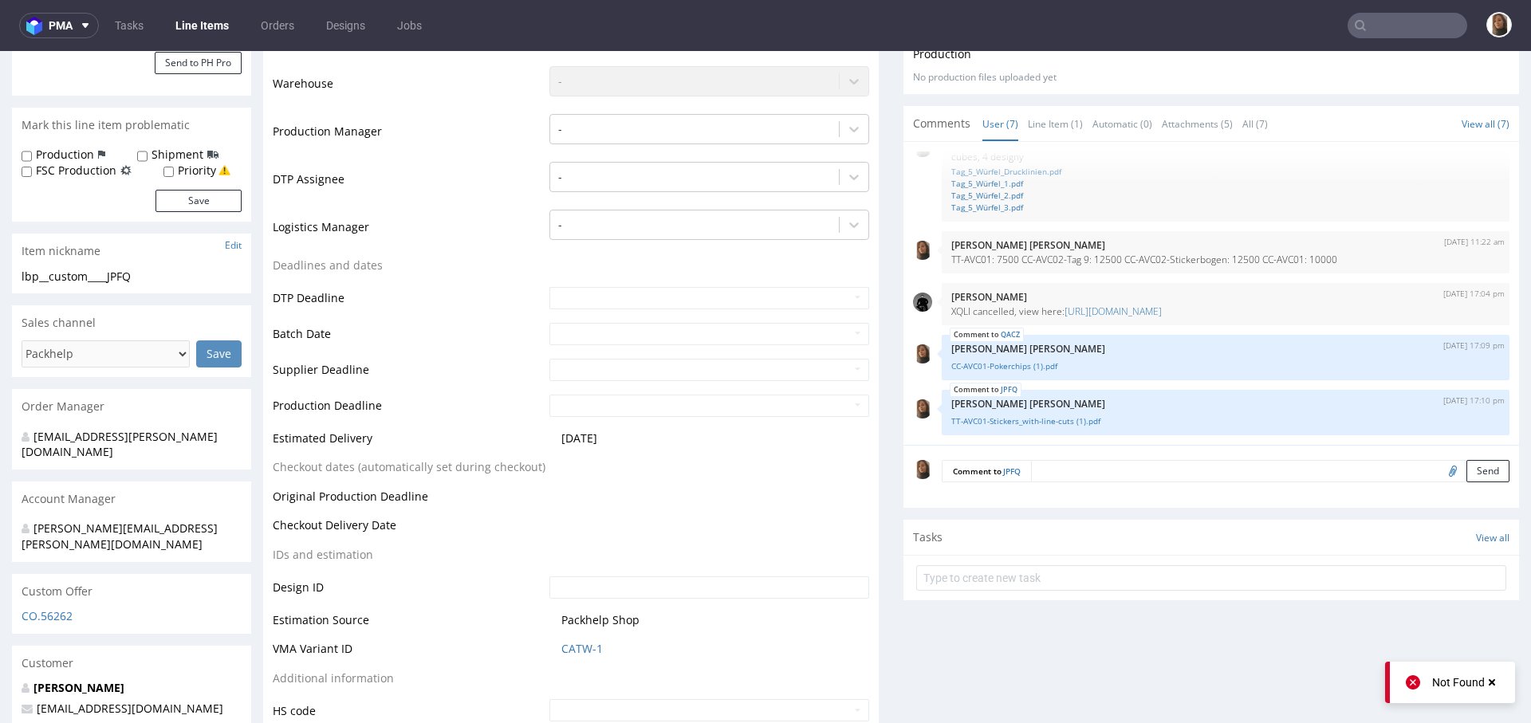
scroll to position [403, 0]
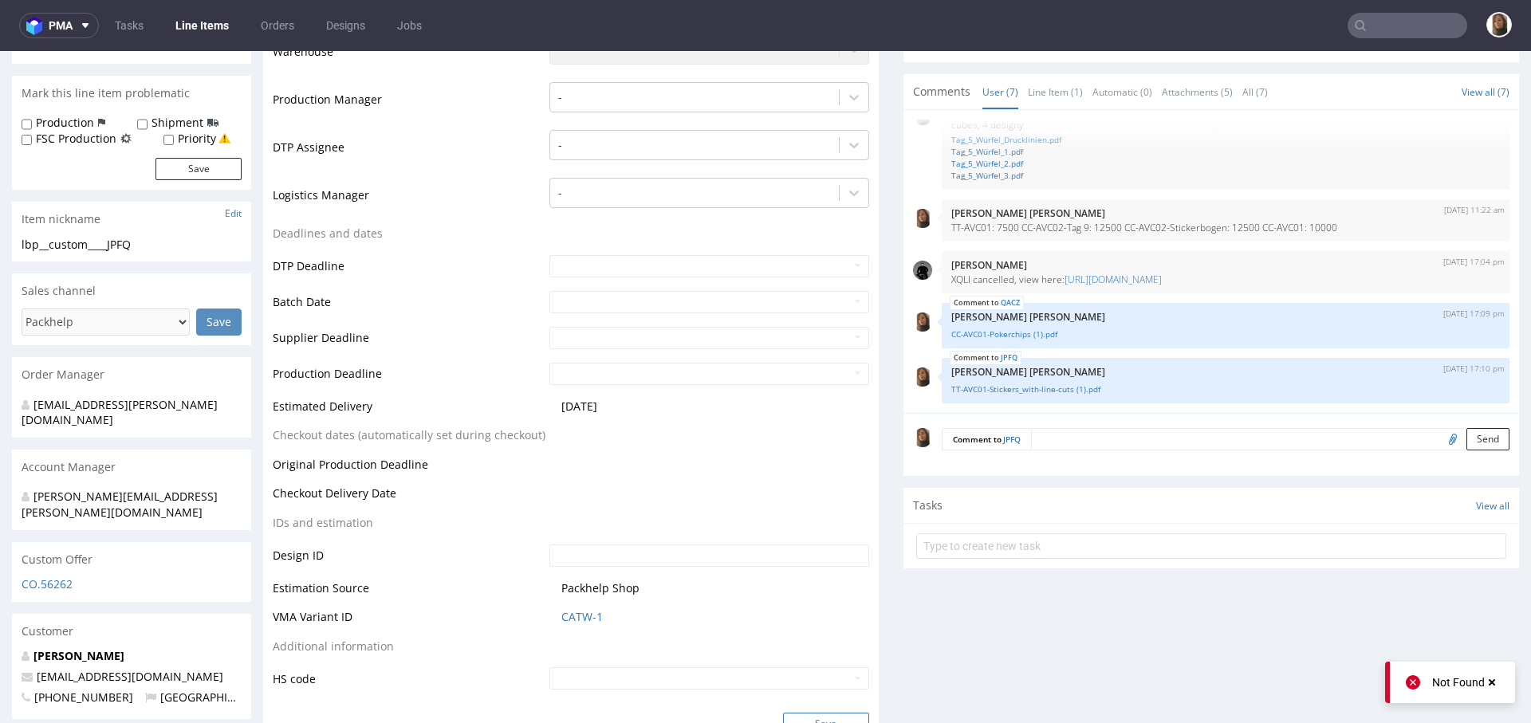
click at [809, 717] on button "Save" at bounding box center [826, 724] width 86 height 22
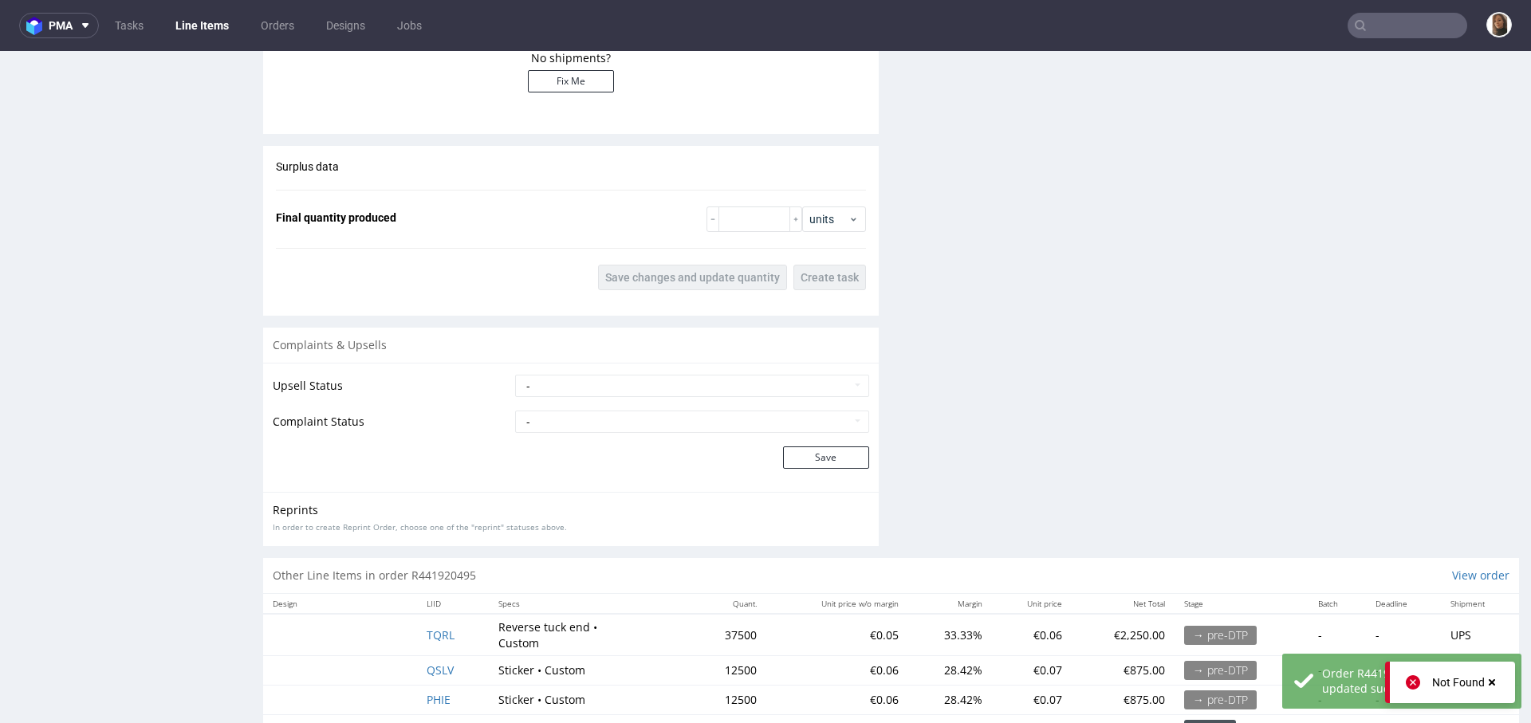
scroll to position [2321, 0]
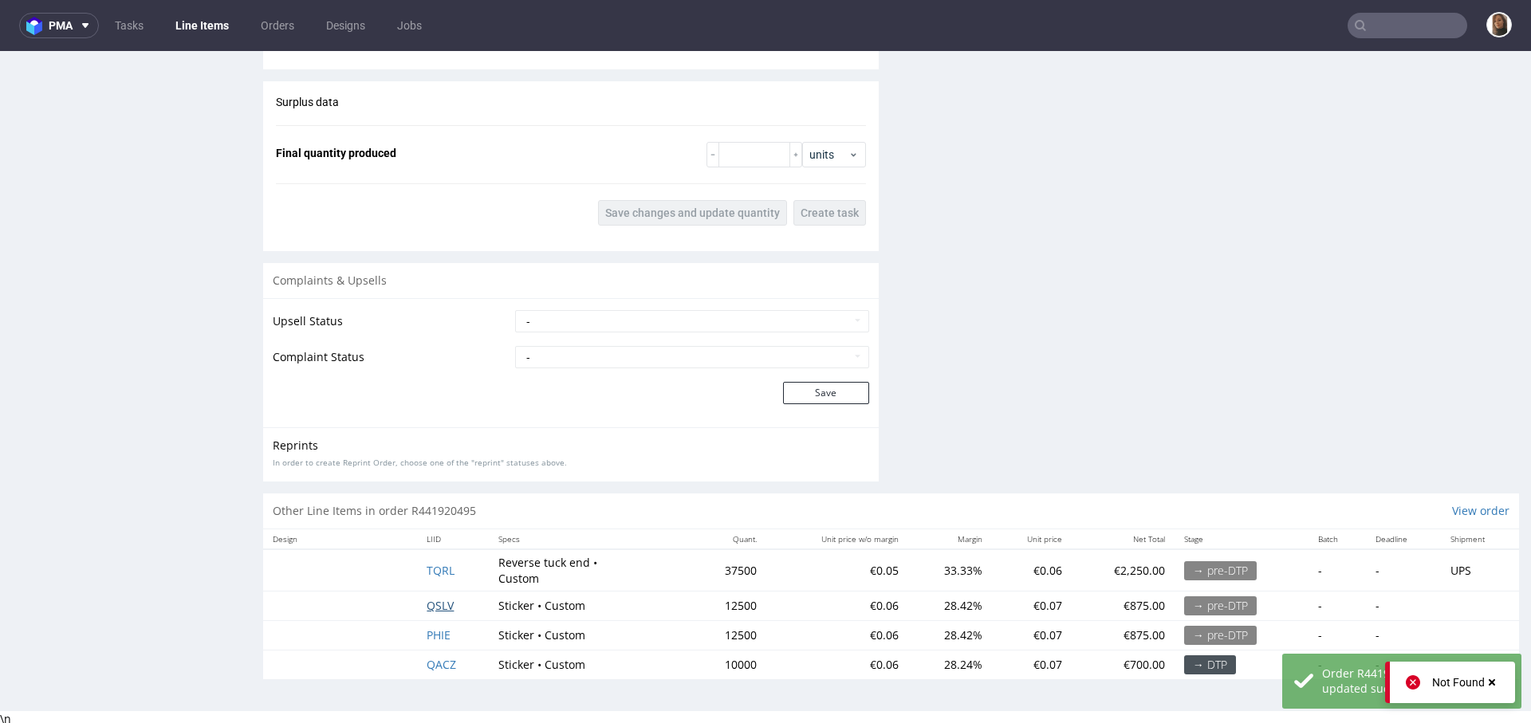
click at [433, 601] on span "QSLV" at bounding box center [440, 605] width 27 height 15
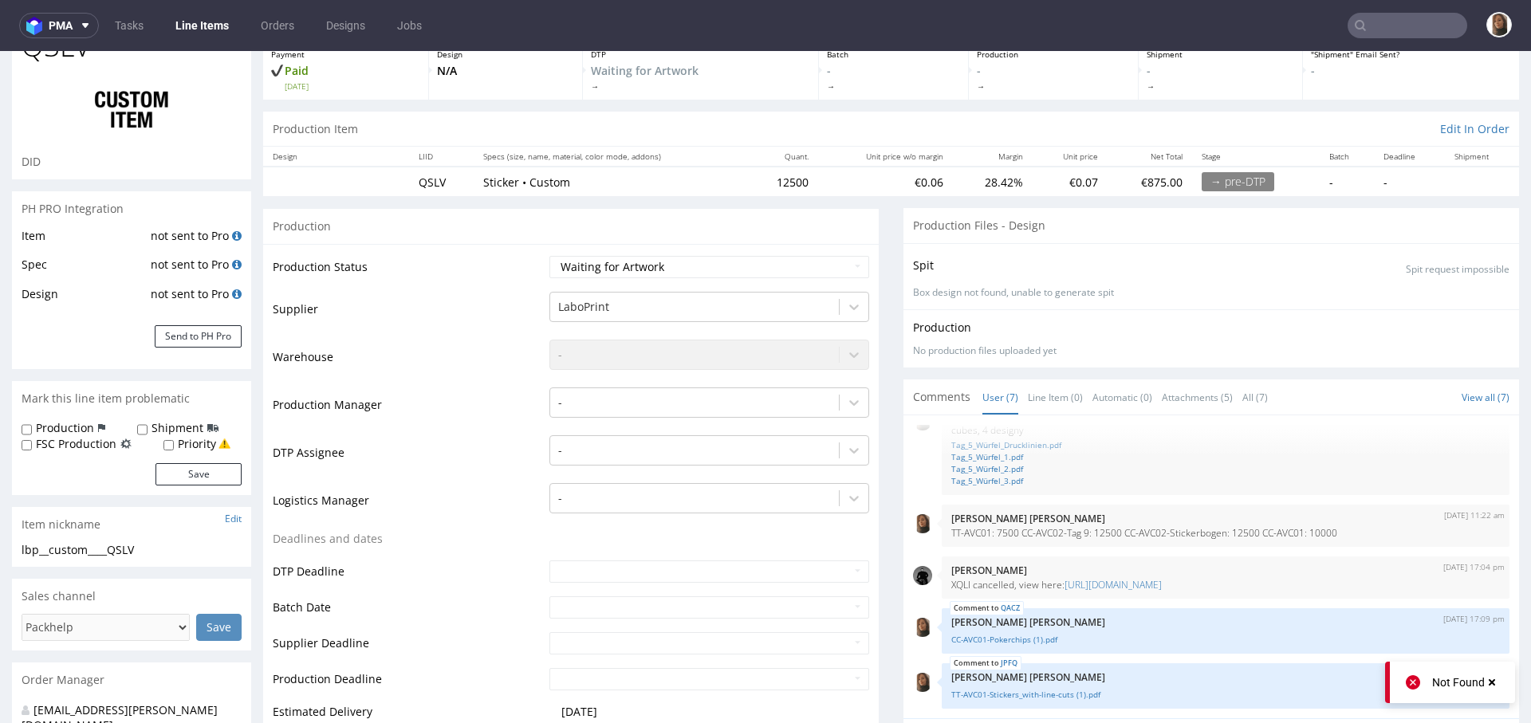
scroll to position [300, 0]
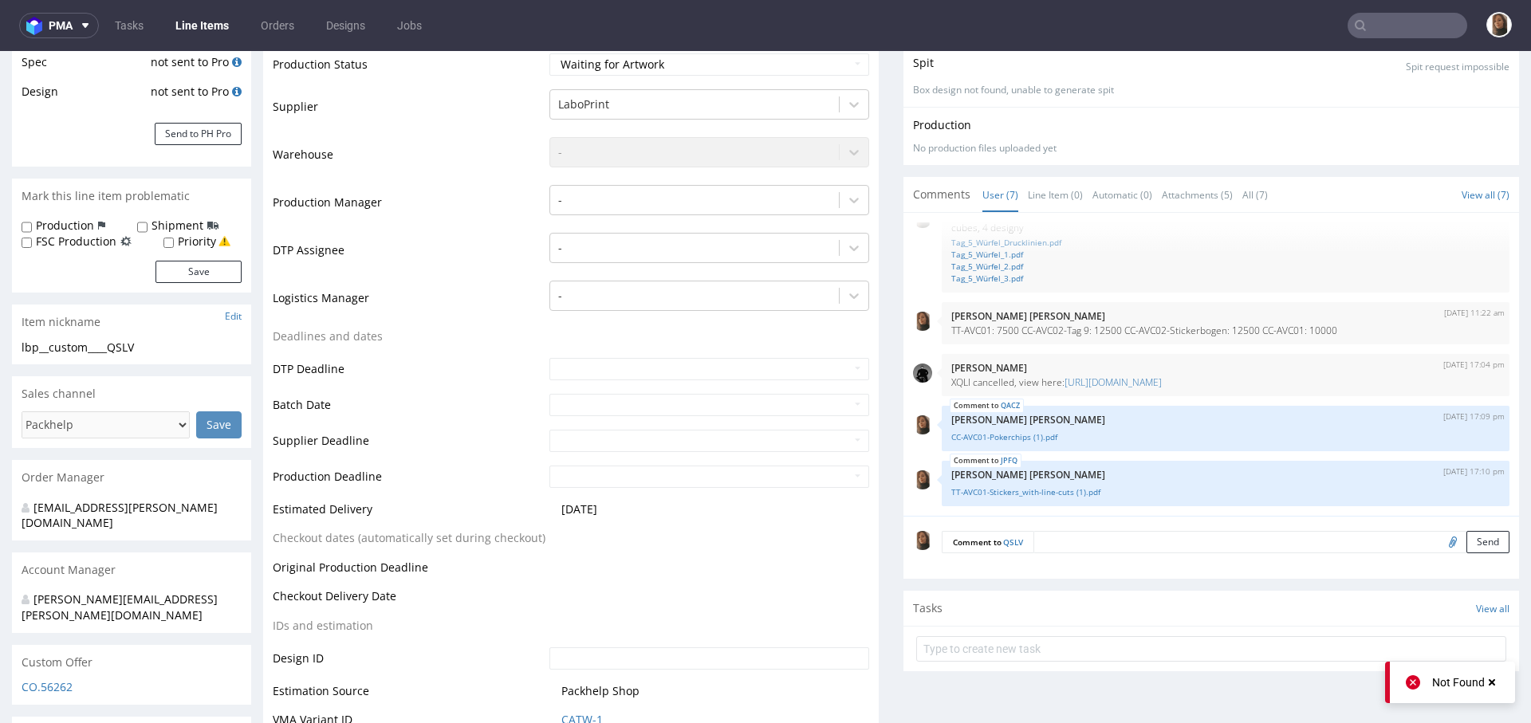
click at [1439, 545] on input "file" at bounding box center [1450, 541] width 22 height 21
type input "C:\fakepath\CC-AVC02-Tag_9_Aufkleber_mit_Drucklinien (1).pdf"
click at [1466, 543] on button "Send" at bounding box center [1487, 542] width 43 height 22
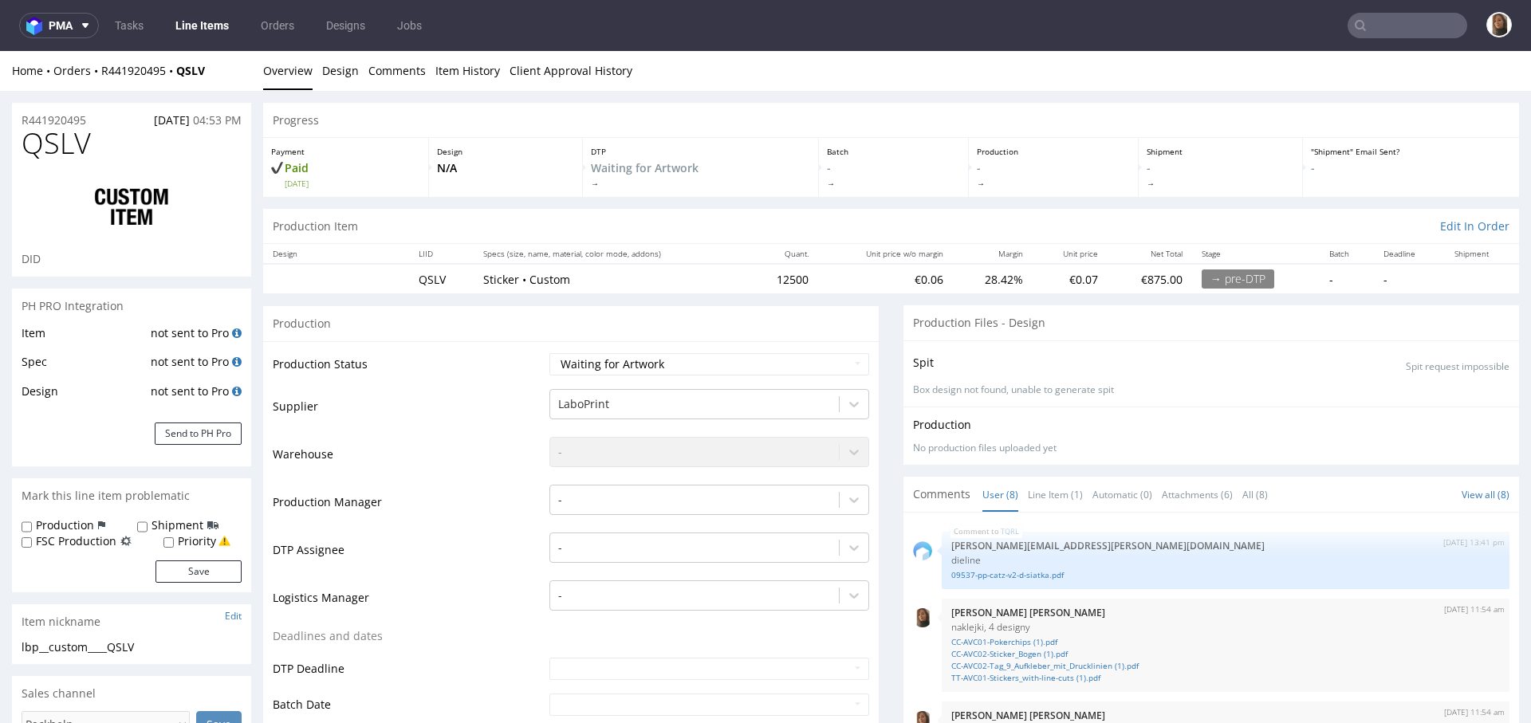
scroll to position [258, 0]
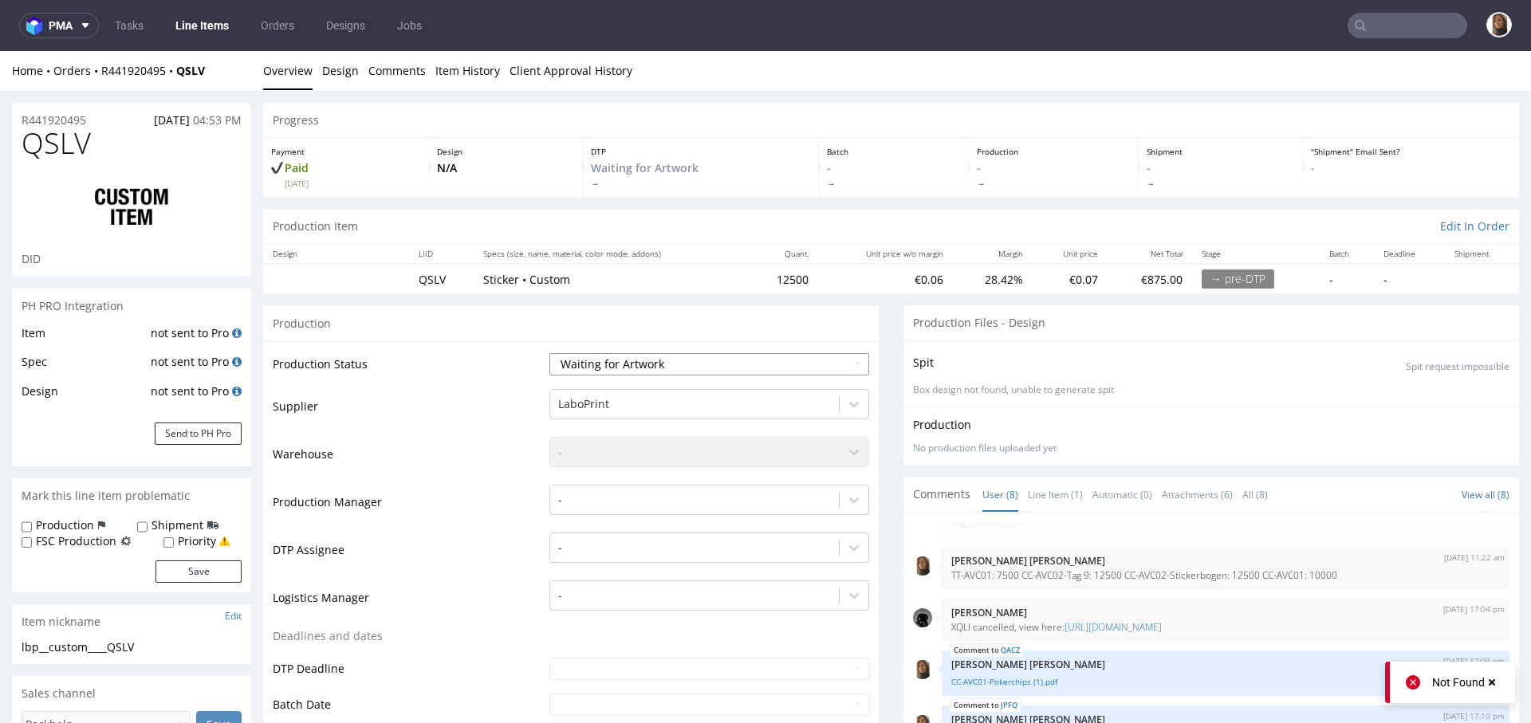
click at [663, 363] on select "Waiting for Artwork Waiting for Diecut Waiting for Mockup Waiting for DTP Waiti…" at bounding box center [709, 364] width 320 height 22
select select "dtp_waiting_for_check"
click at [549, 353] on select "Waiting for Artwork Waiting for Diecut Waiting for Mockup Waiting for DTP Waiti…" at bounding box center [709, 364] width 320 height 22
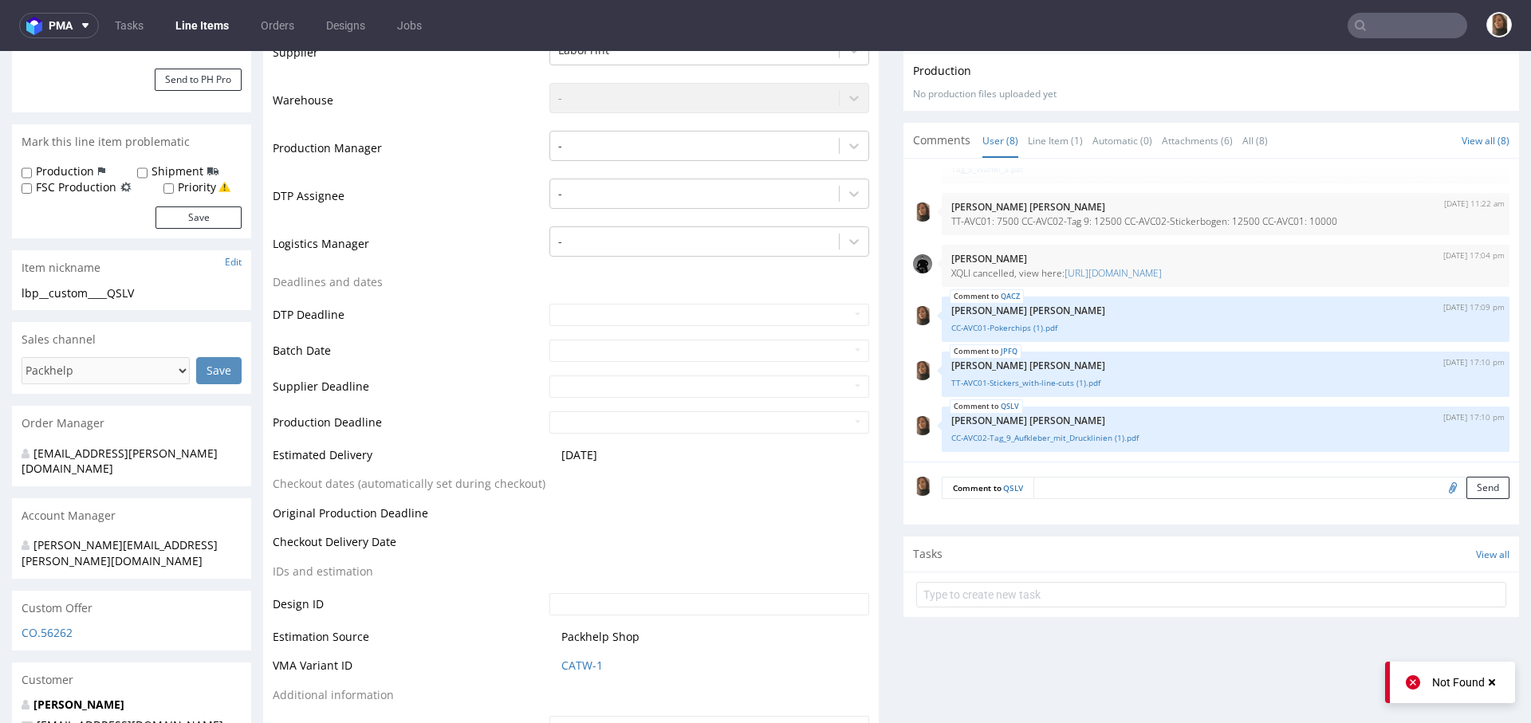
scroll to position [521, 0]
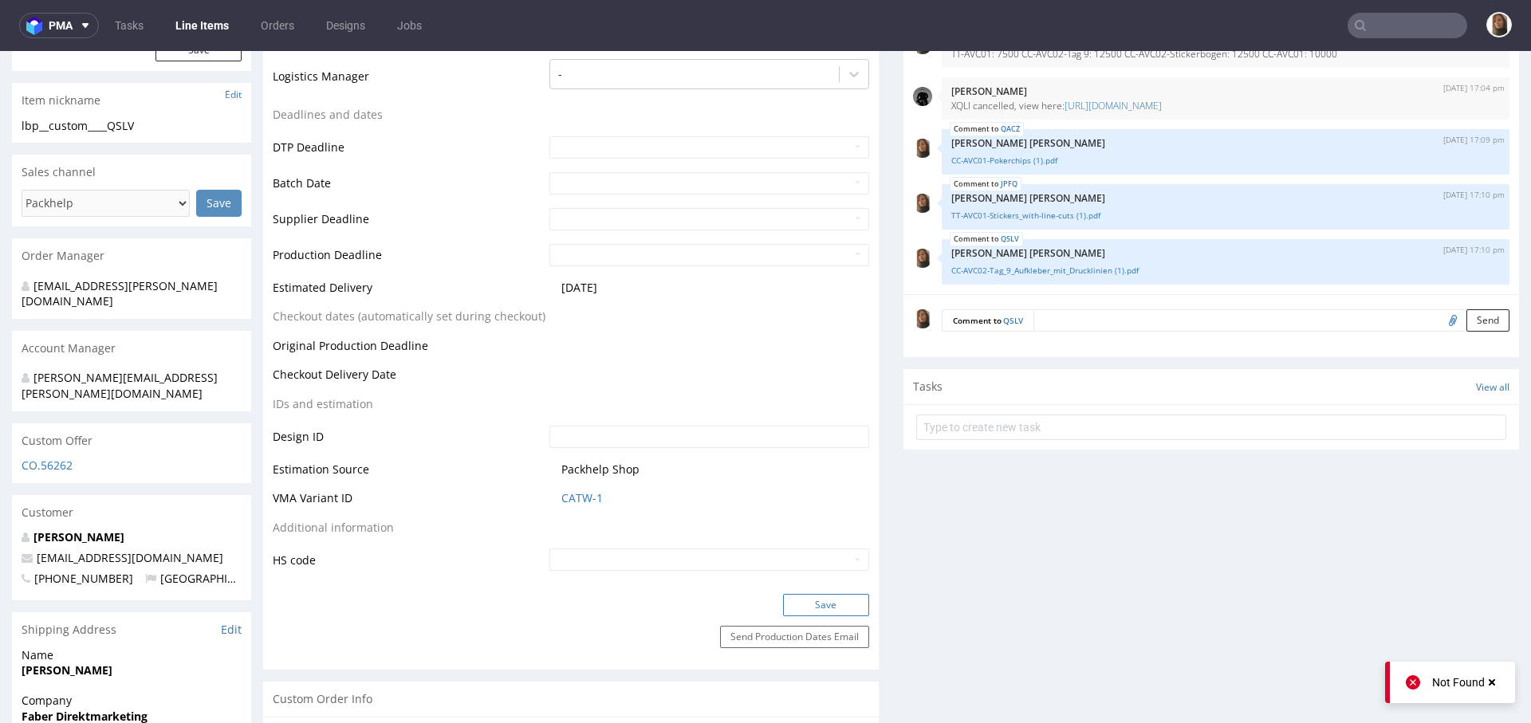
click at [823, 603] on button "Save" at bounding box center [826, 605] width 86 height 22
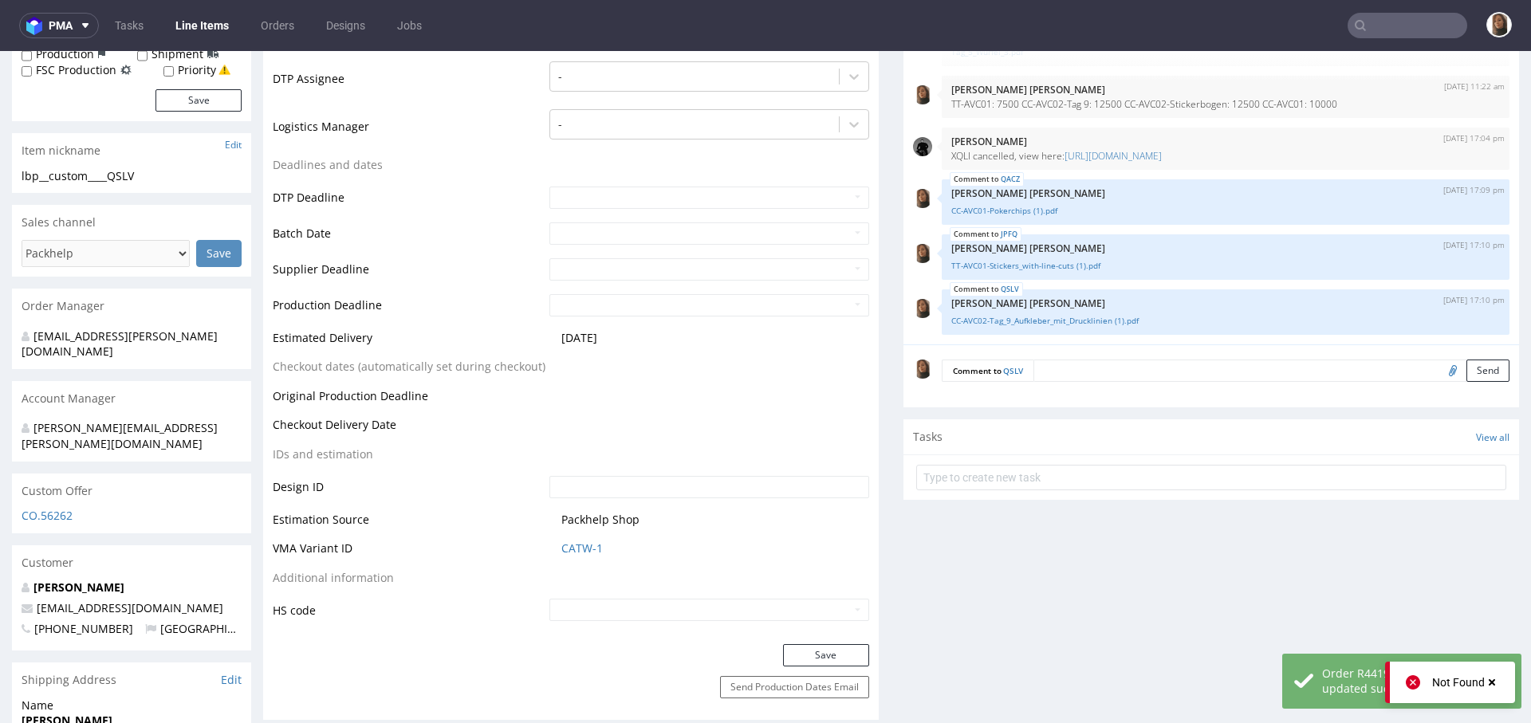
scroll to position [2321, 0]
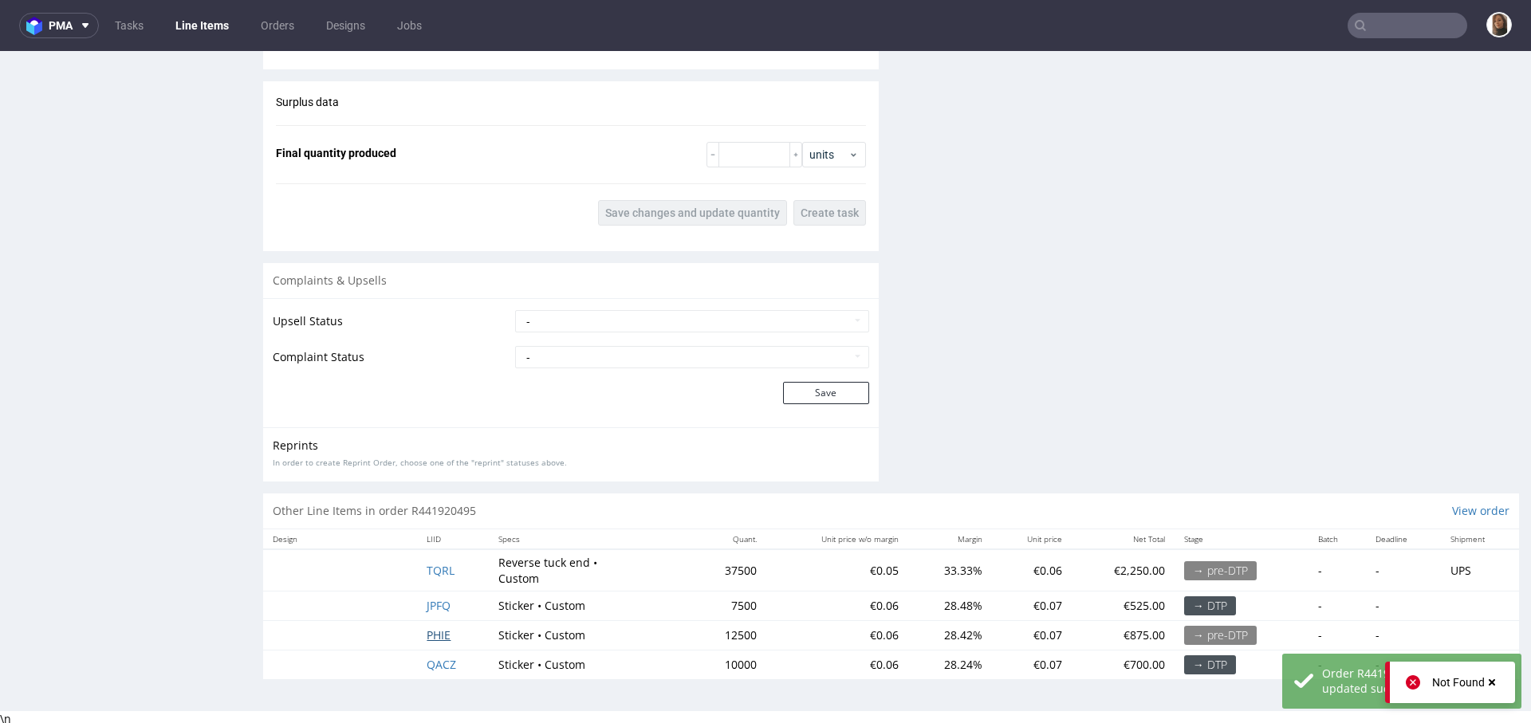
click at [427, 628] on span "PHIE" at bounding box center [439, 634] width 24 height 15
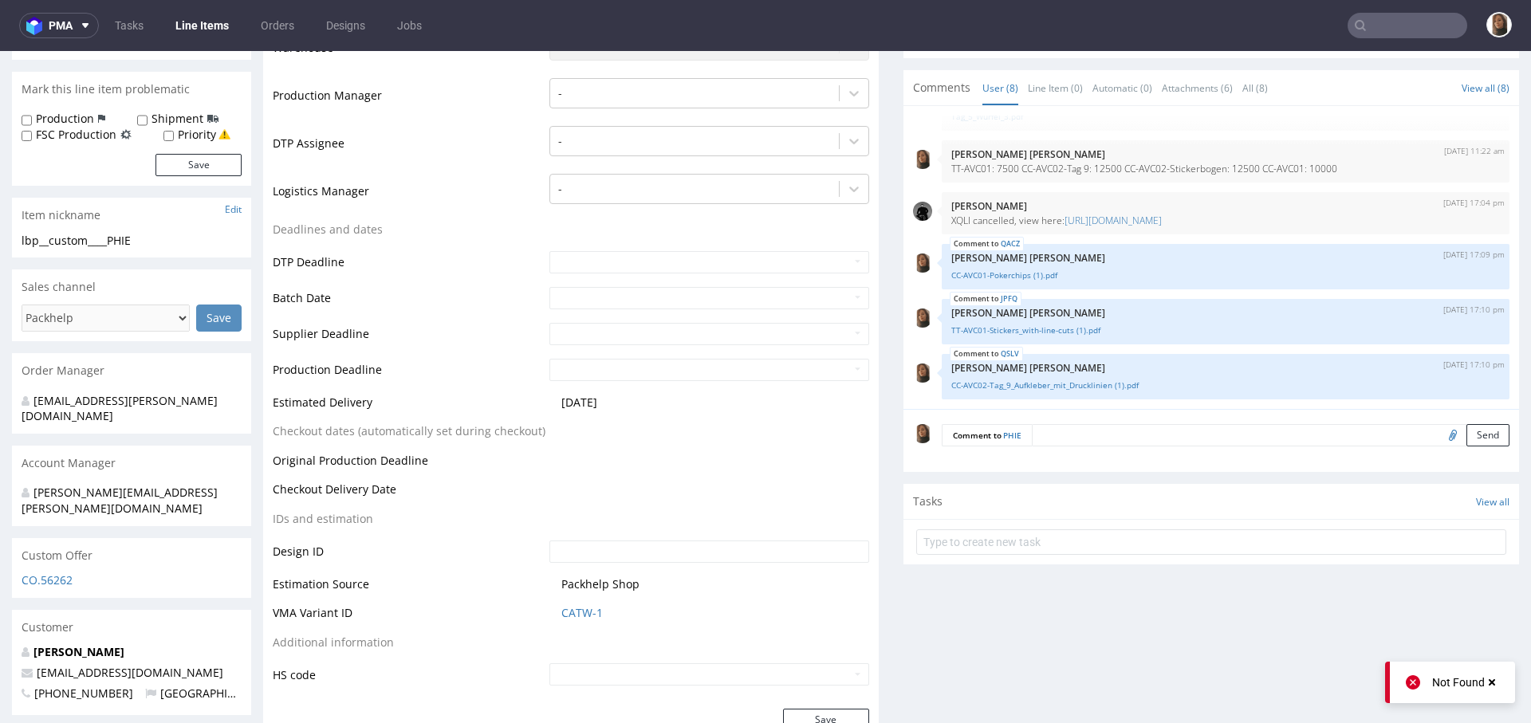
scroll to position [501, 0]
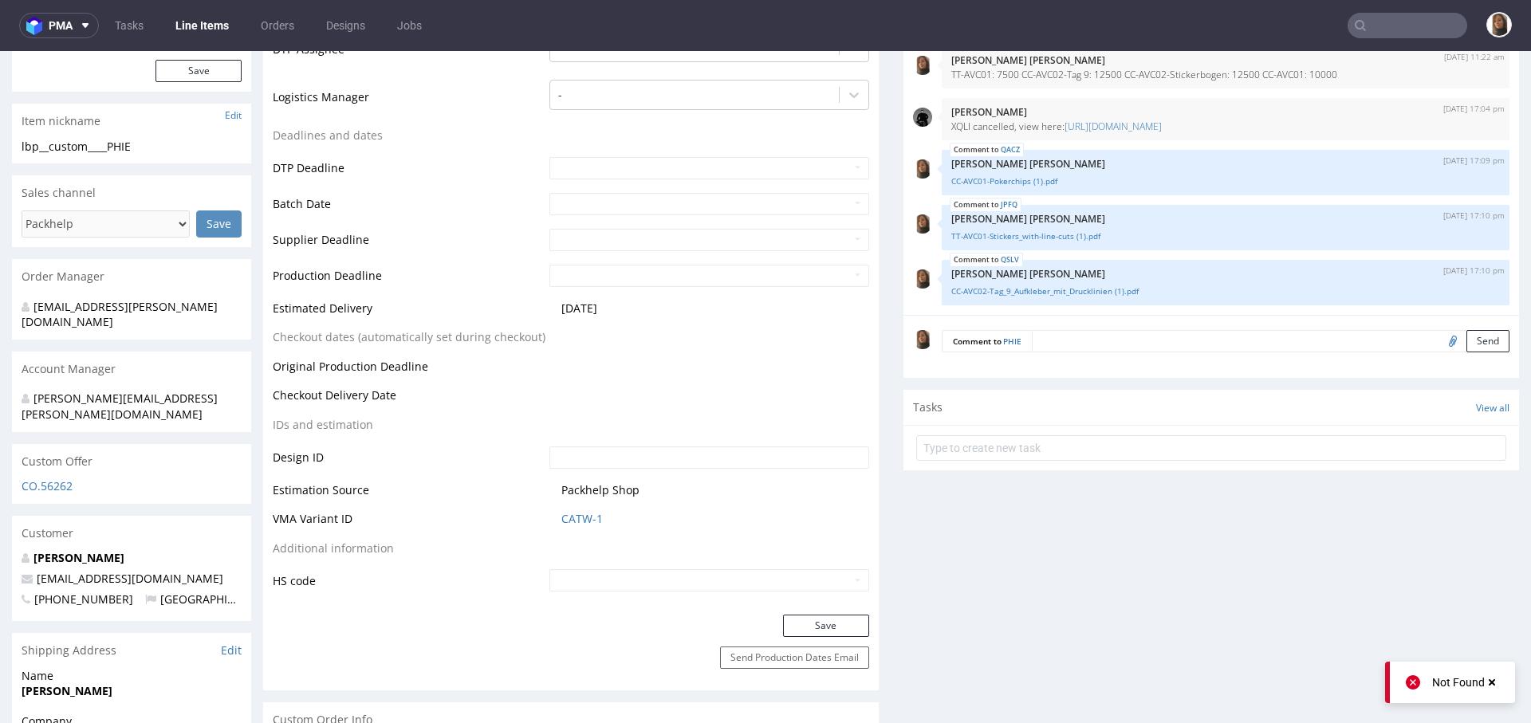
click at [1439, 340] on input "file" at bounding box center [1450, 340] width 22 height 21
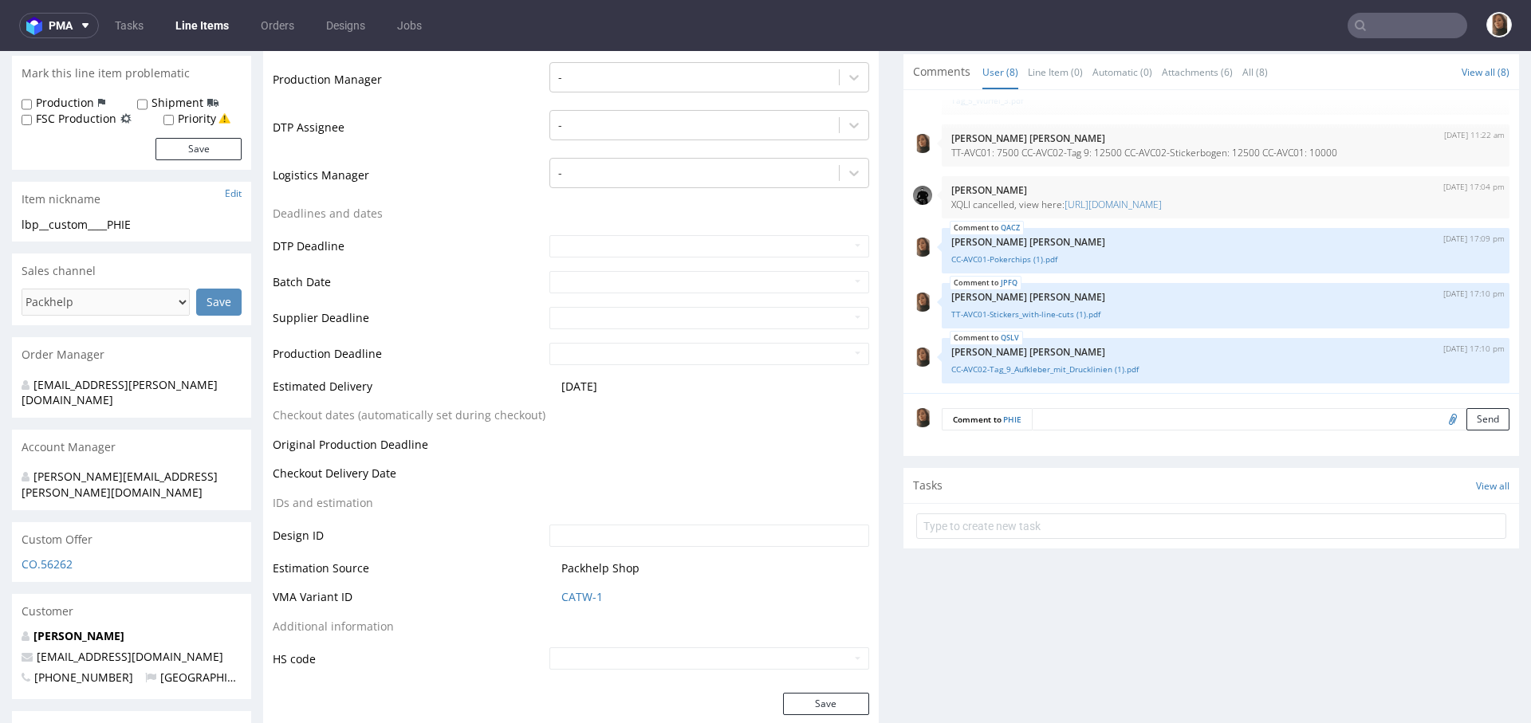
scroll to position [425, 0]
click at [1439, 415] on input "file" at bounding box center [1450, 416] width 22 height 21
type input "C:\fakepath\CC-AVC02-Sticker_Bogen (1).pdf"
click at [1466, 415] on button "Send" at bounding box center [1487, 417] width 43 height 22
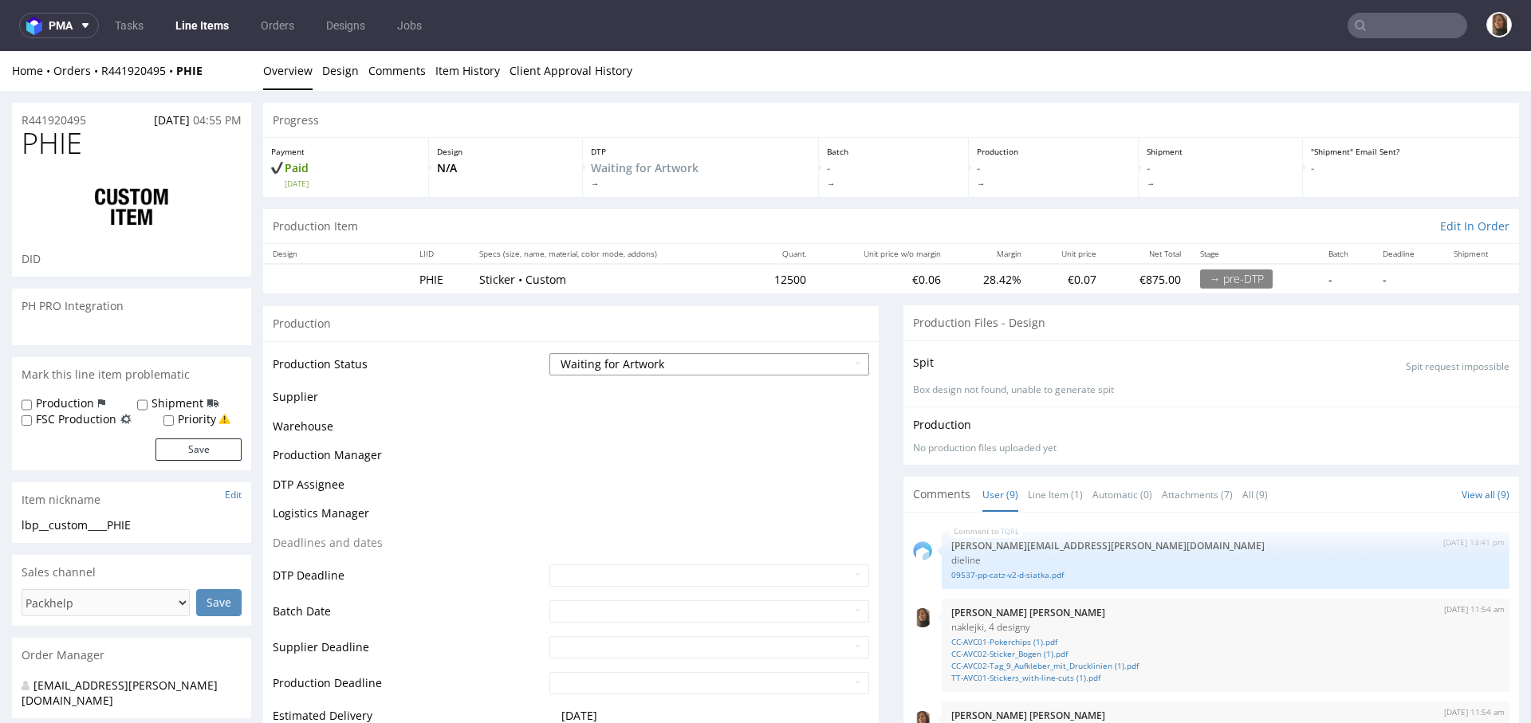
scroll to position [313, 0]
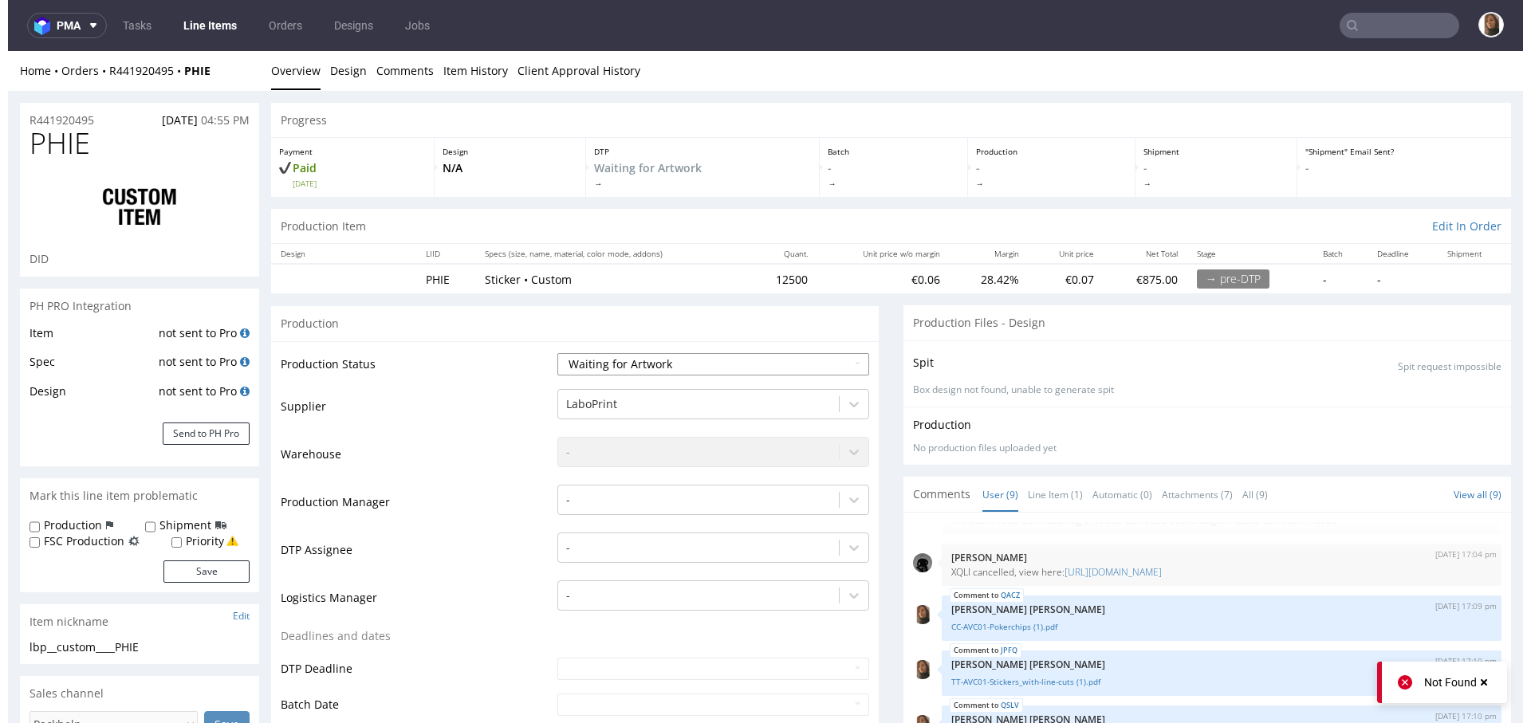
click at [616, 368] on select "Waiting for Artwork Waiting for Diecut Waiting for Mockup Waiting for DTP Waiti…" at bounding box center [713, 364] width 312 height 22
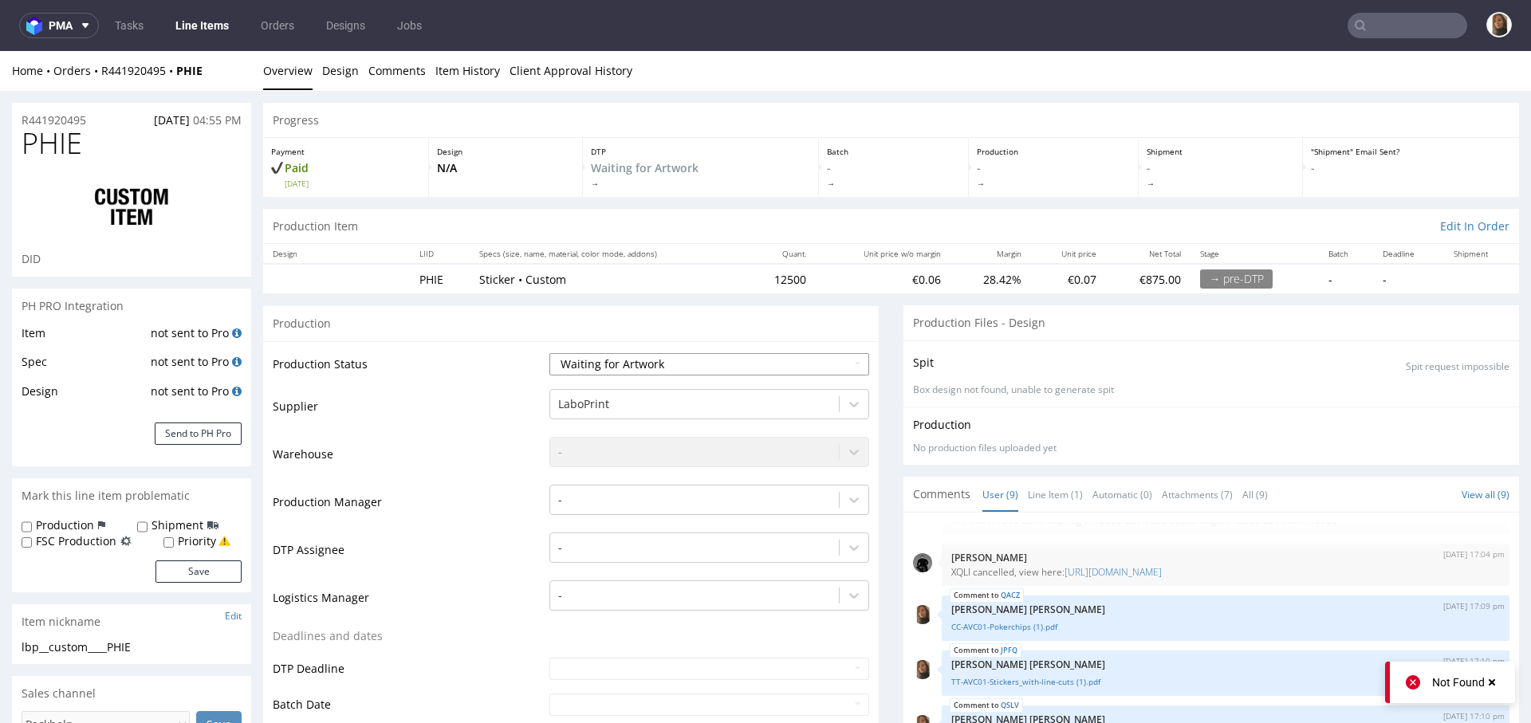
select select "dtp_waiting_for_check"
click at [549, 353] on select "Waiting for Artwork Waiting for Diecut Waiting for Mockup Waiting for DTP Waiti…" at bounding box center [709, 364] width 320 height 22
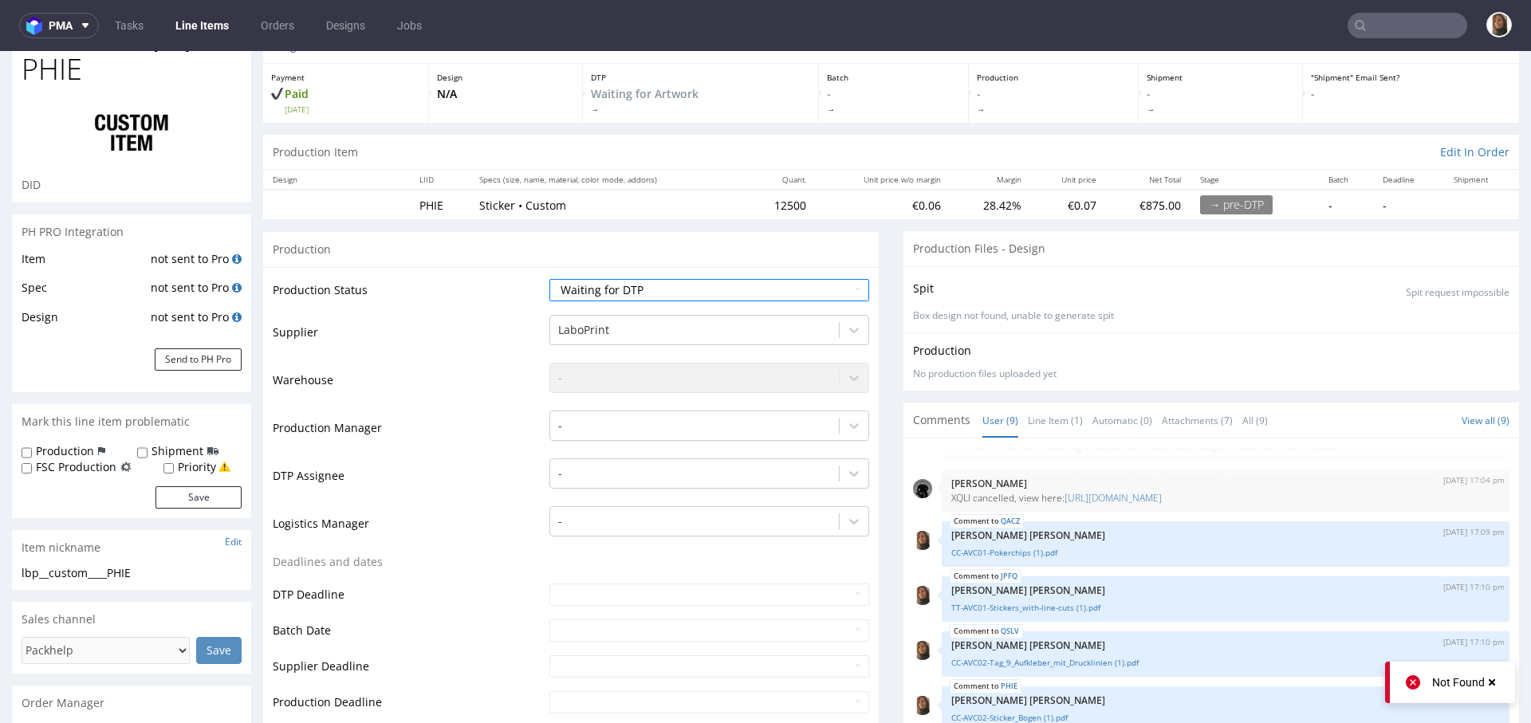
scroll to position [566, 0]
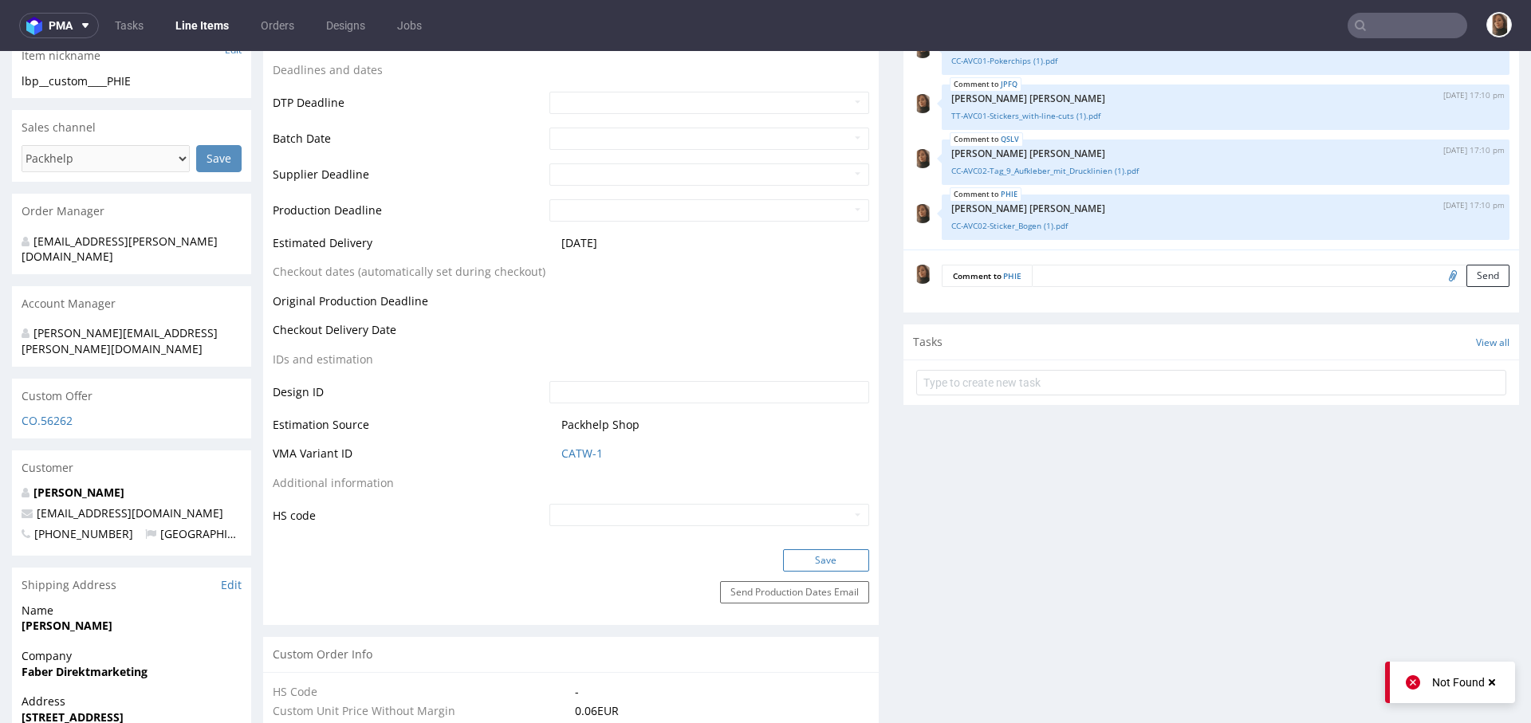
click at [808, 556] on button "Save" at bounding box center [826, 560] width 86 height 22
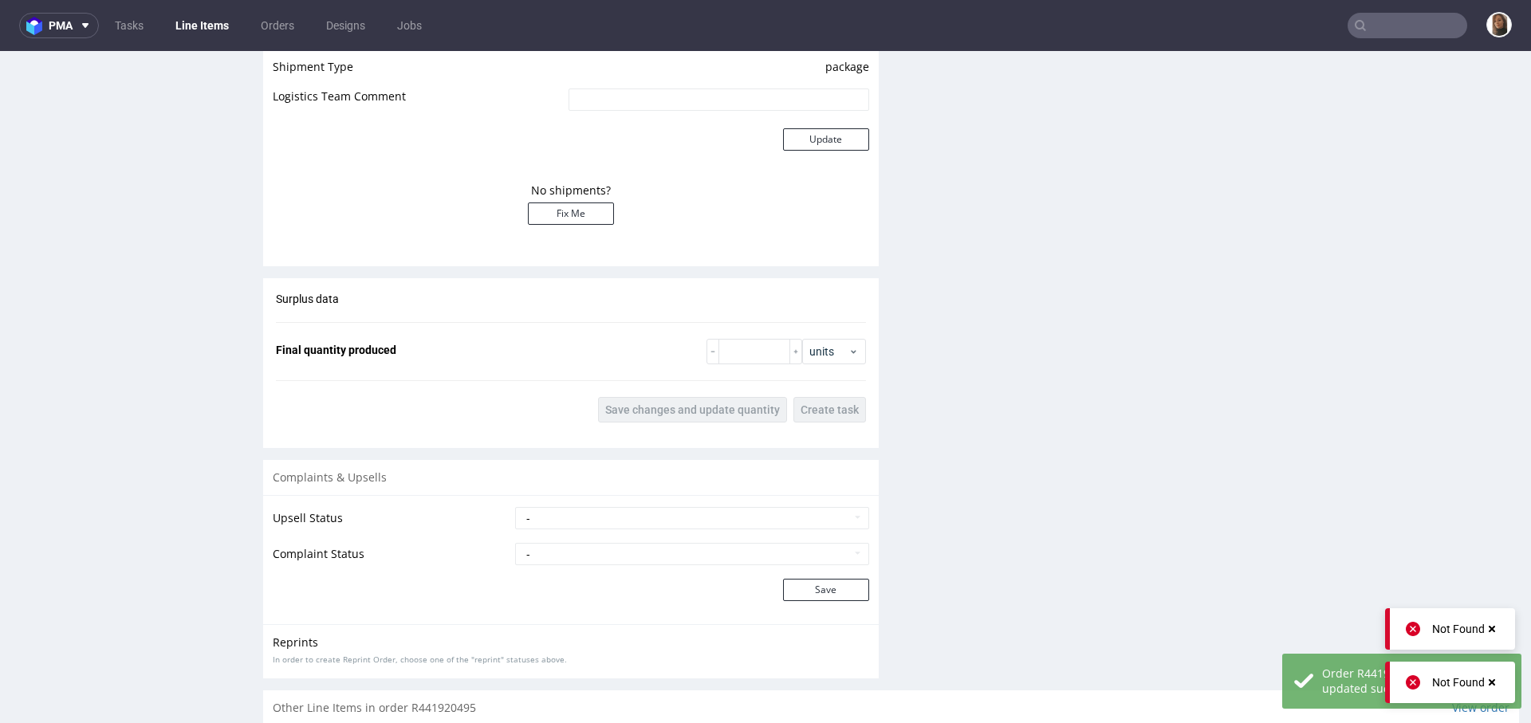
scroll to position [2321, 0]
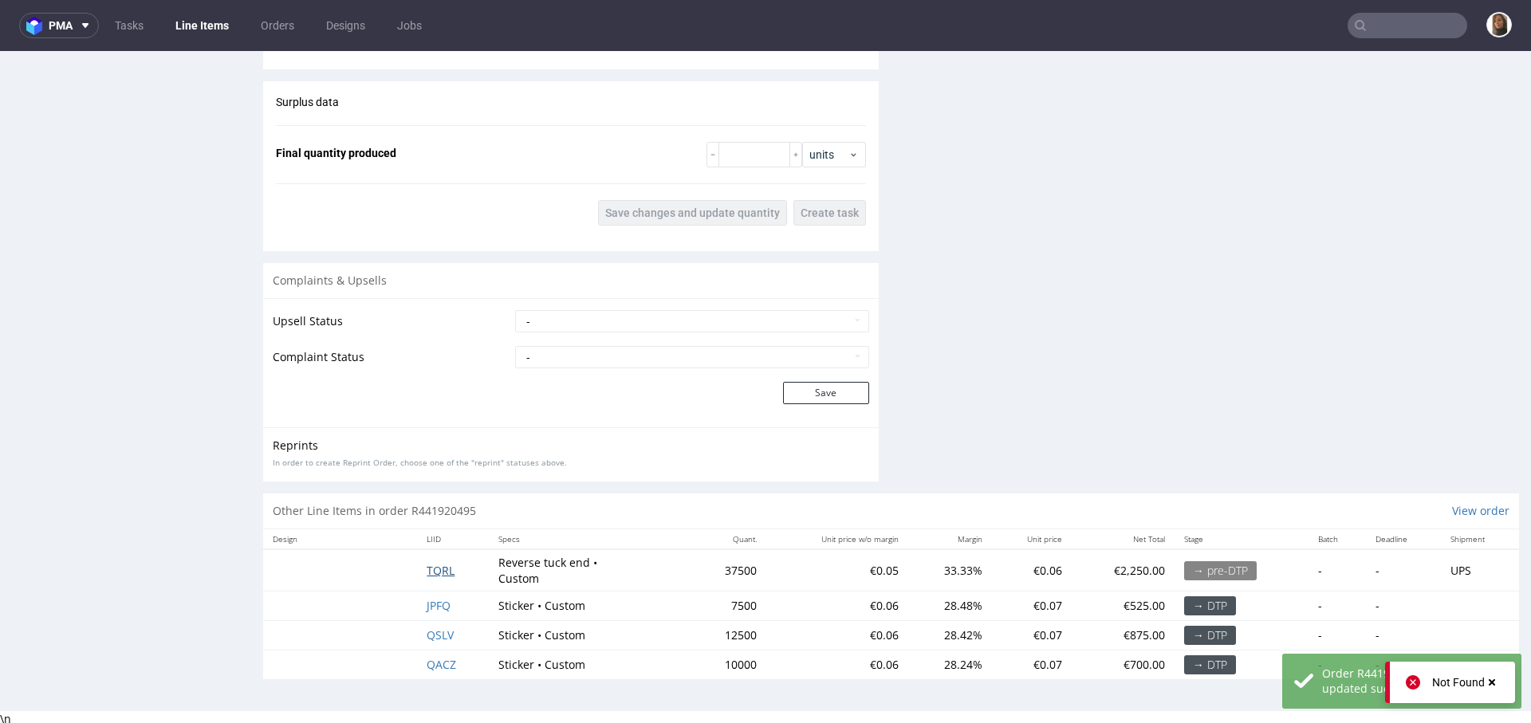
click at [427, 563] on span "TQRL" at bounding box center [441, 570] width 28 height 15
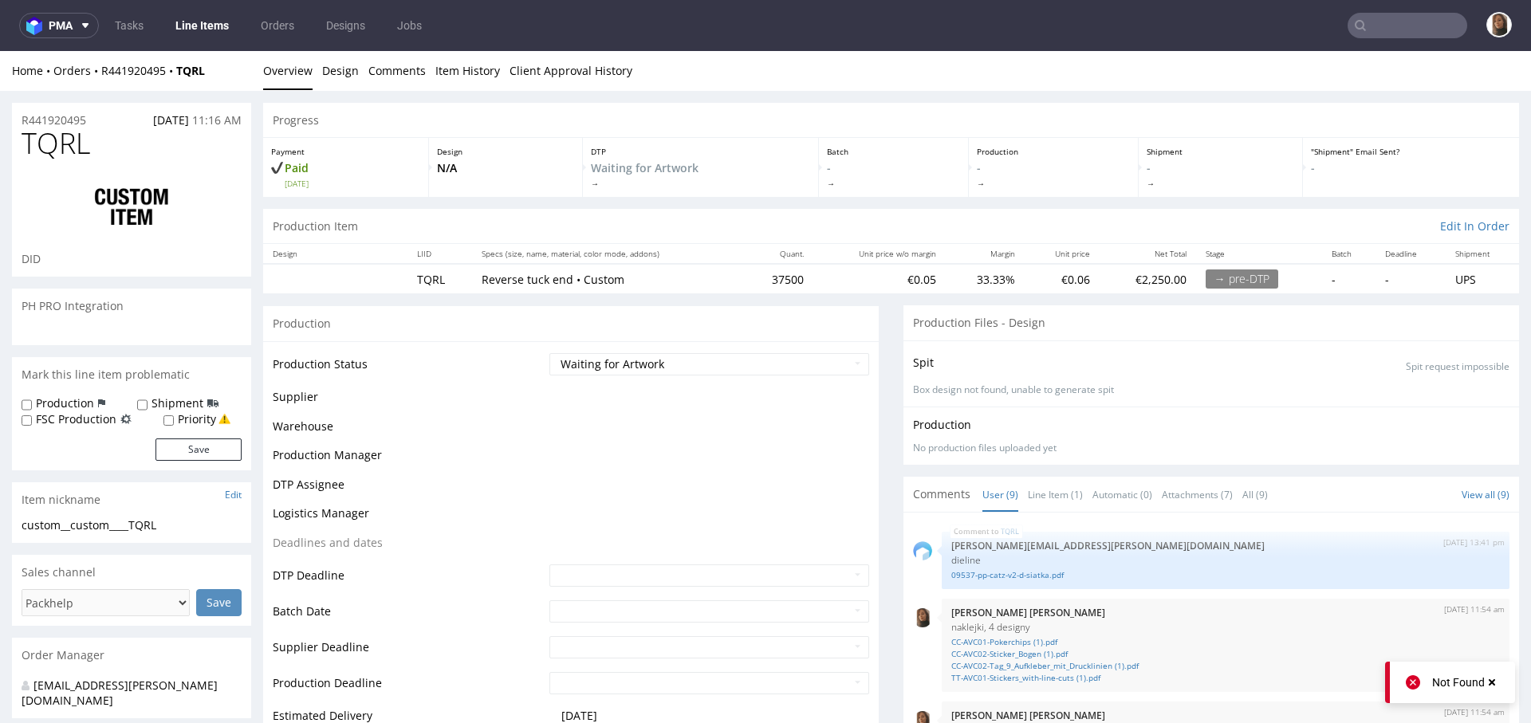
scroll to position [313, 0]
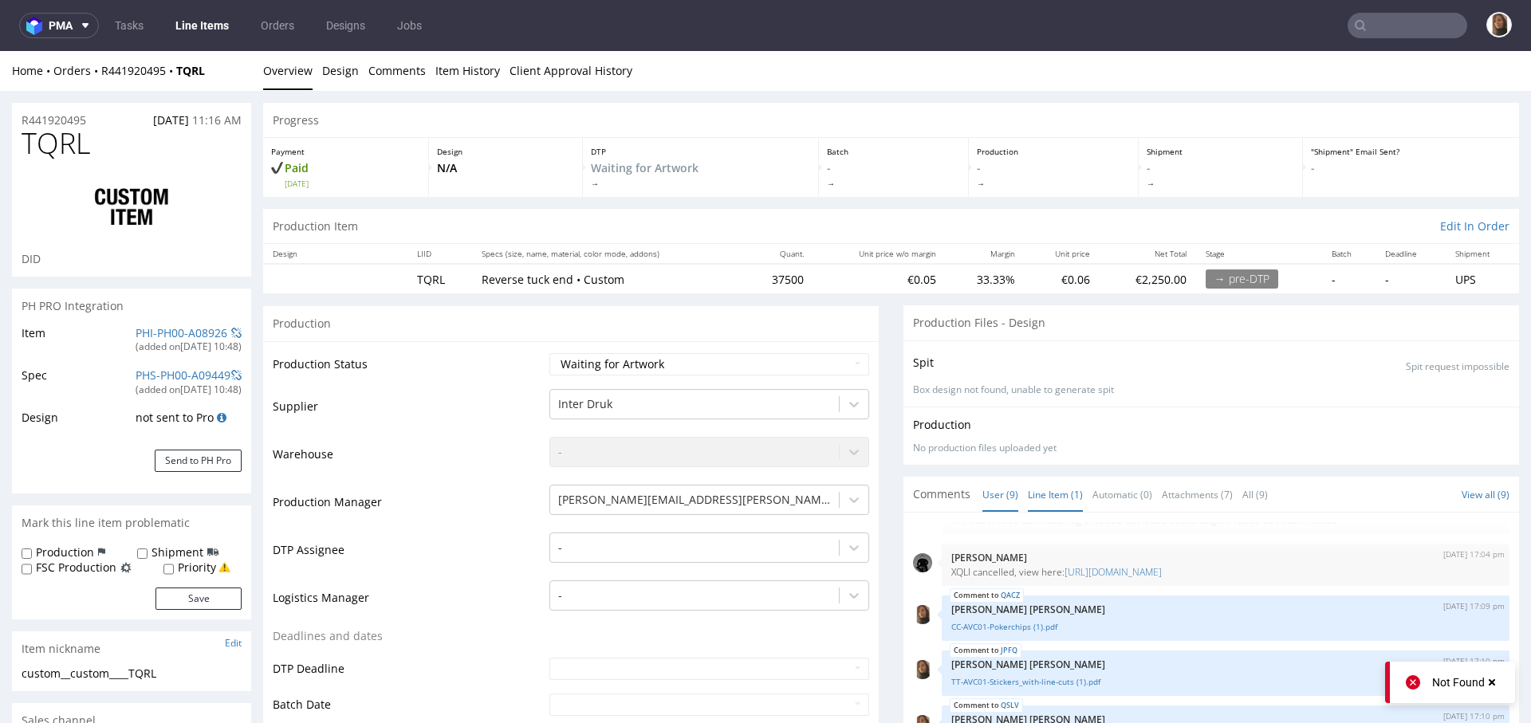
click at [1035, 486] on link "Line Item (1)" at bounding box center [1055, 495] width 55 height 34
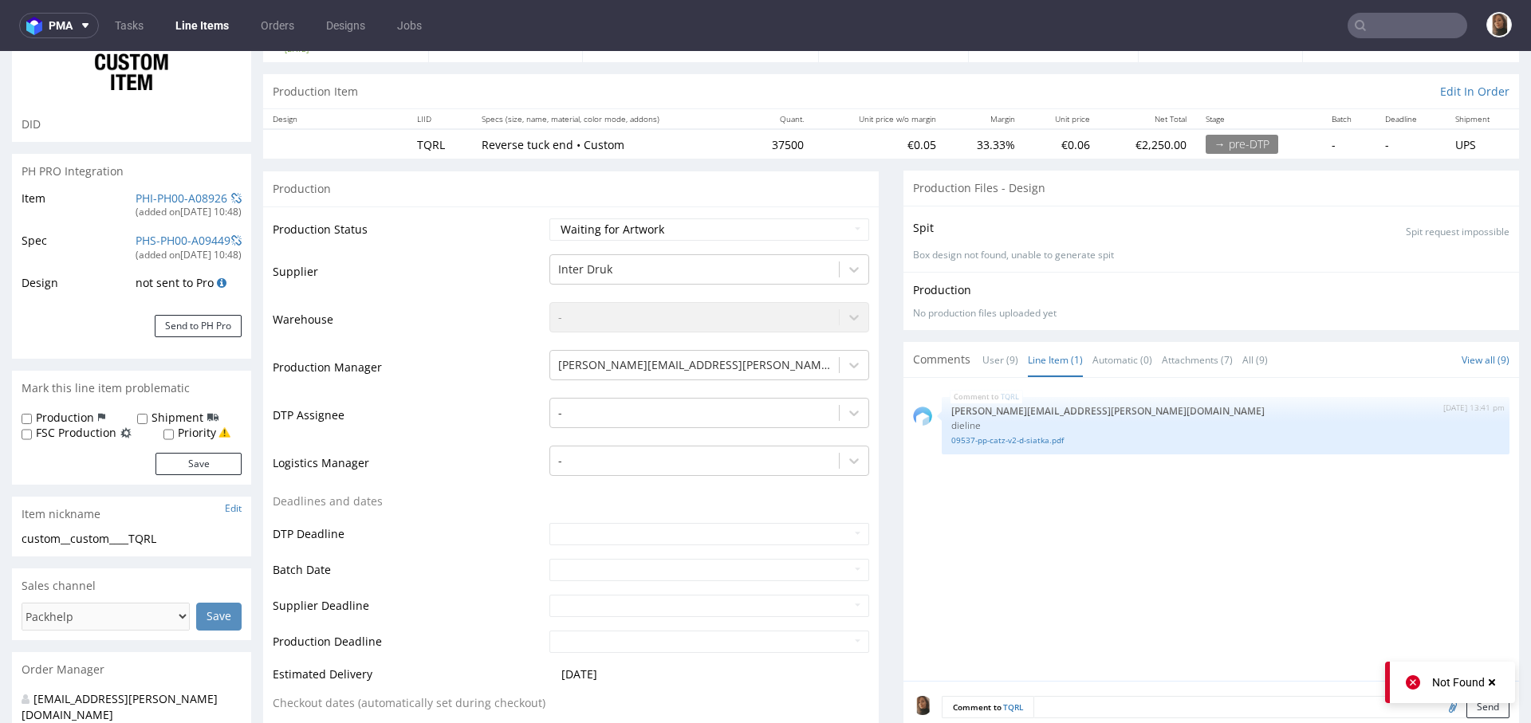
scroll to position [138, 0]
click at [987, 356] on link "User (9)" at bounding box center [1000, 357] width 36 height 34
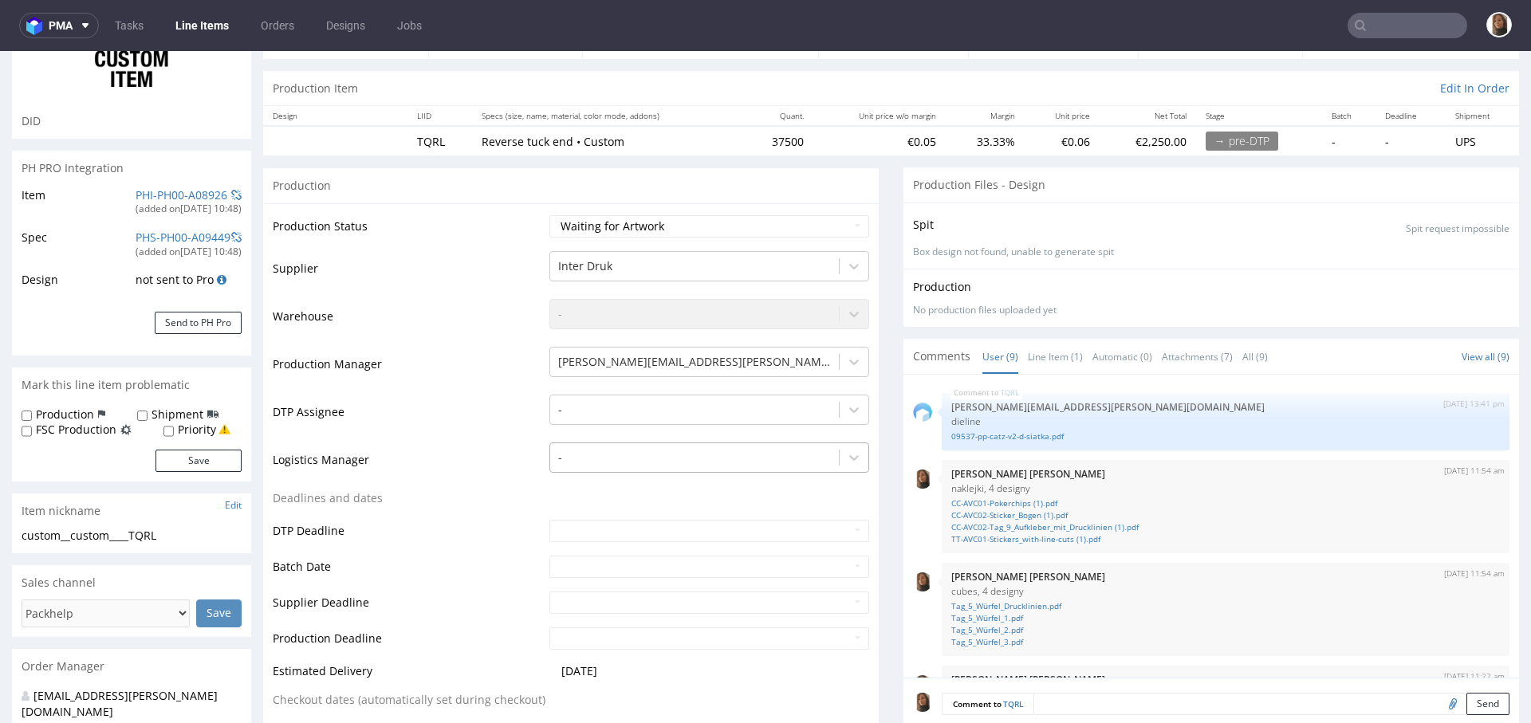
scroll to position [0, 0]
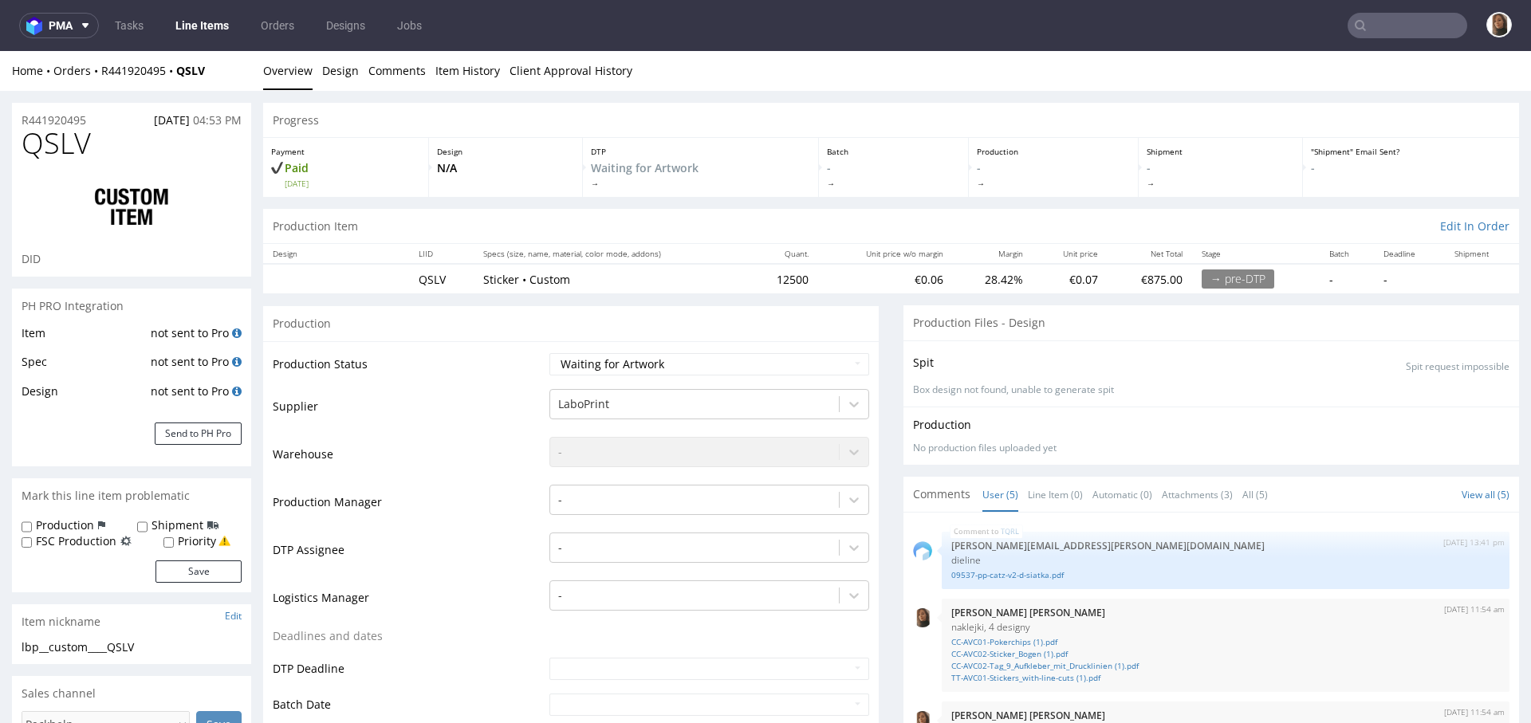
scroll to position [92, 0]
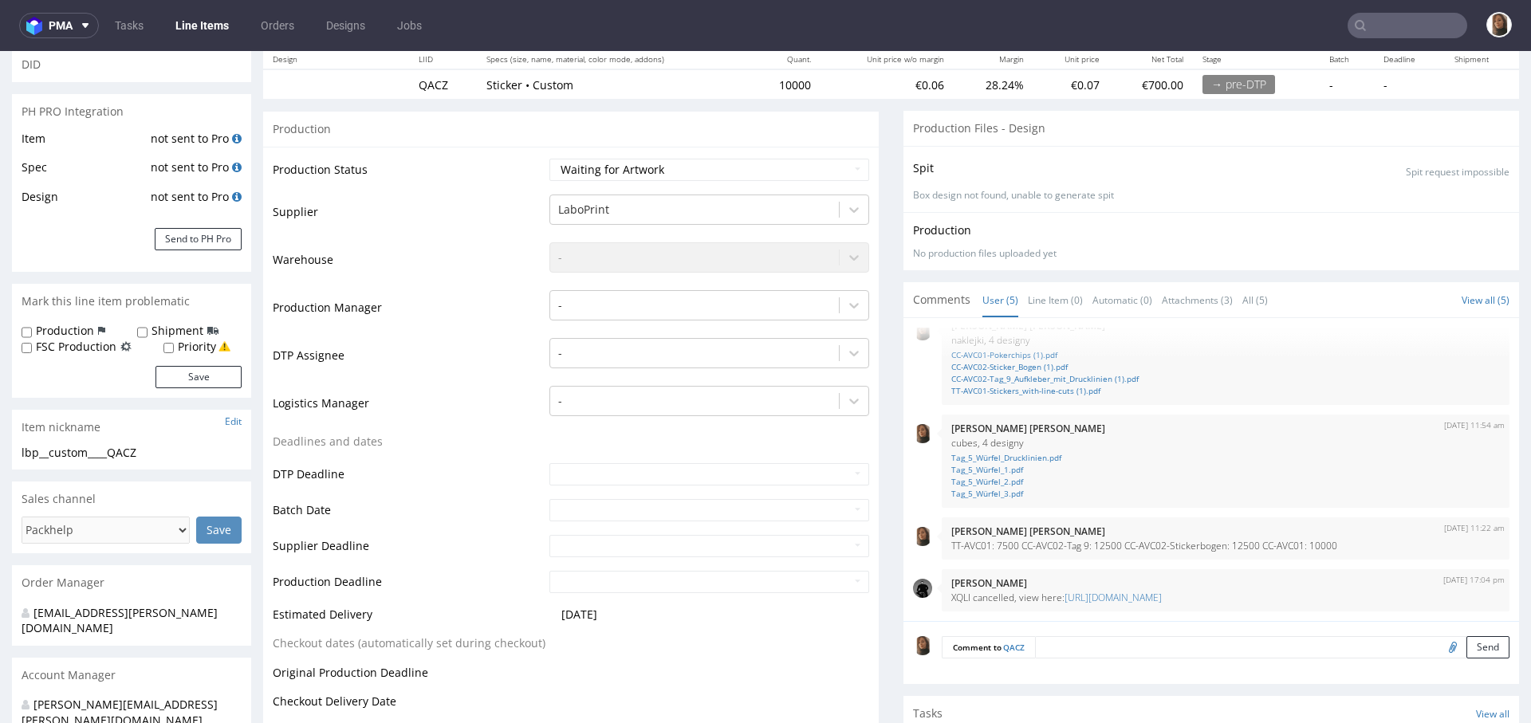
scroll to position [498, 0]
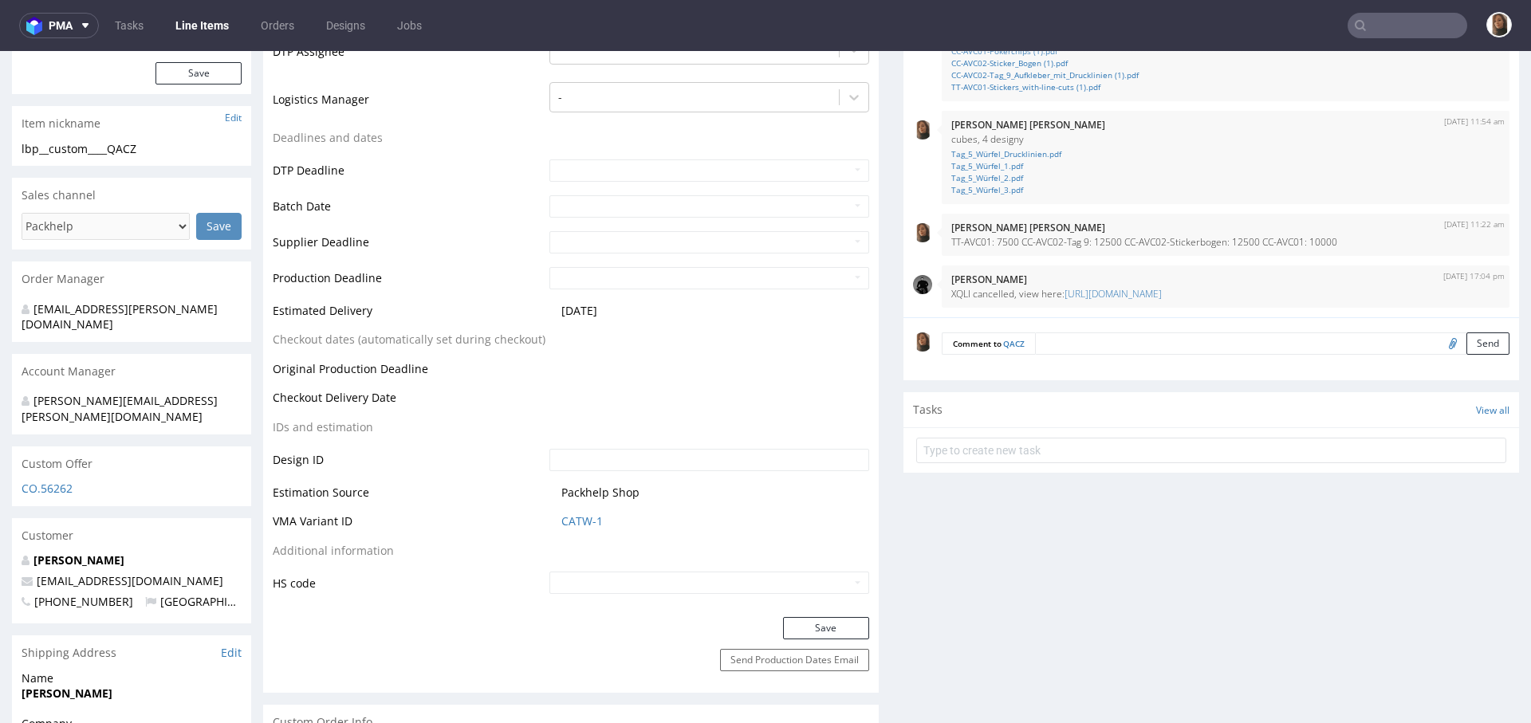
click at [1439, 344] on input "file" at bounding box center [1450, 342] width 22 height 21
type input "C:\fakepath\CC-AVC01-Pokerchips (1).pdf"
click at [1466, 339] on button "Send" at bounding box center [1487, 343] width 43 height 22
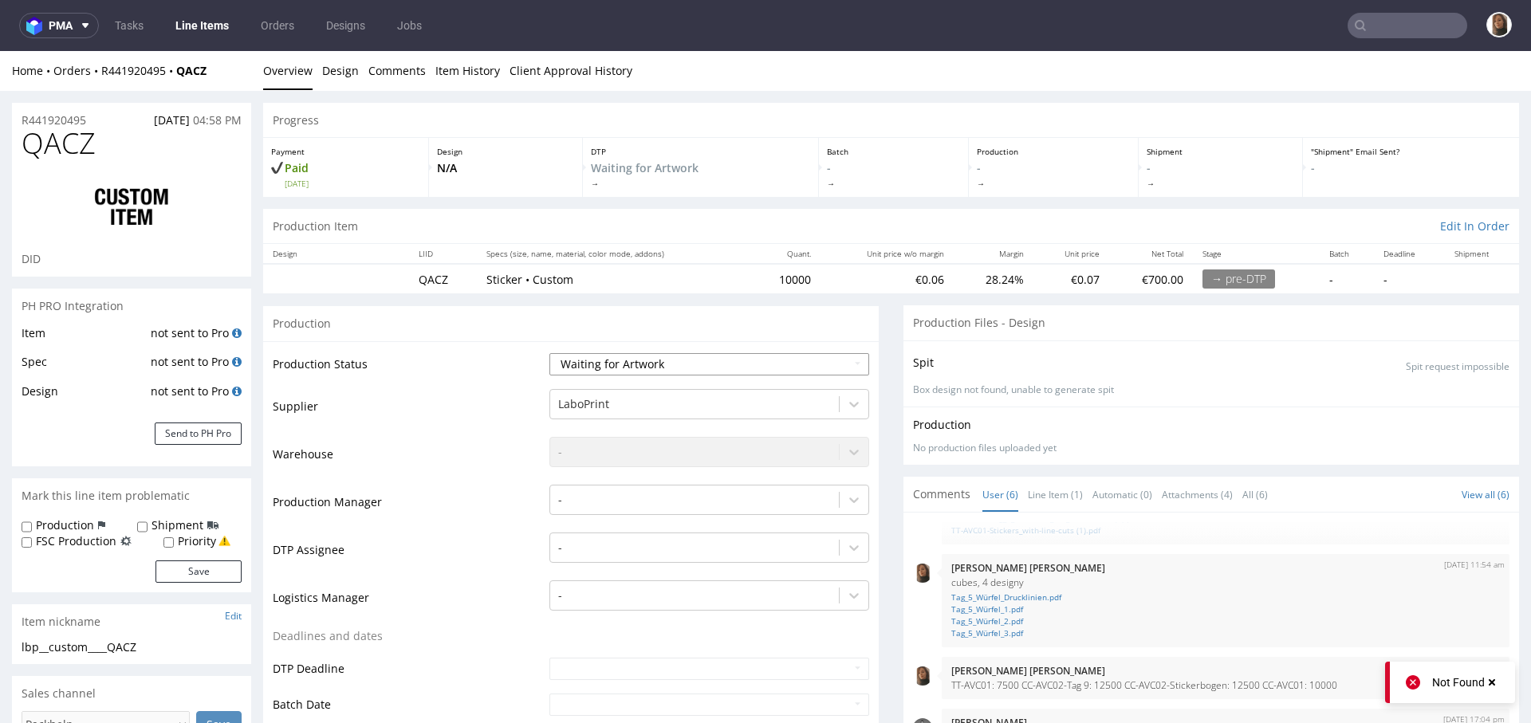
scroll to position [247, 0]
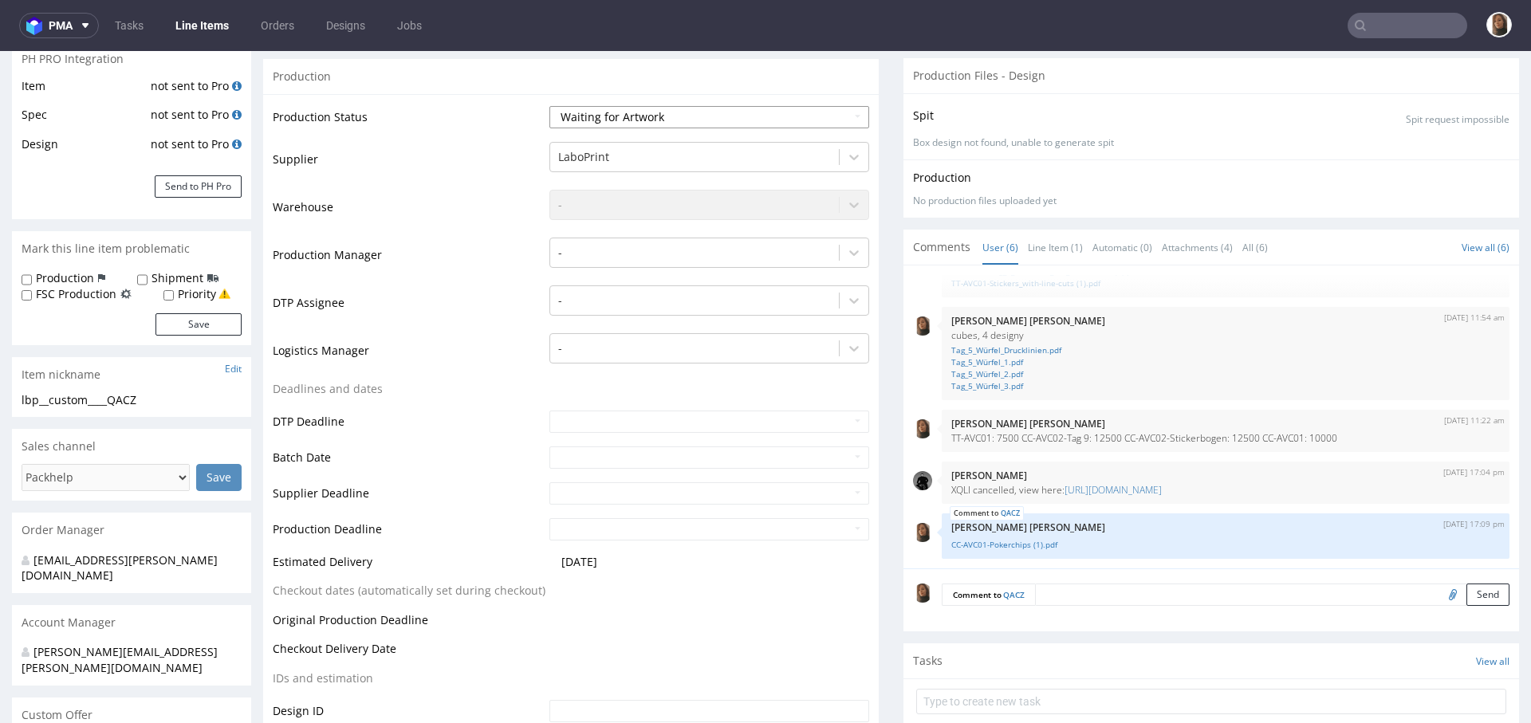
click at [641, 112] on select "Waiting for Artwork Waiting for Diecut Waiting for Mockup Waiting for DTP Waiti…" at bounding box center [709, 117] width 320 height 22
select select "dtp_waiting_for_check"
click at [549, 106] on select "Waiting for Artwork Waiting for Diecut Waiting for Mockup Waiting for DTP Waiti…" at bounding box center [709, 117] width 320 height 22
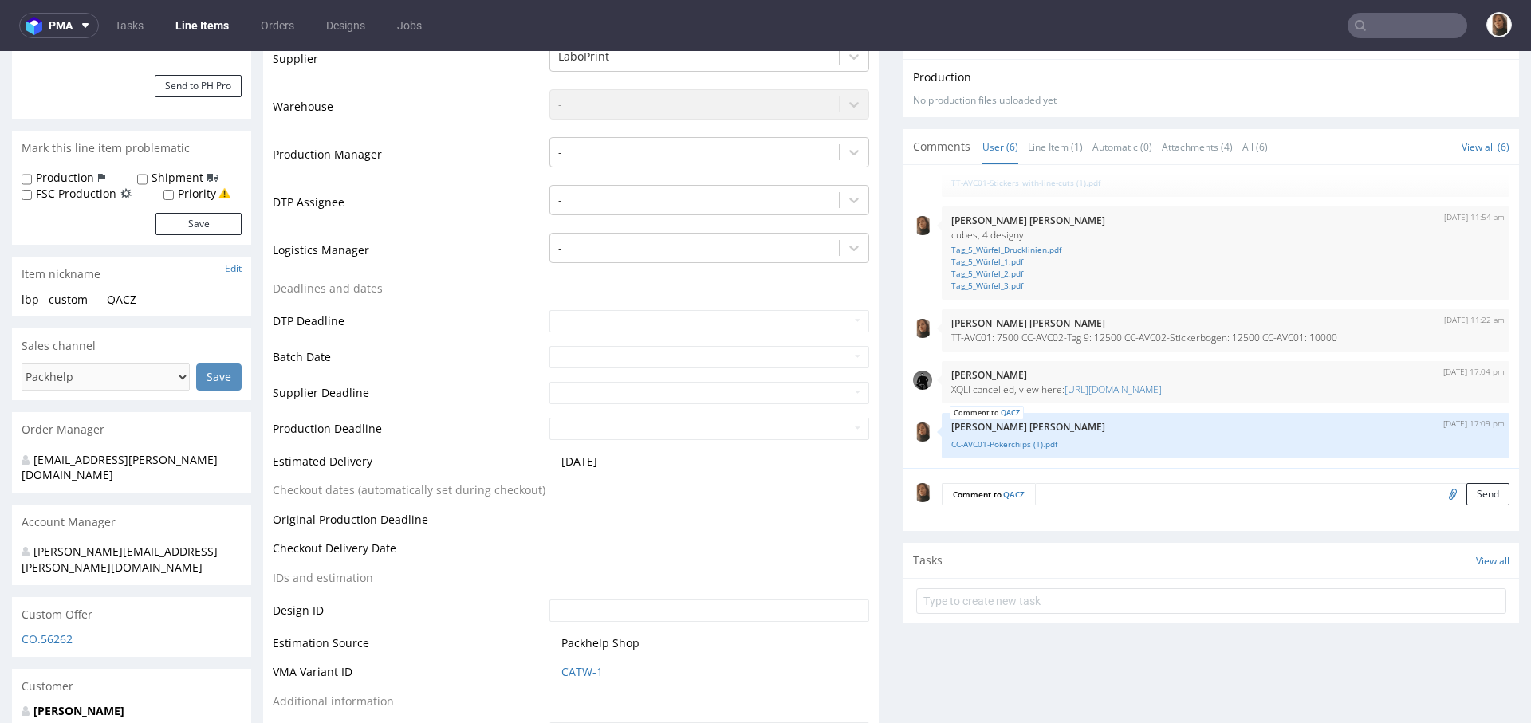
scroll to position [958, 0]
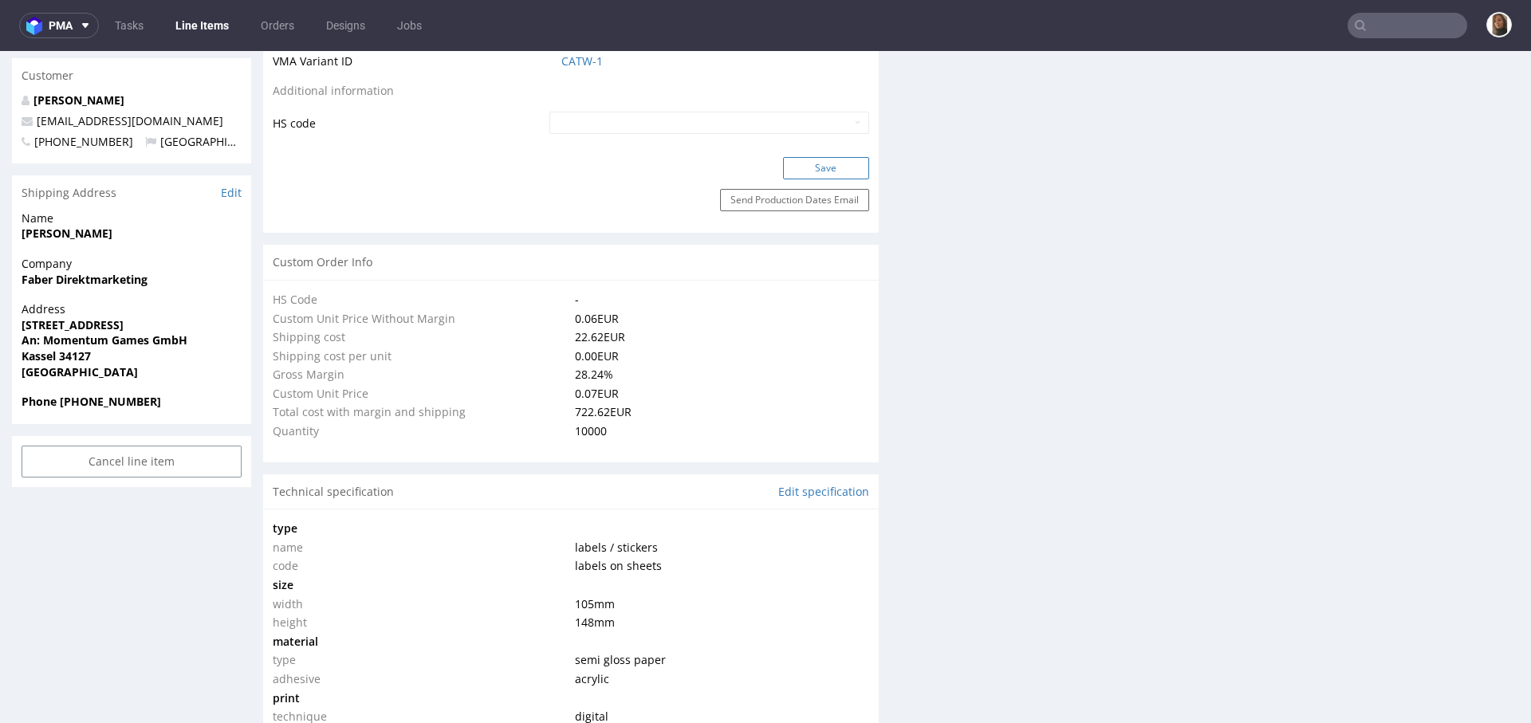
click at [808, 159] on button "Save" at bounding box center [826, 168] width 86 height 22
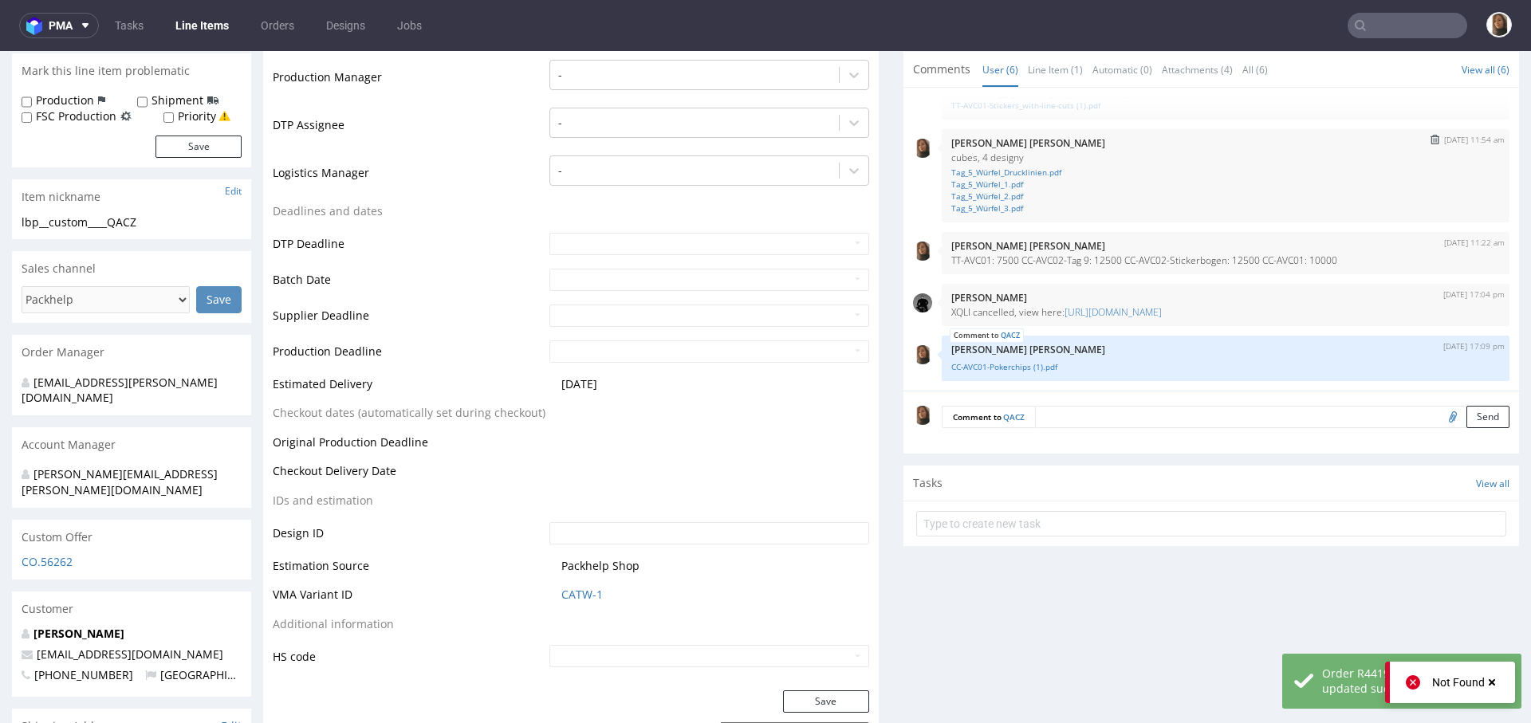
scroll to position [14, 0]
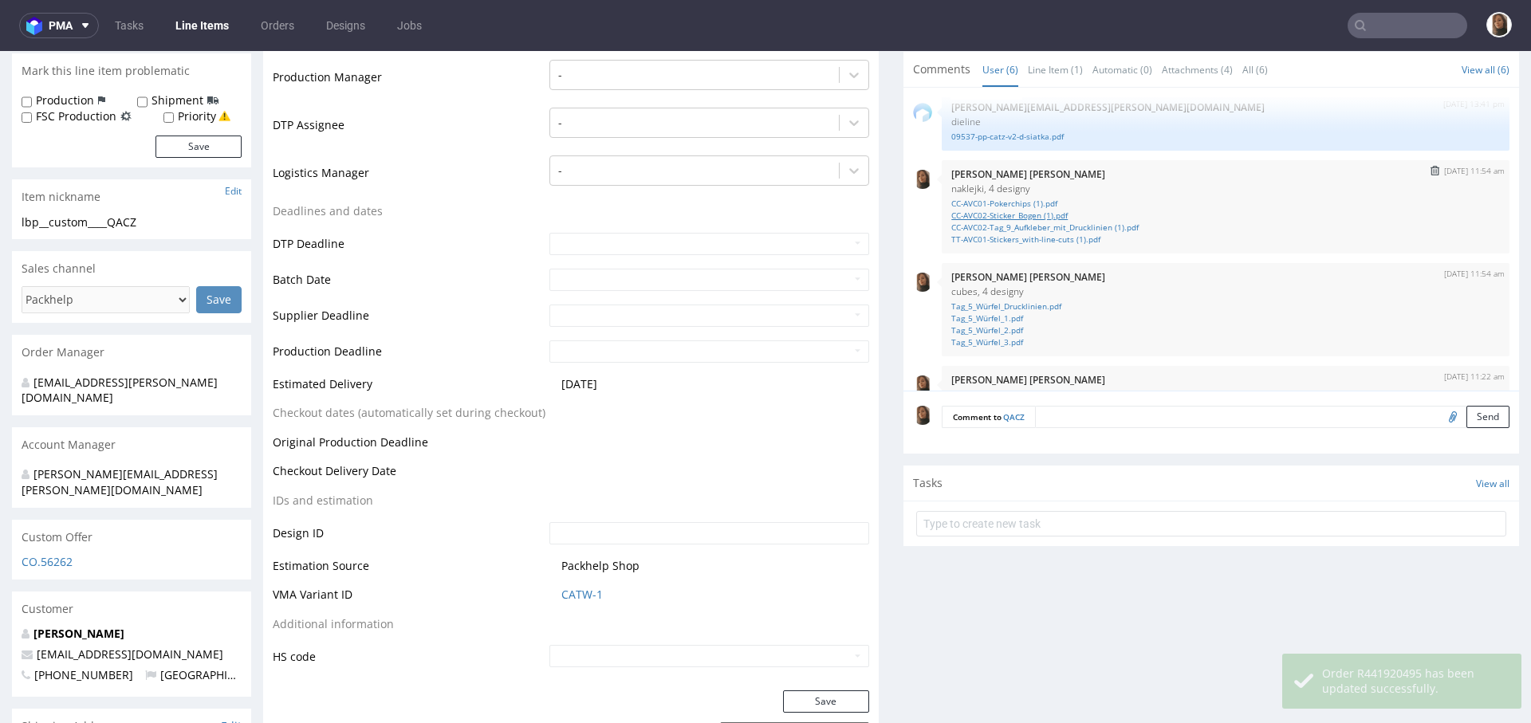
click at [1029, 212] on link "CC-AVC02-Sticker_Bogen (1).pdf" at bounding box center [1225, 216] width 549 height 12
